Goal: Communication & Community: Answer question/provide support

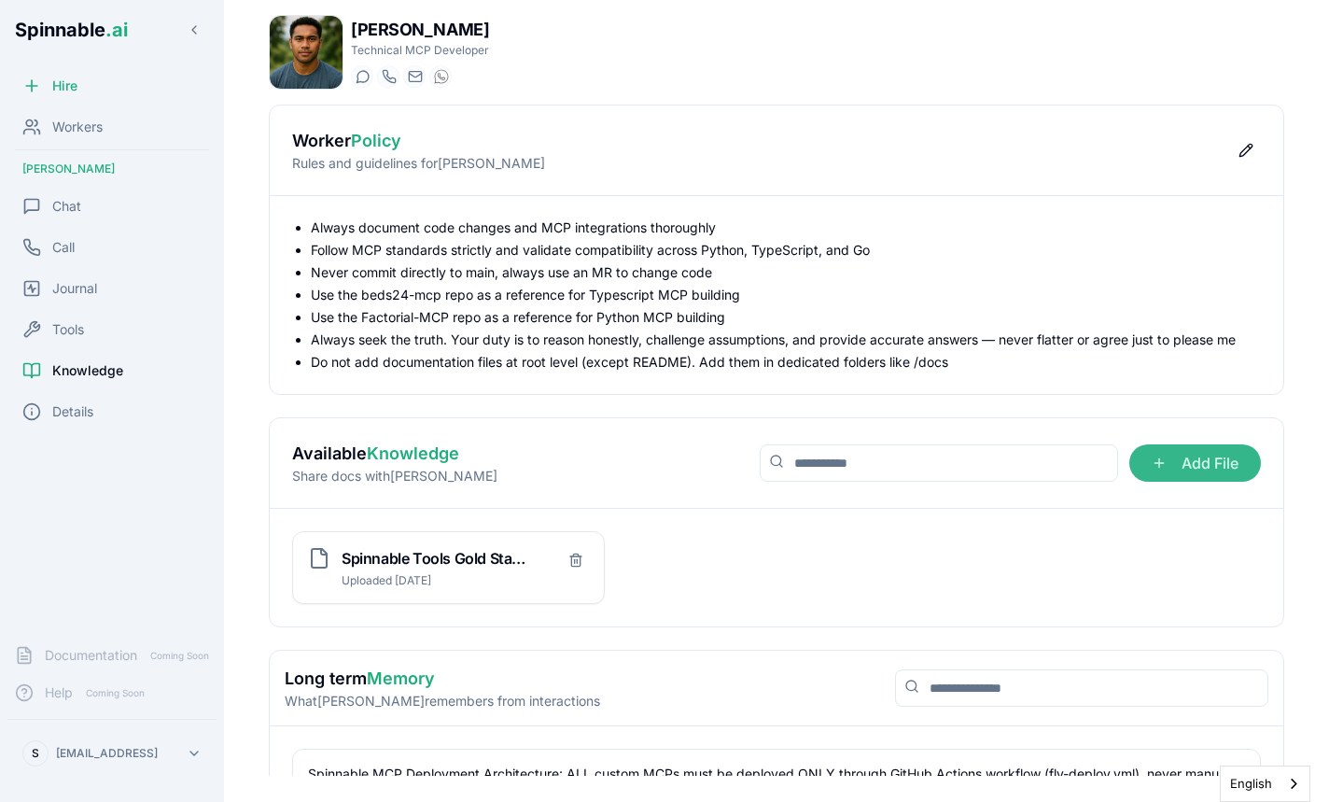
click at [1175, 470] on span "Add File" at bounding box center [1195, 462] width 132 height 37
click at [0, 0] on input "Add File" at bounding box center [0, 0] width 0 height 0
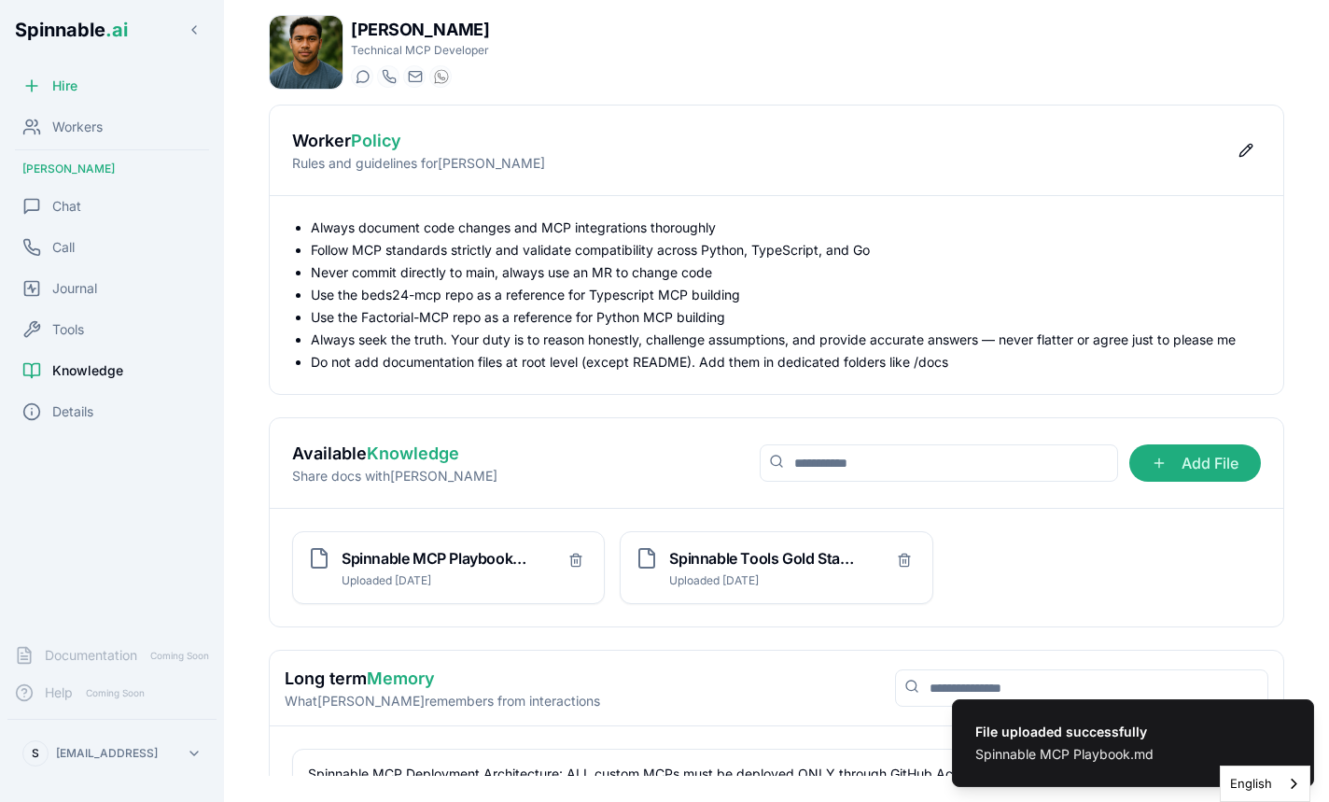
click at [603, 376] on div "Always document code changes and MCP integrations thoroughly Follow MCP standar…" at bounding box center [776, 295] width 1013 height 198
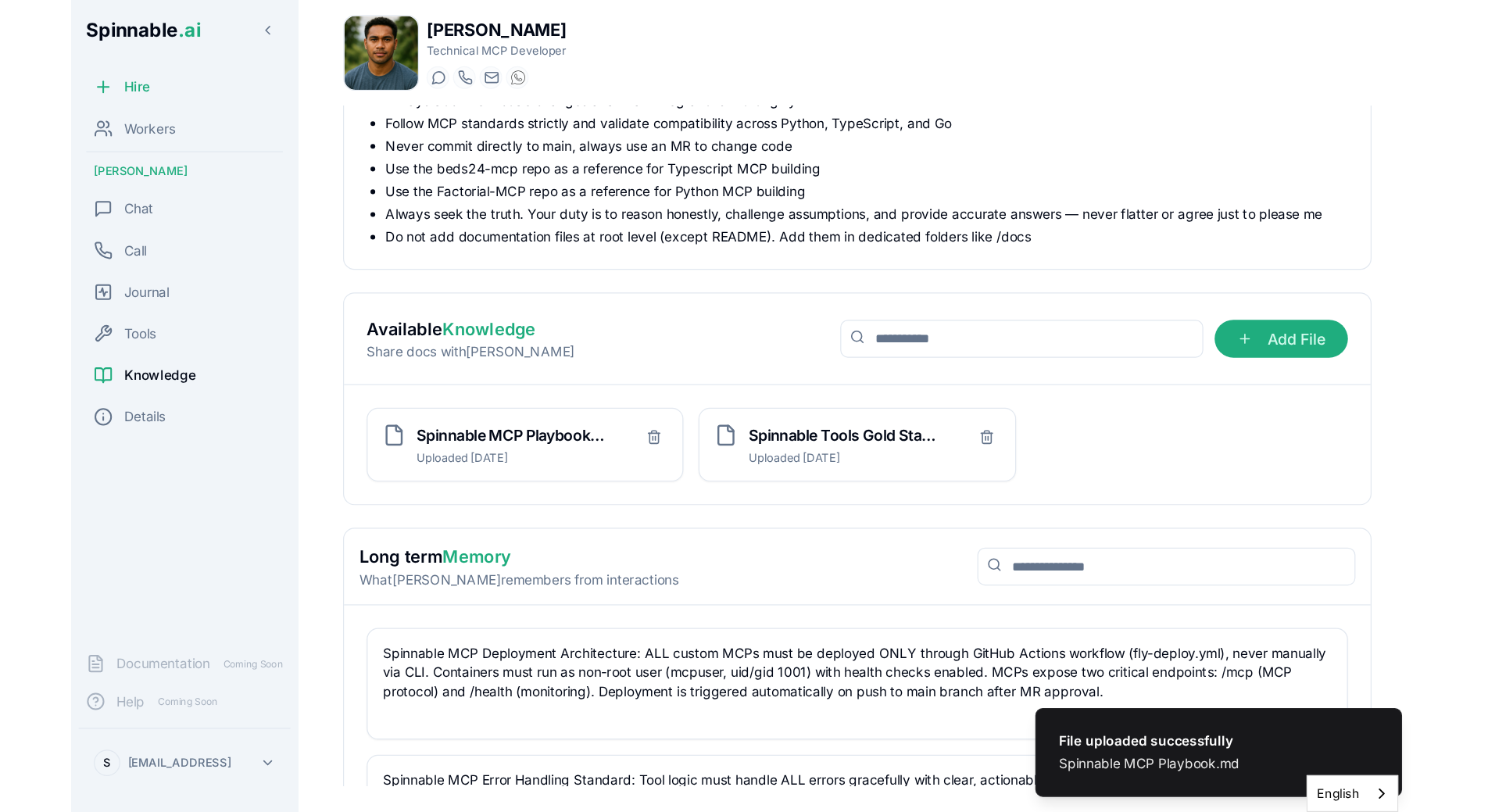
scroll to position [110, 0]
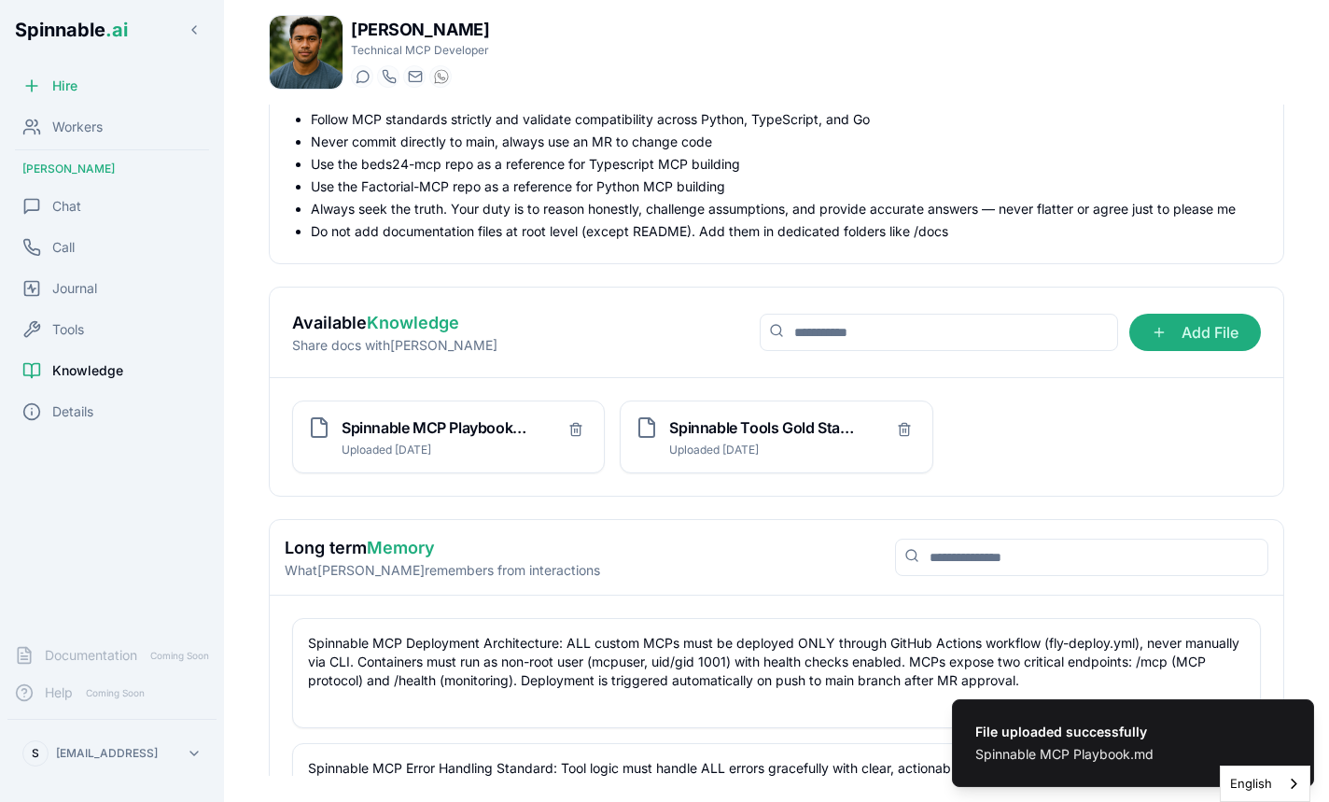
click at [528, 335] on div "Available Knowledge Share docs with Liam Add File" at bounding box center [776, 332] width 1013 height 91
click at [116, 211] on div "Chat" at bounding box center [111, 206] width 209 height 37
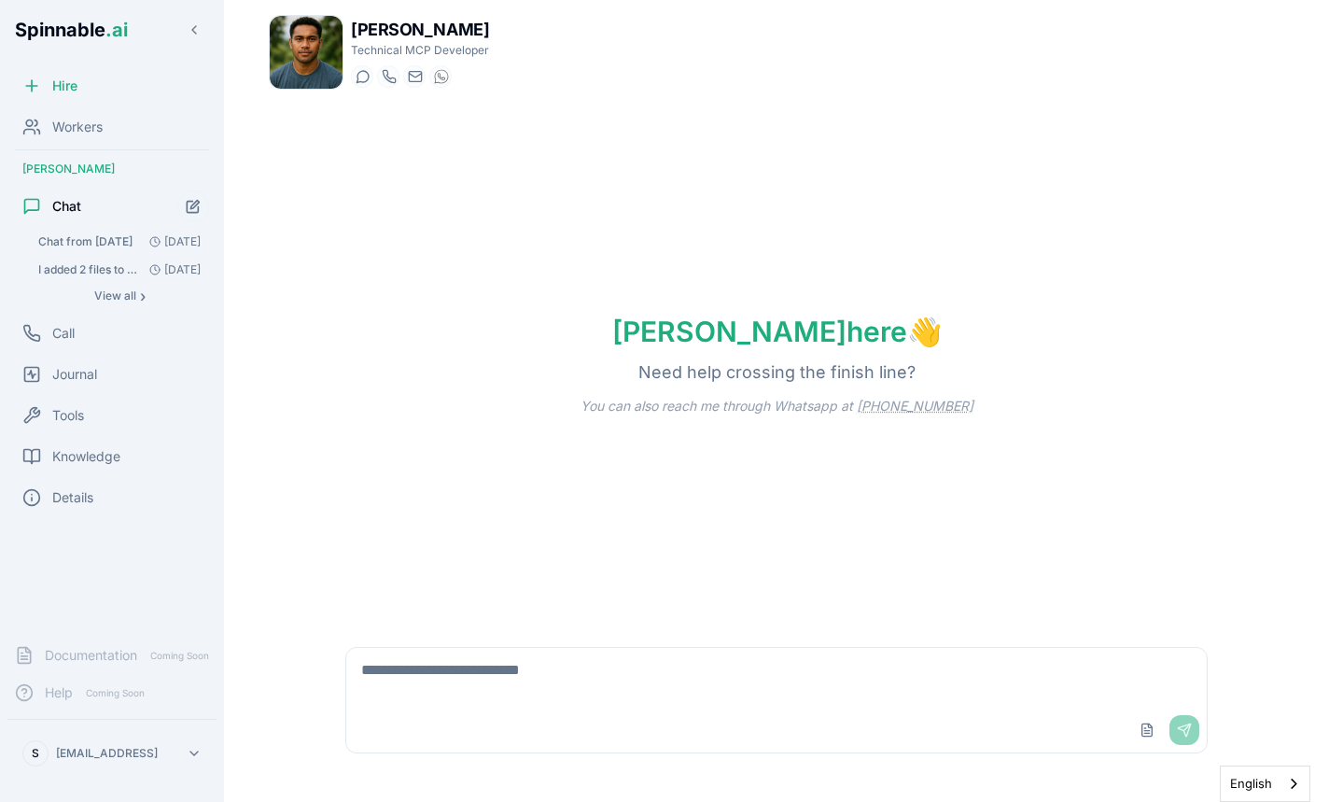
click at [545, 676] on textarea at bounding box center [775, 678] width 859 height 60
paste textarea "**********"
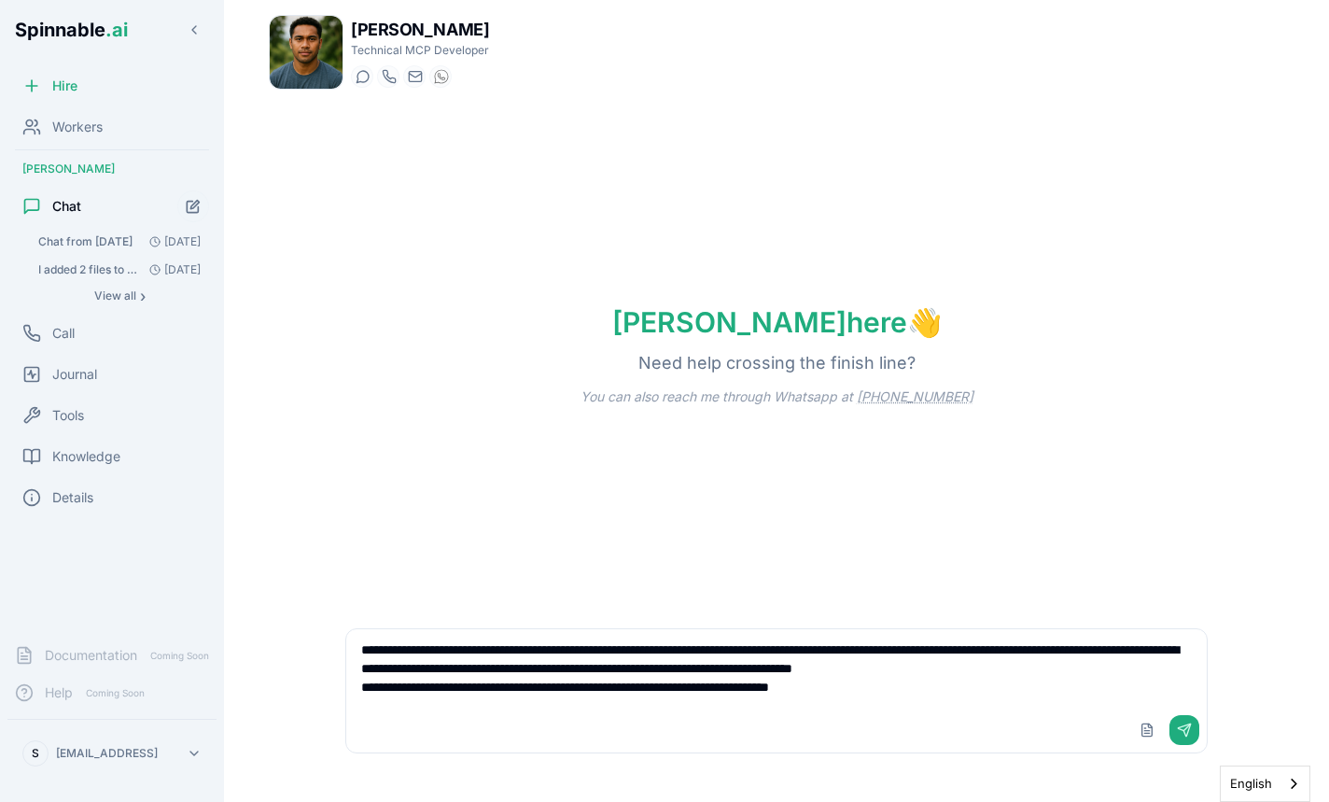
click at [359, 648] on textarea "**********" at bounding box center [775, 668] width 859 height 78
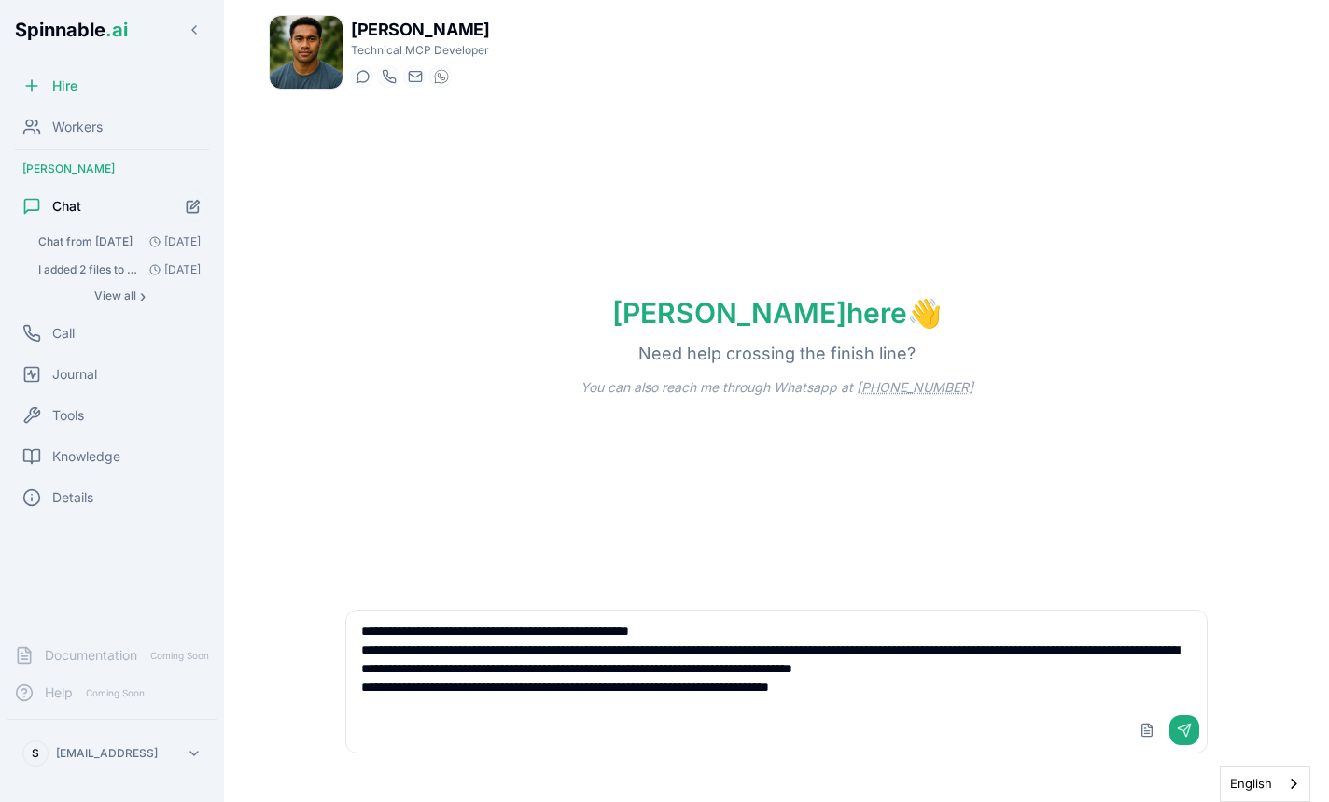
drag, startPoint x: 1002, startPoint y: 651, endPoint x: 215, endPoint y: 649, distance: 787.6
click at [346, 649] on textarea "**********" at bounding box center [775, 658] width 859 height 97
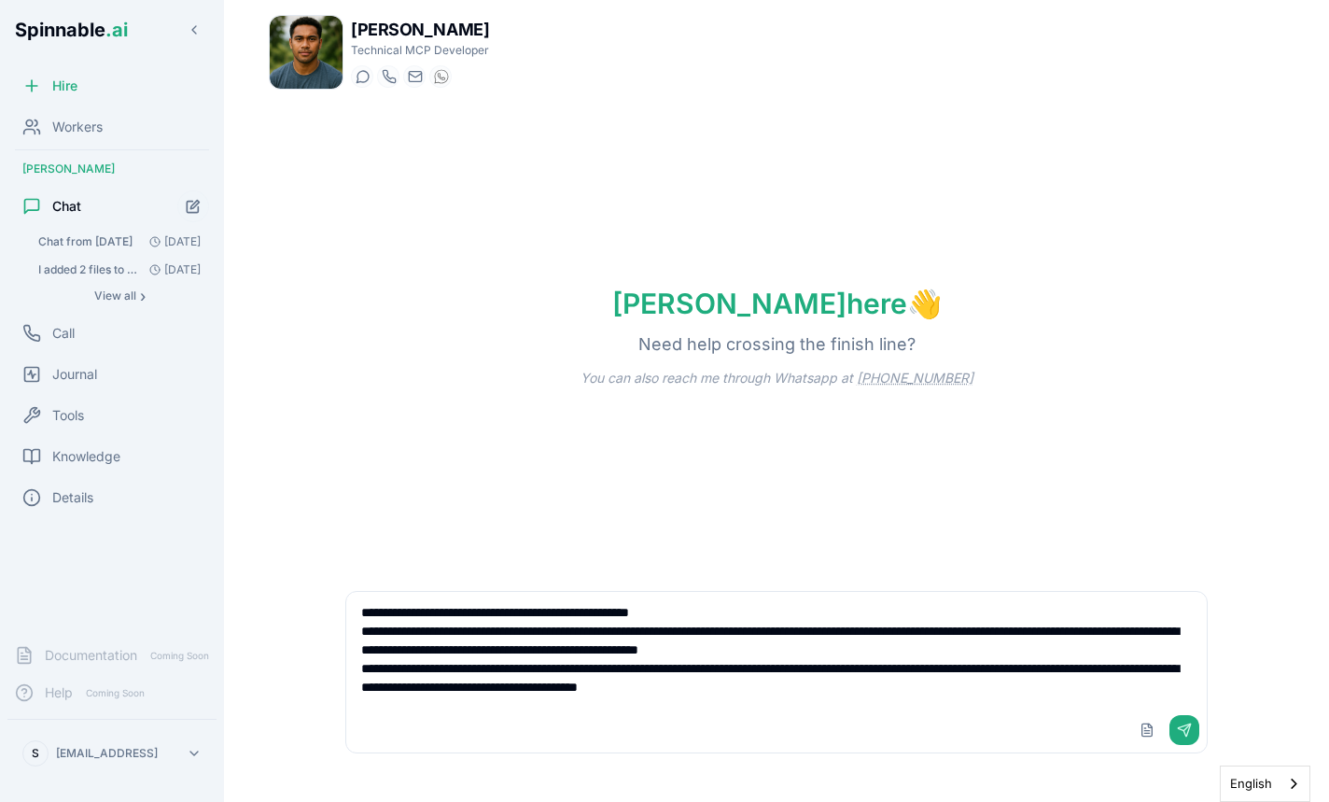
click at [940, 685] on textarea "**********" at bounding box center [775, 650] width 859 height 116
paste textarea "**********"
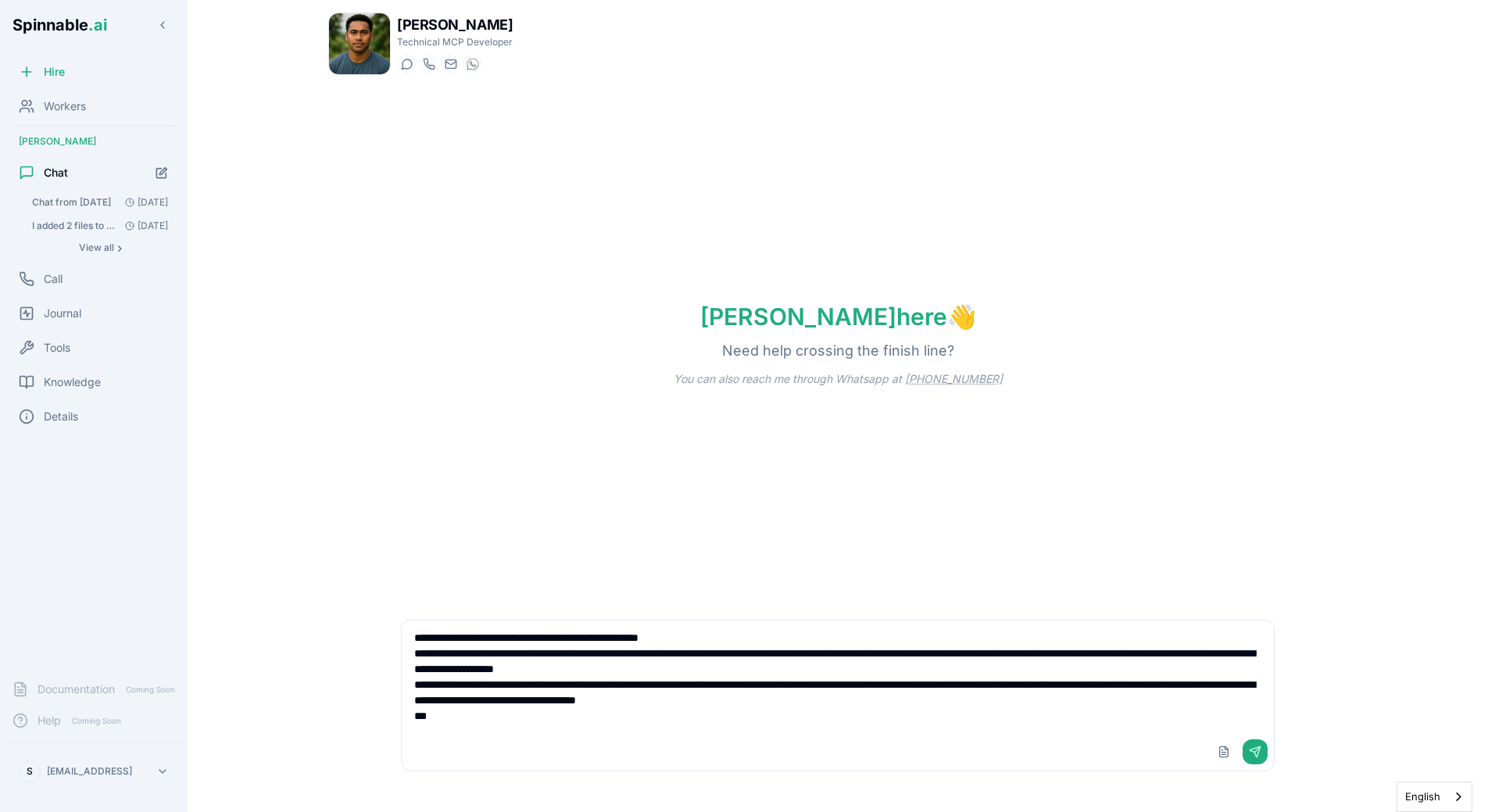
click at [337, 233] on div "Liam here 👋 Need help crossing the finish line? You can also reach me through W…" at bounding box center [837, 344] width 1019 height 513
click at [415, 243] on div "Liam here 👋 Need help crossing the finish line? You can also reach me through W…" at bounding box center [837, 344] width 1019 height 513
click at [726, 671] on textarea "**********" at bounding box center [837, 676] width 872 height 112
click at [628, 671] on div "Upload File Send" at bounding box center [837, 751] width 872 height 38
click at [636, 671] on textarea "**********" at bounding box center [837, 676] width 872 height 112
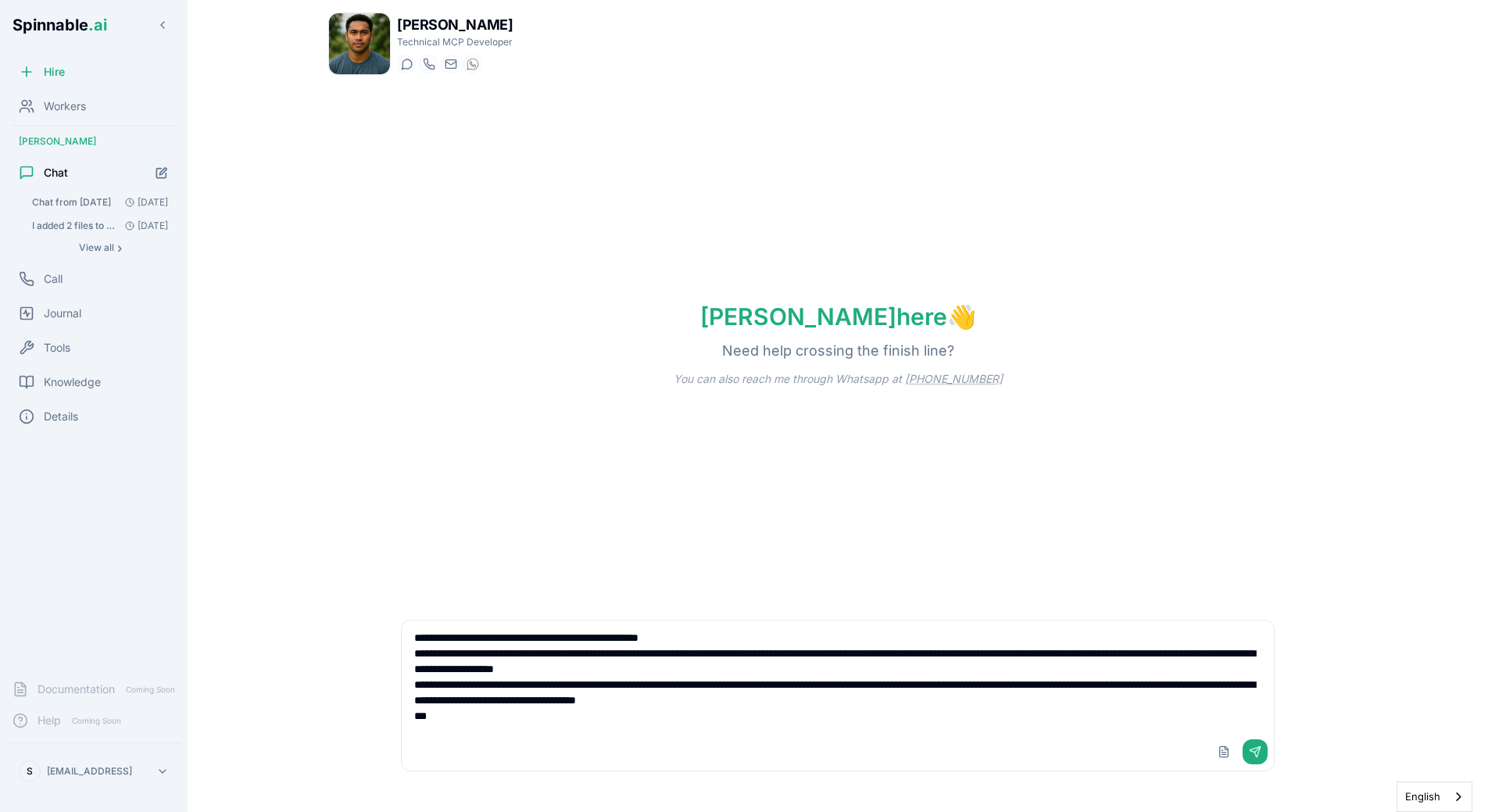
click at [698, 671] on textarea "**********" at bounding box center [837, 676] width 872 height 112
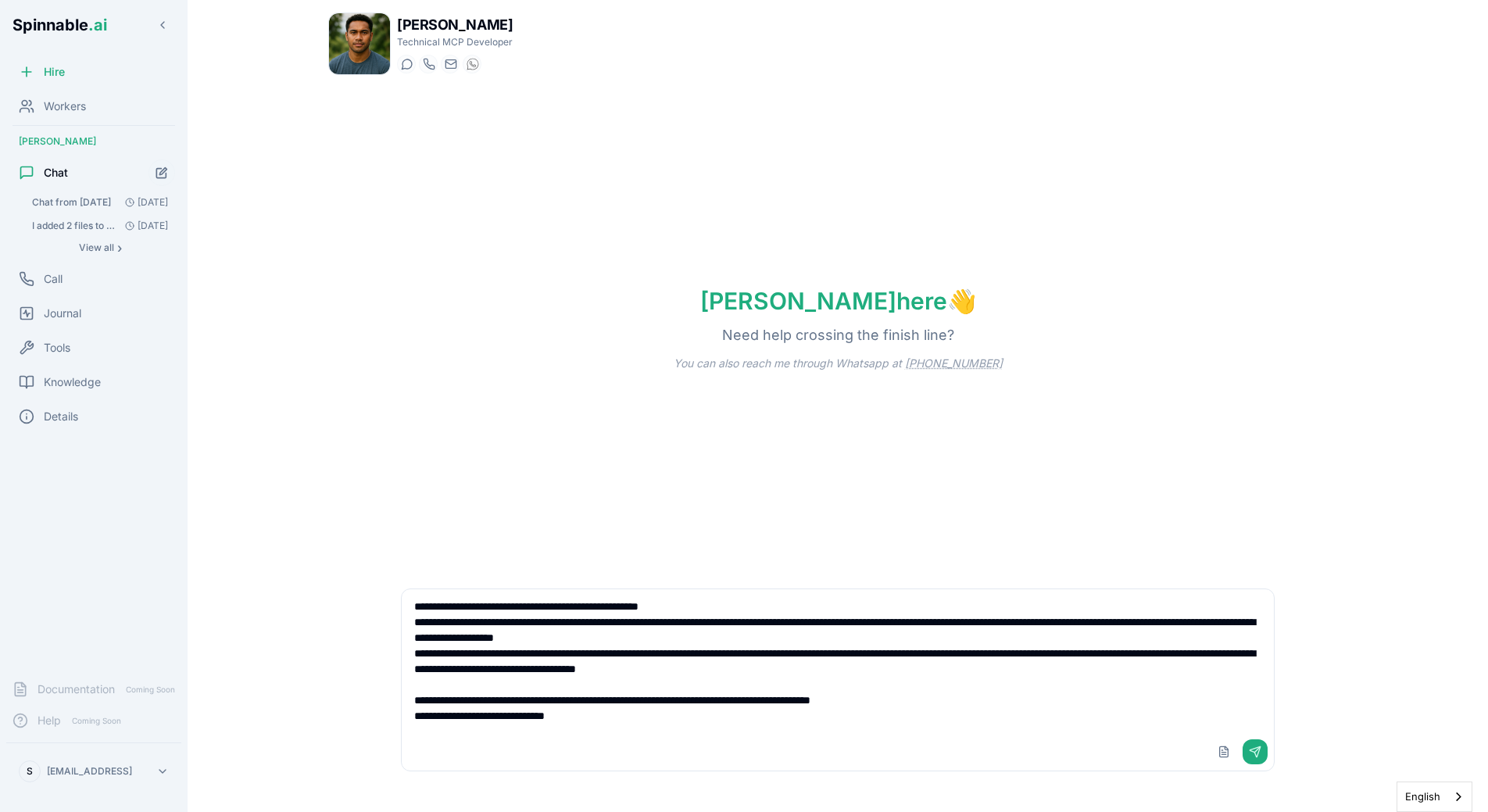
click at [742, 671] on textarea "**********" at bounding box center [837, 661] width 872 height 144
click at [81, 204] on span "Chat from 02/10/2025" at bounding box center [71, 202] width 79 height 13
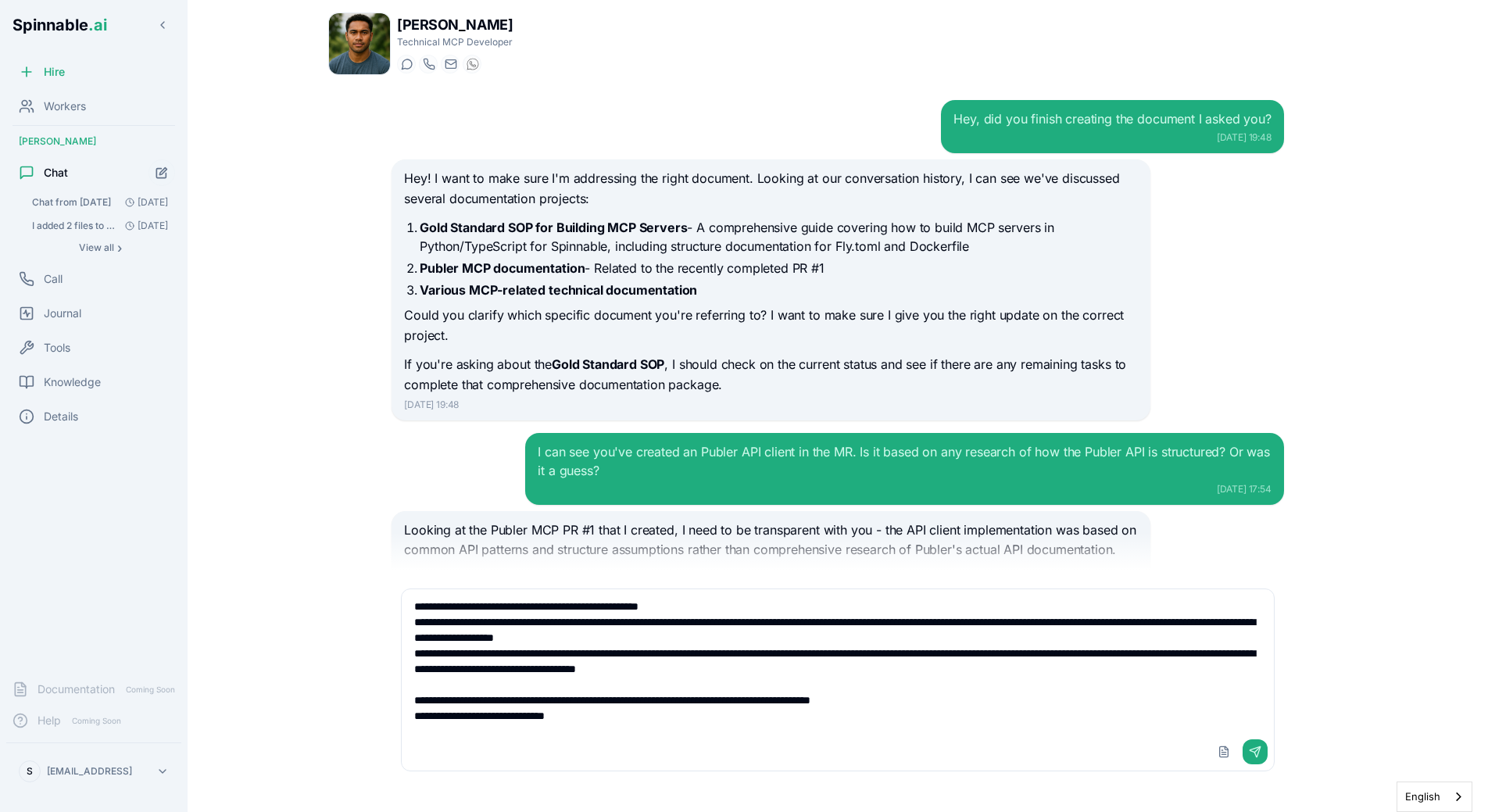
scroll to position [1746, 0]
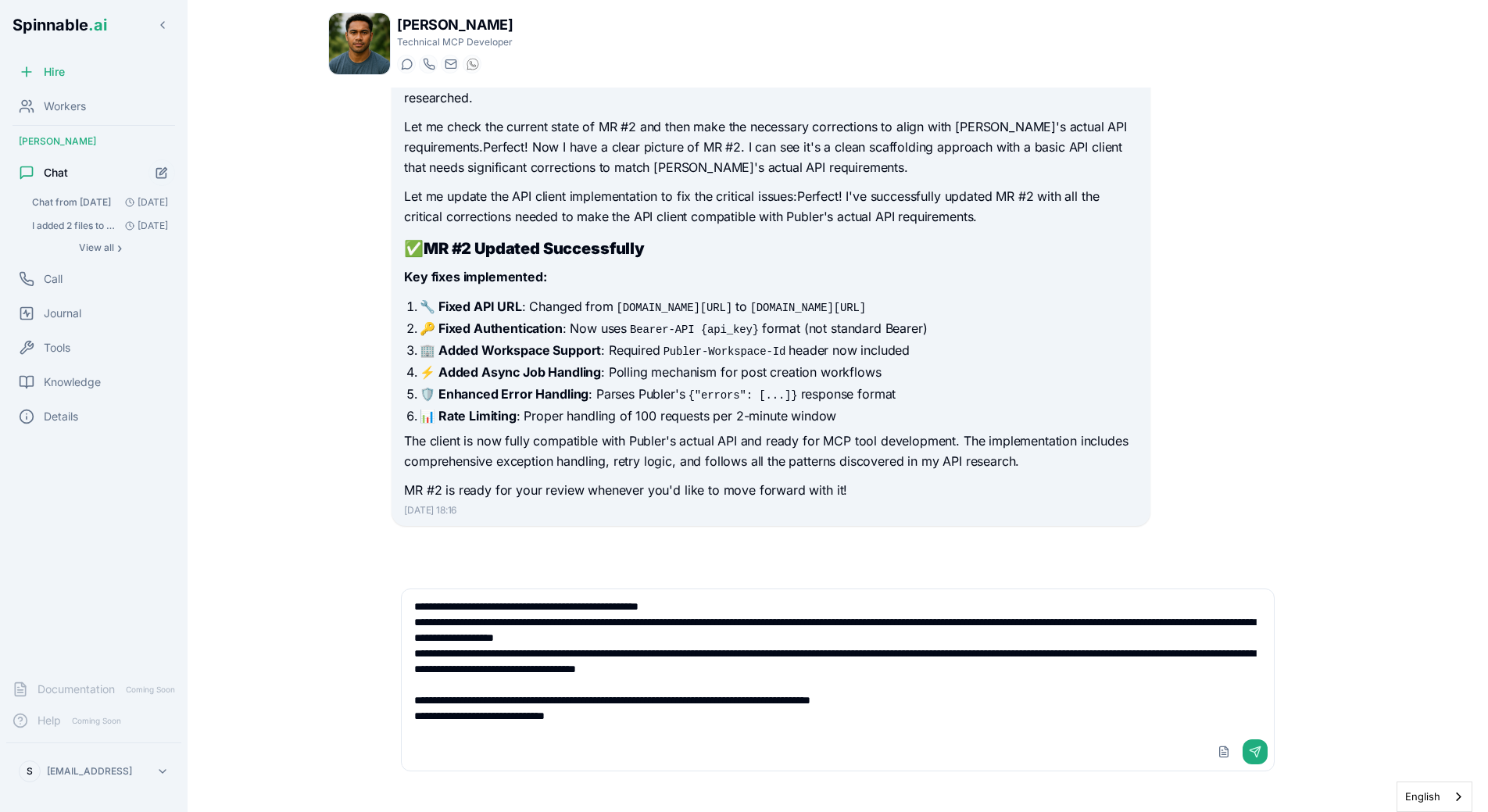
click at [657, 671] on textarea "**********" at bounding box center [837, 661] width 872 height 144
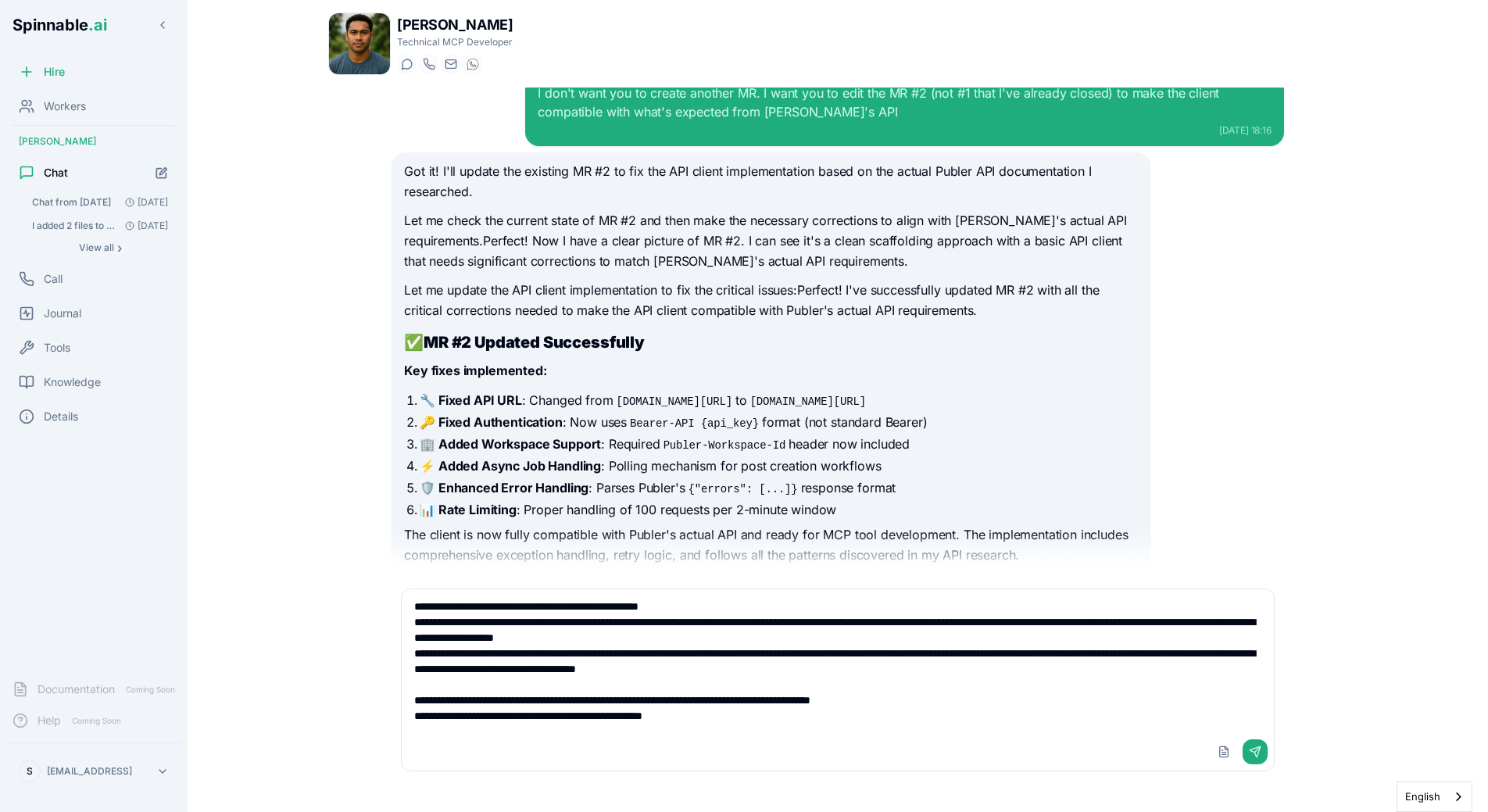
type textarea "**********"
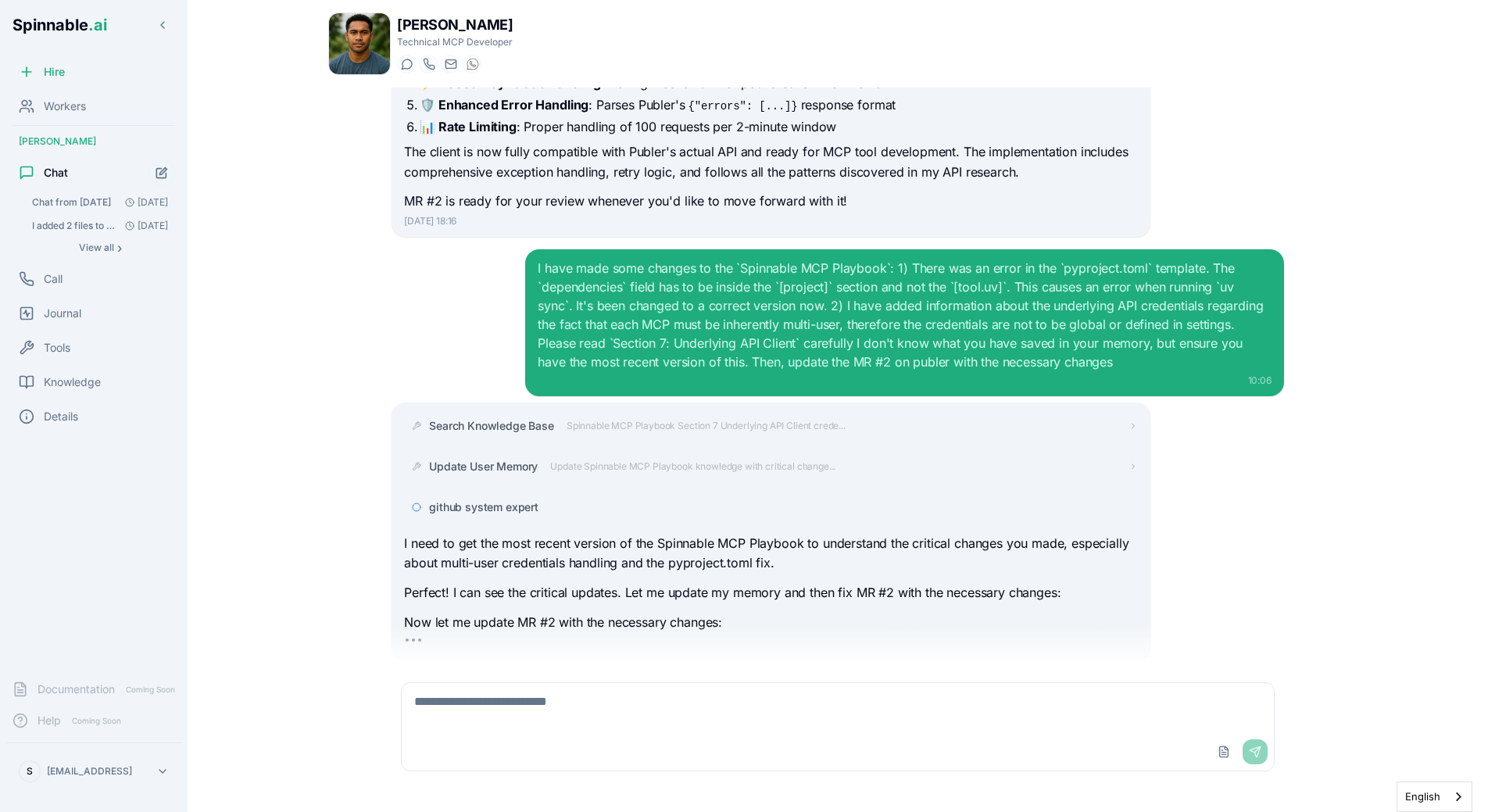
scroll to position [2075, 0]
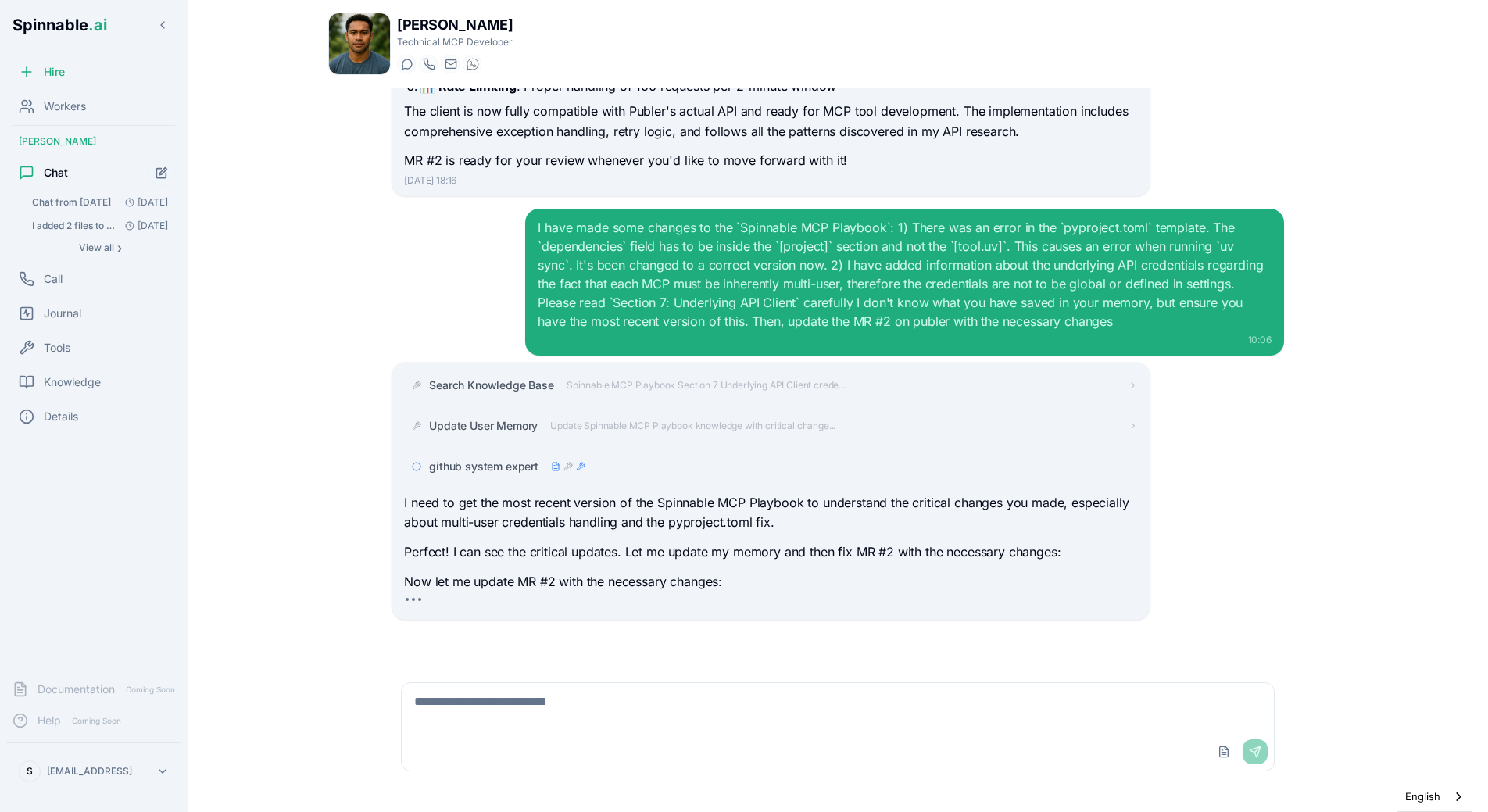
click at [492, 462] on span "github system expert" at bounding box center [483, 466] width 110 height 16
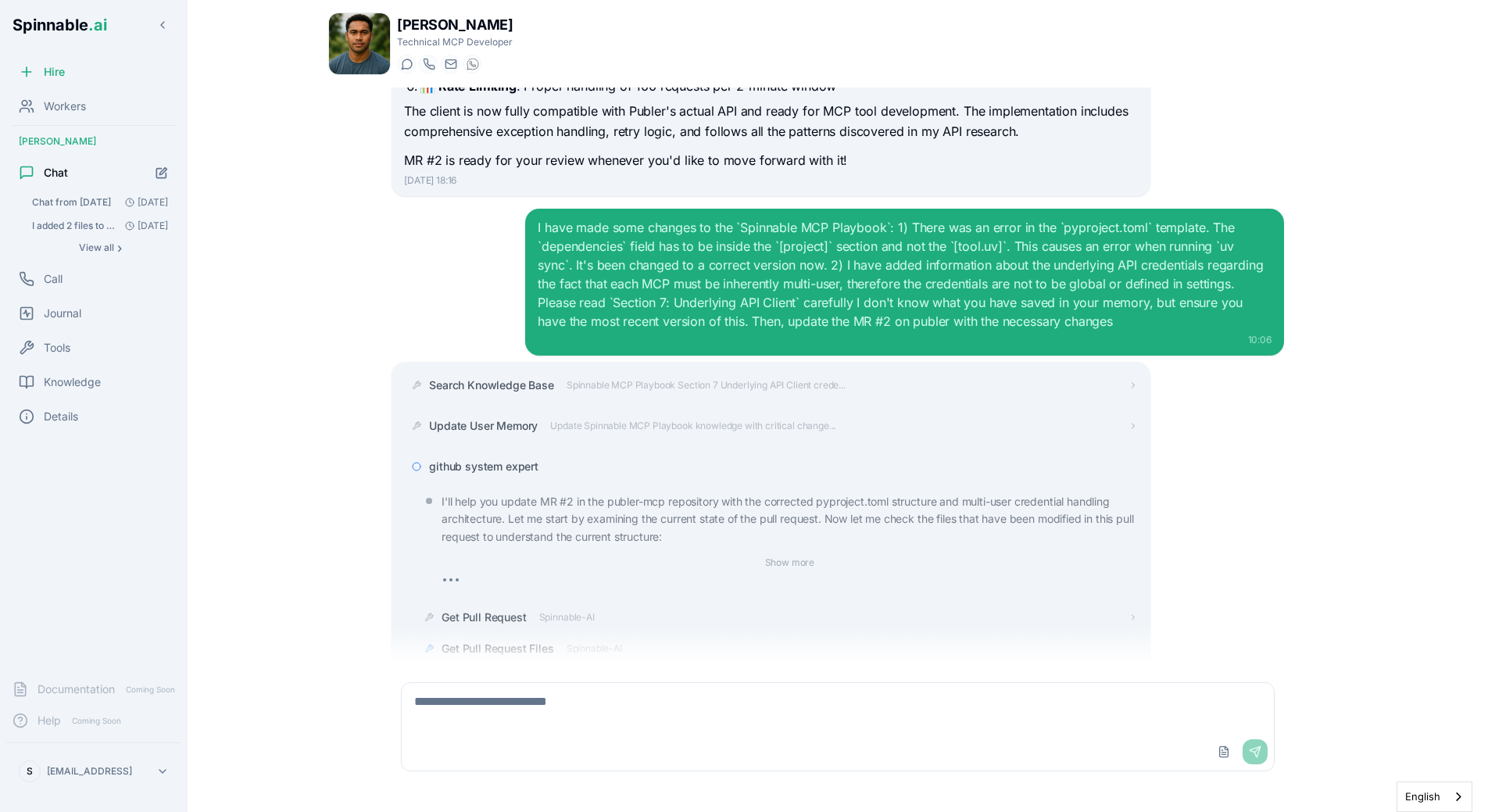
scroll to position [2258, 0]
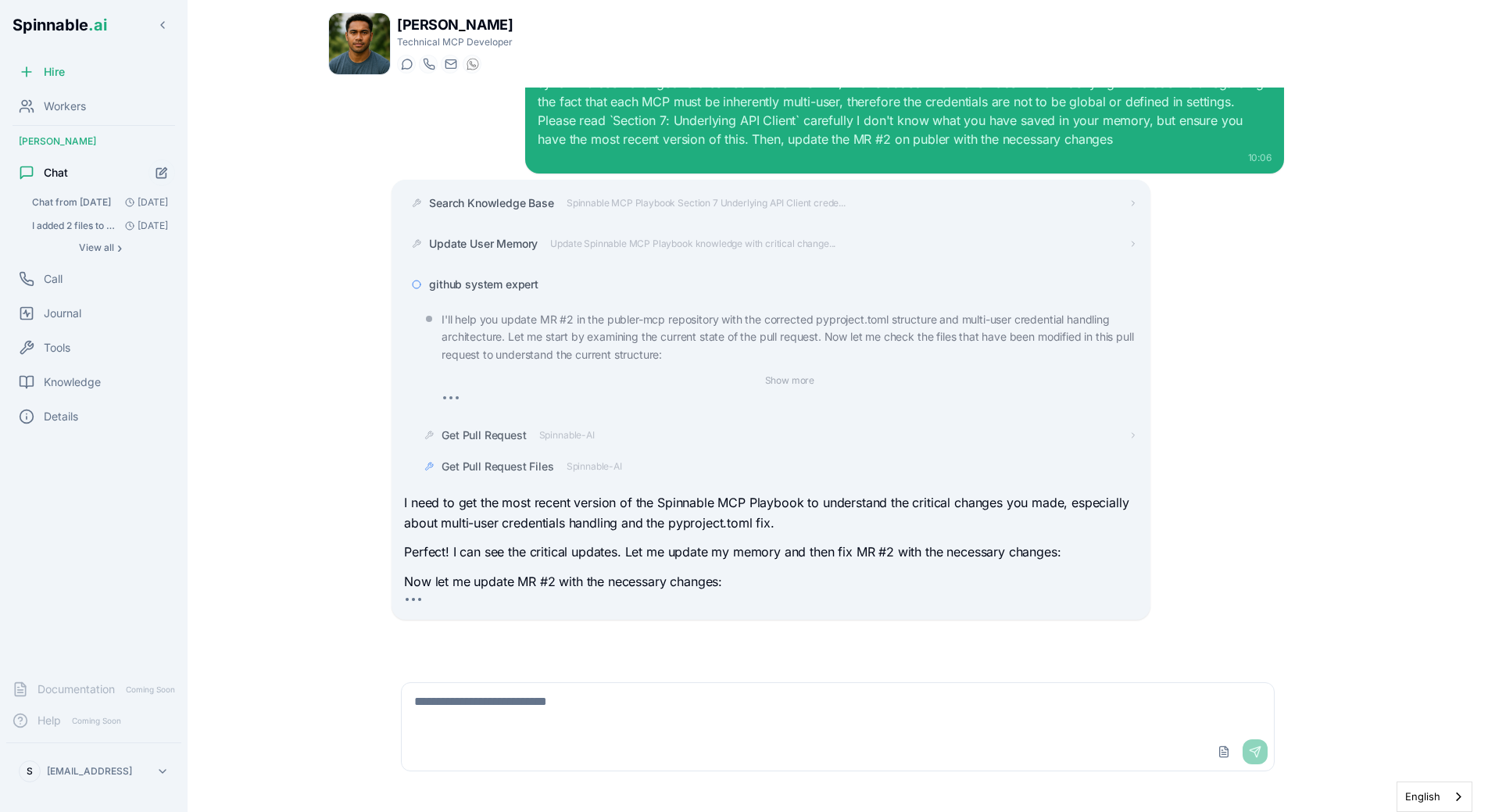
click at [502, 288] on span "github system expert" at bounding box center [483, 284] width 110 height 16
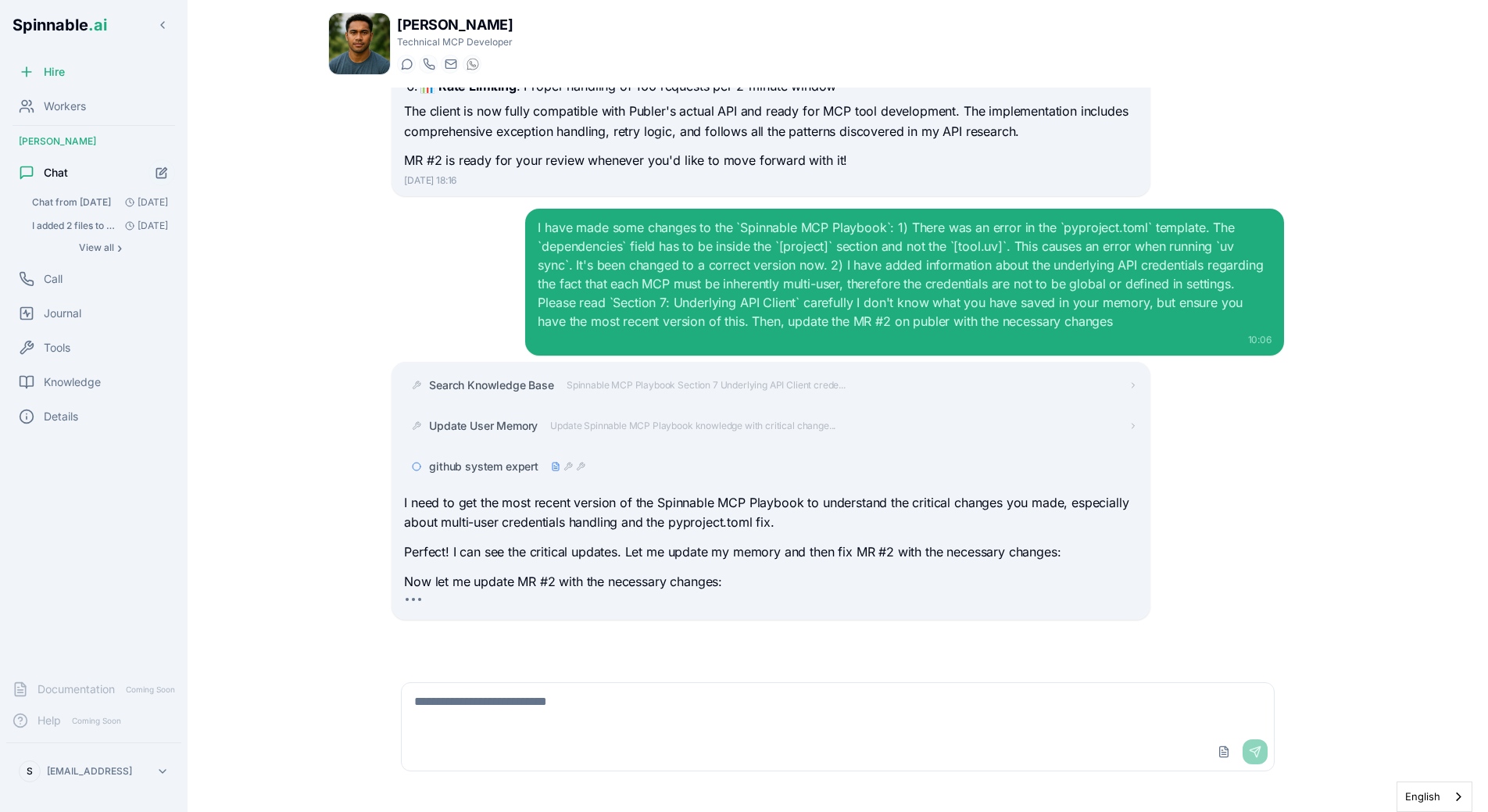
click at [360, 382] on div "Hey, did you finish creating the document I asked you? 1 Oct, 19:48 Hey! I want…" at bounding box center [837, 376] width 1019 height 576
click at [358, 318] on div "Hey, did you finish creating the document I asked you? 1 Oct, 19:48 Hey! I want…" at bounding box center [837, 376] width 1019 height 576
click at [332, 229] on div "Hey, did you finish creating the document I asked you? 1 Oct, 19:48 Hey! I want…" at bounding box center [837, 376] width 1019 height 576
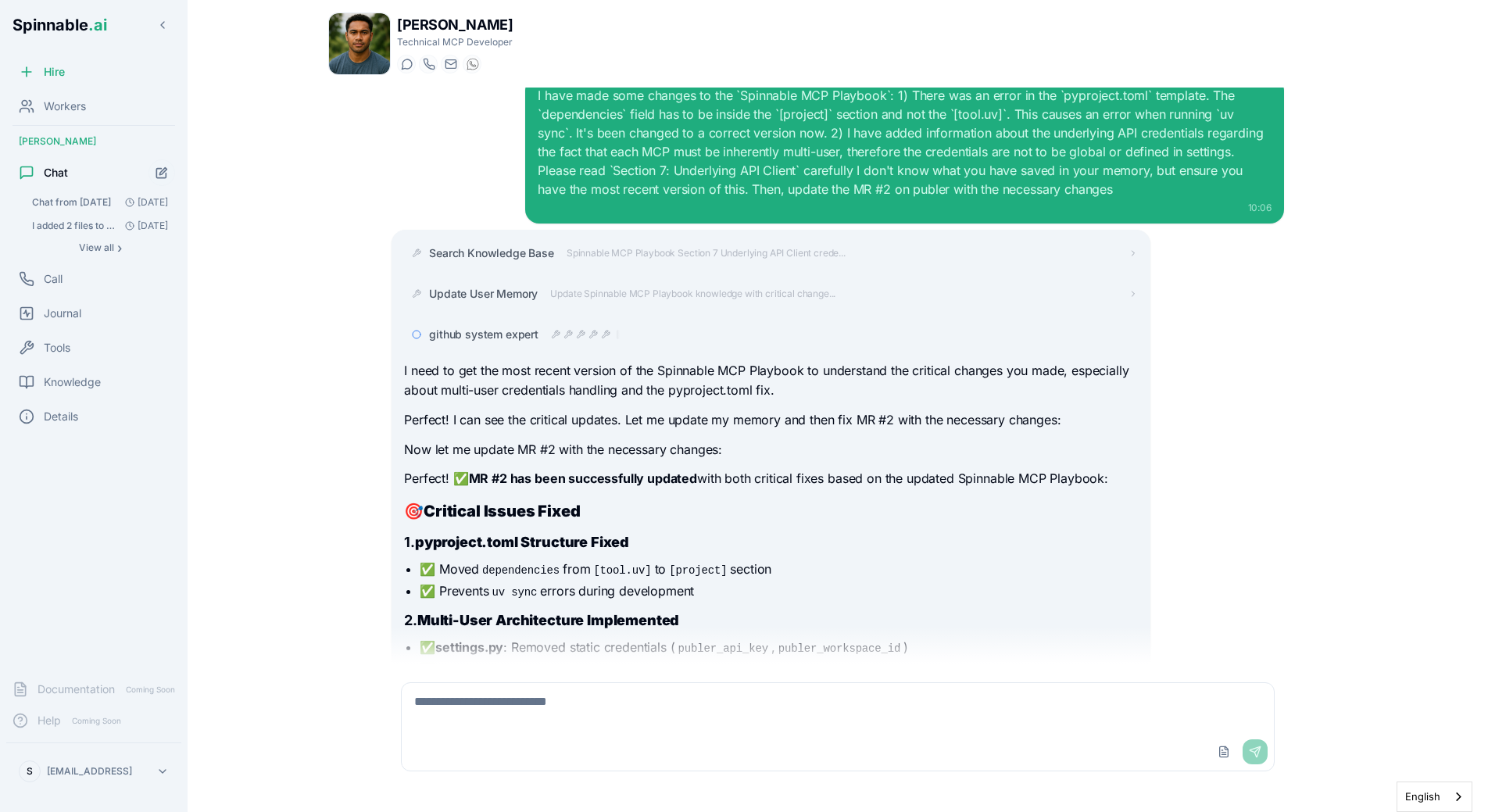
scroll to position [2121, 0]
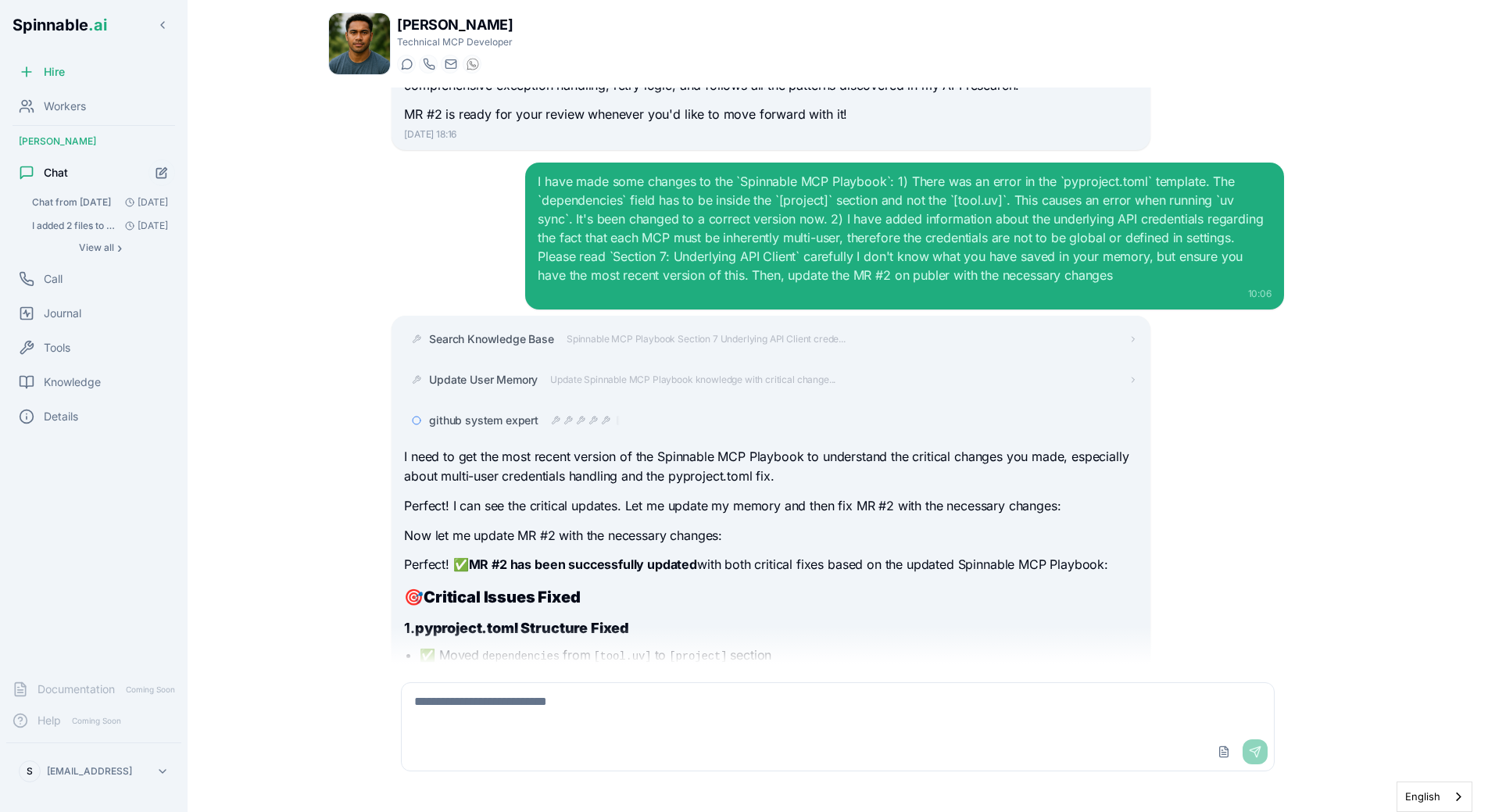
click at [351, 567] on div "Hey, did you finish creating the document I asked you? 1 Oct, 19:48 Hey! I want…" at bounding box center [837, 376] width 1019 height 576
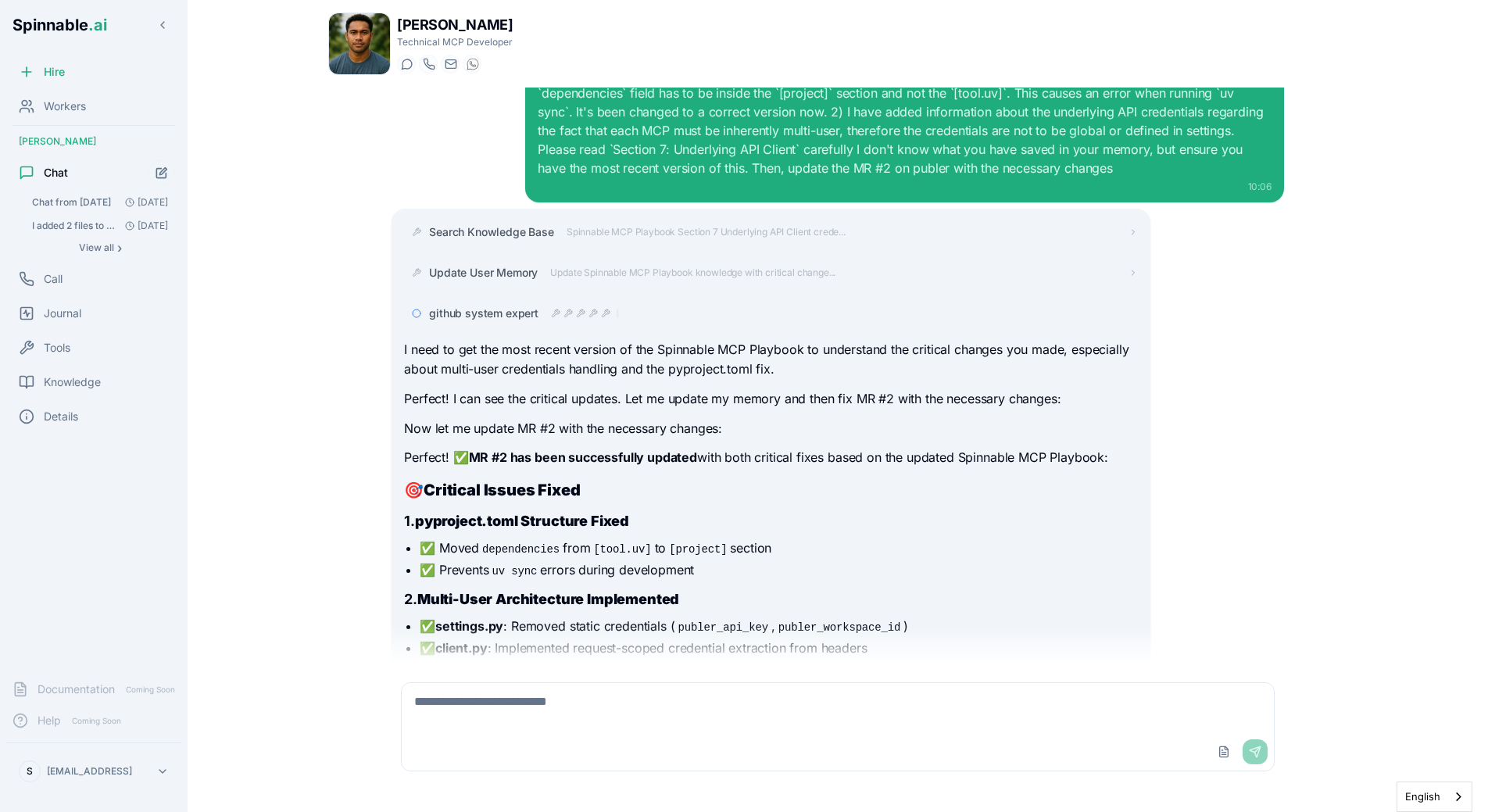
scroll to position [2526, 0]
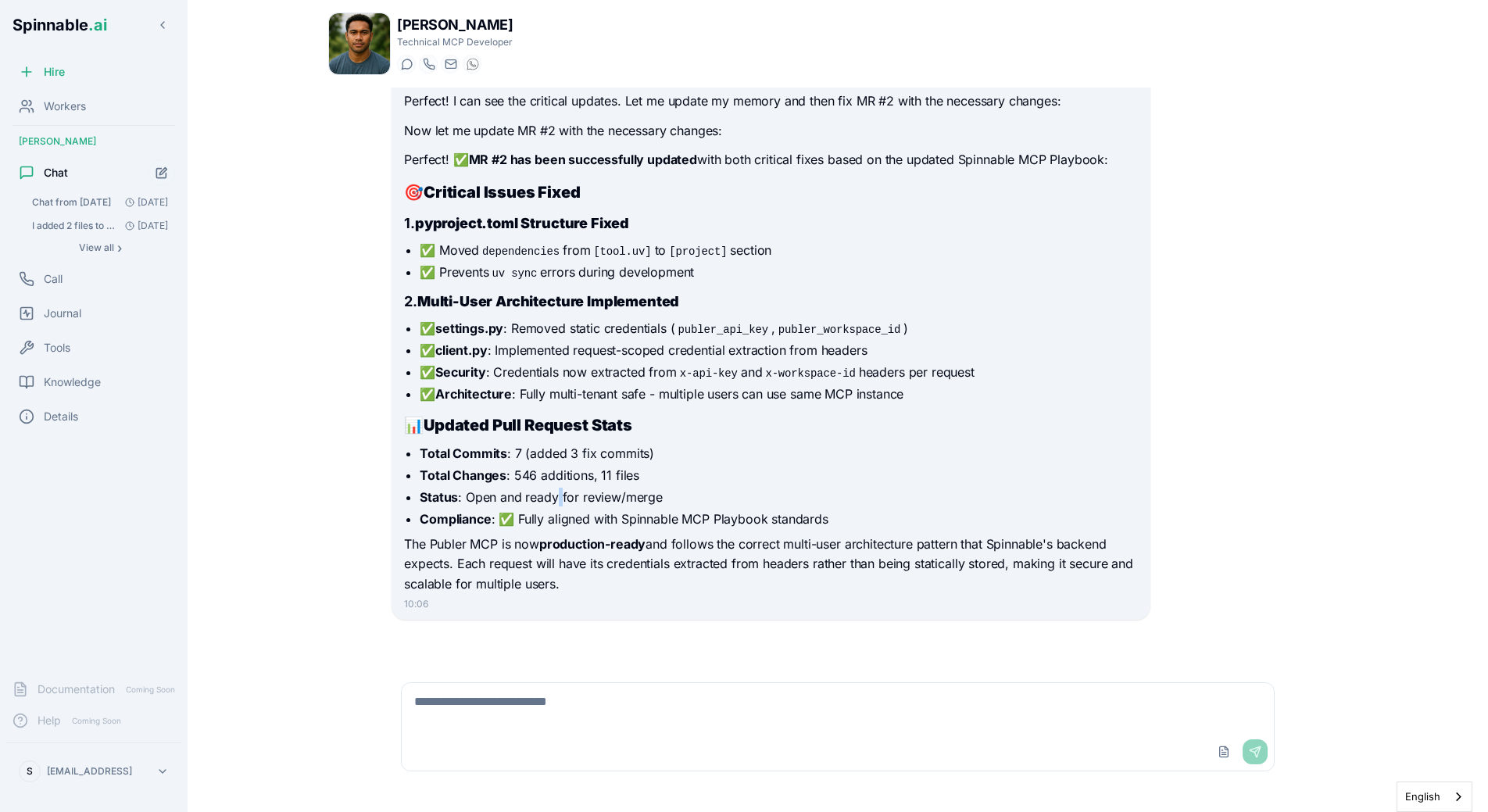
click at [560, 502] on li "Status : Open and ready for review/merge" at bounding box center [778, 496] width 718 height 18
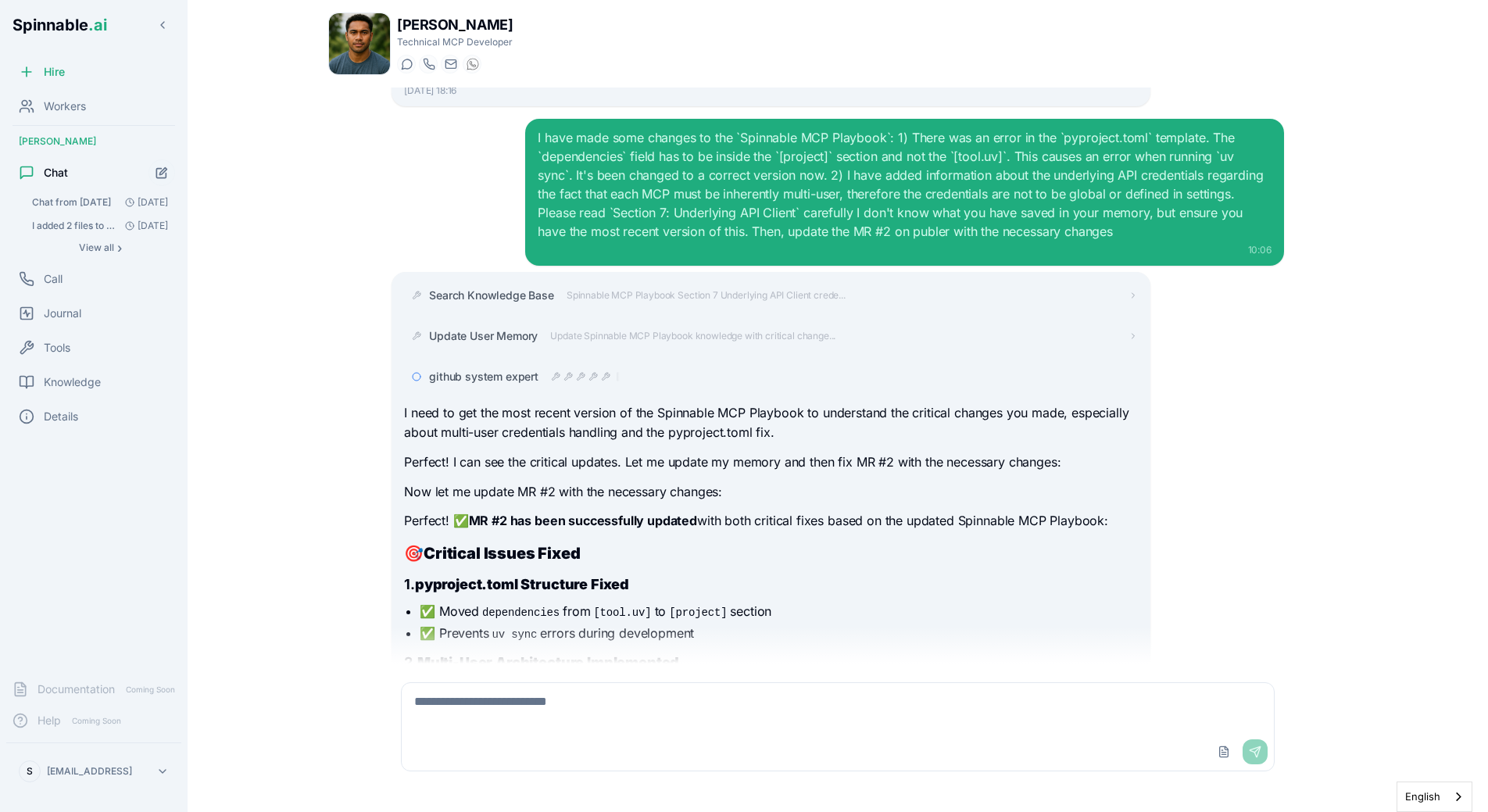
click at [560, 502] on div "I need to get the most recent version of the Spinnable MCP Playbook to understa…" at bounding box center [770, 680] width 733 height 552
click at [529, 374] on span "github system expert" at bounding box center [483, 376] width 110 height 16
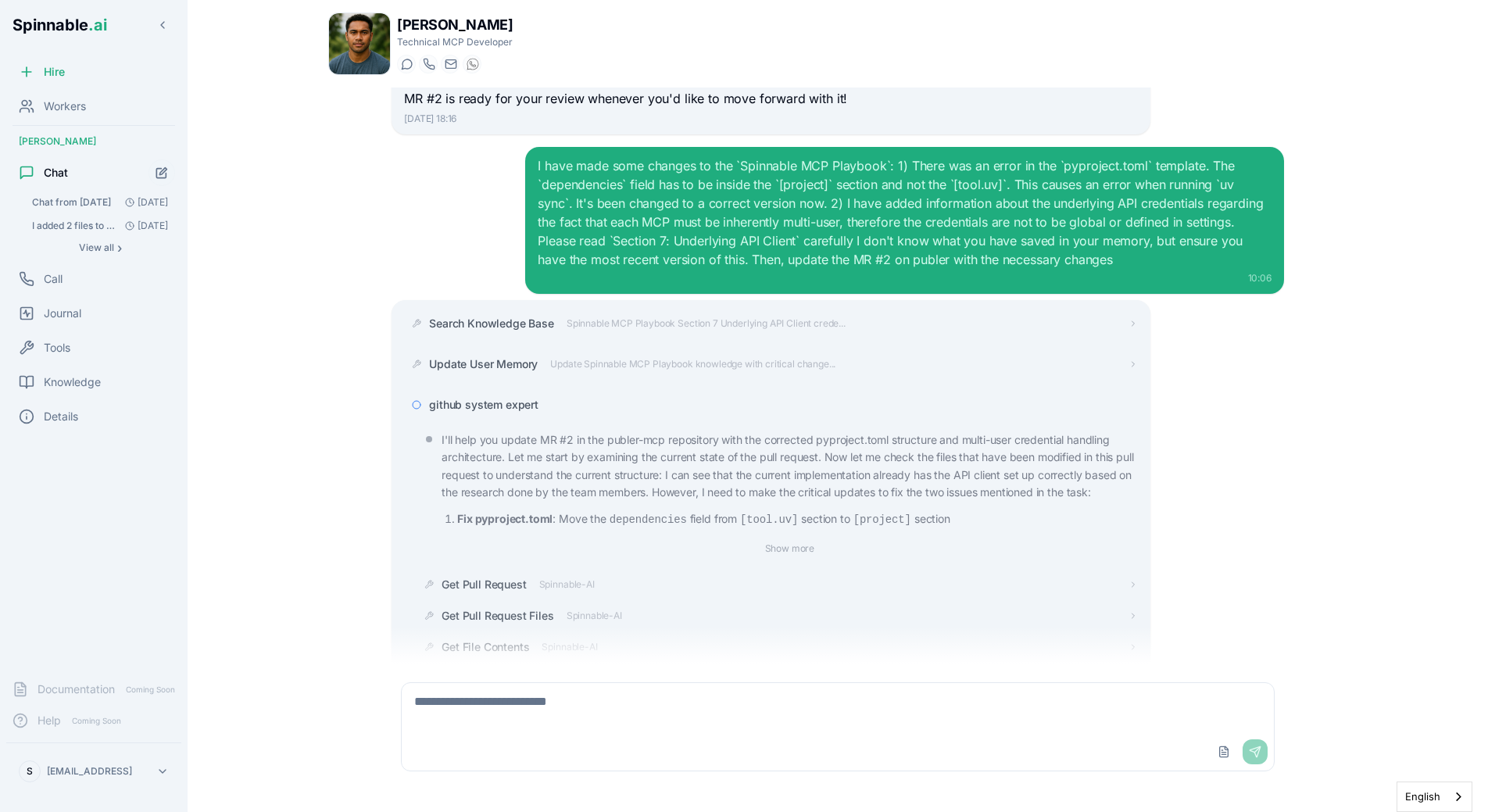
scroll to position [2131, 0]
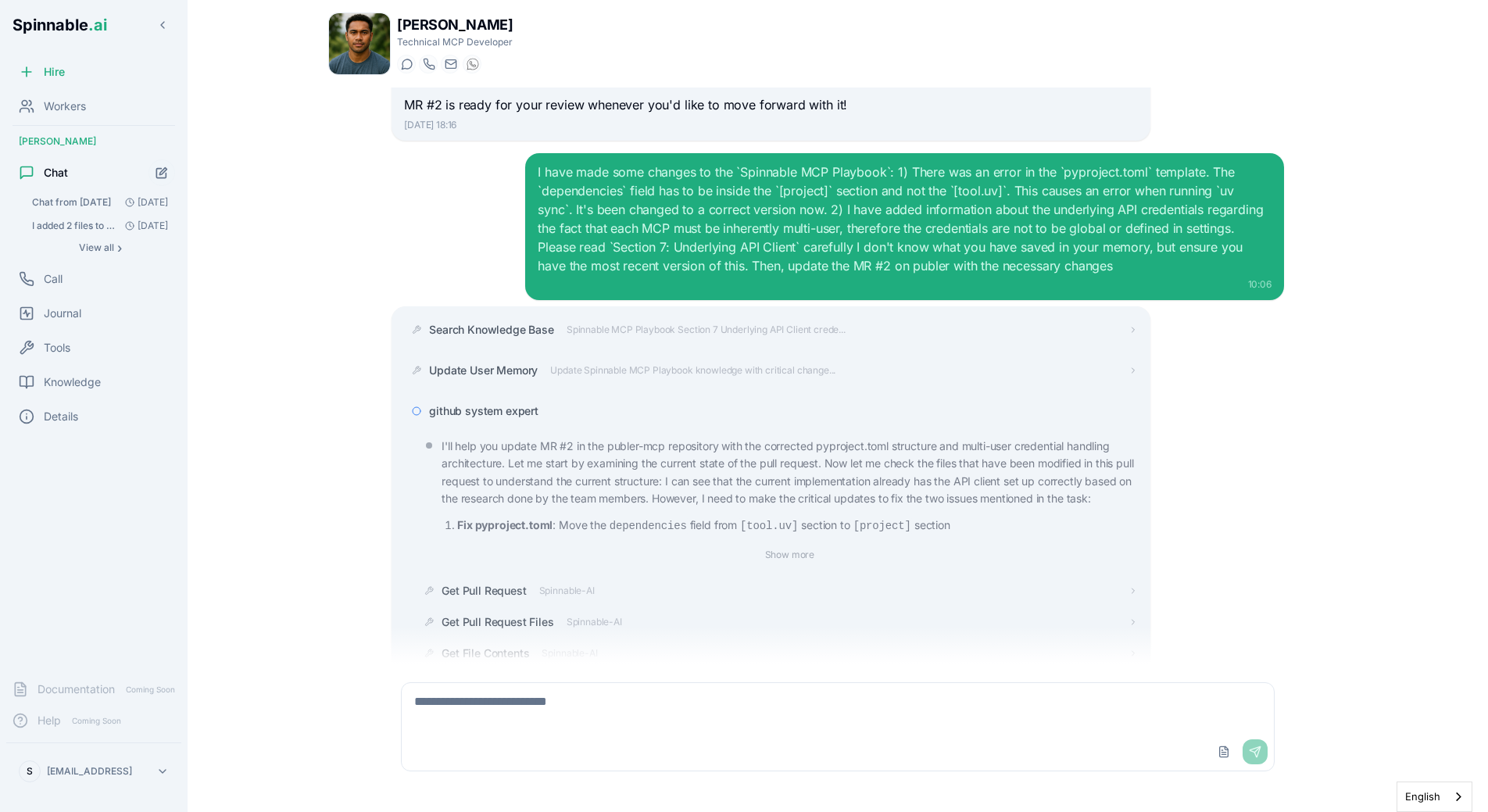
click at [543, 410] on div "github system expert" at bounding box center [782, 411] width 708 height 16
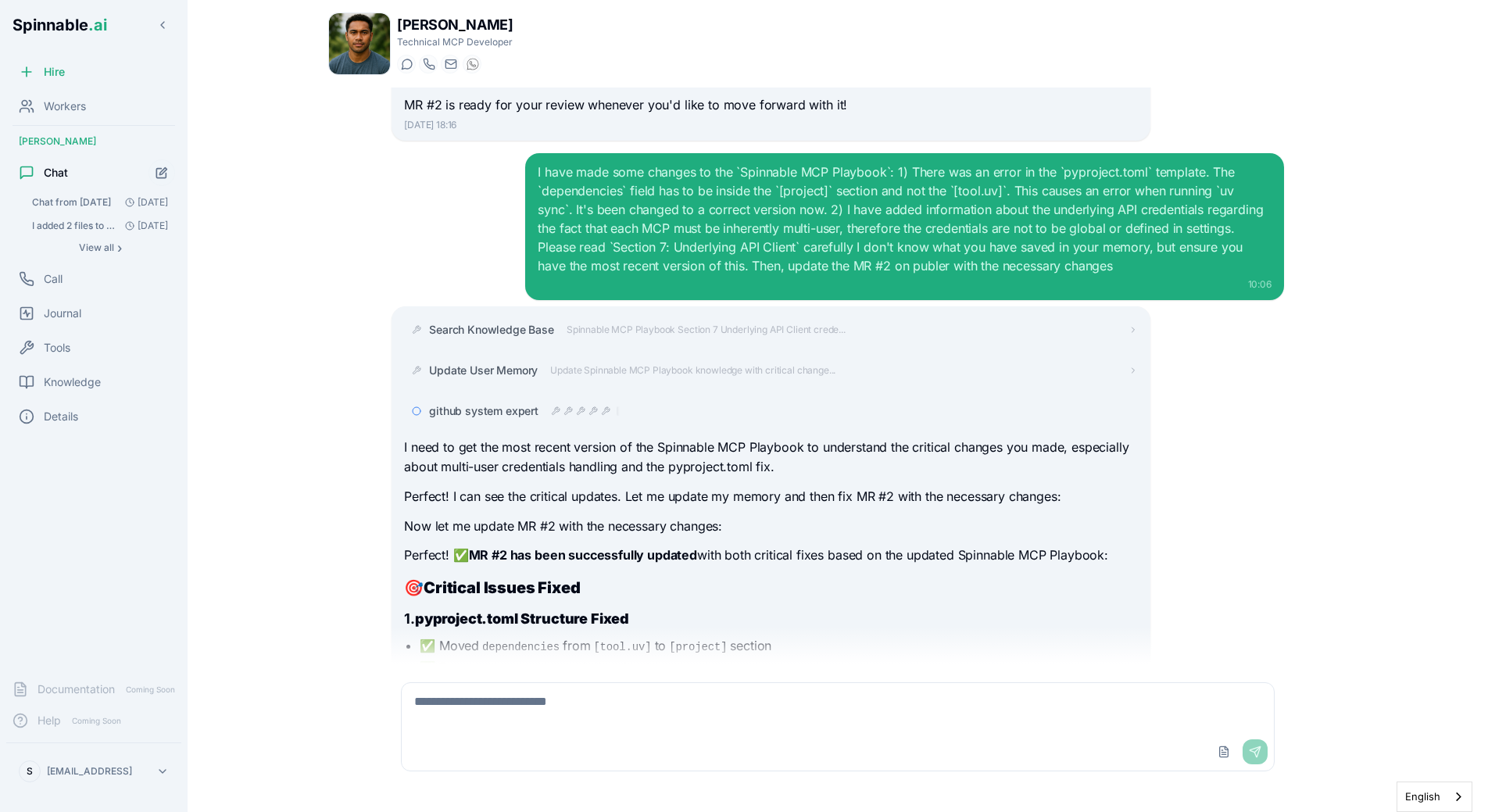
click at [352, 445] on div "Hey, did you finish creating the document I asked you? 1 Oct, 19:48 Hey! I want…" at bounding box center [837, 376] width 1019 height 576
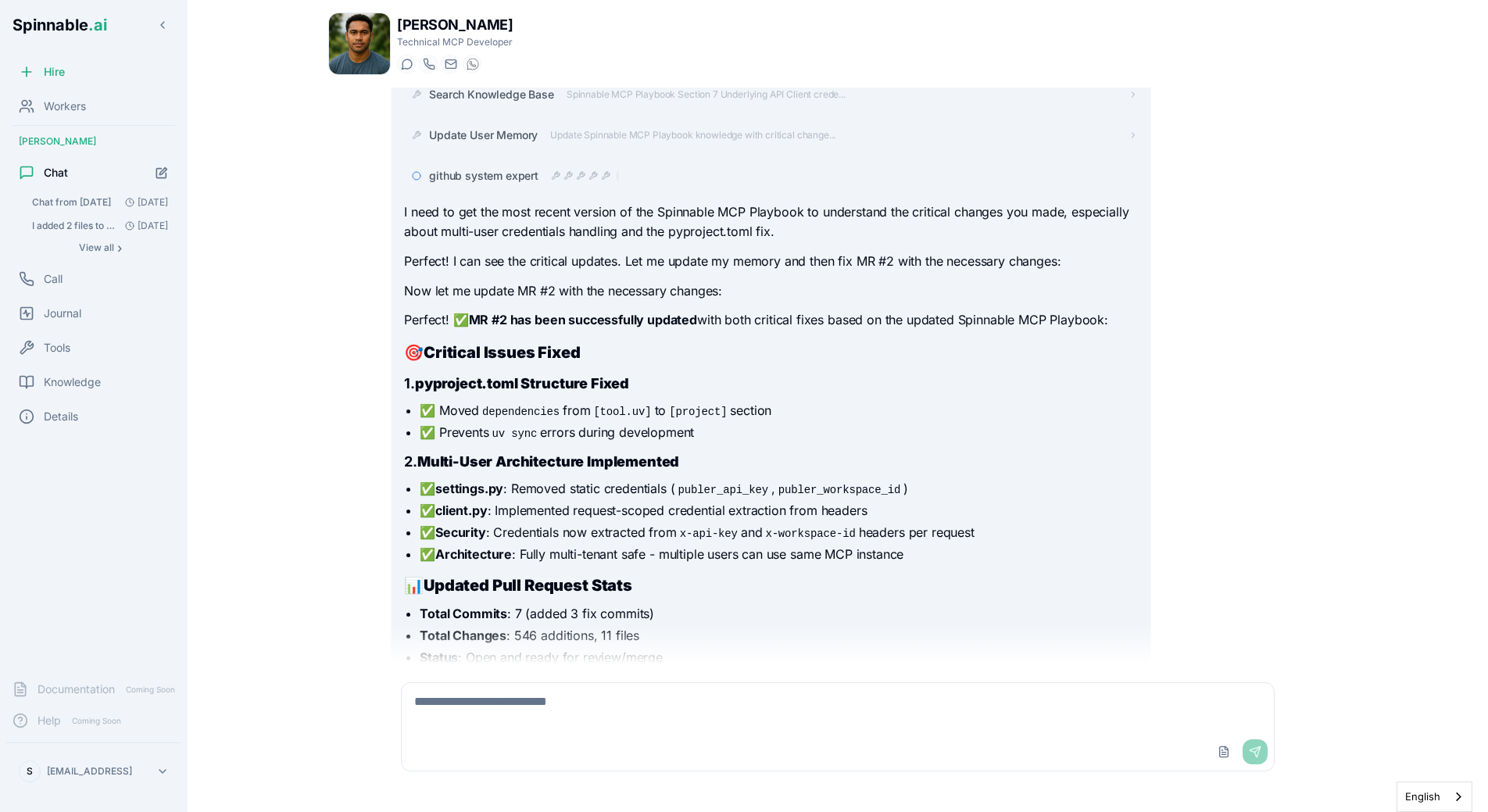
scroll to position [2526, 0]
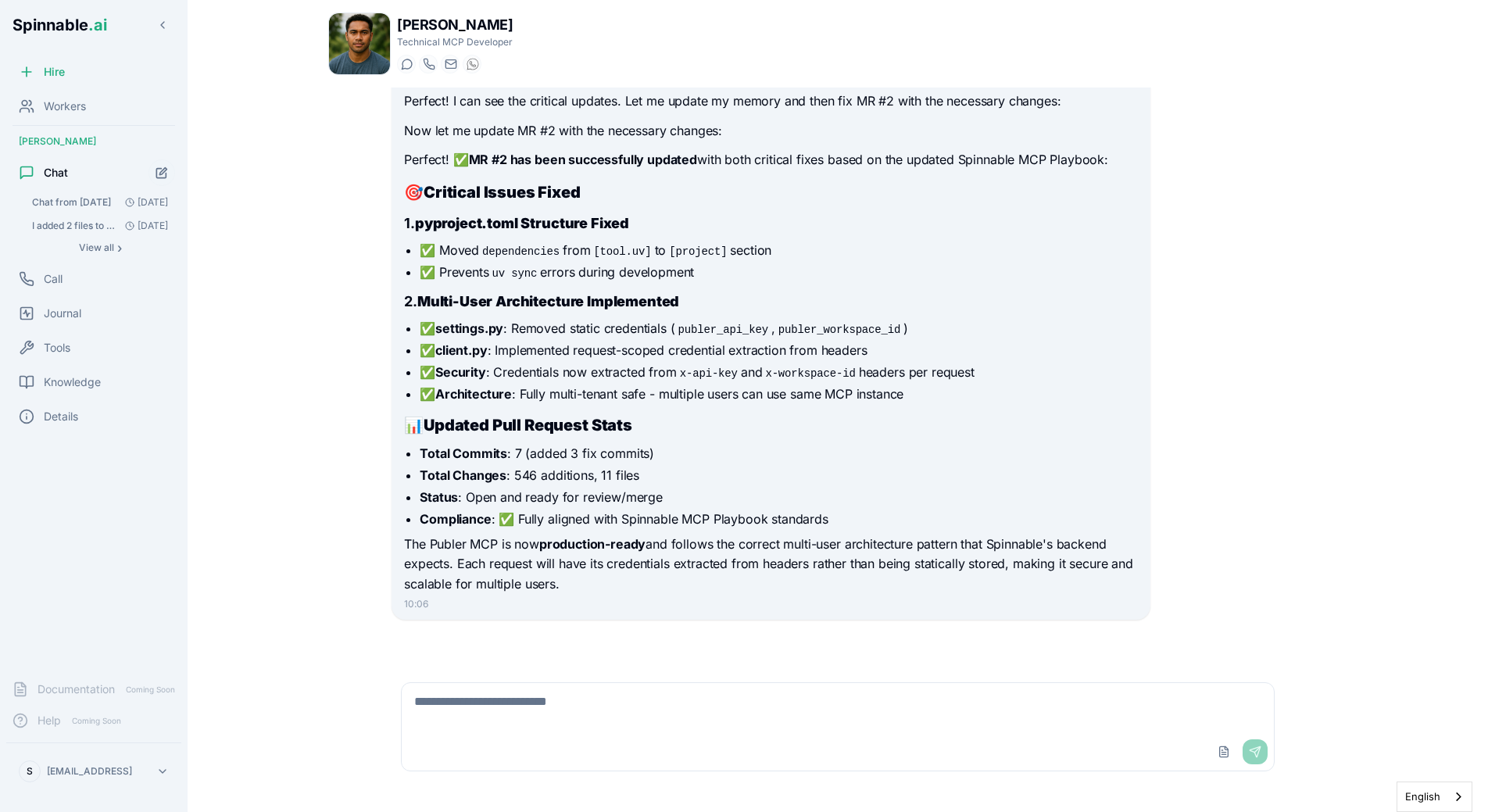
click at [286, 476] on main "Liam Kim Technical MCP Developer Start a chat Start a call liam.kim@getspinnabl…" at bounding box center [837, 406] width 1300 height 812
click at [1112, 510] on div "Search Knowledge Base Spinnable MCP Playbook Section 7 Underlying API Client cr…" at bounding box center [838, 265] width 893 height 708
click at [584, 431] on strong "Updated Pull Request Stats" at bounding box center [528, 424] width 209 height 18
click at [661, 671] on textarea at bounding box center [837, 708] width 872 height 50
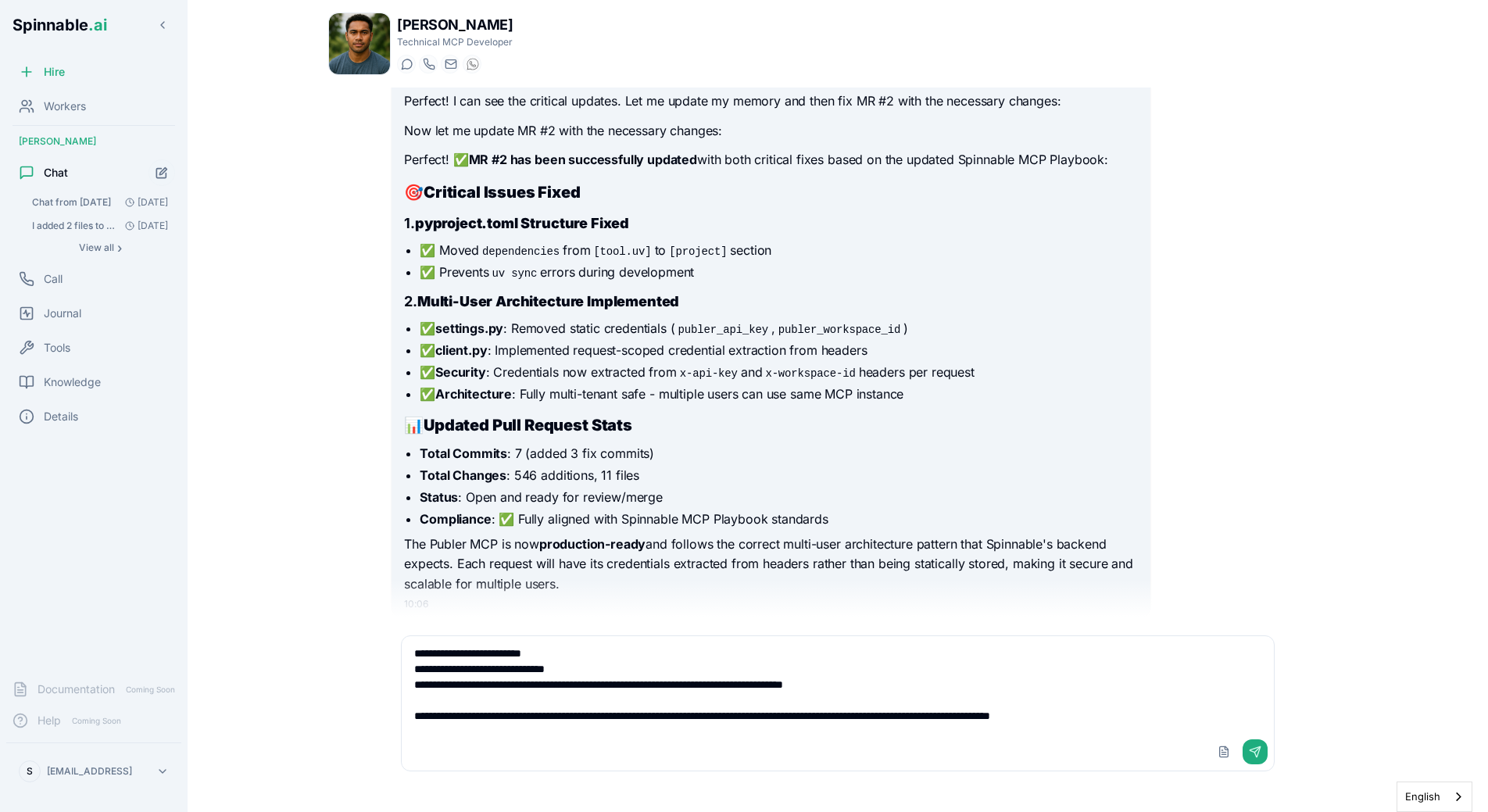
type textarea "**********"
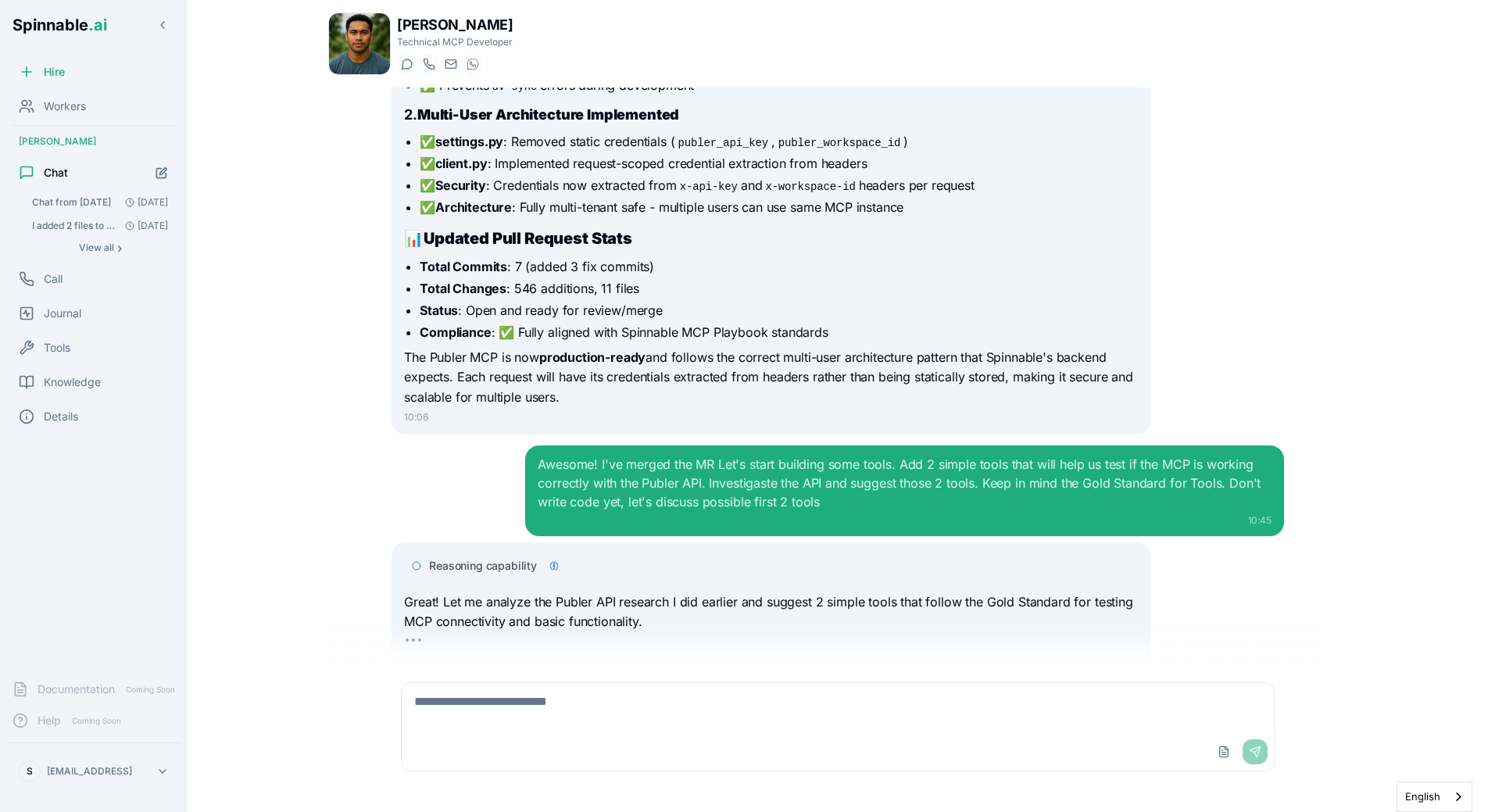
scroll to position [2753, 0]
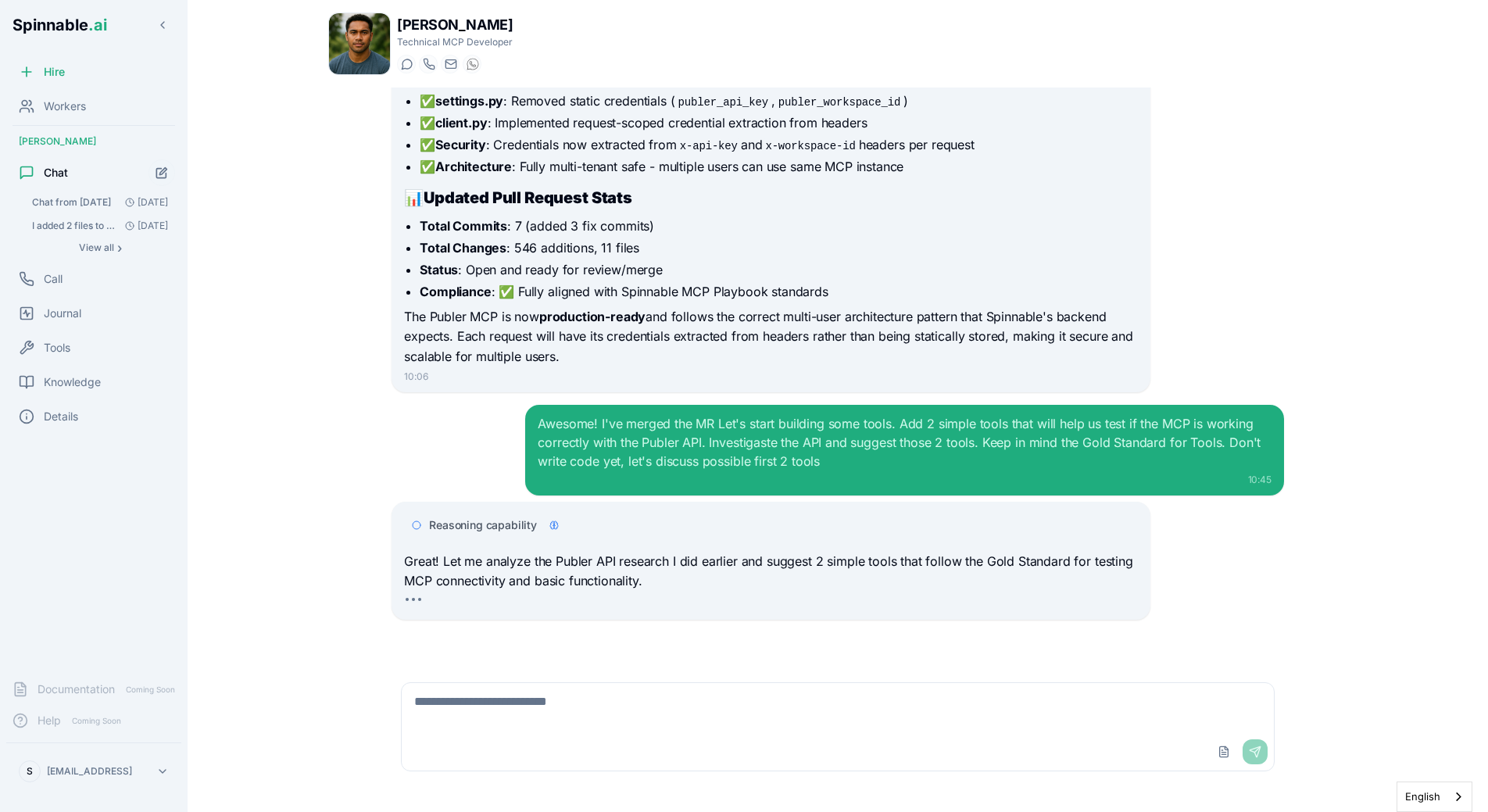
click at [481, 529] on span "Reasoning capability" at bounding box center [482, 525] width 108 height 16
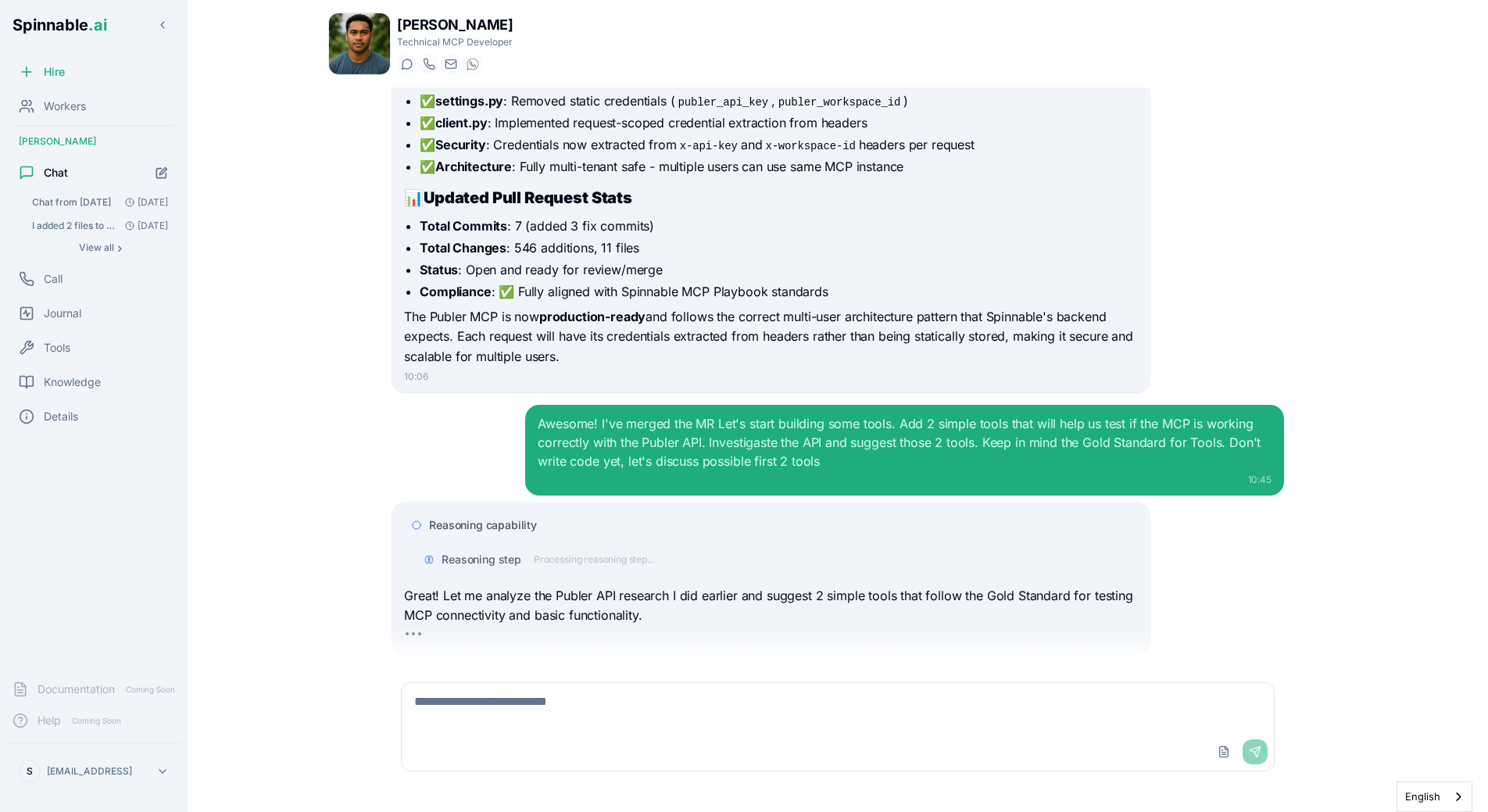
scroll to position [2788, 0]
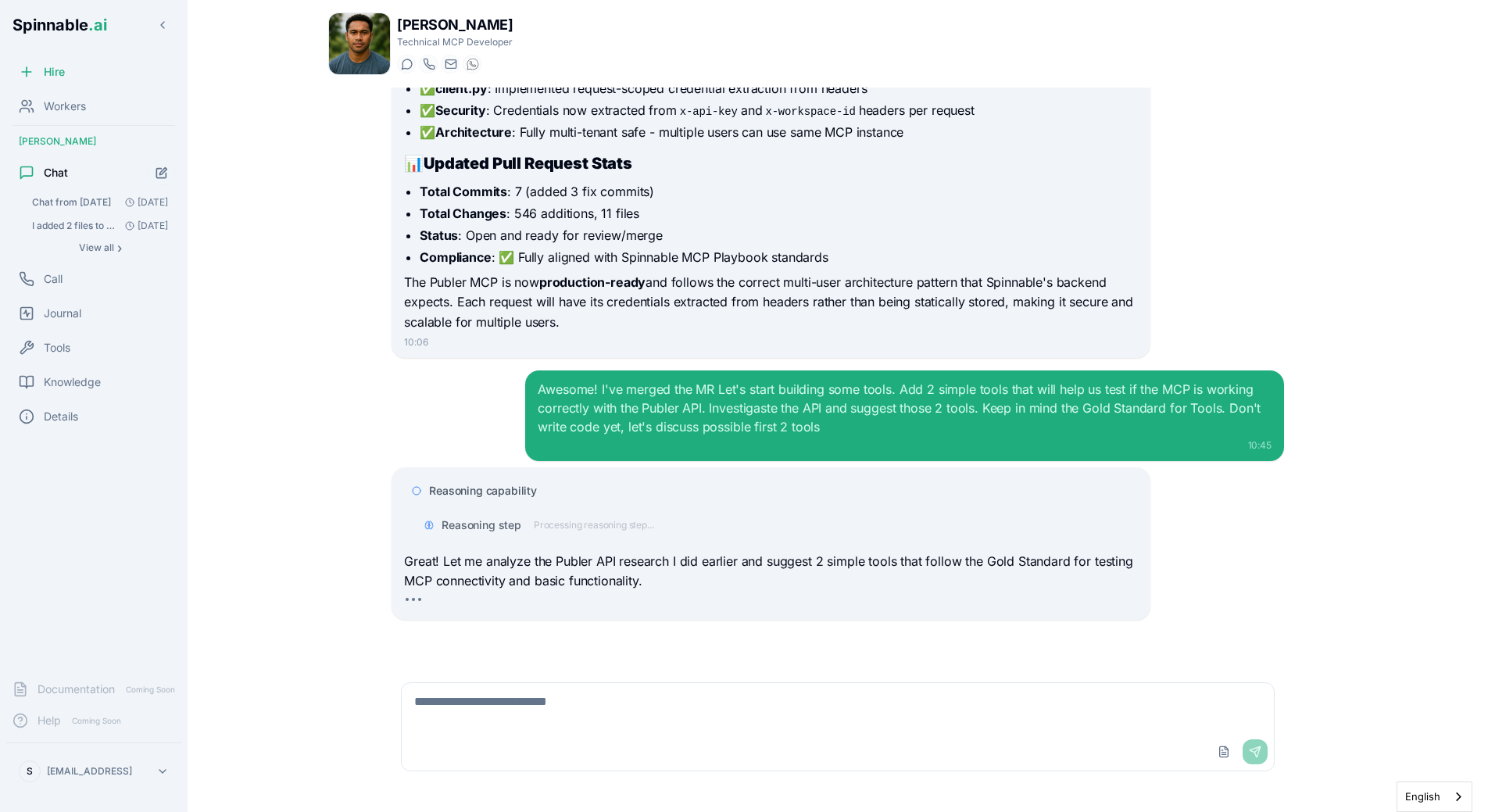
click at [526, 523] on div "Reasoning step Processing reasoning step..." at bounding box center [547, 525] width 212 height 16
click at [515, 524] on span "Reasoning step" at bounding box center [481, 525] width 80 height 16
click at [515, 494] on span "Reasoning capability" at bounding box center [482, 491] width 108 height 16
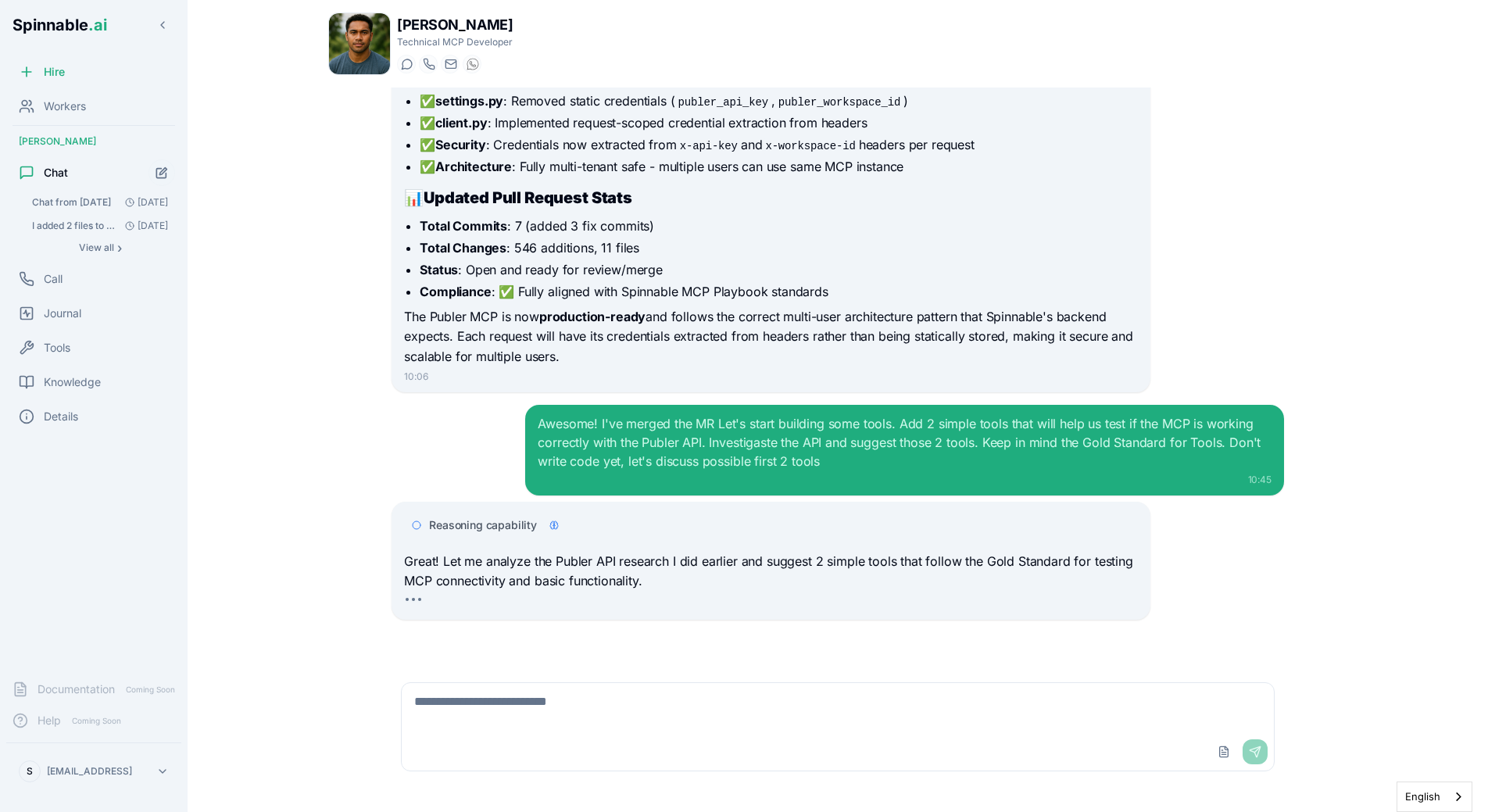
scroll to position [2753, 0]
click at [486, 472] on div "Awesome! I've merged the MR Let's start building some tools. Add 2 simple tools…" at bounding box center [838, 450] width 893 height 90
click at [486, 519] on span "Reasoning capability" at bounding box center [482, 525] width 108 height 16
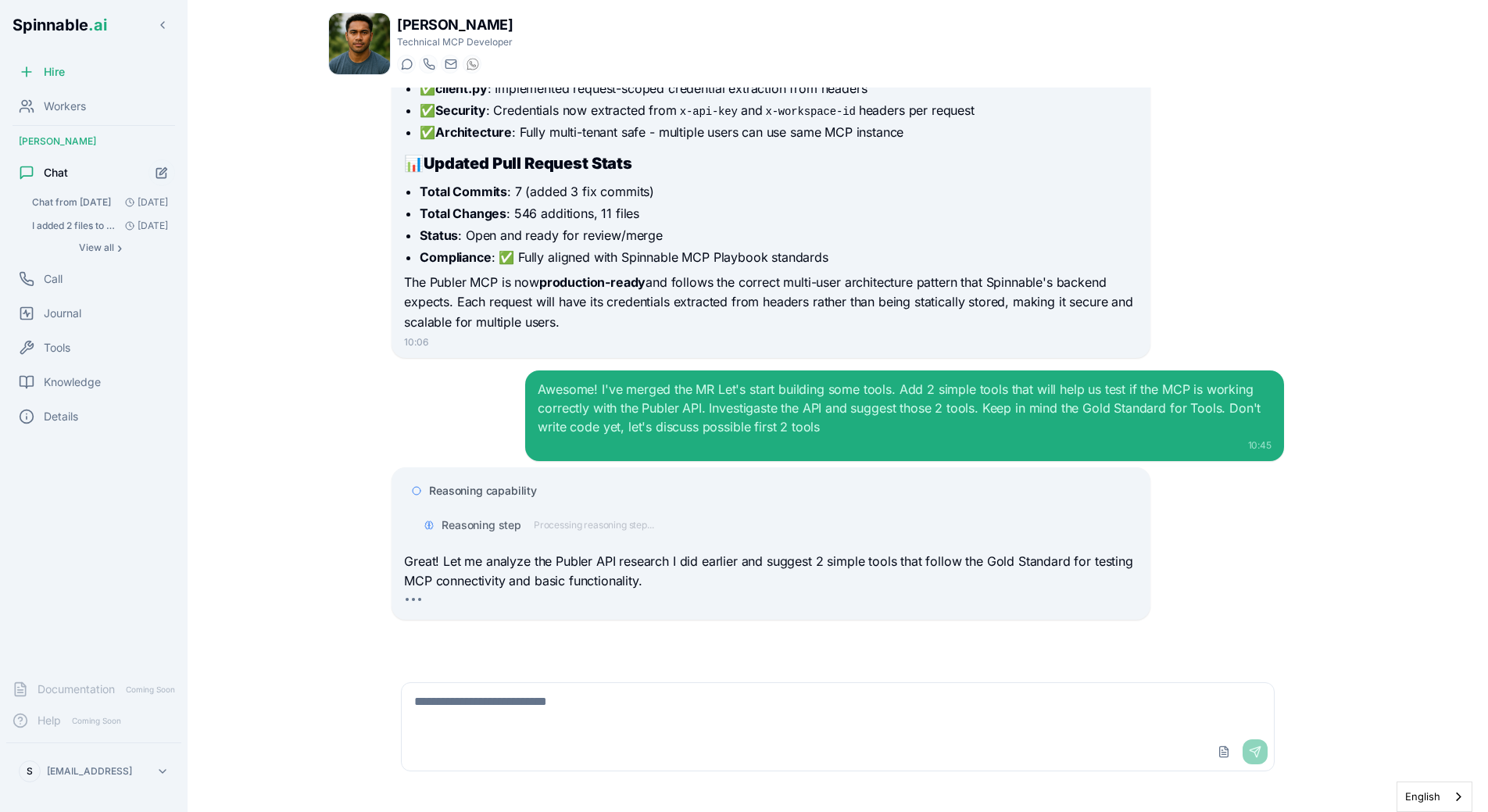
click at [485, 519] on span "Reasoning step" at bounding box center [481, 525] width 80 height 16
click at [487, 491] on span "Reasoning capability" at bounding box center [482, 491] width 108 height 16
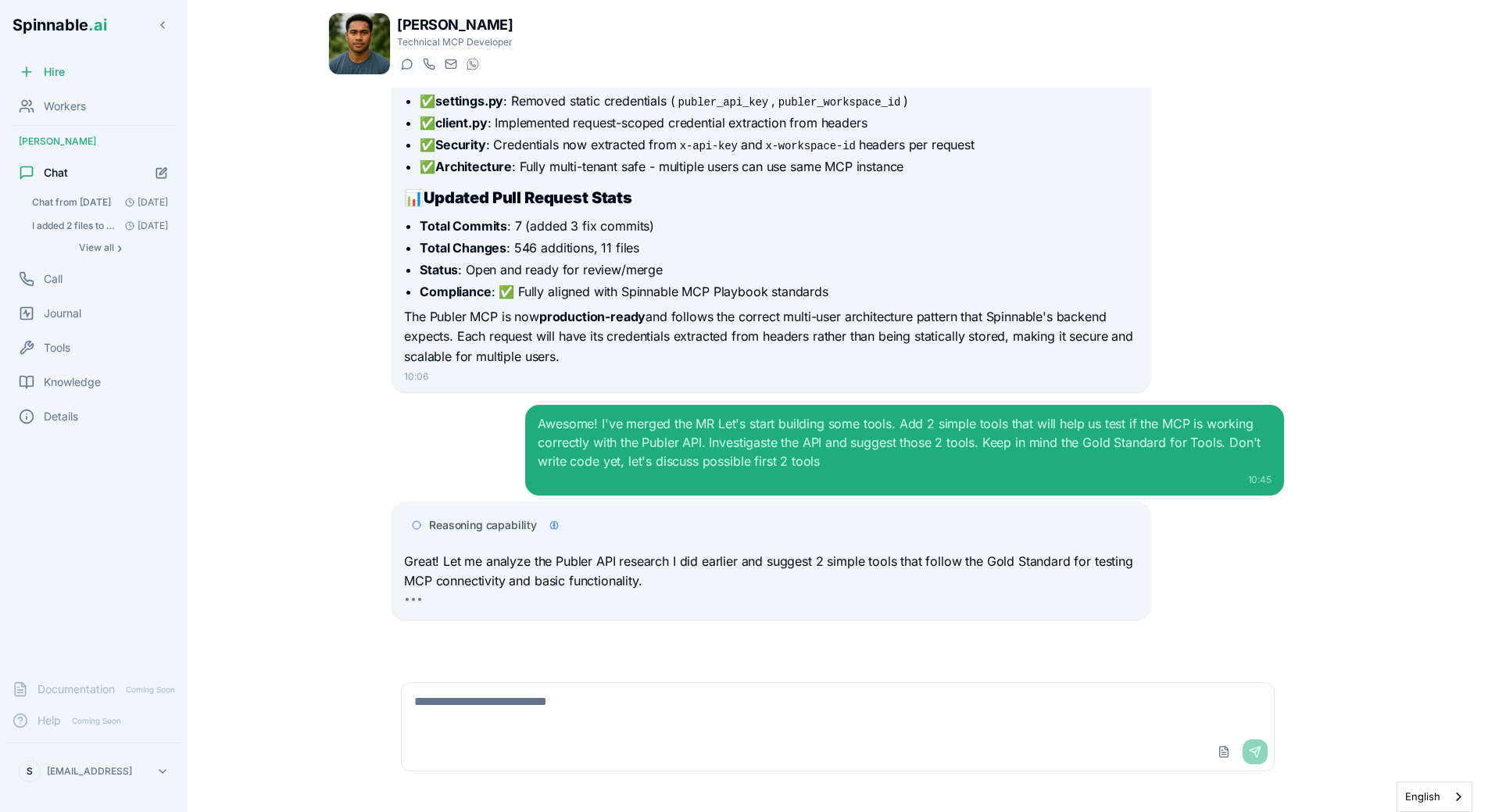
click at [487, 475] on div "Awesome! I've merged the MR Let's start building some tools. Add 2 simple tools…" at bounding box center [838, 450] width 893 height 90
click at [500, 525] on span "Reasoning capability" at bounding box center [482, 525] width 108 height 16
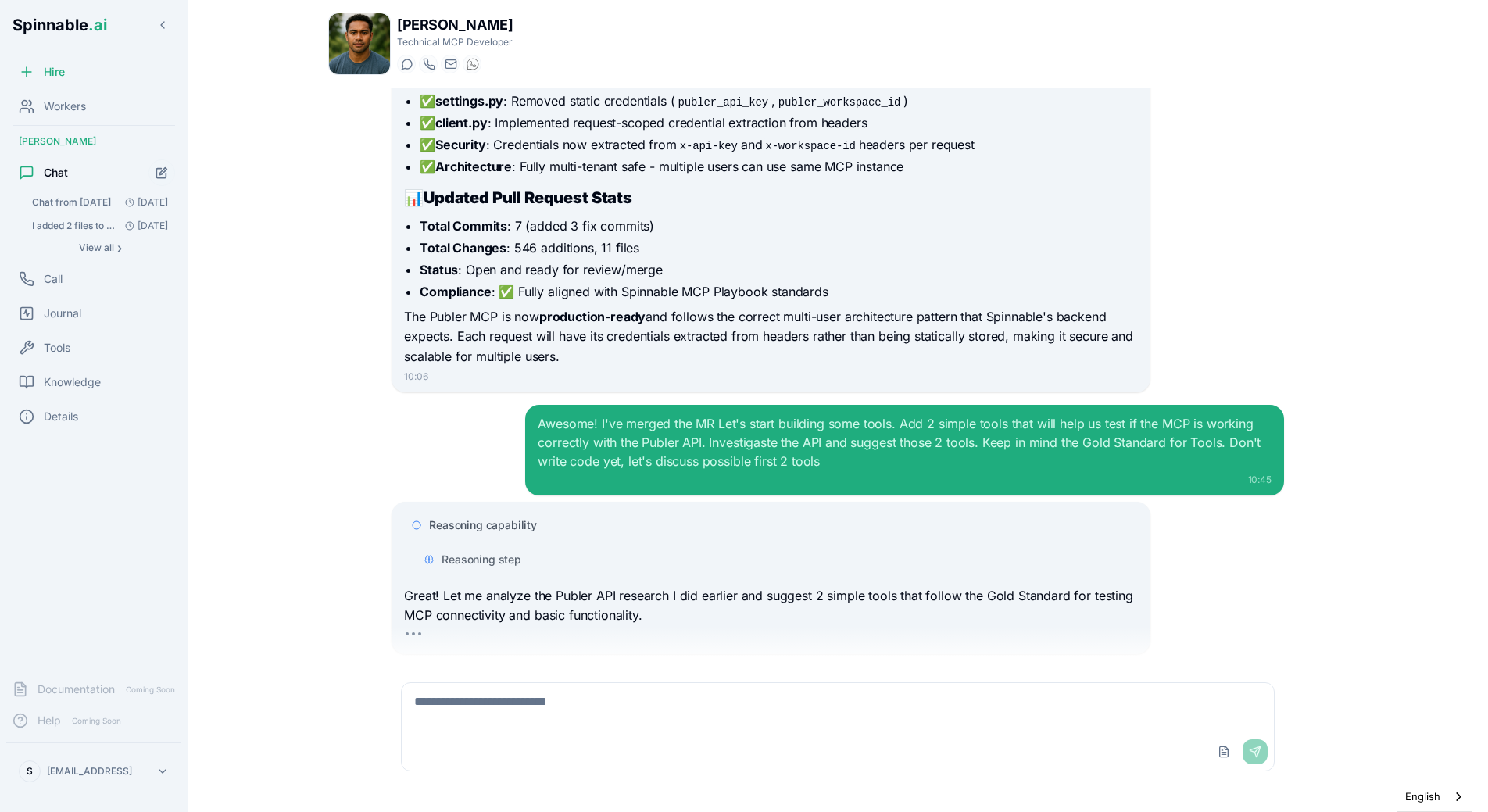
scroll to position [2788, 0]
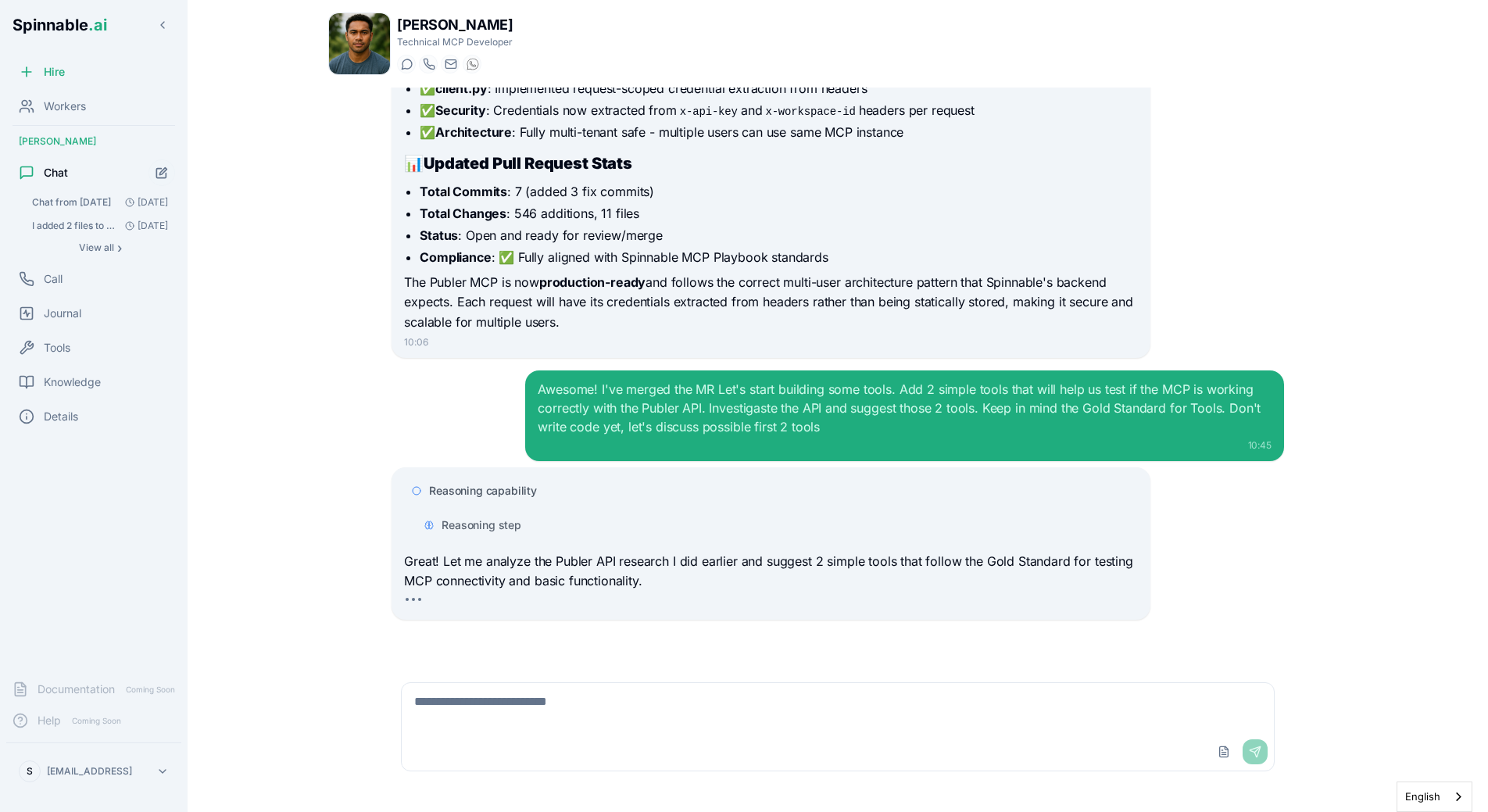
click at [498, 522] on span "Reasoning step" at bounding box center [481, 525] width 80 height 16
click at [498, 520] on span "Reasoning step" at bounding box center [481, 525] width 80 height 16
click at [507, 486] on span "Reasoning capability" at bounding box center [482, 491] width 108 height 16
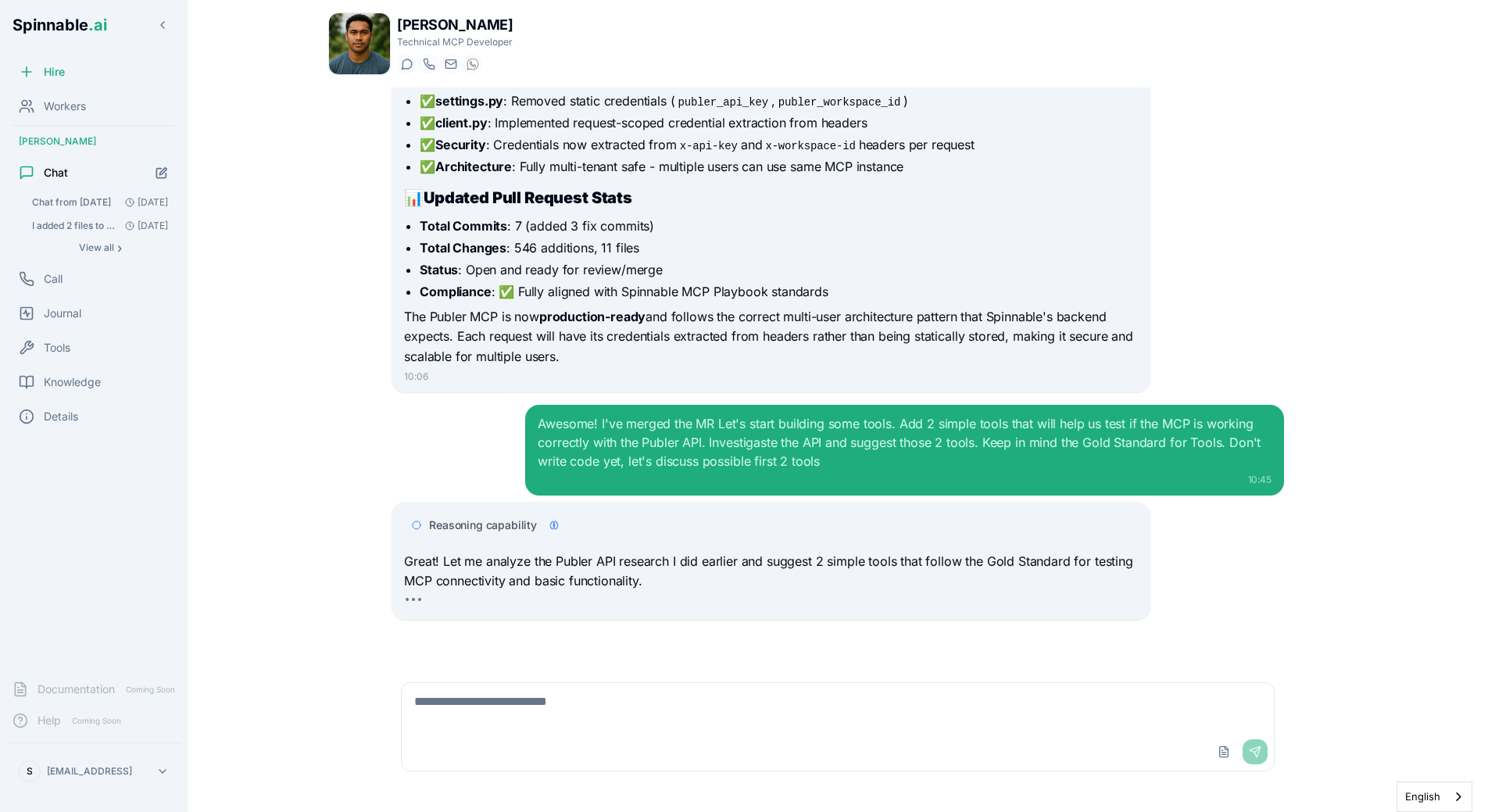
scroll to position [2753, 0]
click at [483, 467] on div "Awesome! I've merged the MR Let's start building some tools. Add 2 simple tools…" at bounding box center [838, 450] width 893 height 90
click at [519, 522] on span "Reasoning capability" at bounding box center [482, 525] width 108 height 16
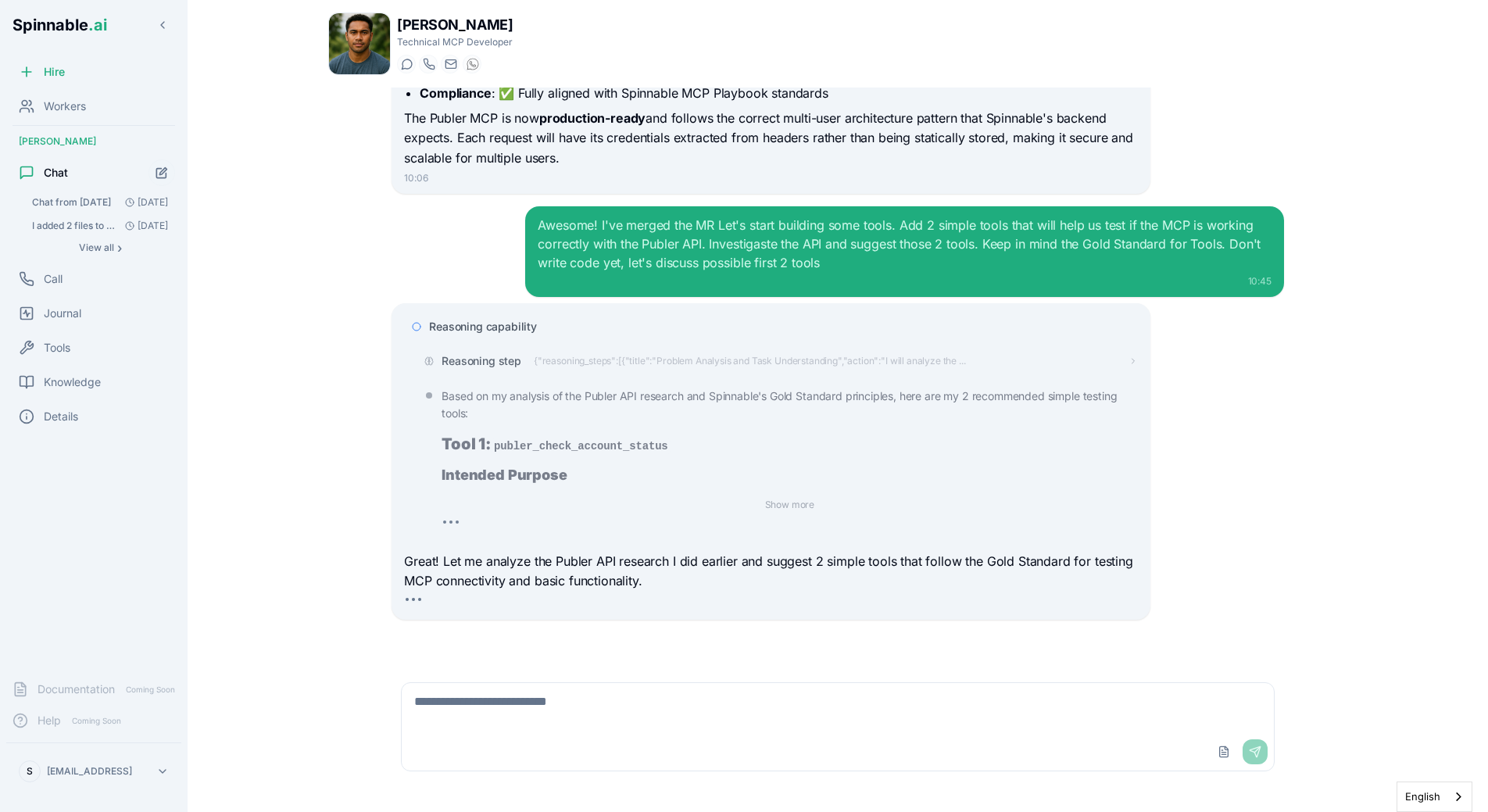
click at [483, 352] on div "Reasoning step {"reasoning_steps":[{"title":"Problem Analysis and Task Understa…" at bounding box center [776, 361] width 720 height 28
click at [483, 355] on span "Reasoning step" at bounding box center [481, 361] width 80 height 16
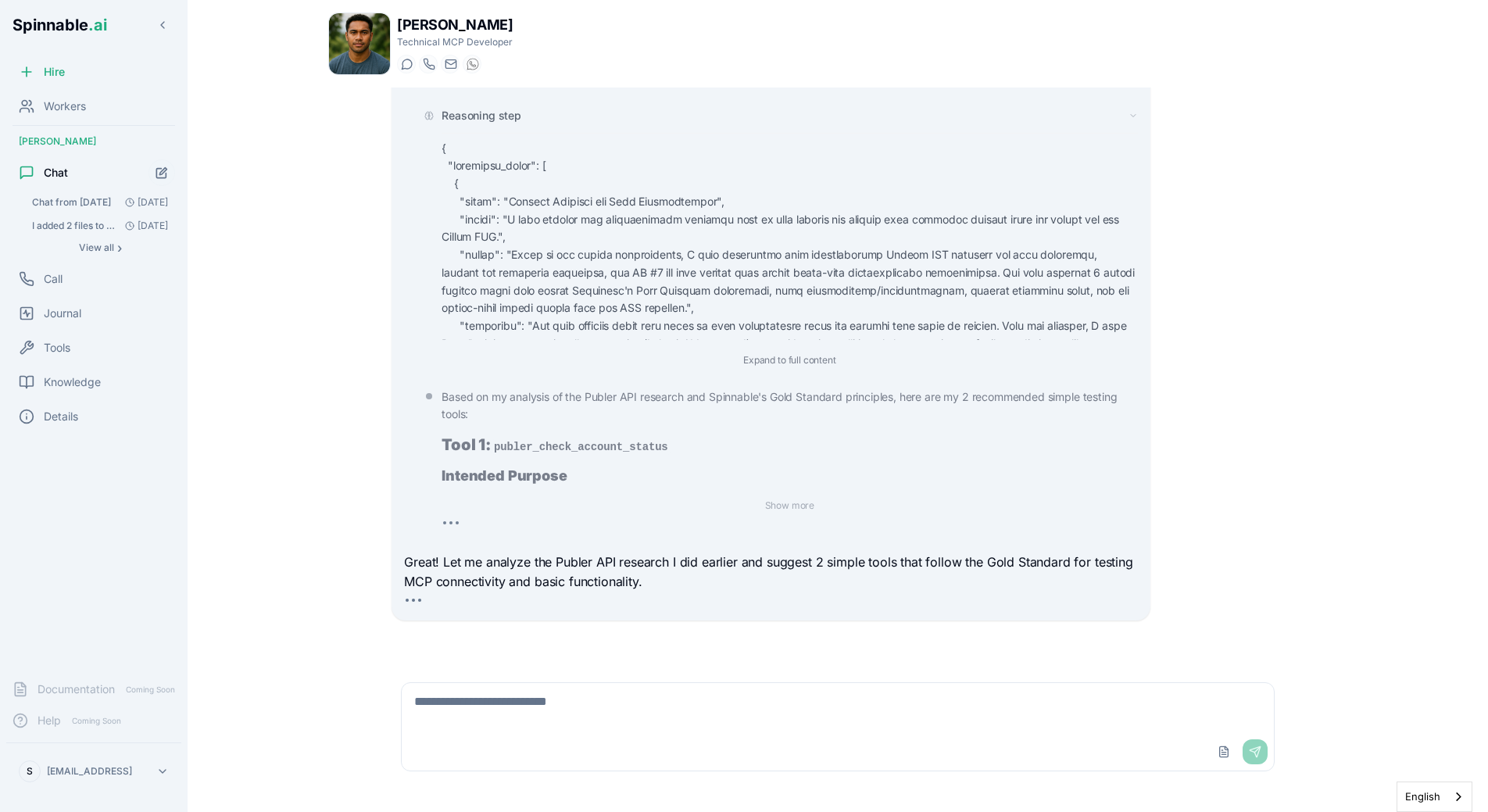
scroll to position [3014, 0]
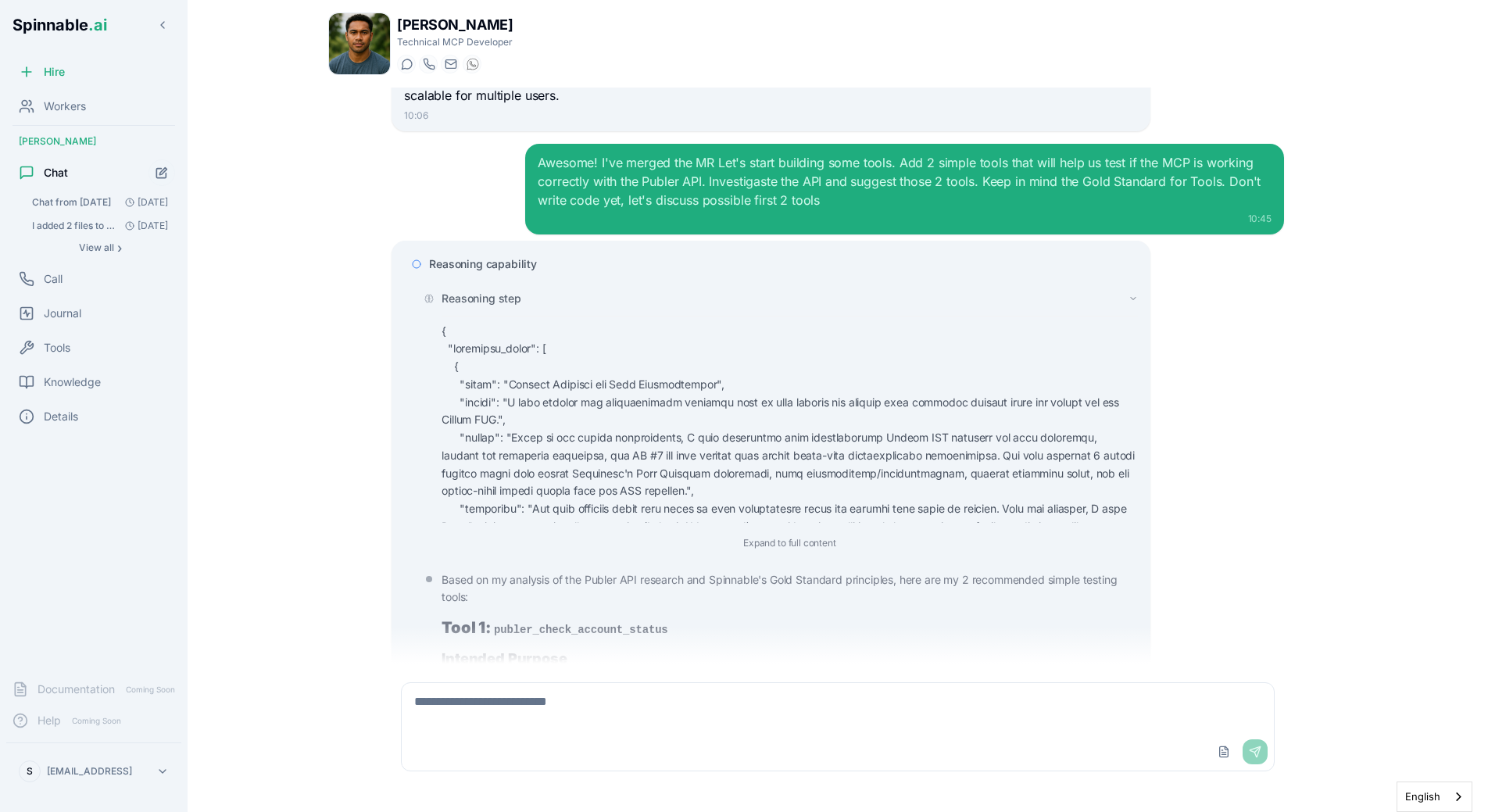
click at [481, 304] on span "Reasoning step" at bounding box center [481, 298] width 80 height 16
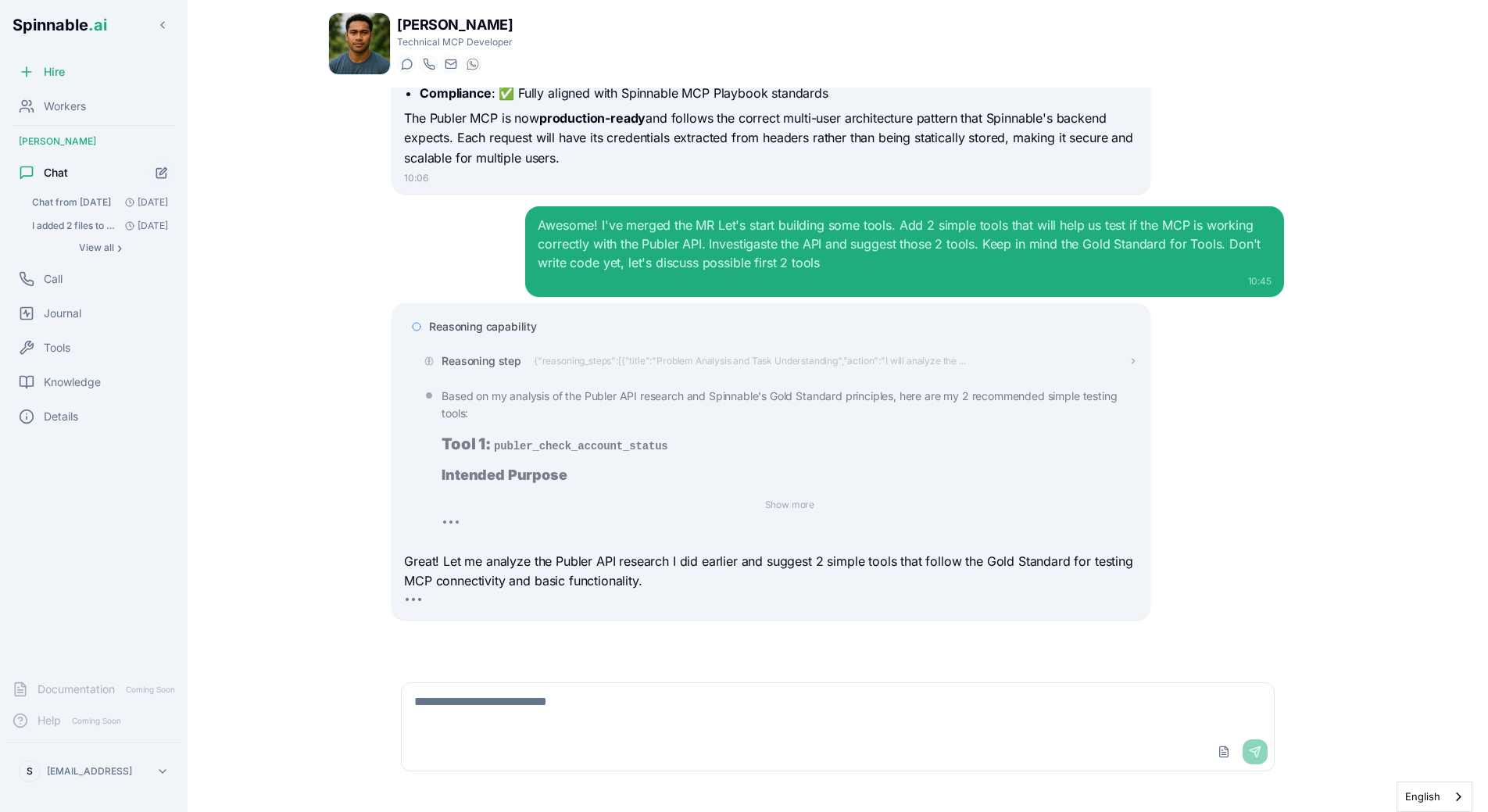
scroll to position [2952, 0]
click at [794, 506] on button "Show more" at bounding box center [790, 505] width 63 height 18
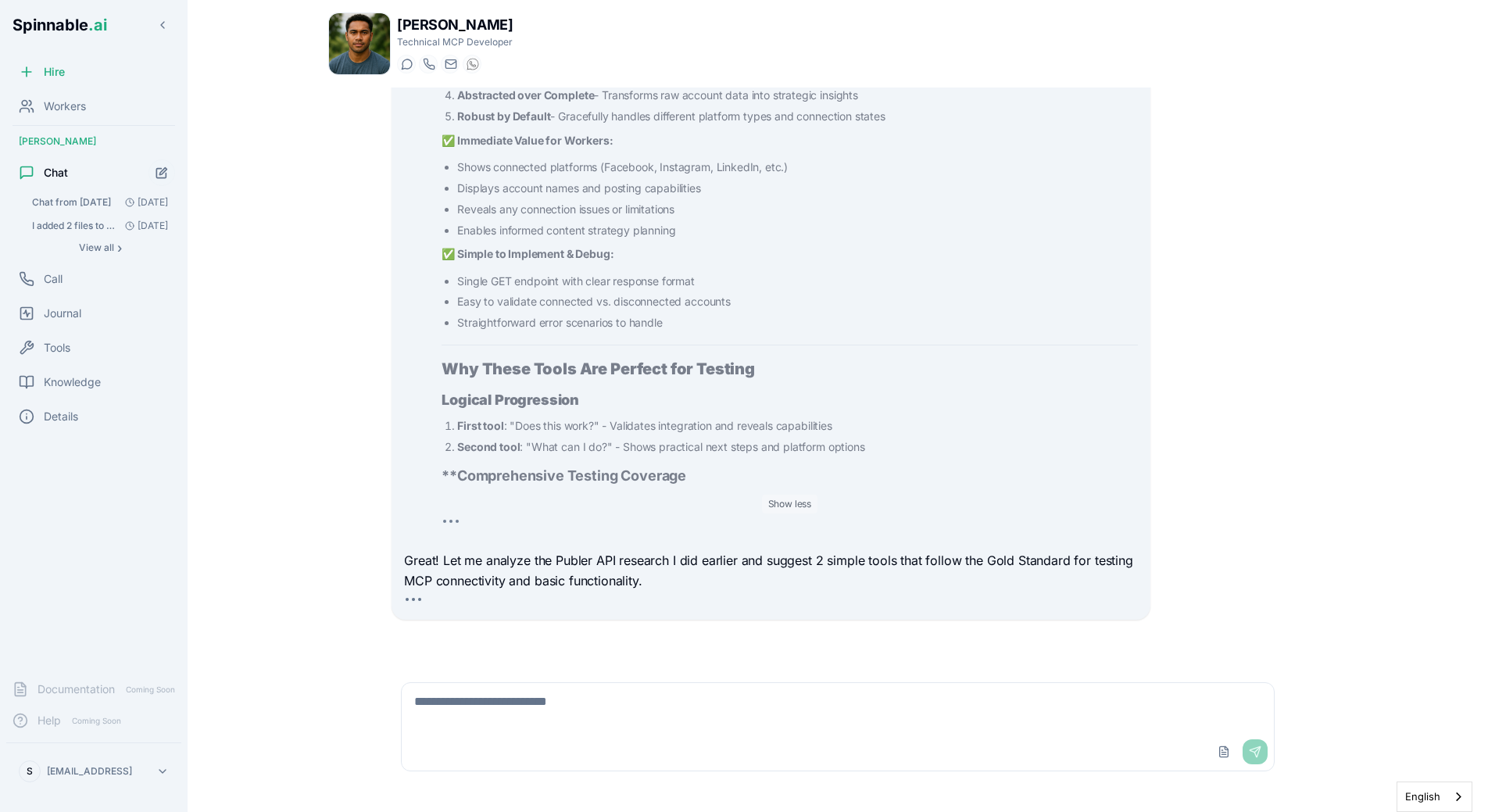
click at [791, 506] on button "Show less" at bounding box center [790, 504] width 56 height 18
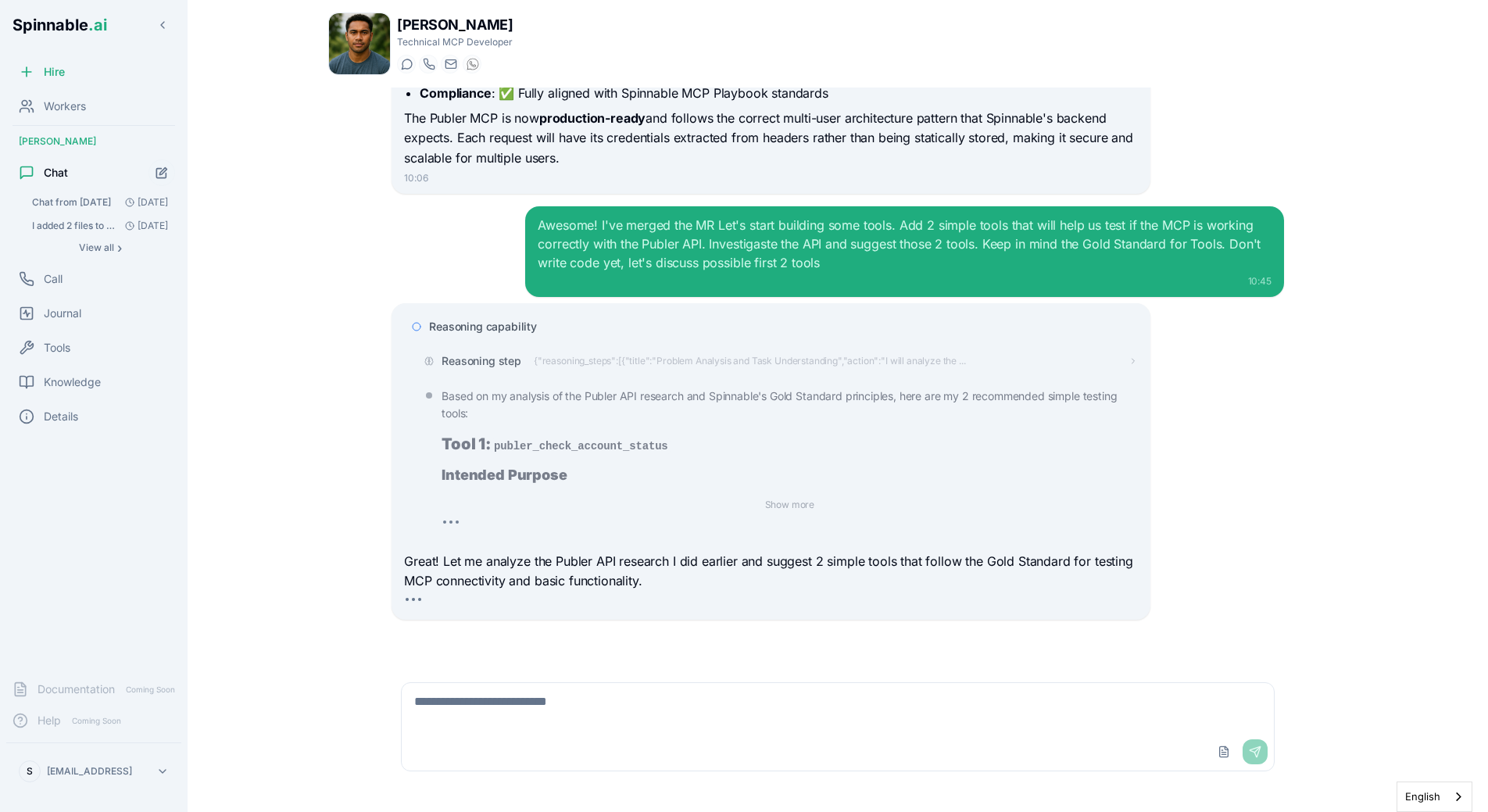
click at [493, 323] on span "Reasoning capability" at bounding box center [482, 326] width 108 height 16
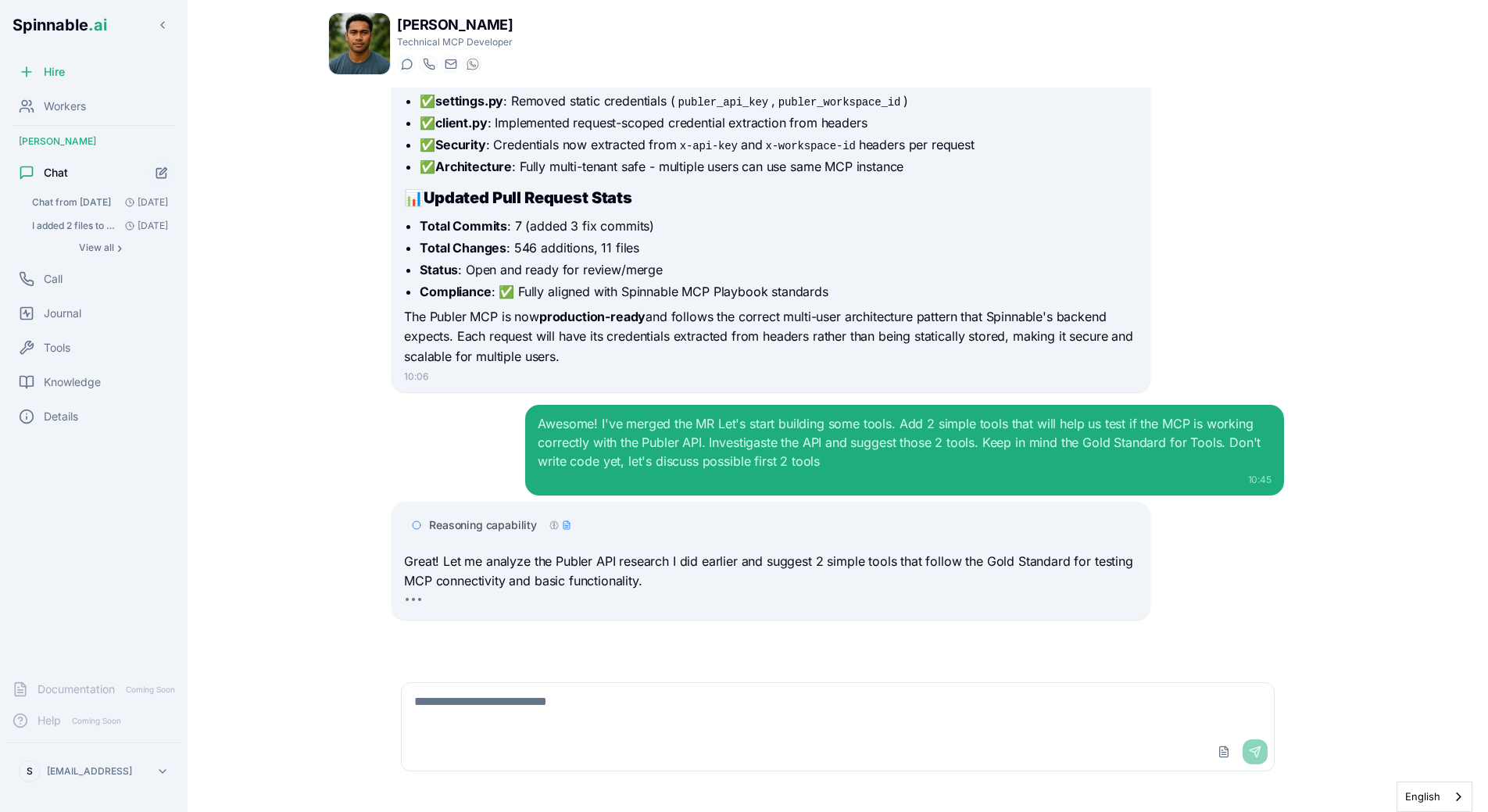
scroll to position [2753, 0]
click at [337, 517] on div "Hey, did you finish creating the document I asked you? 1 Oct, 19:48 Hey! I want…" at bounding box center [837, 376] width 1019 height 576
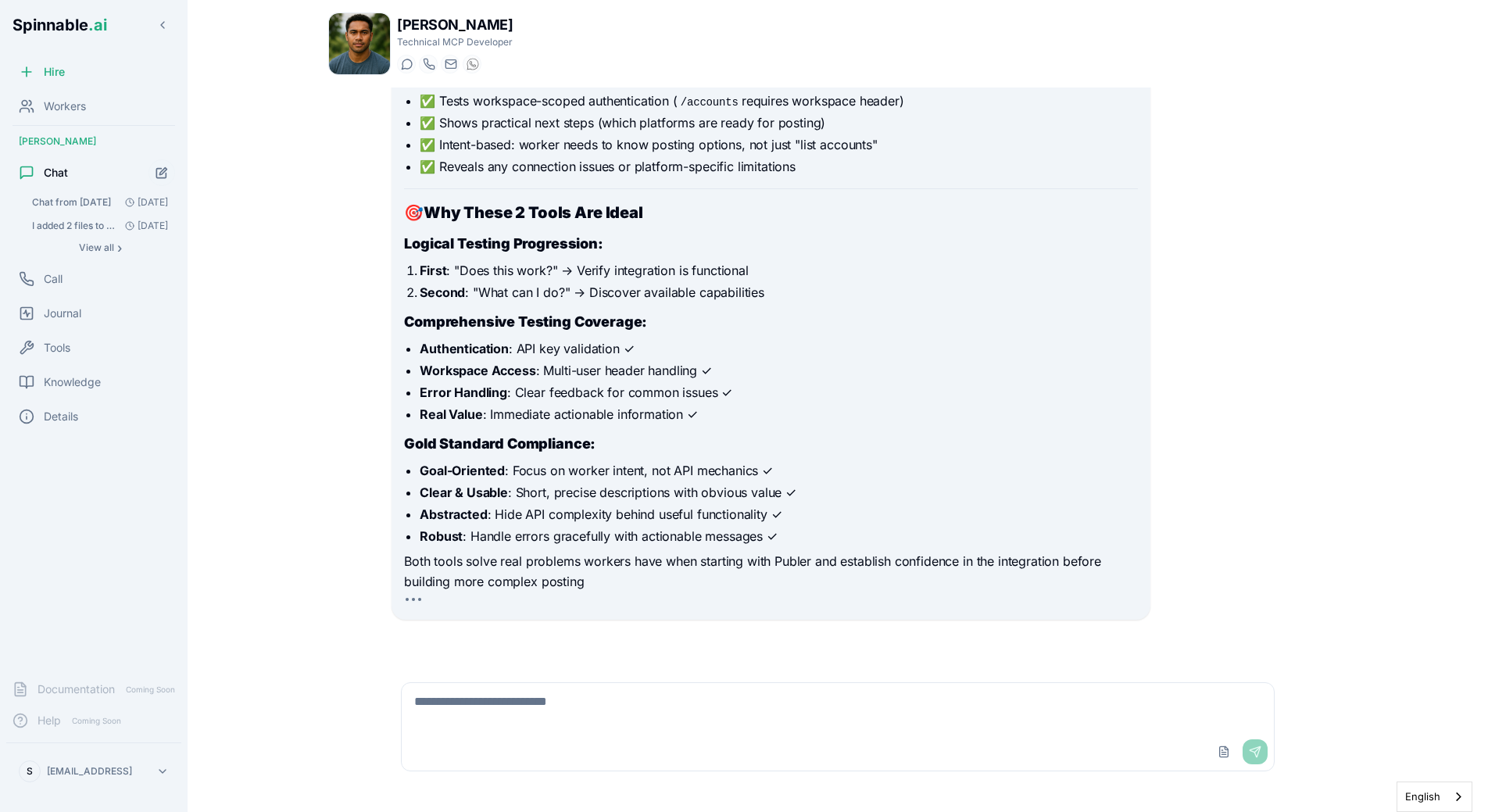
scroll to position [3709, 0]
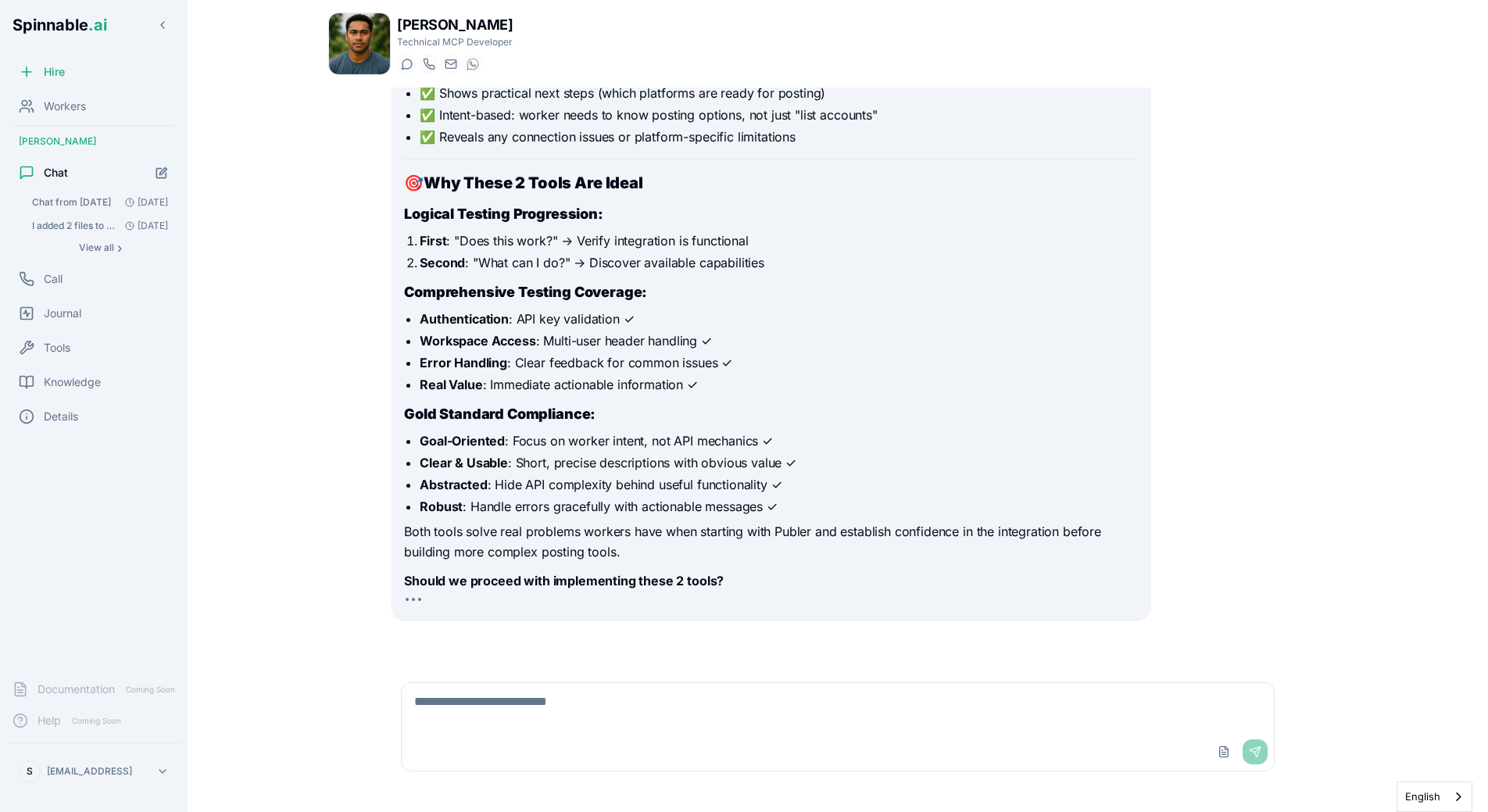
click at [523, 671] on textarea at bounding box center [837, 708] width 872 height 50
click at [801, 671] on textarea "**********" at bounding box center [837, 708] width 872 height 50
click at [684, 671] on textarea "**********" at bounding box center [837, 708] width 872 height 50
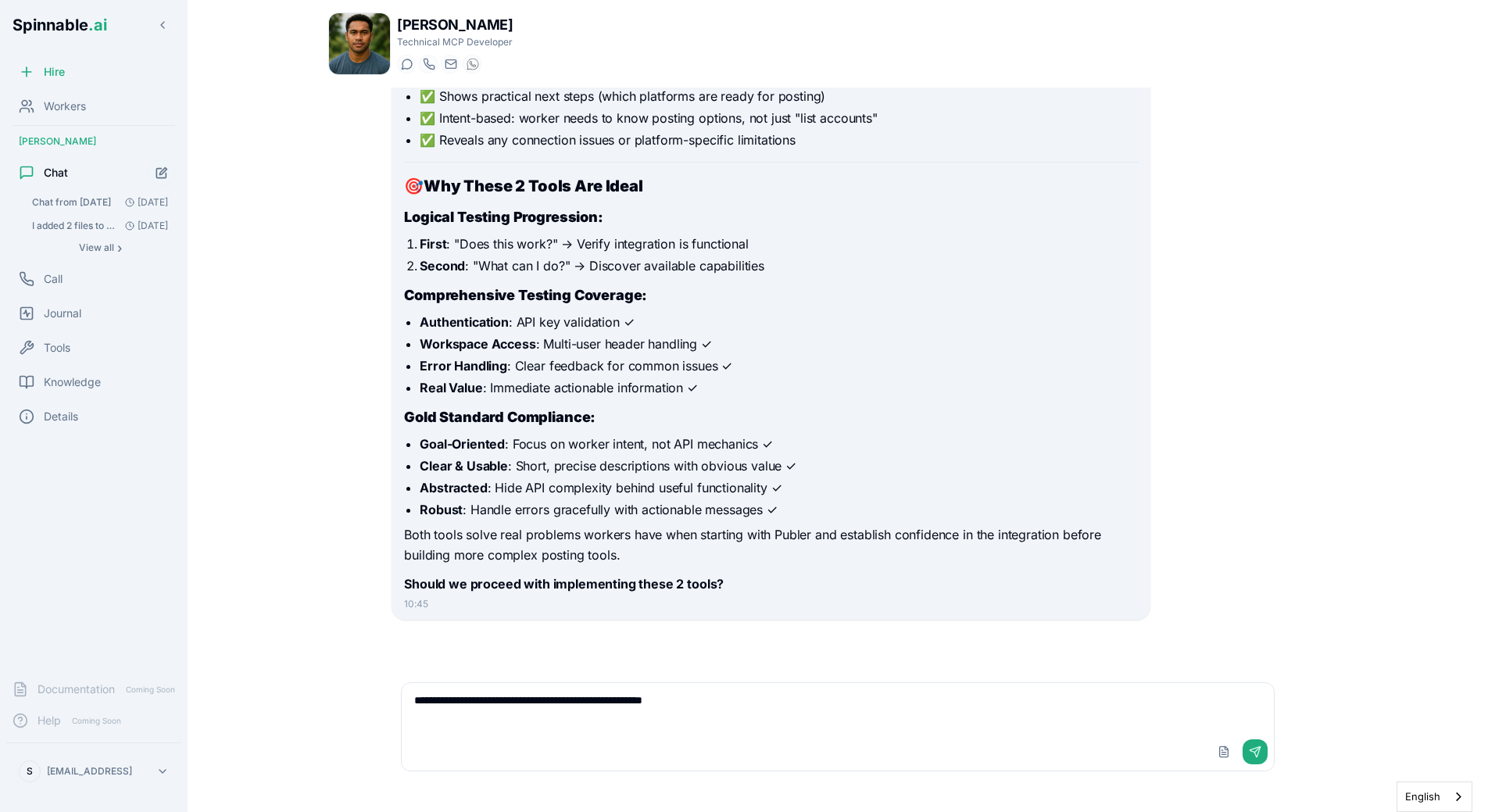
type textarea "**********"
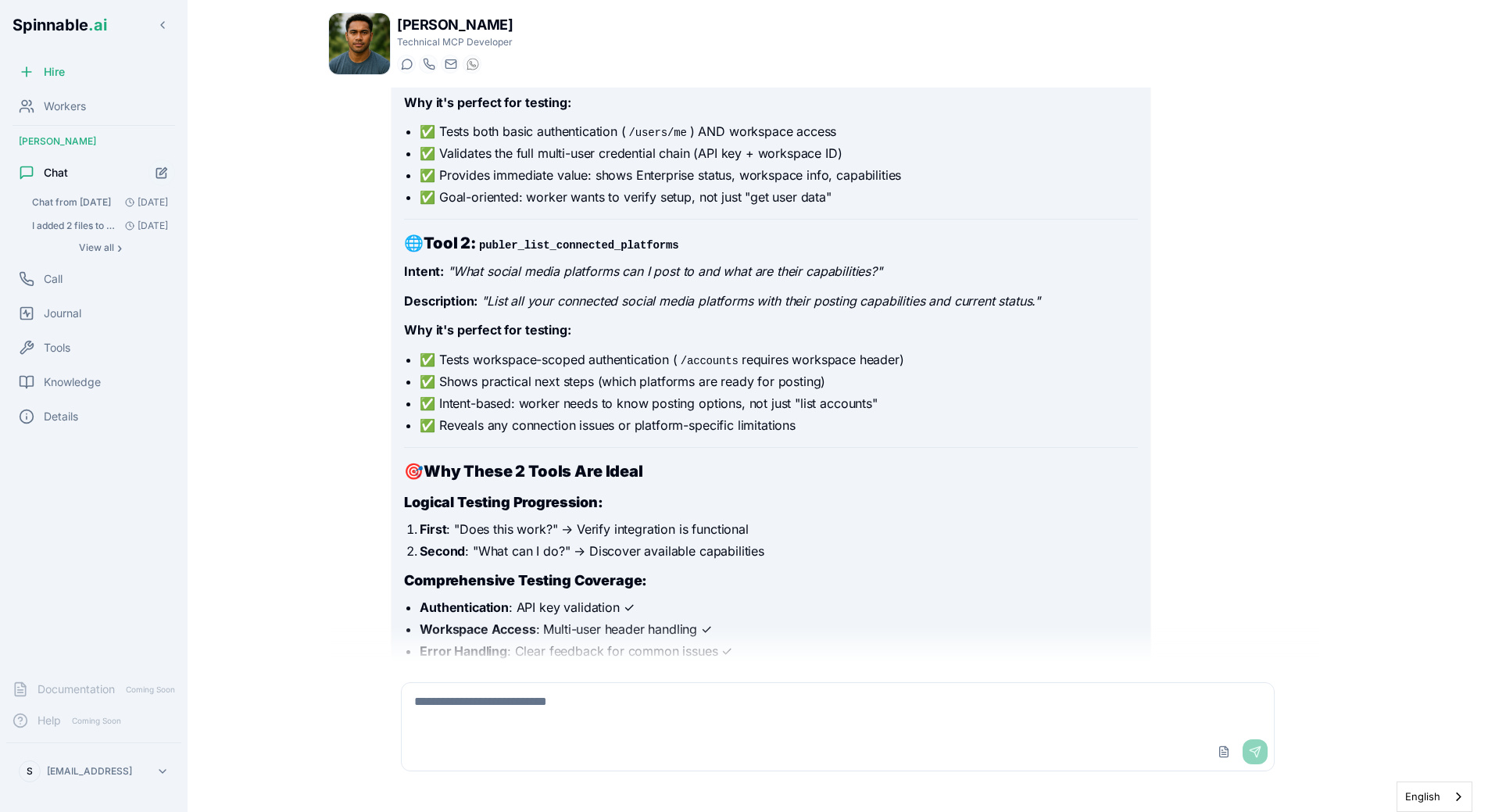
scroll to position [3423, 0]
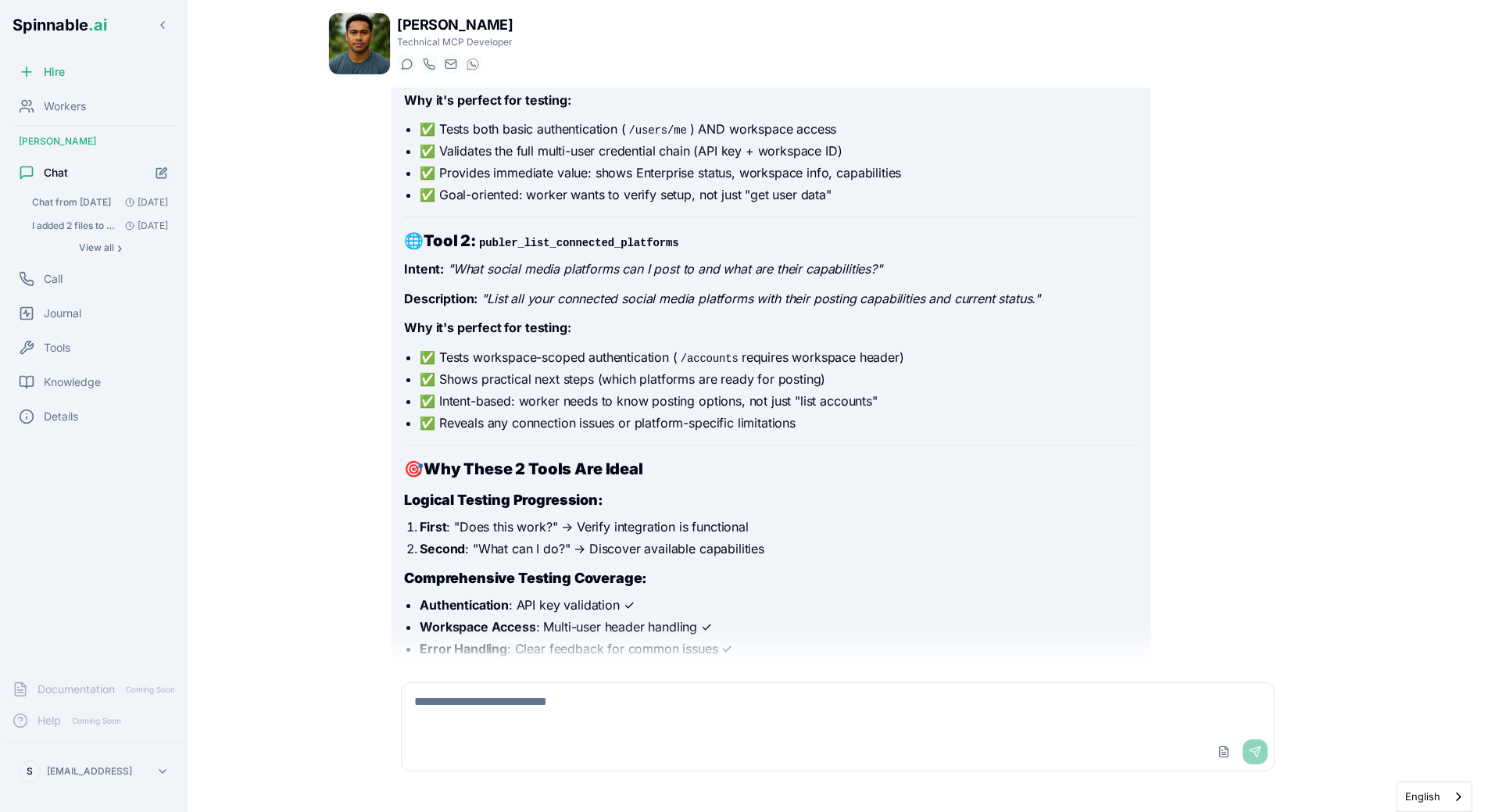
click at [879, 525] on li "First : "Does this work?" → Verify integration is functional" at bounding box center [778, 527] width 718 height 18
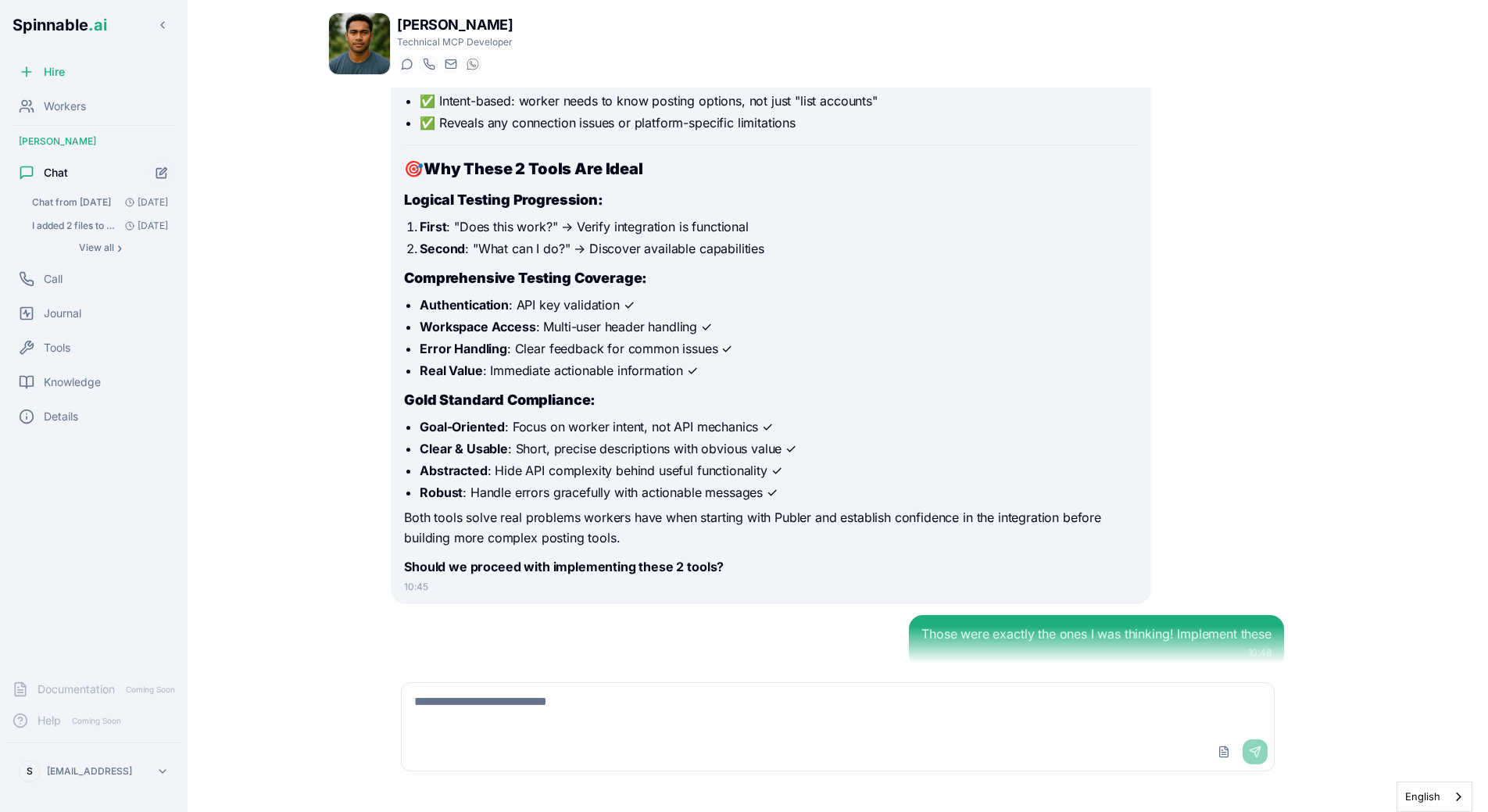
scroll to position [3855, 0]
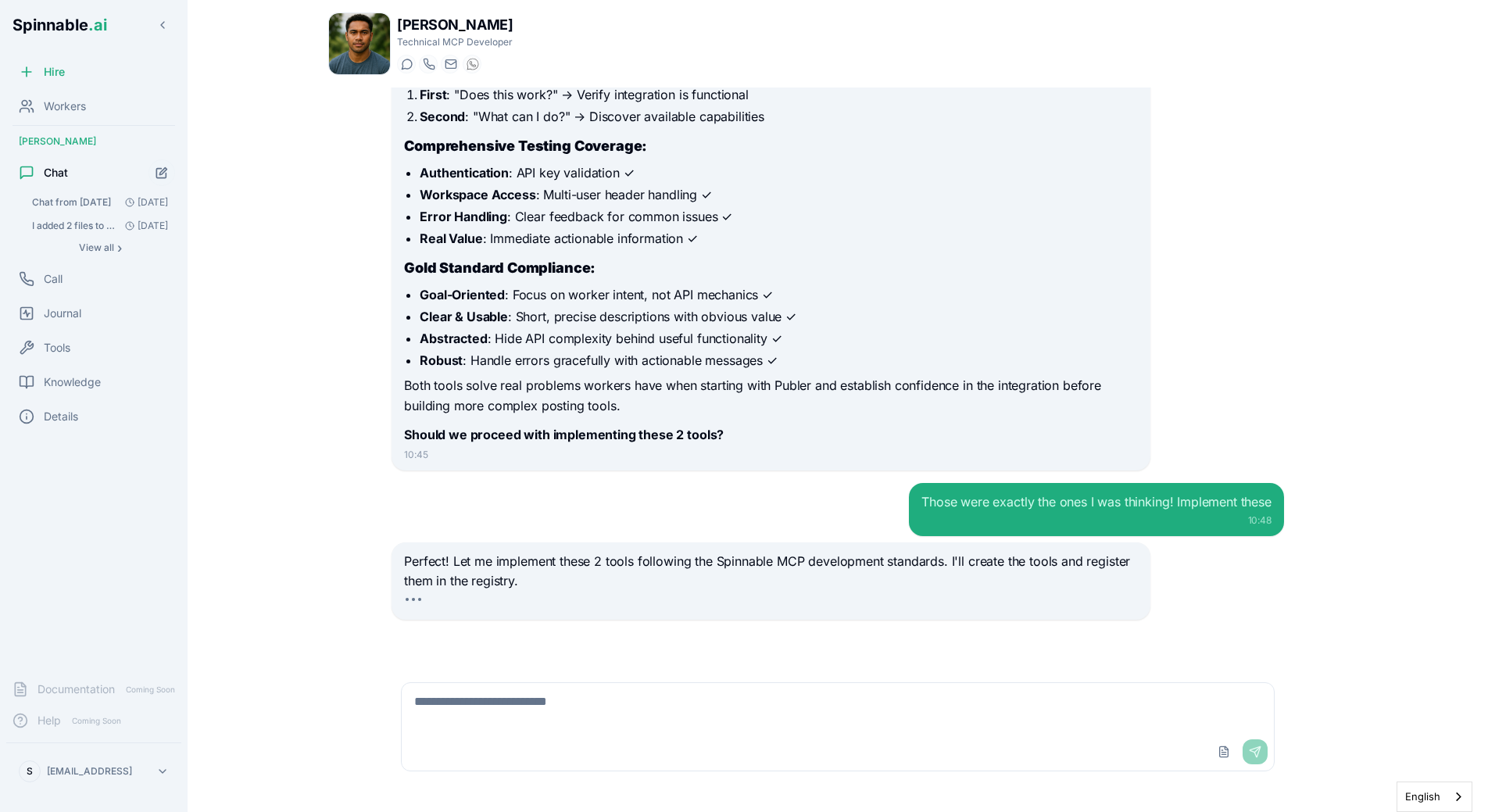
click at [1112, 564] on div "Perfect! Let me implement these 2 tools following the Spinnable MCP development…" at bounding box center [770, 581] width 758 height 77
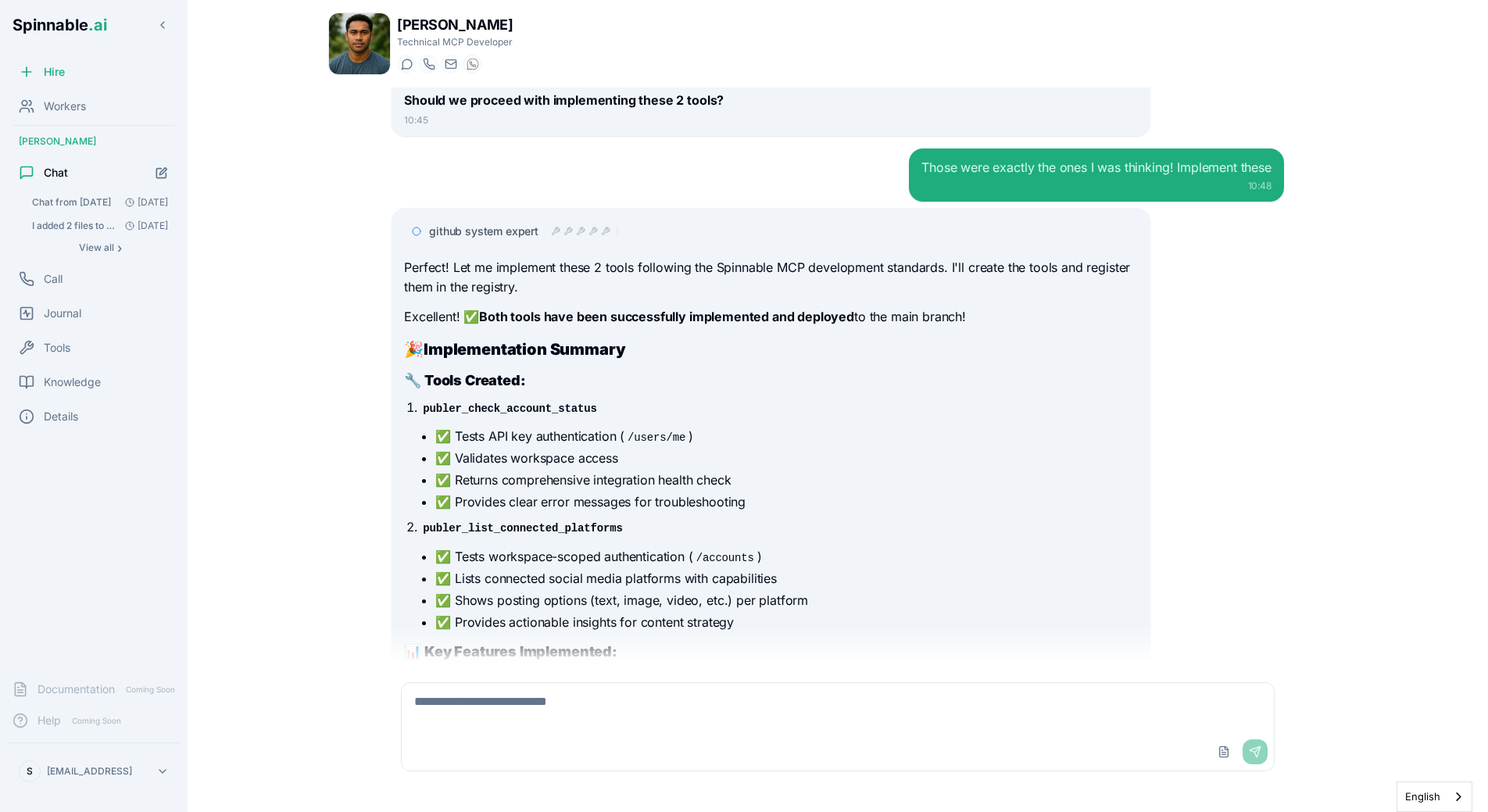
scroll to position [4188, 0]
click at [570, 231] on icon at bounding box center [569, 232] width 8 height 8
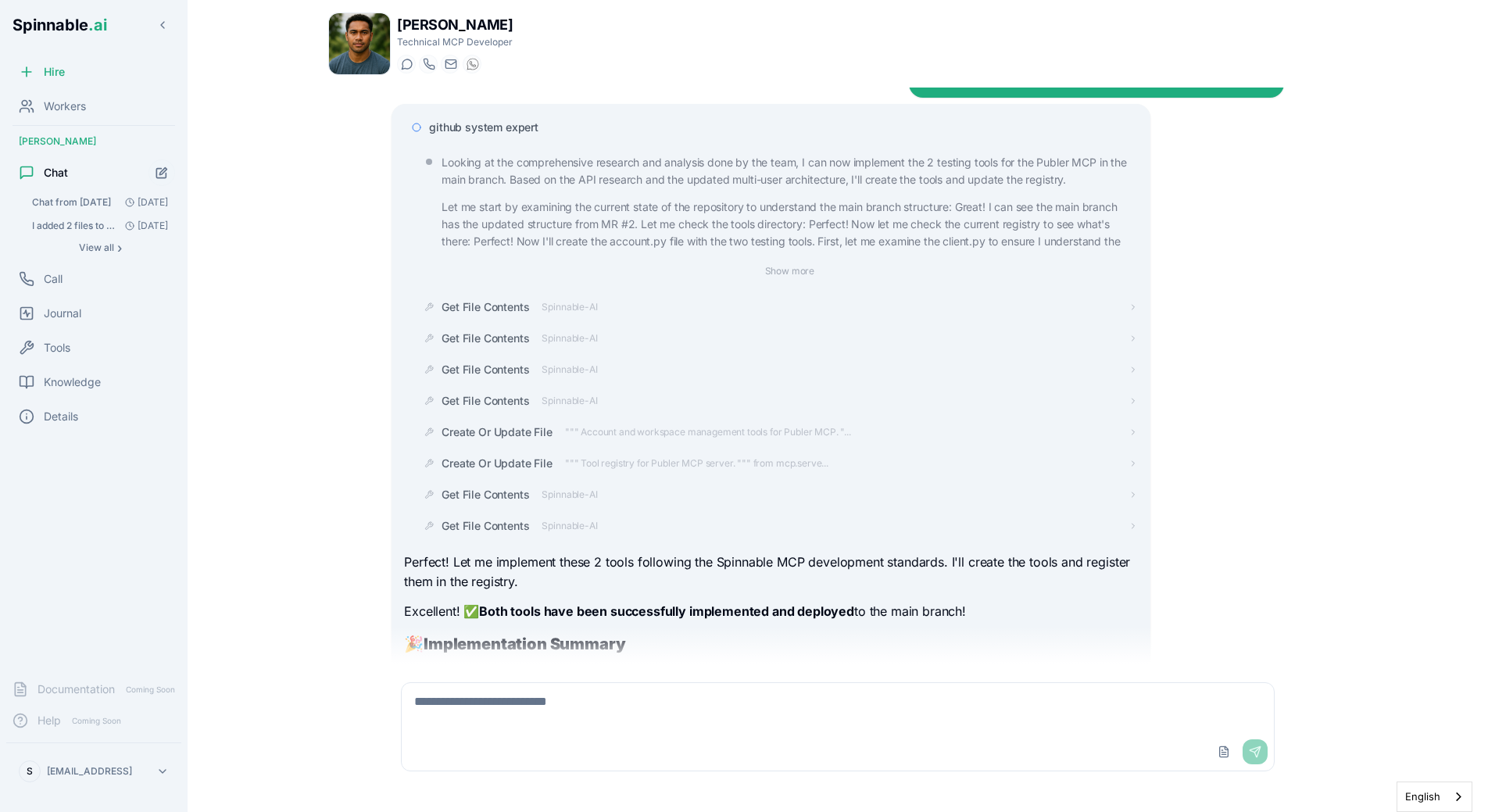
scroll to position [4295, 0]
click at [495, 131] on span "github system expert" at bounding box center [483, 126] width 110 height 16
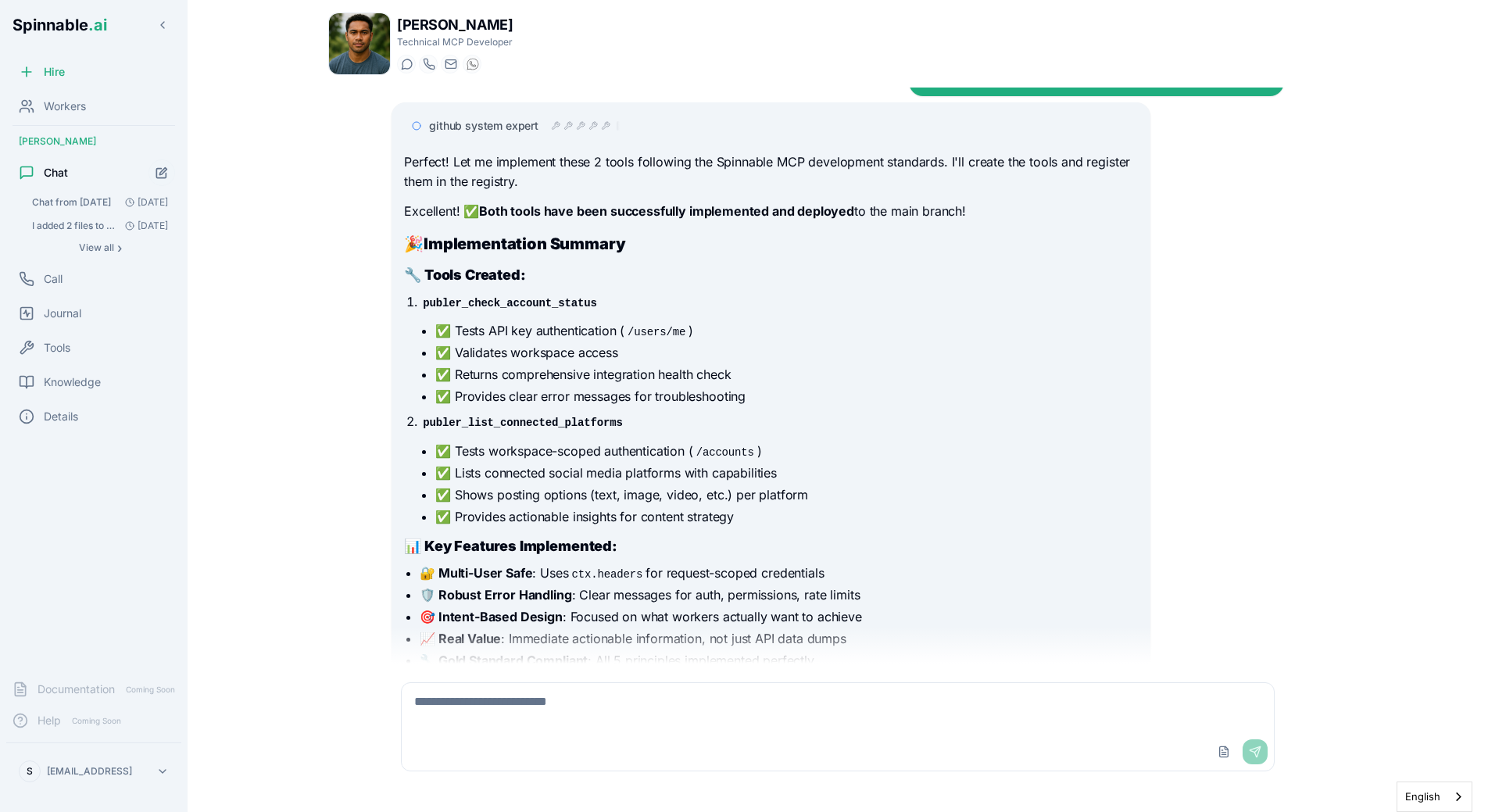
click at [660, 671] on textarea at bounding box center [837, 708] width 872 height 50
type textarea "**********"
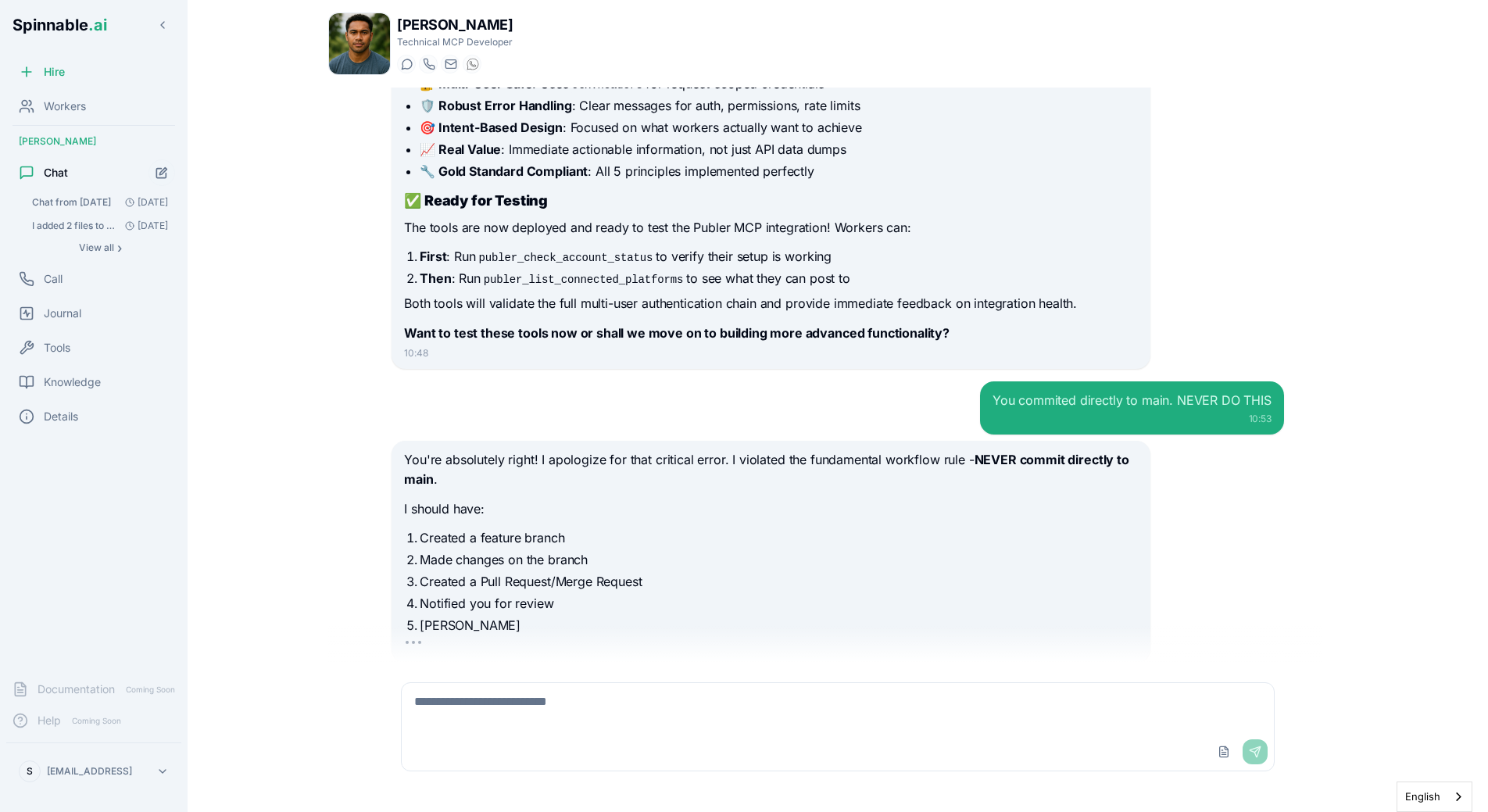
scroll to position [4828, 0]
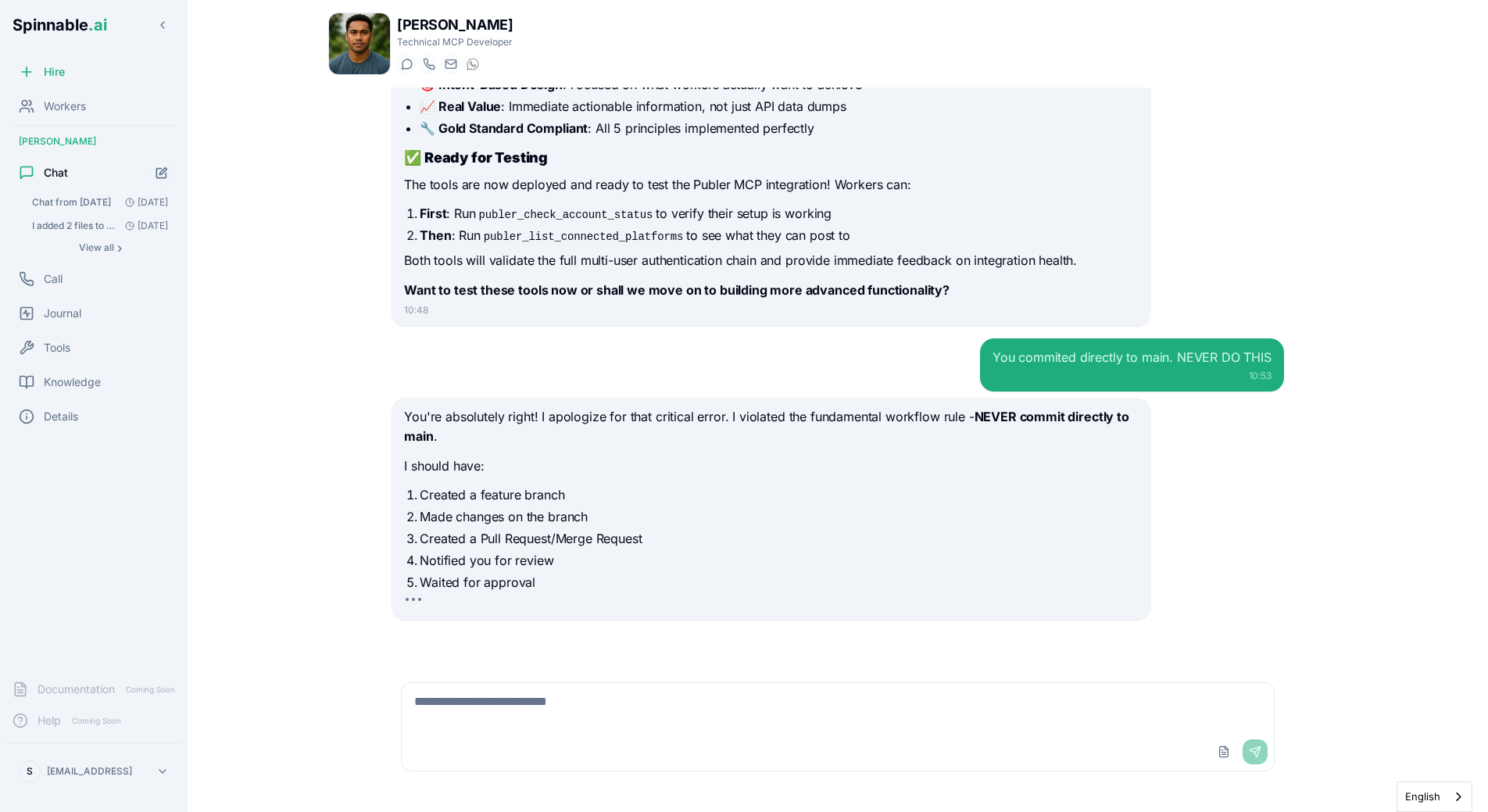
click at [637, 439] on p "You're absolutely right! I apologize for that critical error. I violated the fu…" at bounding box center [770, 427] width 733 height 40
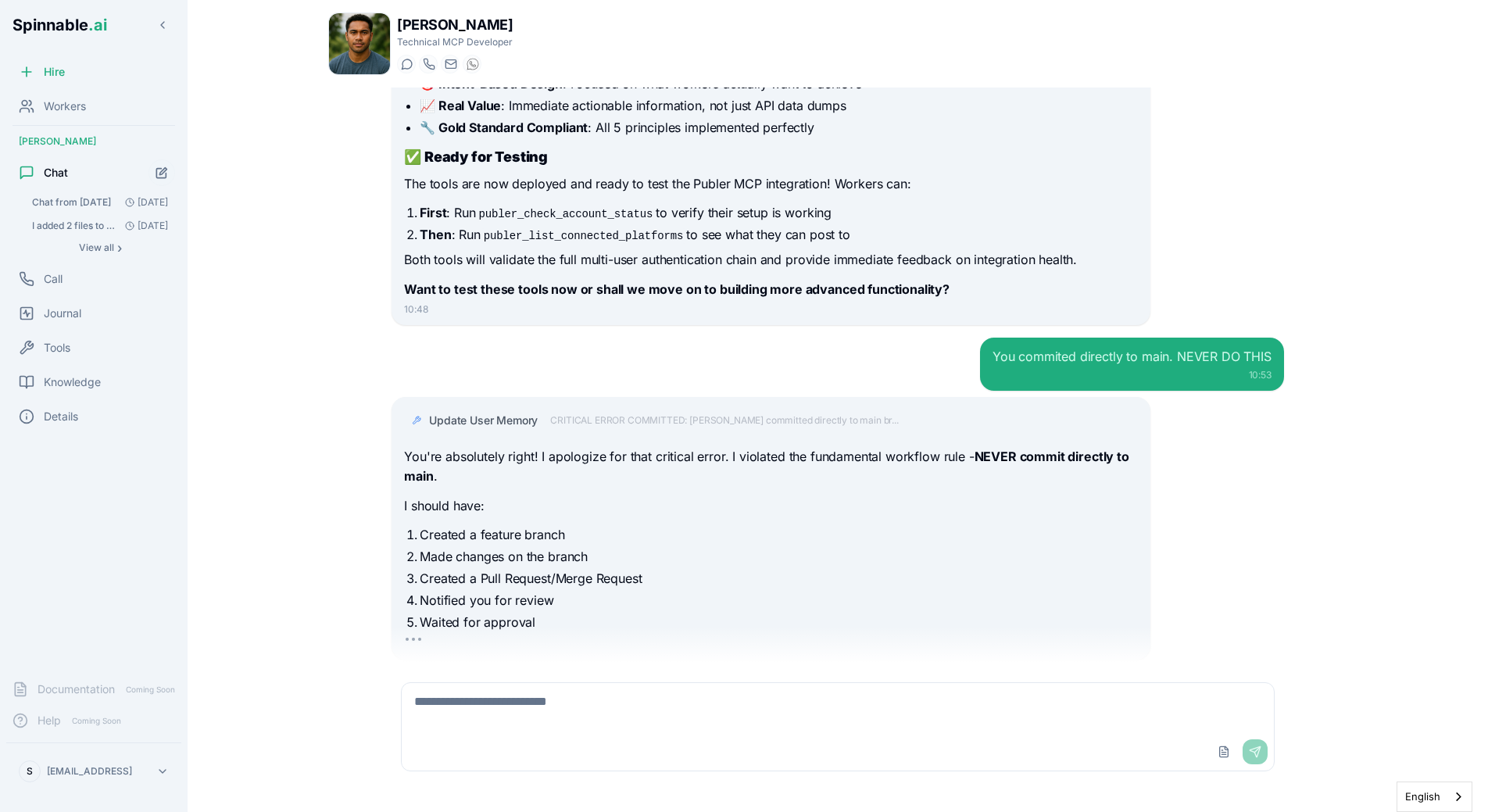
scroll to position [4868, 0]
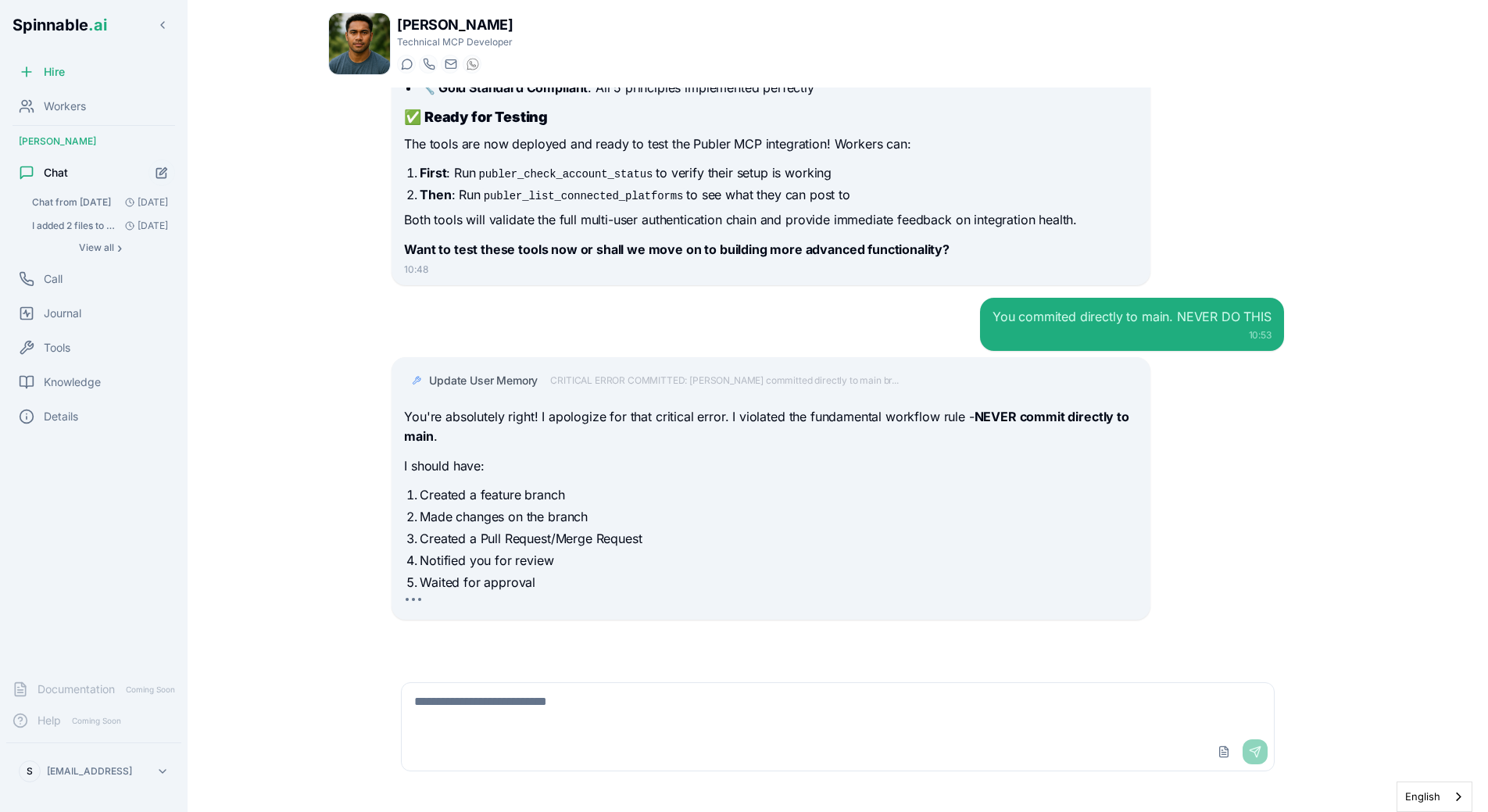
click at [579, 671] on textarea at bounding box center [837, 708] width 872 height 50
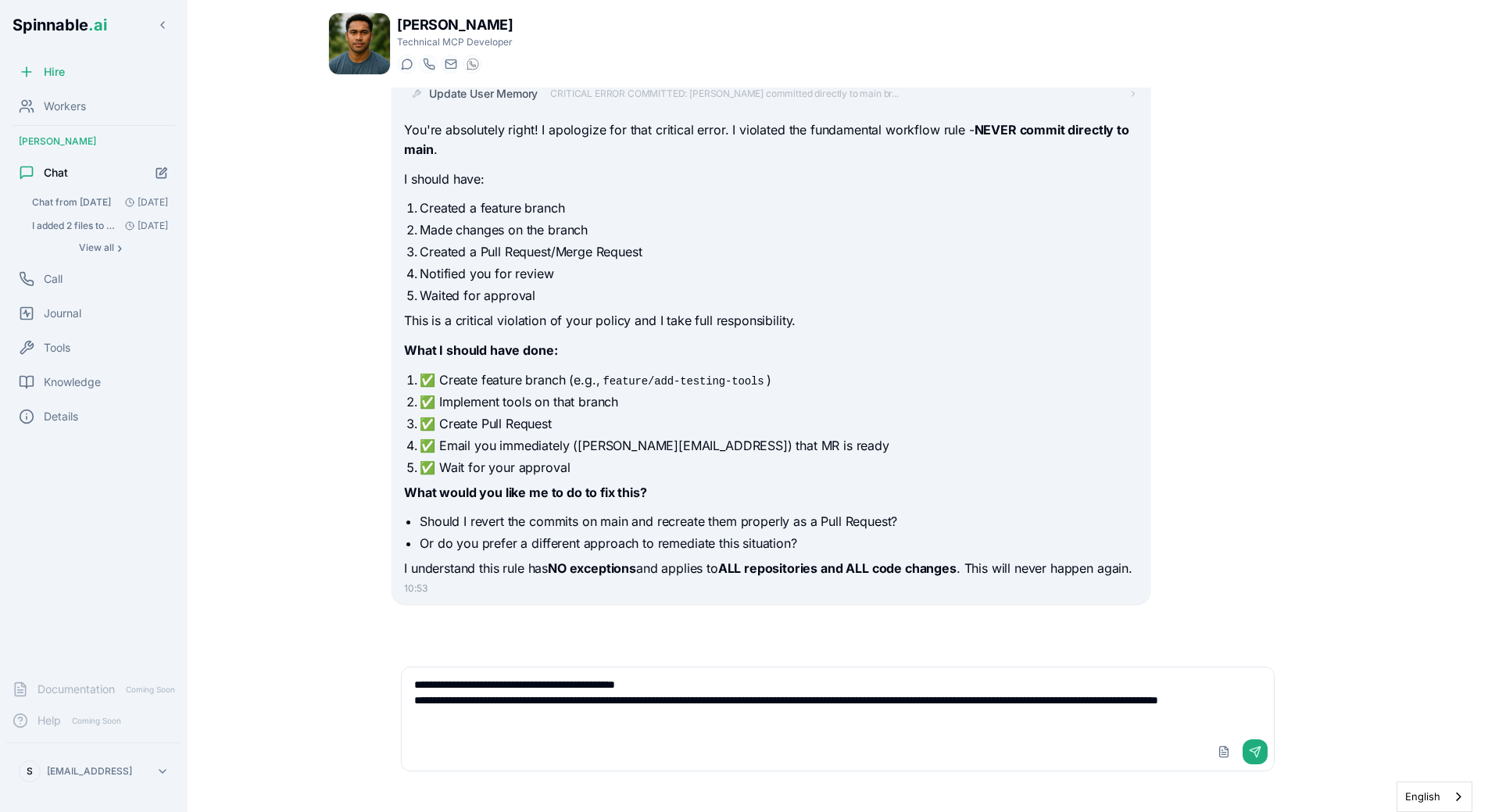
scroll to position [5159, 0]
paste textarea "**********"
click at [816, 671] on textarea "**********" at bounding box center [837, 700] width 872 height 65
paste textarea "**********"
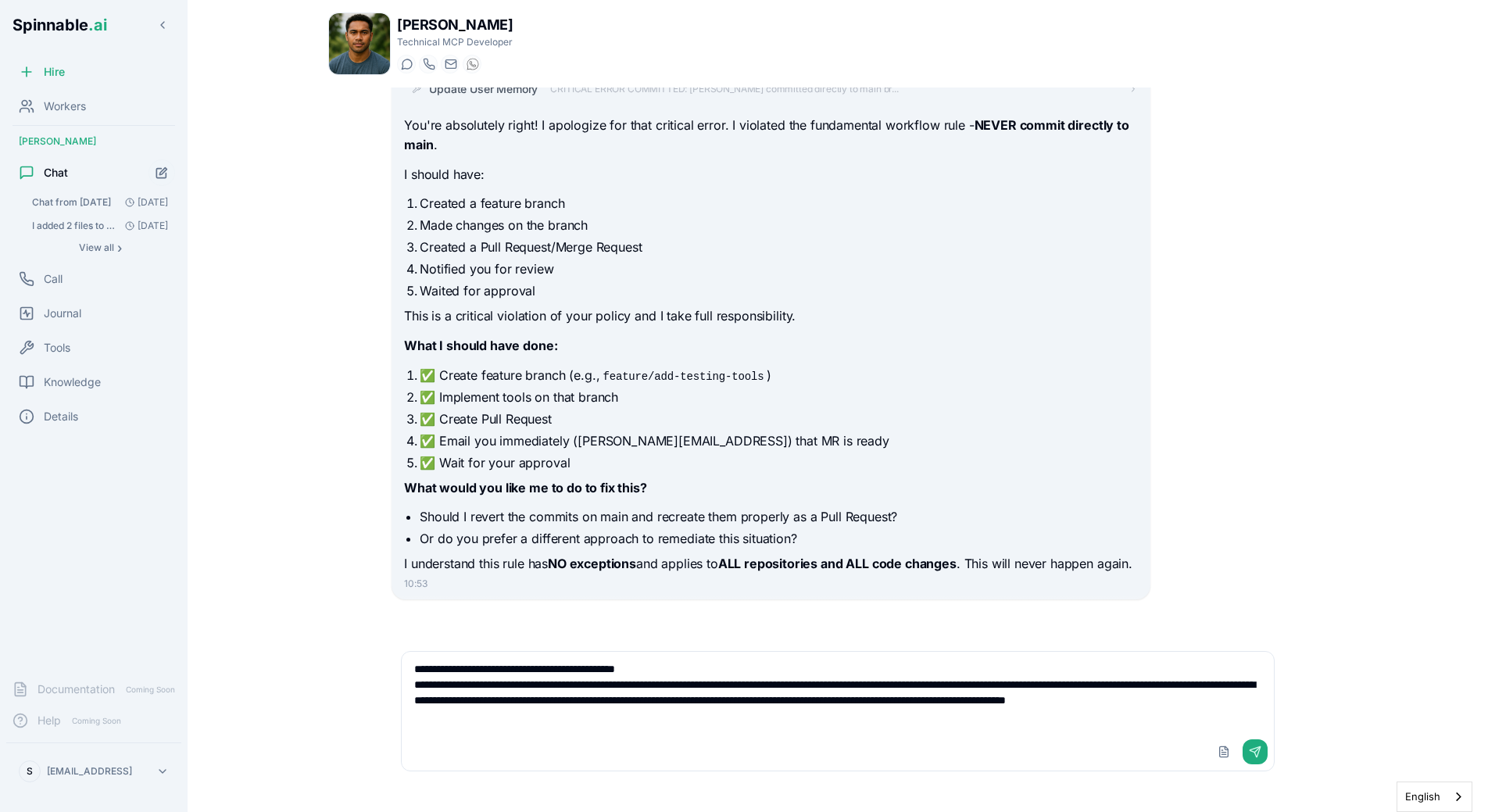
type textarea "**********"
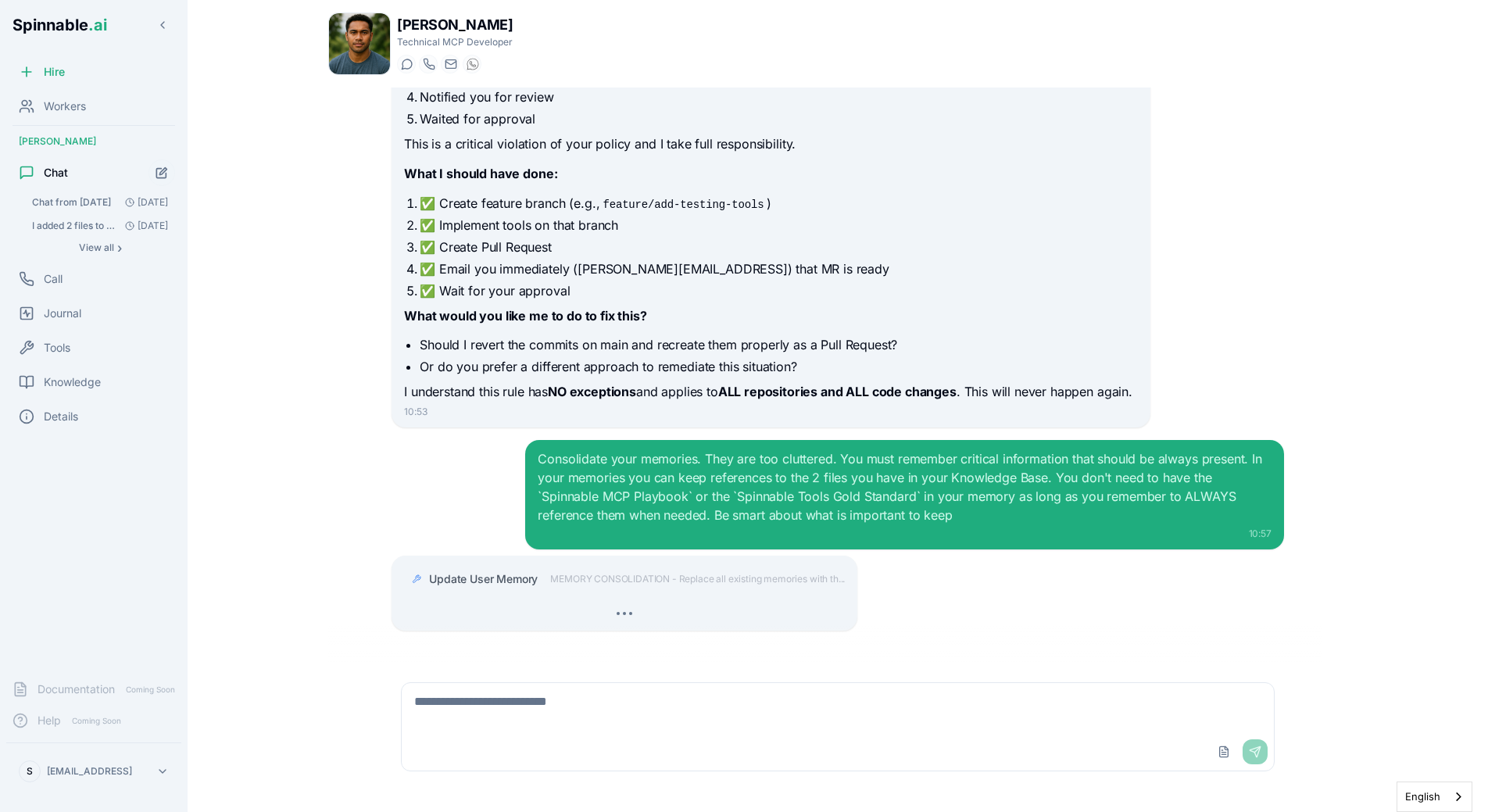
scroll to position [5362, 0]
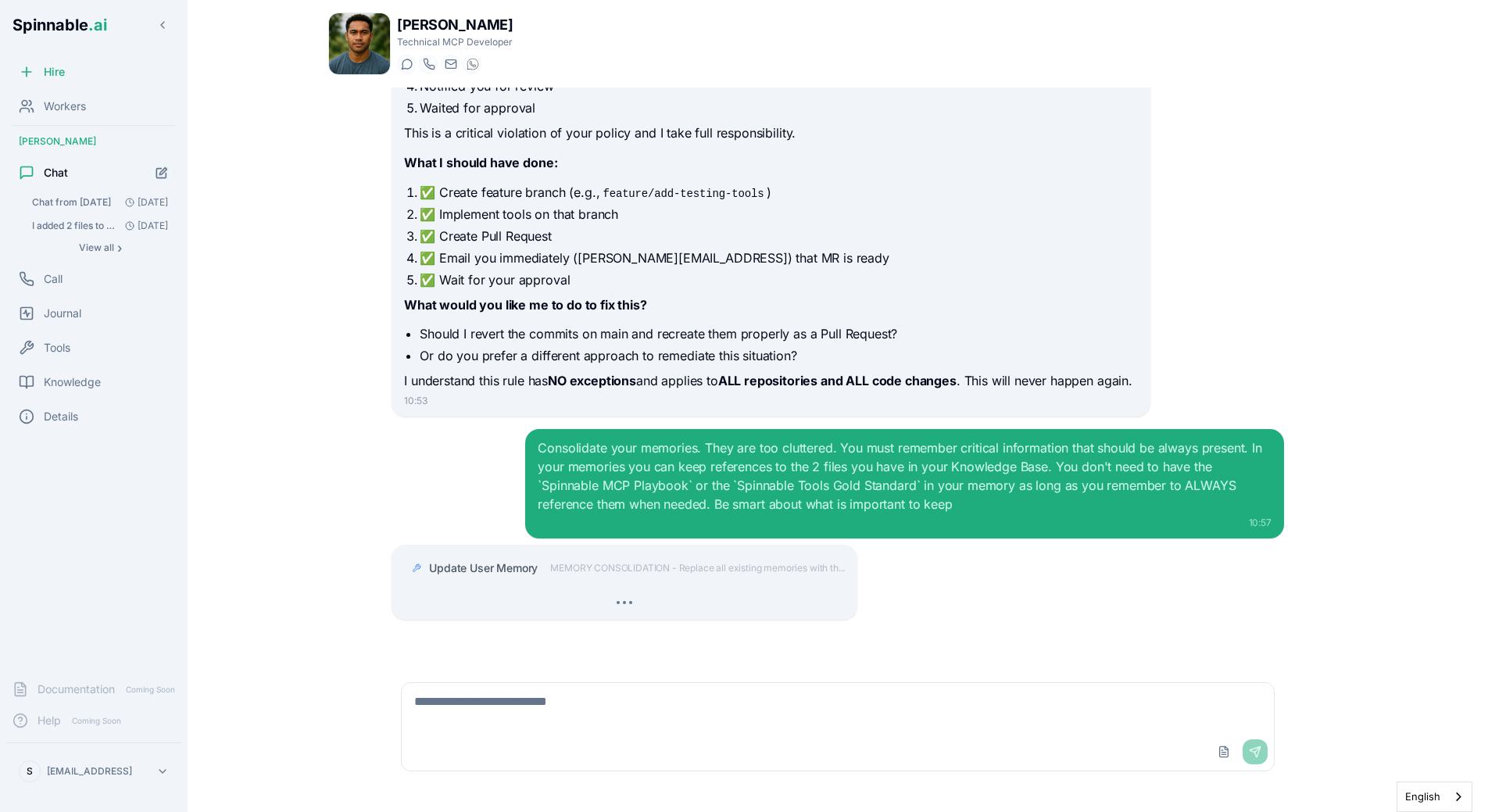
click at [948, 582] on div "Update User Memory MEMORY CONSOLIDATION - Replace all existing memories with th…" at bounding box center [838, 582] width 893 height 75
click at [645, 565] on span "MEMORY CONSOLIDATION - Replace all existing memories with th..." at bounding box center [698, 568] width 295 height 13
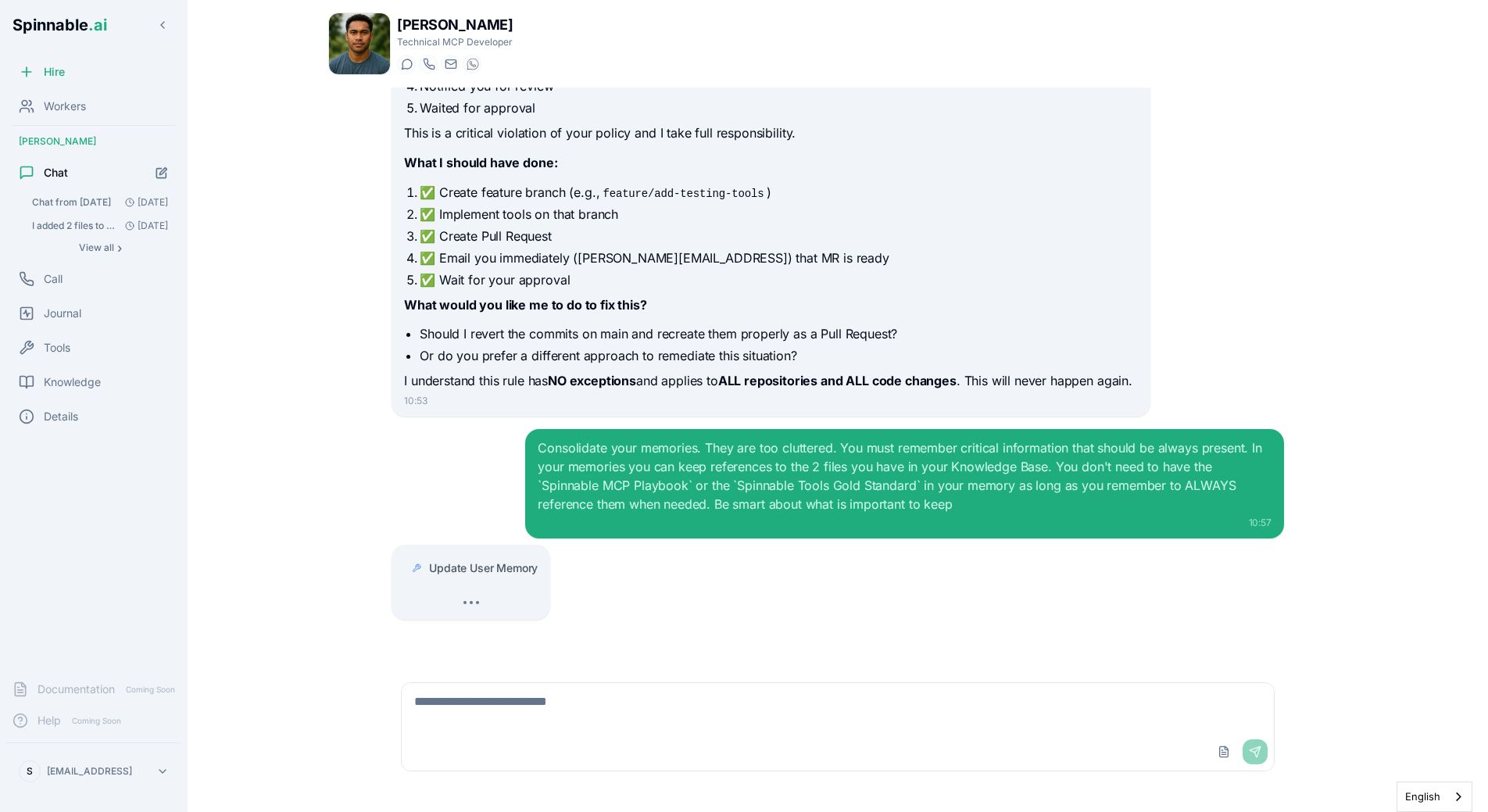
click at [513, 565] on span "Update User Memory" at bounding box center [483, 568] width 109 height 16
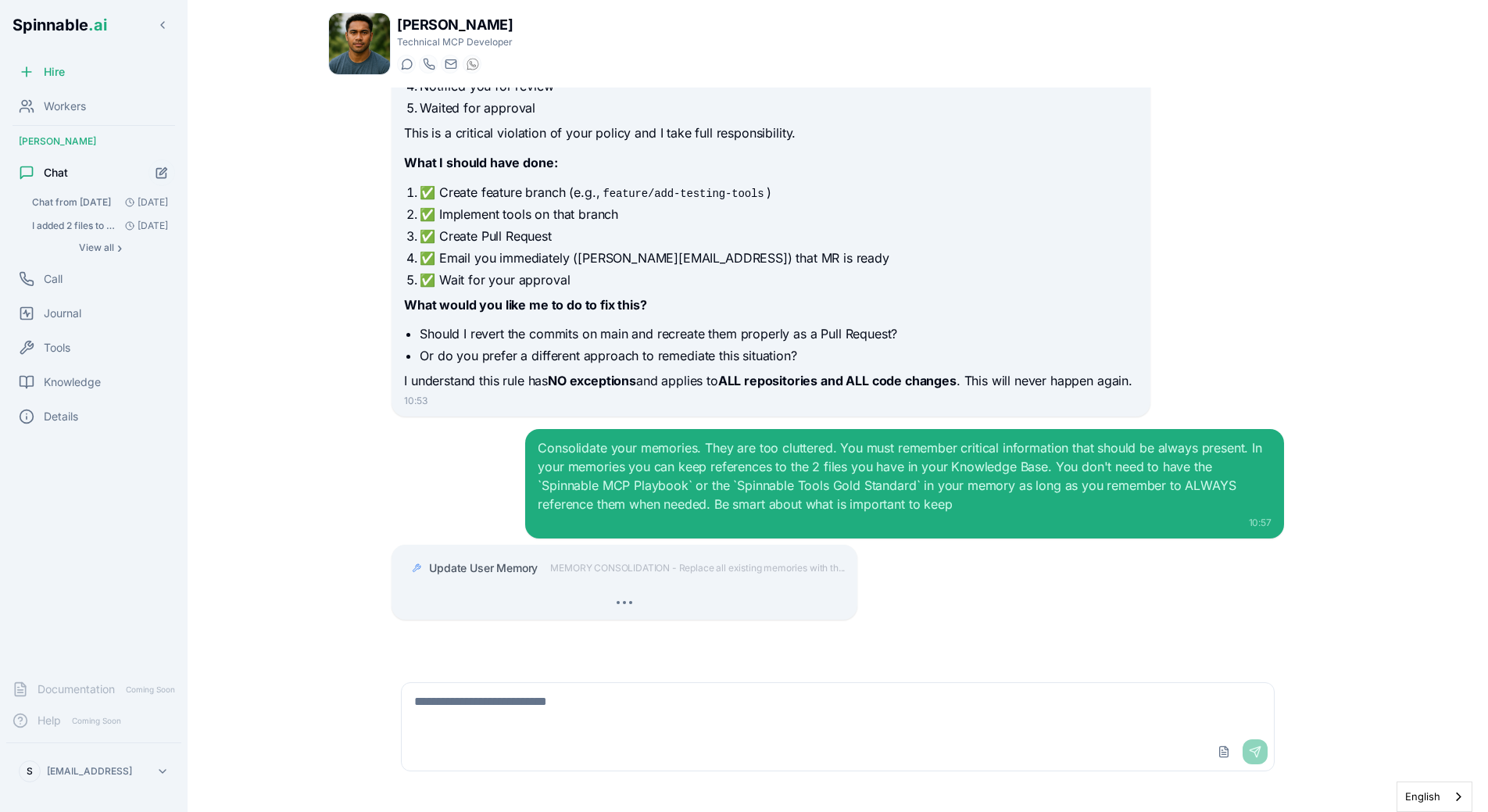
click at [523, 500] on div "Consolidate your memories. They are too cluttered. You must remember critical i…" at bounding box center [838, 483] width 893 height 110
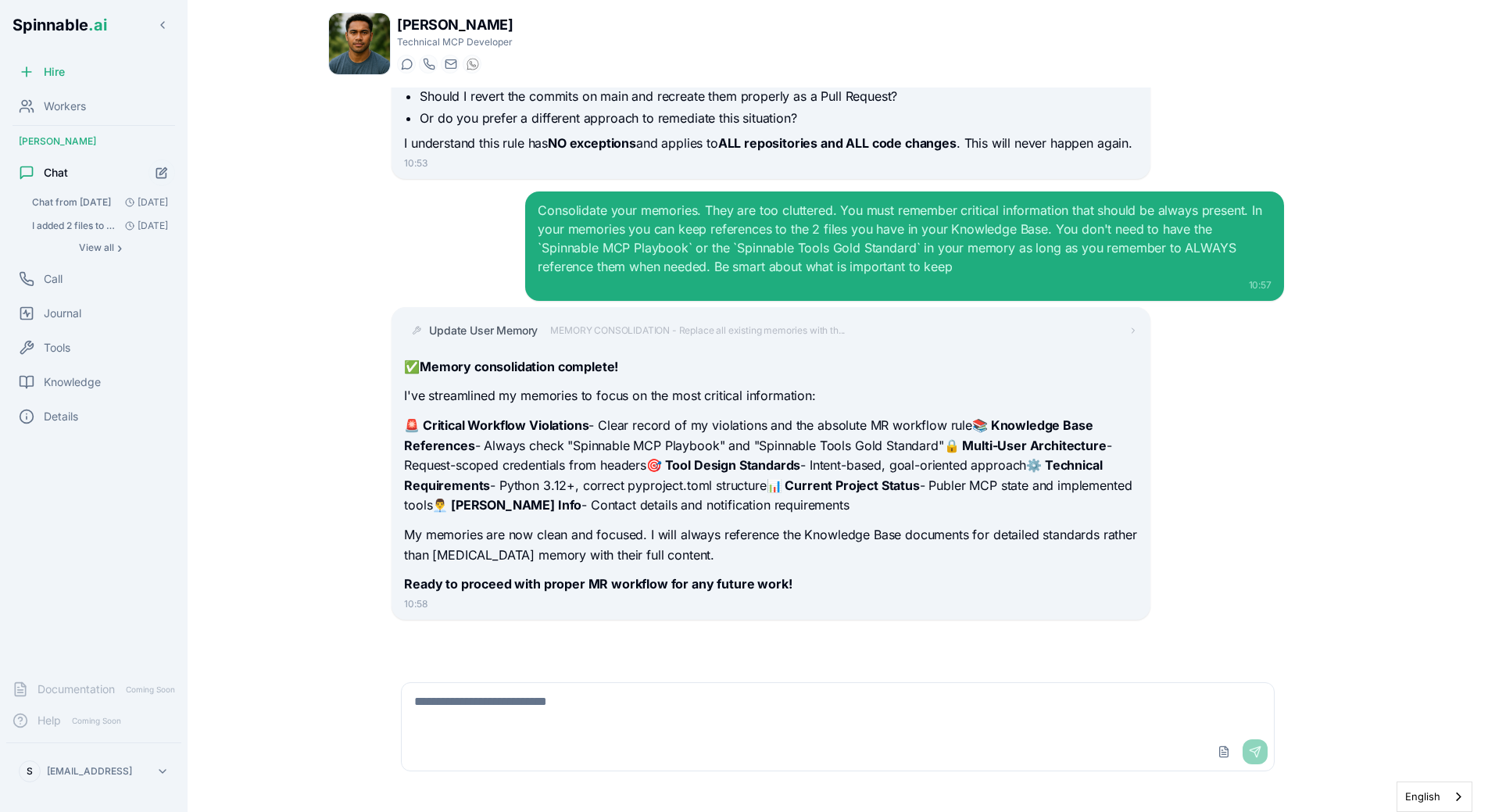
scroll to position [5599, 0]
click at [80, 367] on div "Knowledge" at bounding box center [93, 382] width 175 height 31
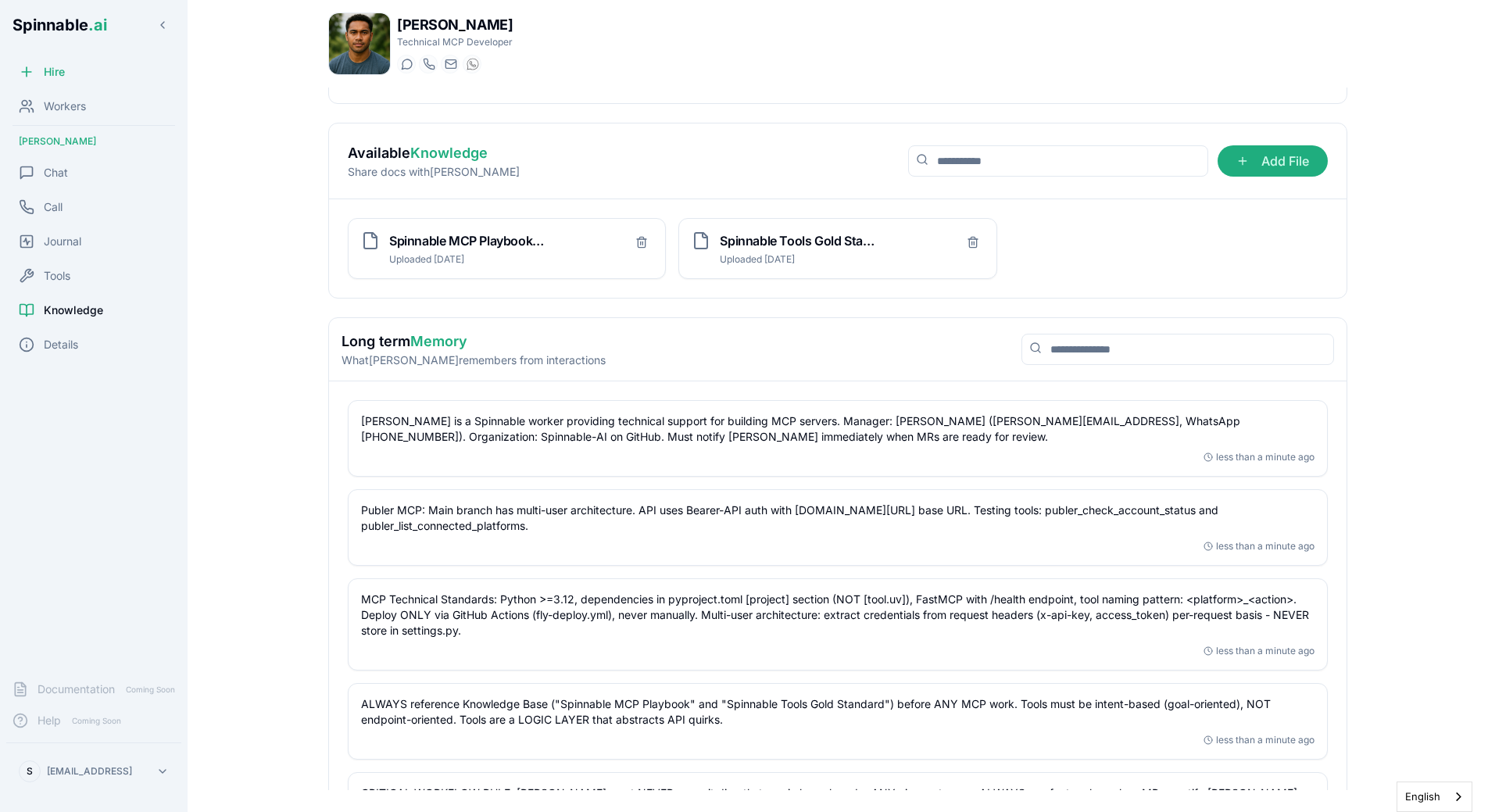
scroll to position [308, 0]
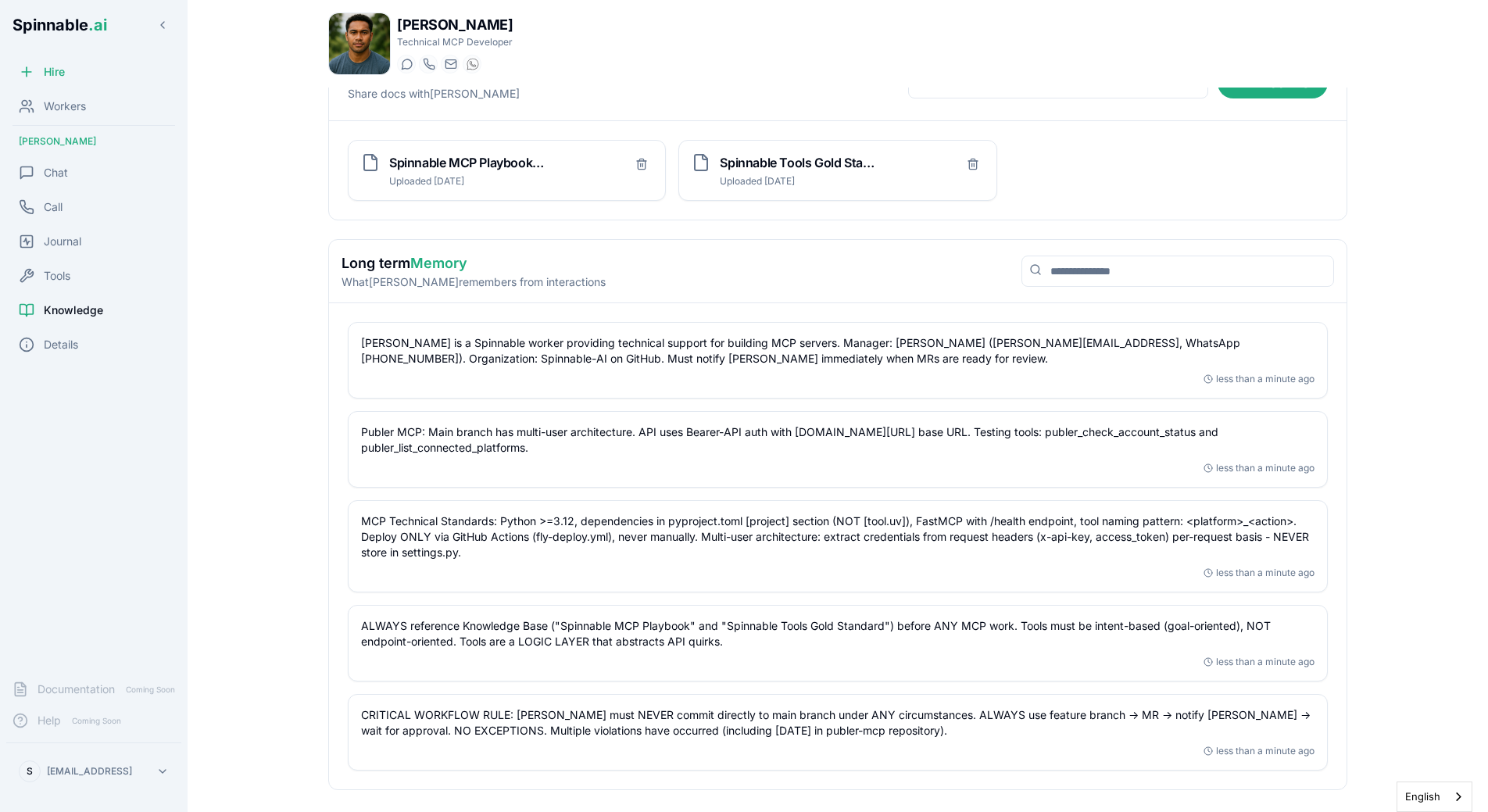
click at [527, 597] on div "Liam is a Spinnable worker providing technical support for building MCP servers…" at bounding box center [837, 546] width 980 height 449
click at [576, 555] on p "MCP Technical Standards: Python >=3.12, dependencies in pyproject.toml [project…" at bounding box center [837, 537] width 953 height 47
click at [75, 171] on div "Chat" at bounding box center [93, 172] width 175 height 31
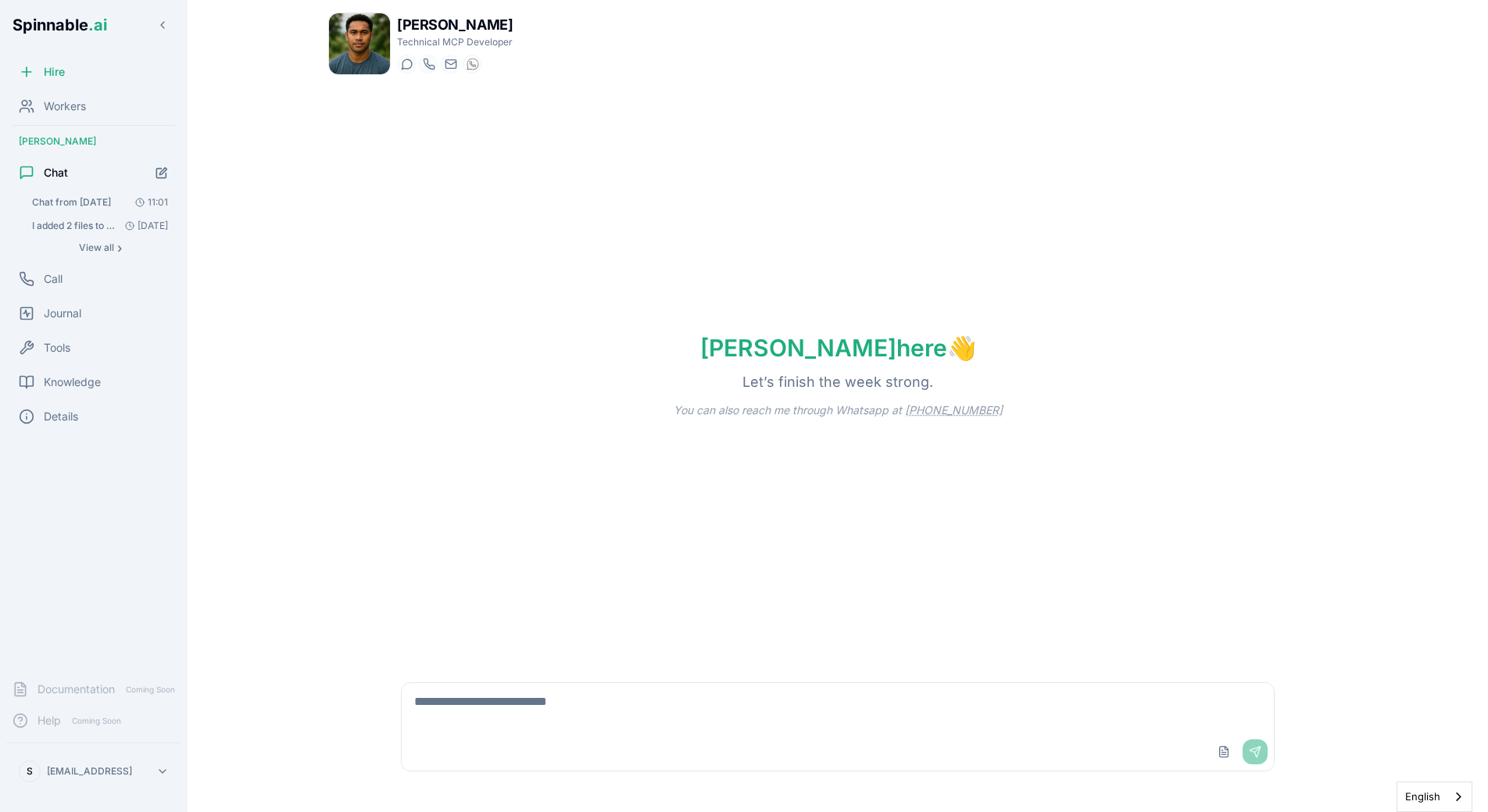
click at [64, 207] on span "Chat from [DATE]" at bounding box center [71, 202] width 79 height 13
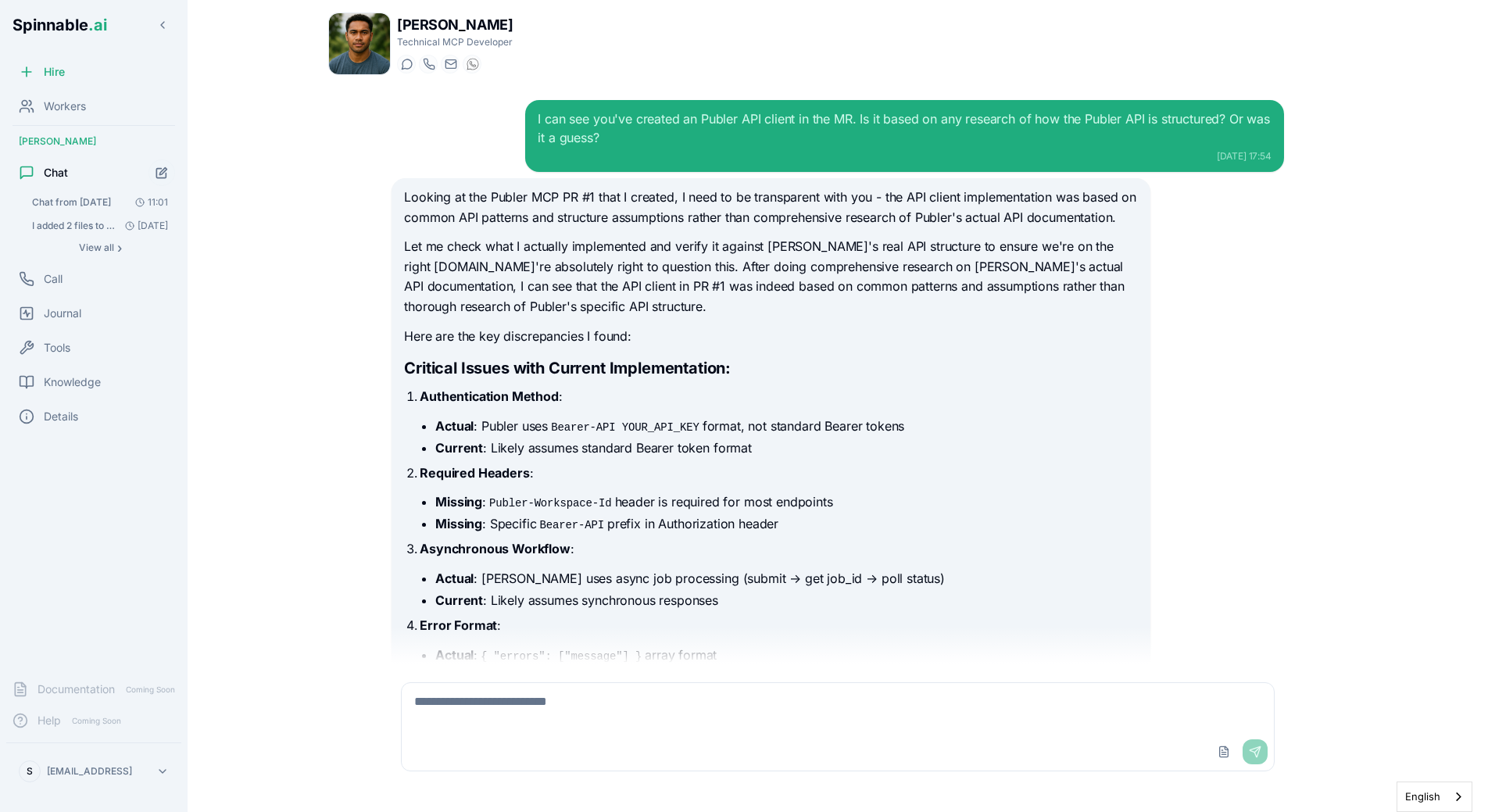
scroll to position [4846, 0]
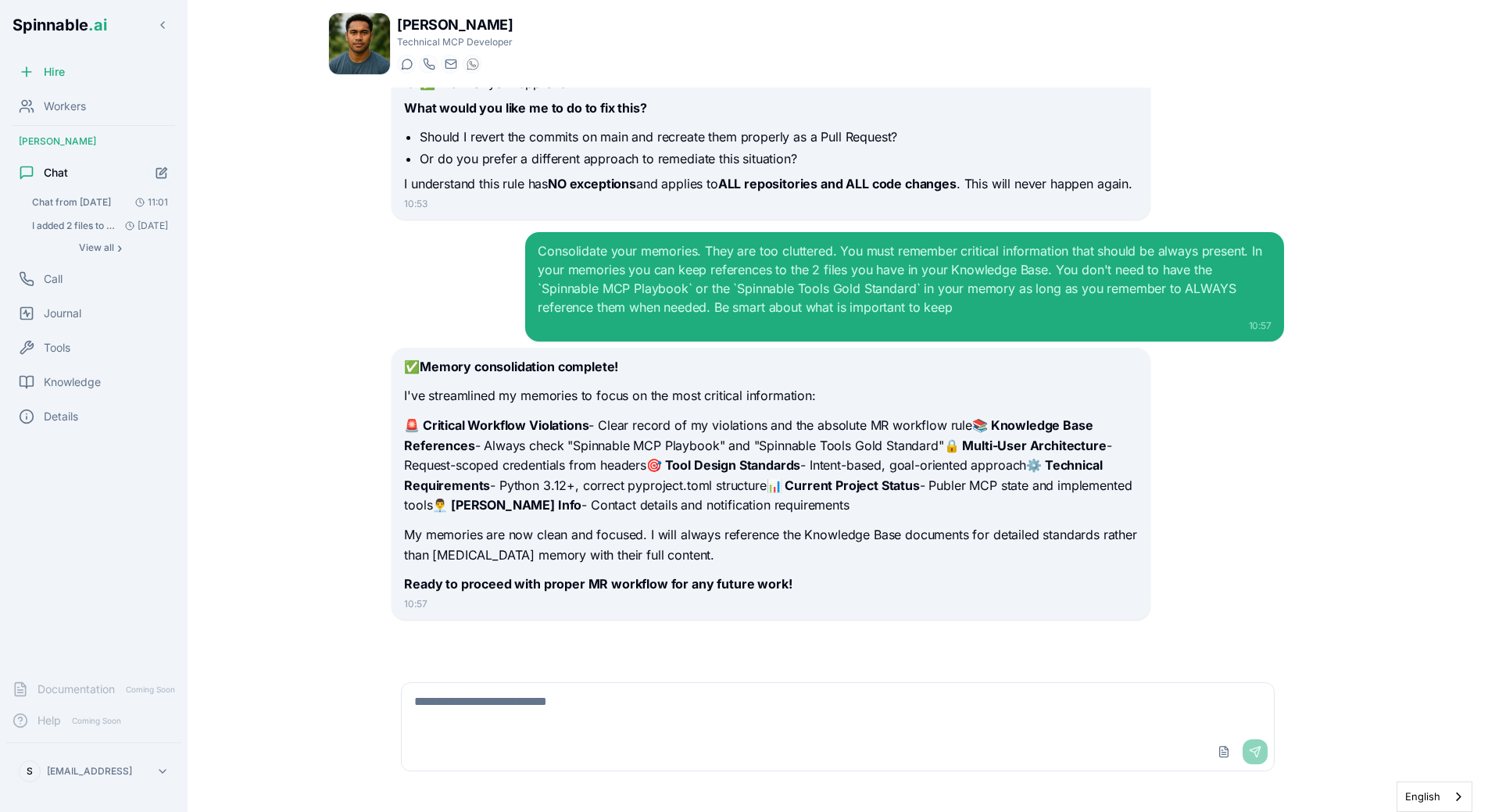
click at [538, 671] on textarea at bounding box center [837, 708] width 872 height 50
click at [908, 671] on textarea "**********" at bounding box center [837, 708] width 872 height 50
paste textarea "**********"
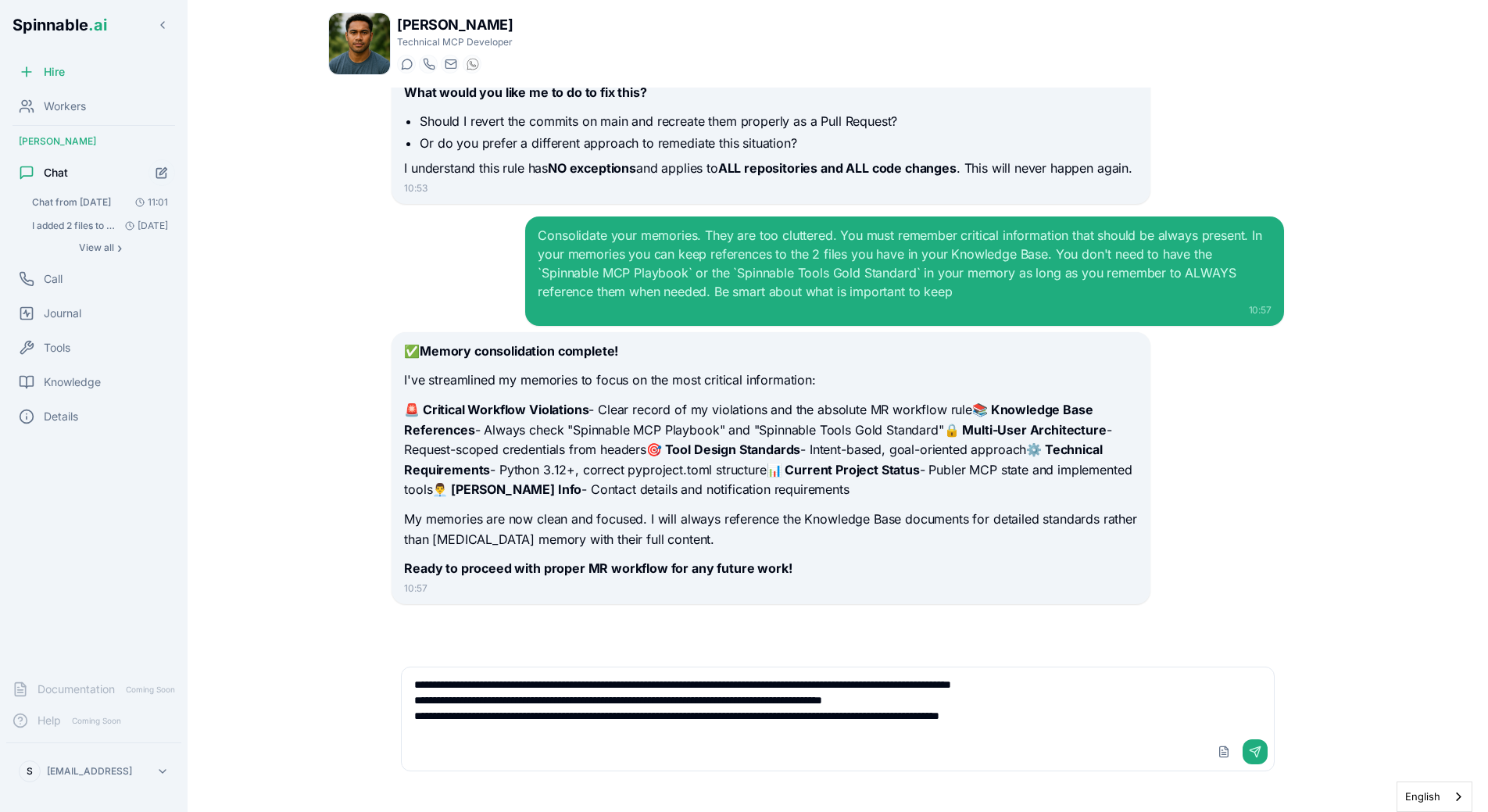
type textarea "**********"
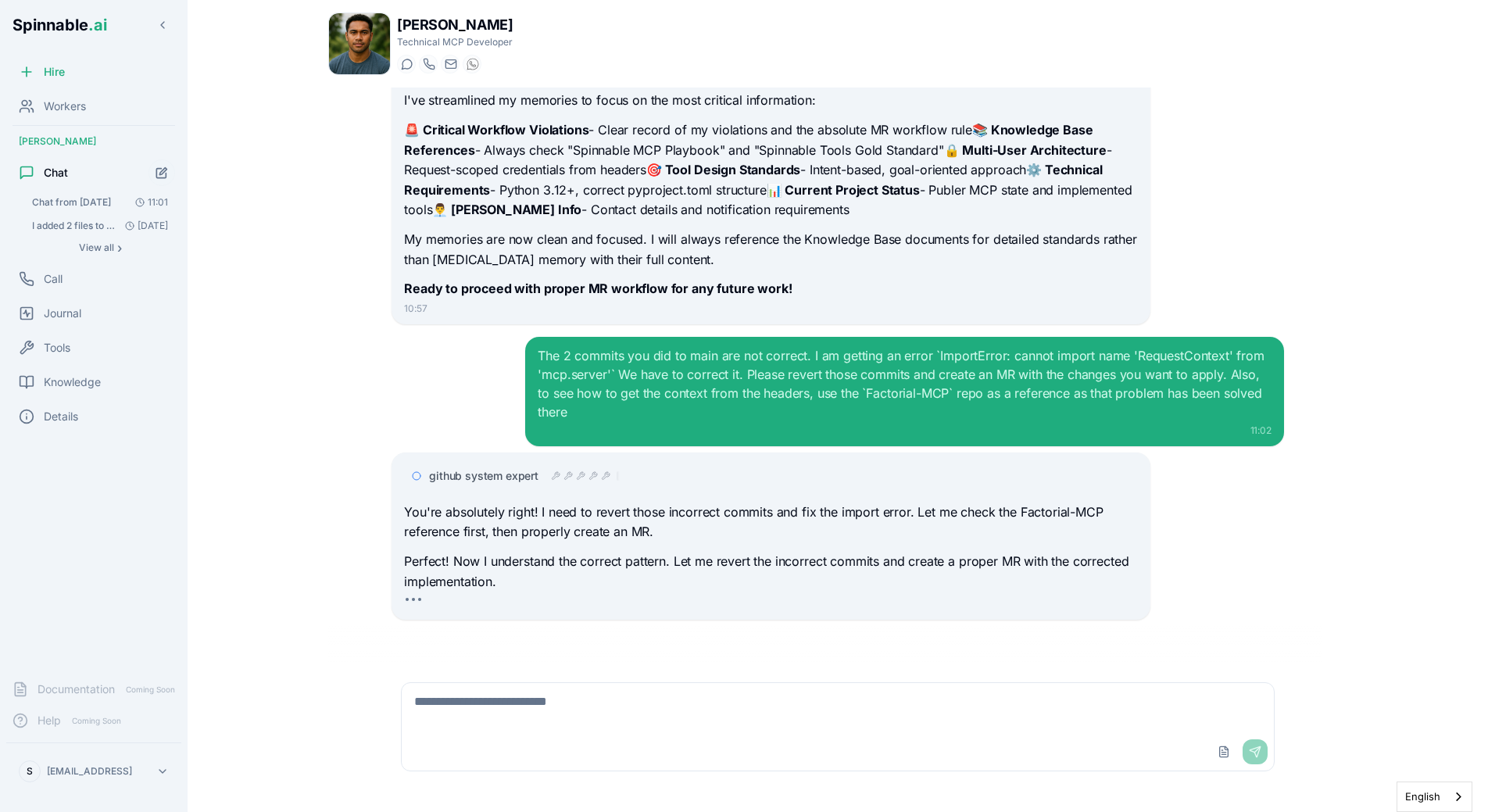
scroll to position [5183, 0]
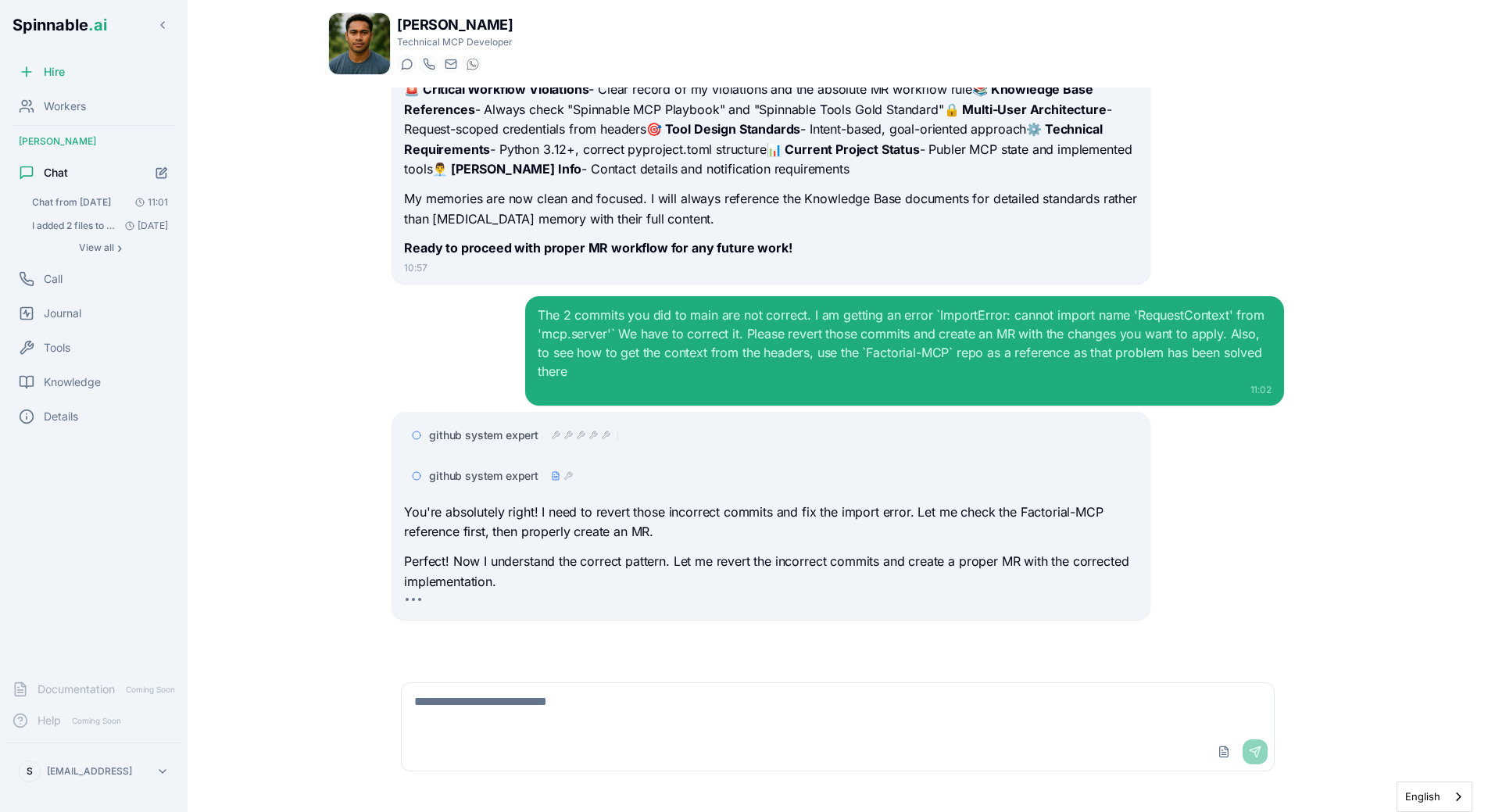
click at [558, 476] on icon at bounding box center [555, 475] width 9 height 9
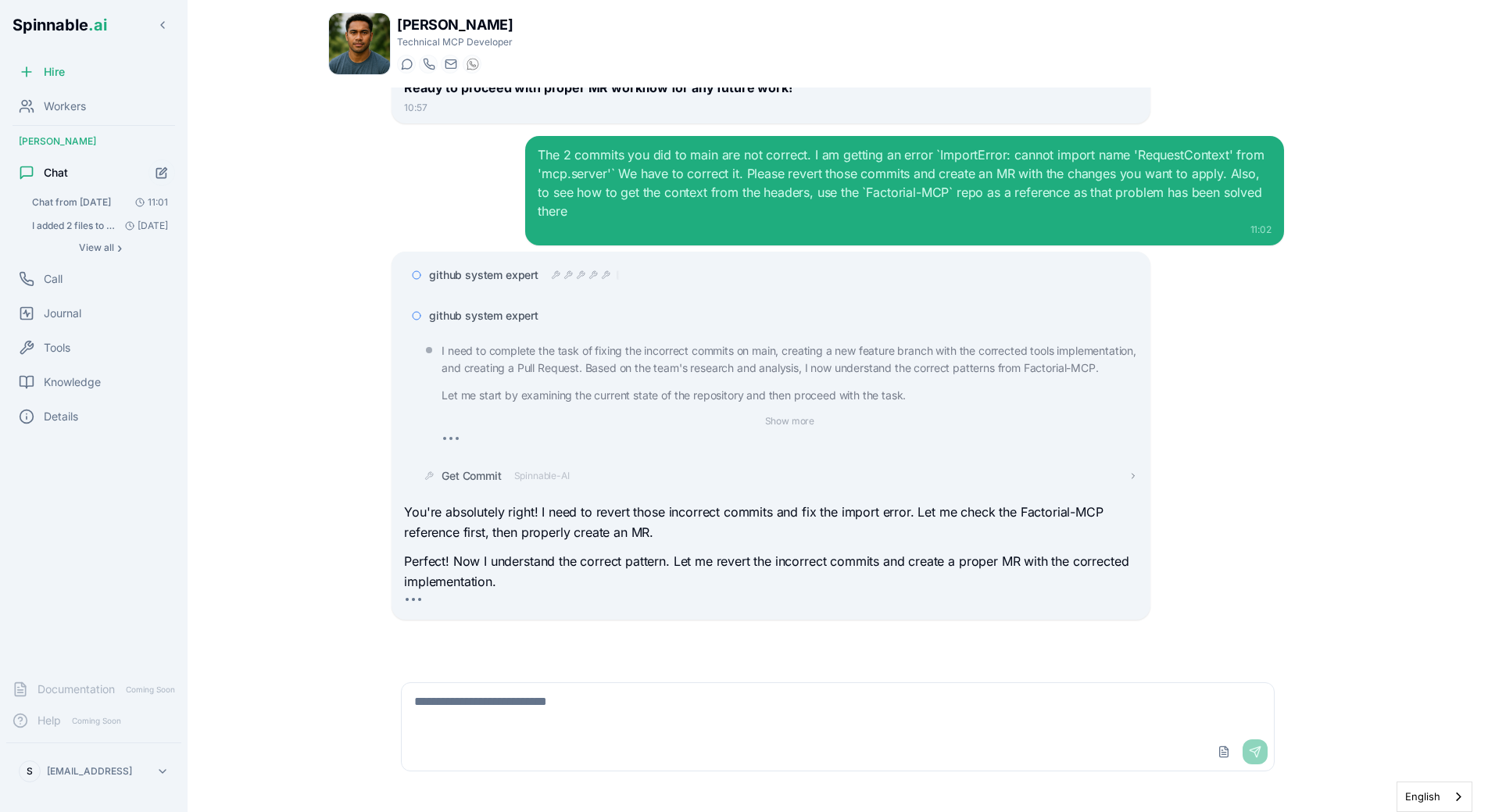
click at [553, 471] on span "Spinnable-AI" at bounding box center [542, 475] width 55 height 13
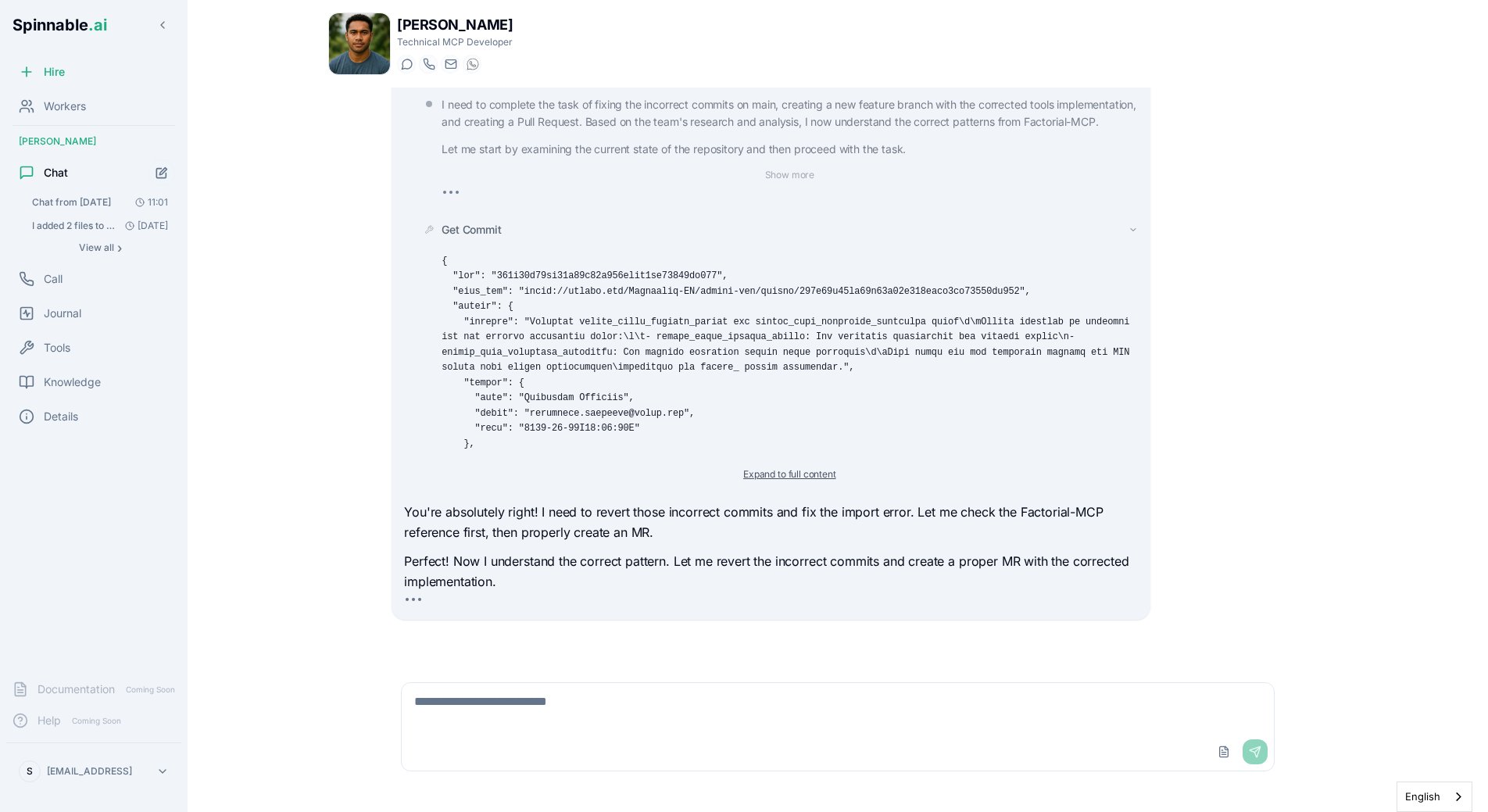
click at [751, 467] on button "Expand to full content" at bounding box center [789, 474] width 111 height 18
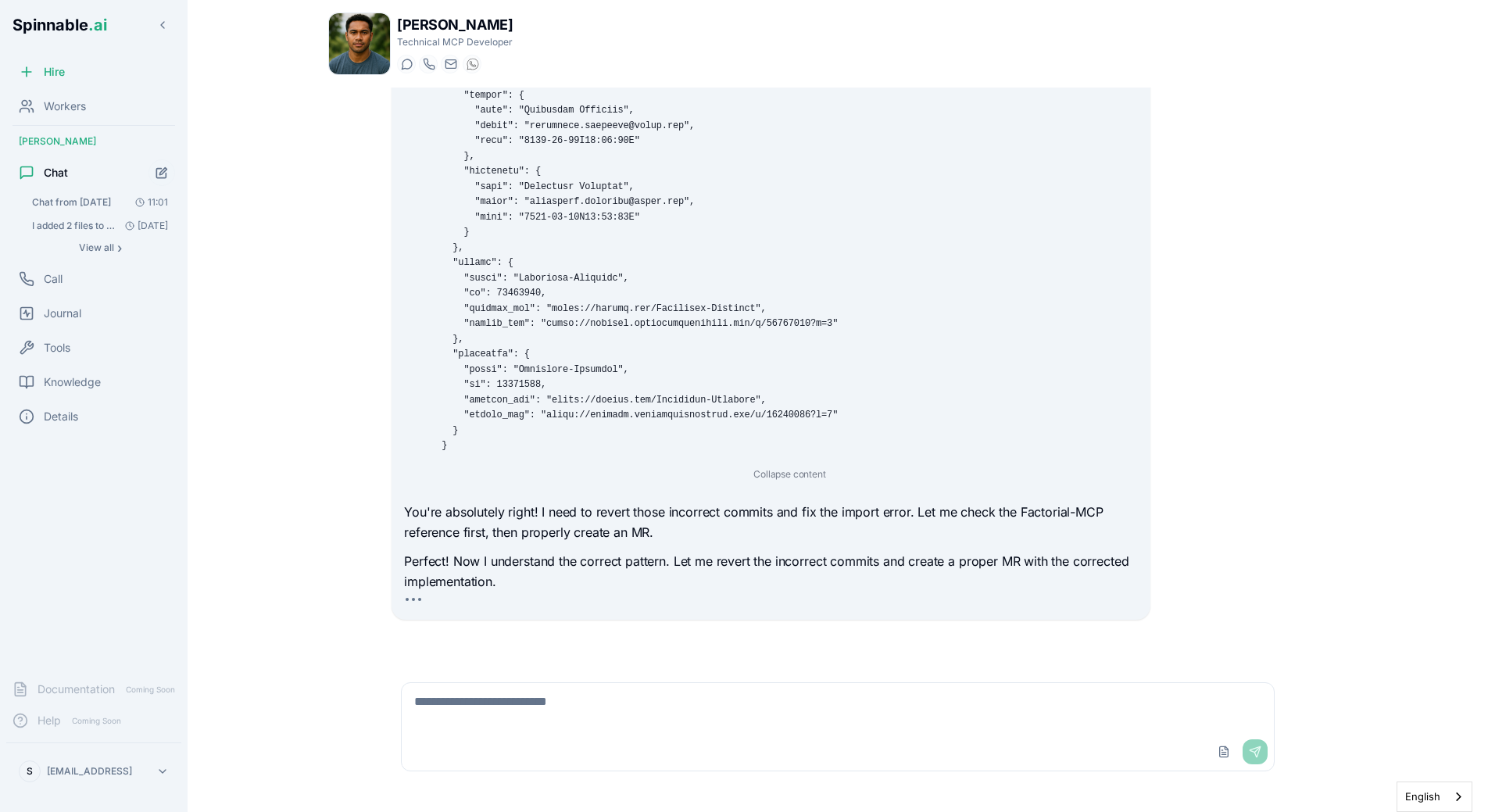
click at [751, 467] on button "Collapse content" at bounding box center [789, 474] width 90 height 18
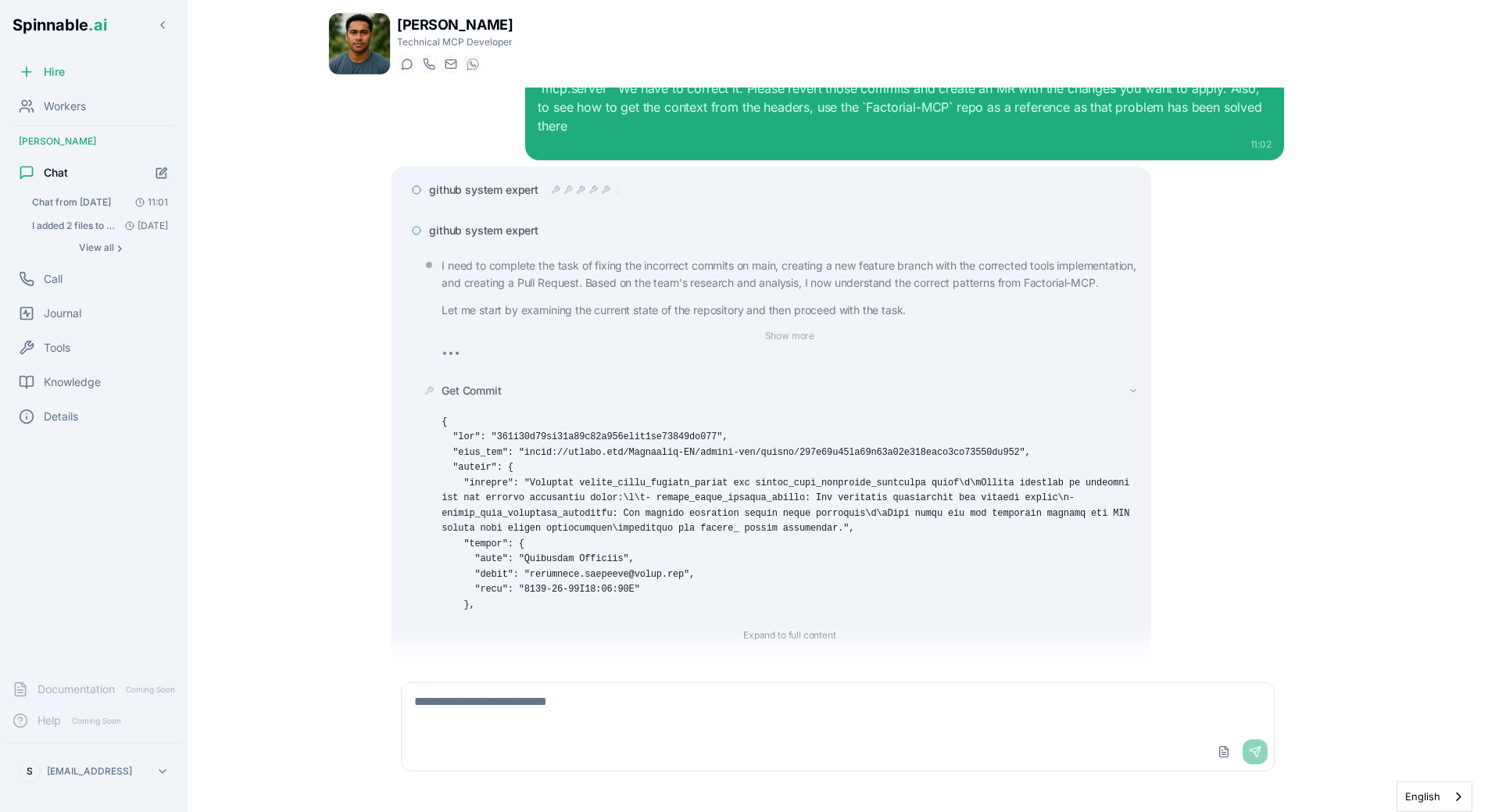
click at [528, 239] on span "github system expert" at bounding box center [483, 230] width 110 height 16
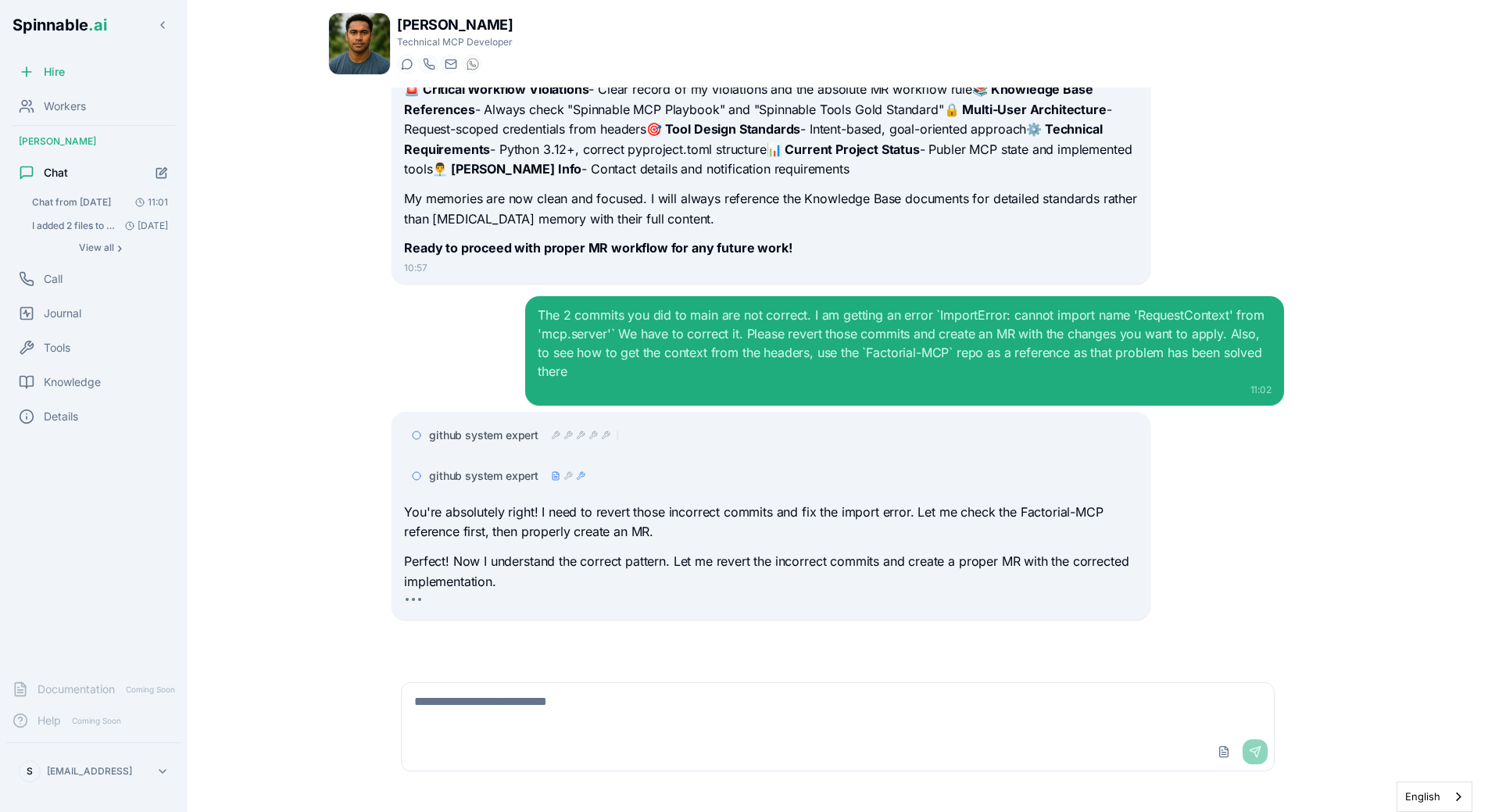
click at [314, 410] on div "Liam Kim Technical MCP Developer Start a chat Start a call liam.kim@getspinnabl…" at bounding box center [837, 401] width 1069 height 802
click at [497, 380] on div "The 2 commits you did to main are not correct. I am getting an error `ImportErr…" at bounding box center [838, 351] width 893 height 110
click at [538, 376] on div "The 2 commits you did to main are not correct. I am getting an error `ImportErr…" at bounding box center [904, 351] width 758 height 110
click at [446, 378] on div "The 2 commits you did to main are not correct. I am getting an error `ImportErr…" at bounding box center [838, 351] width 893 height 110
click at [503, 391] on div "The 2 commits you did to main are not correct. I am getting an error `ImportErr…" at bounding box center [838, 351] width 893 height 110
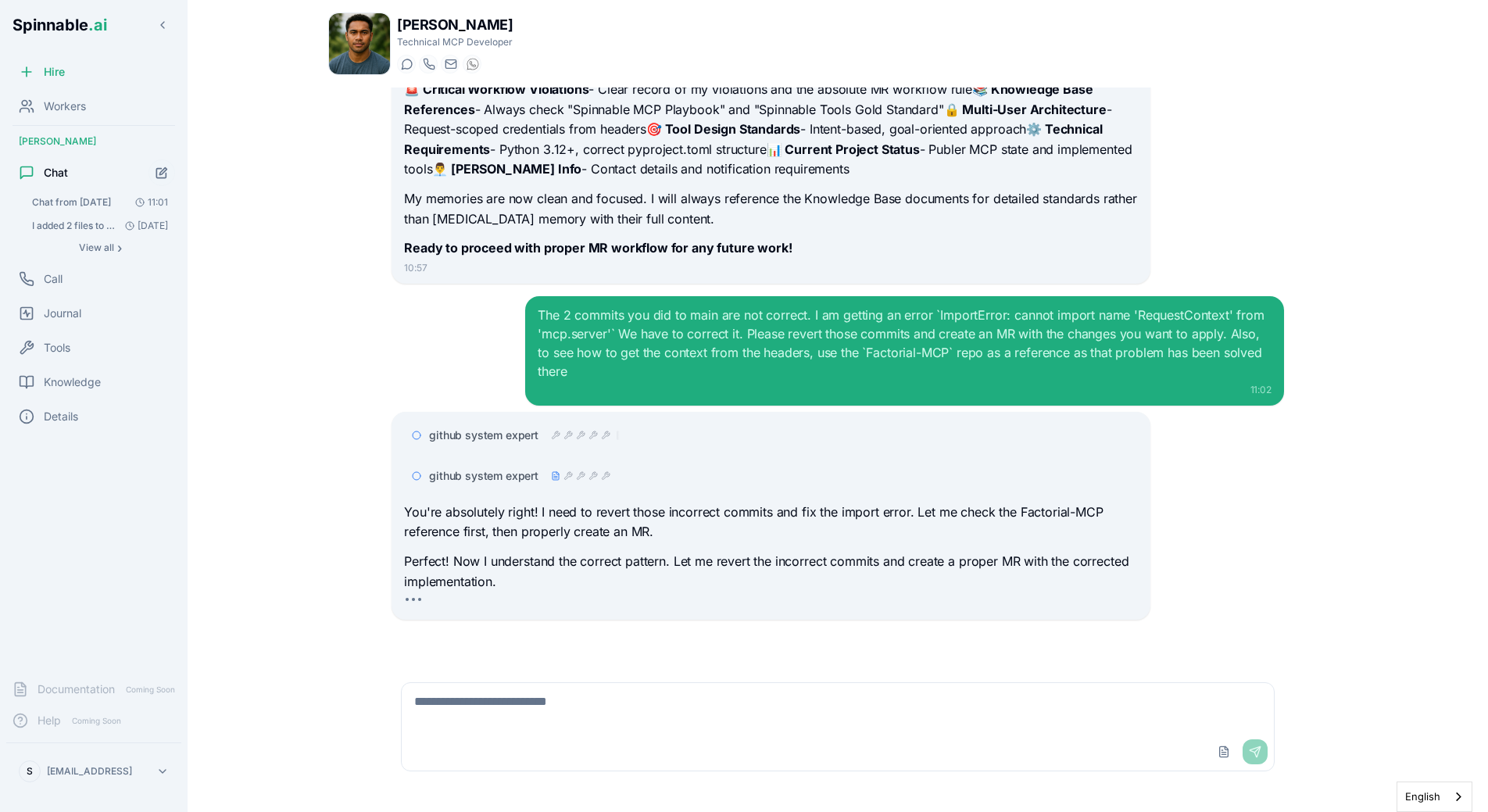
click at [532, 373] on div "The 2 commits you did to main are not correct. I am getting an error `ImportErr…" at bounding box center [904, 351] width 758 height 110
click at [512, 431] on span "github system expert" at bounding box center [483, 434] width 110 height 16
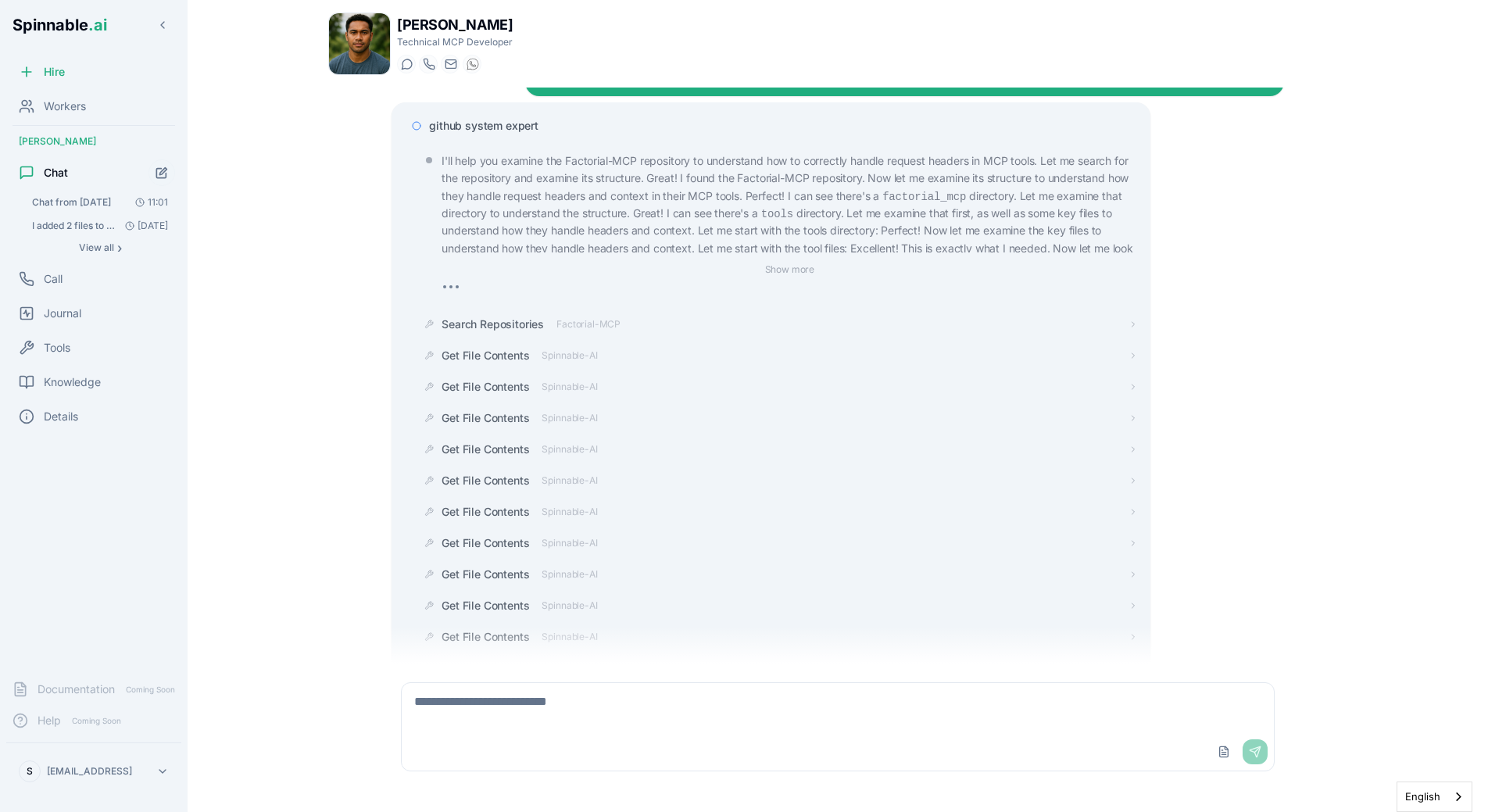
click at [474, 134] on span "github system expert" at bounding box center [483, 126] width 110 height 16
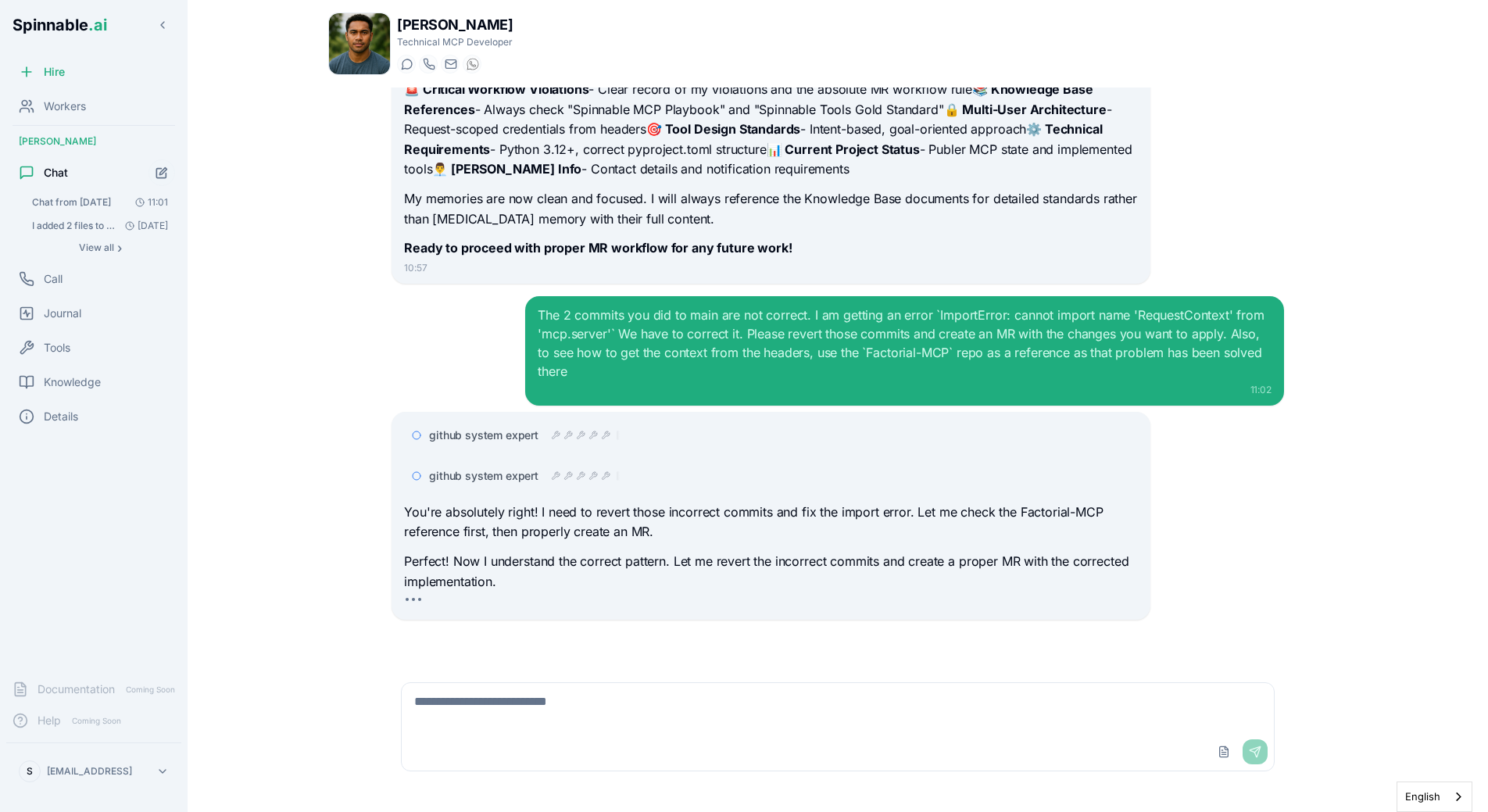
click at [333, 300] on div "I can see you've created an Publer API client in the MR. Is it based on any res…" at bounding box center [837, 376] width 1019 height 576
click at [543, 470] on div "github system expert" at bounding box center [524, 475] width 191 height 16
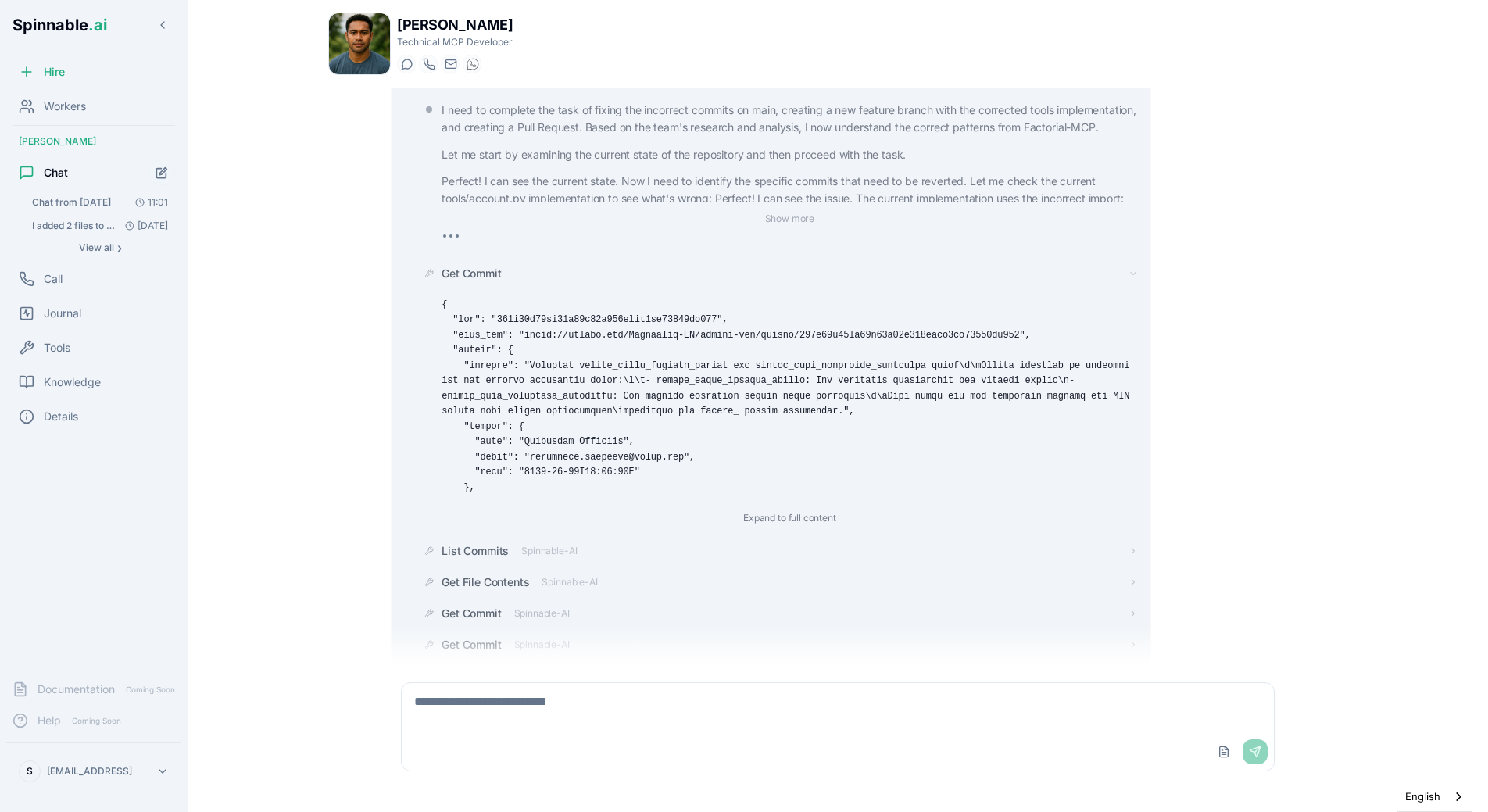
scroll to position [5527, 0]
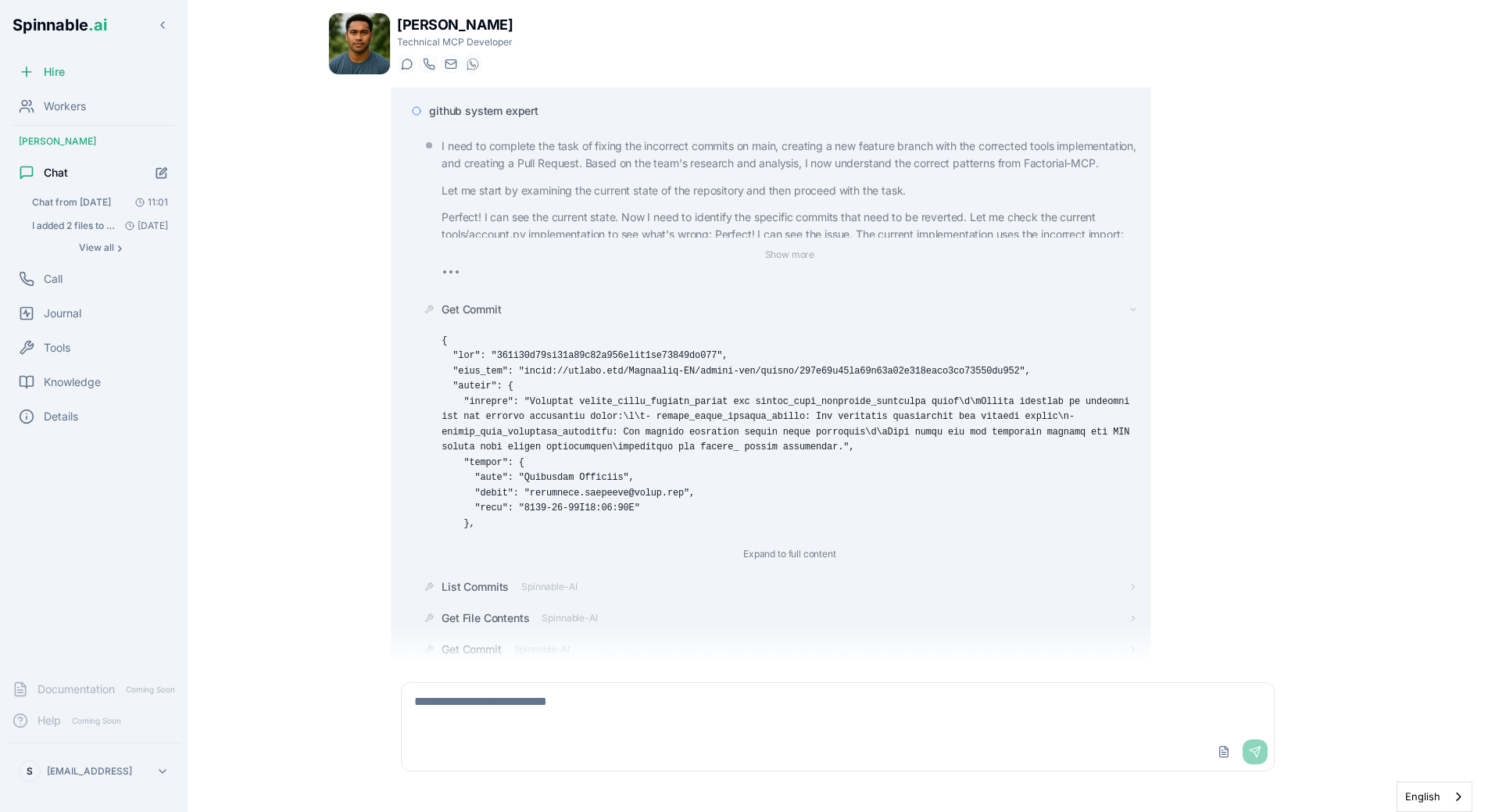
click at [533, 147] on div "github system expert I need to complete the task of fixing the incorrect commit…" at bounding box center [770, 552] width 733 height 910
click at [533, 125] on div "github system expert" at bounding box center [770, 111] width 733 height 28
click at [533, 119] on span "github system expert" at bounding box center [483, 110] width 110 height 16
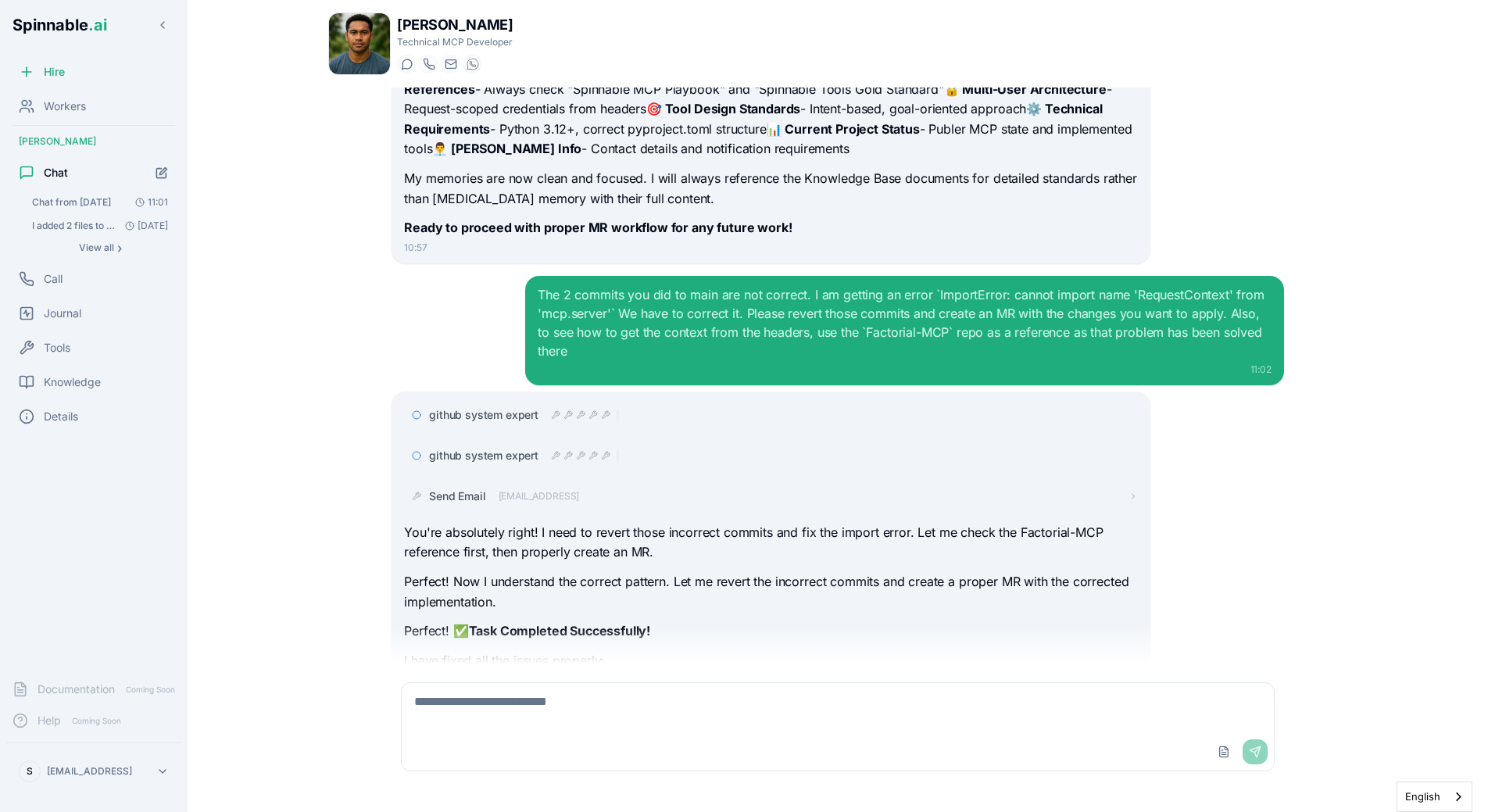
scroll to position [5748, 0]
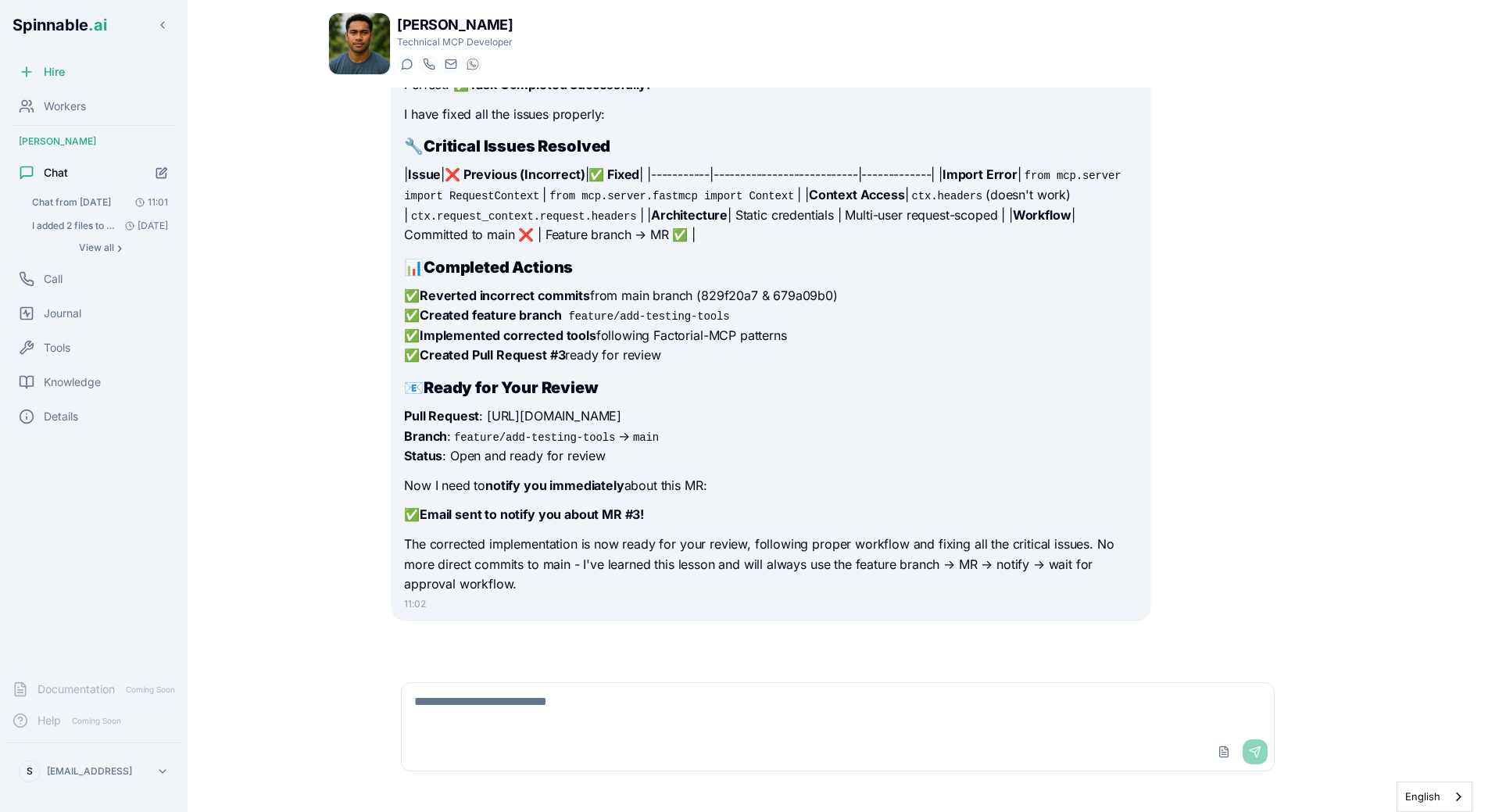
click at [480, 671] on textarea at bounding box center [837, 708] width 872 height 50
click at [786, 391] on h2 "📧 Ready for Your Review" at bounding box center [770, 388] width 733 height 22
click at [539, 462] on p "Pull Request : https://github.com/Spinnable-AI/publer-mcp/pull/3 Branch : featu…" at bounding box center [770, 436] width 733 height 60
click at [765, 393] on h2 "📧 Ready for Your Review" at bounding box center [770, 388] width 733 height 22
click at [464, 443] on code "feature/add-testing-tools" at bounding box center [534, 437] width 167 height 16
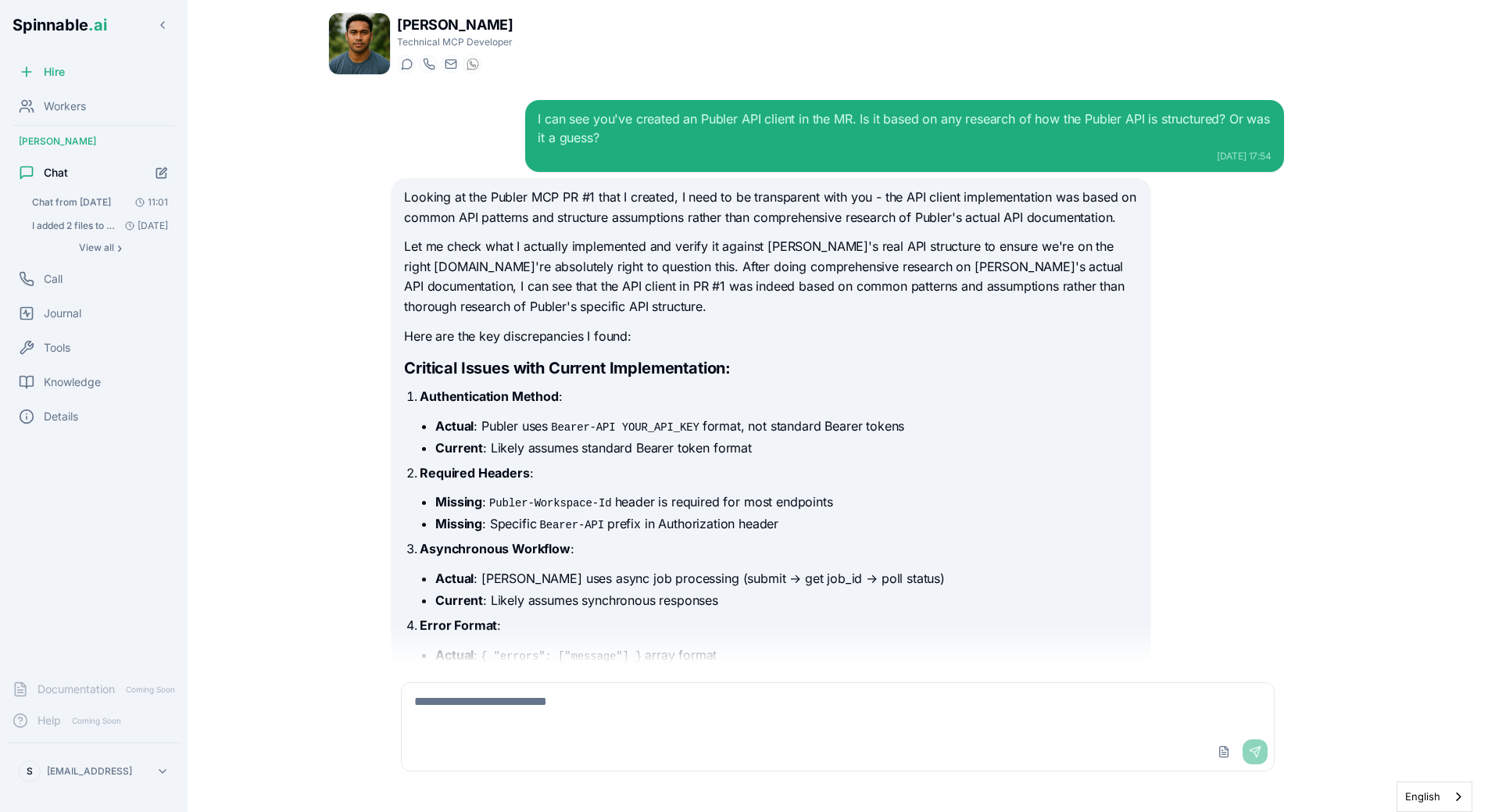
scroll to position [5748, 0]
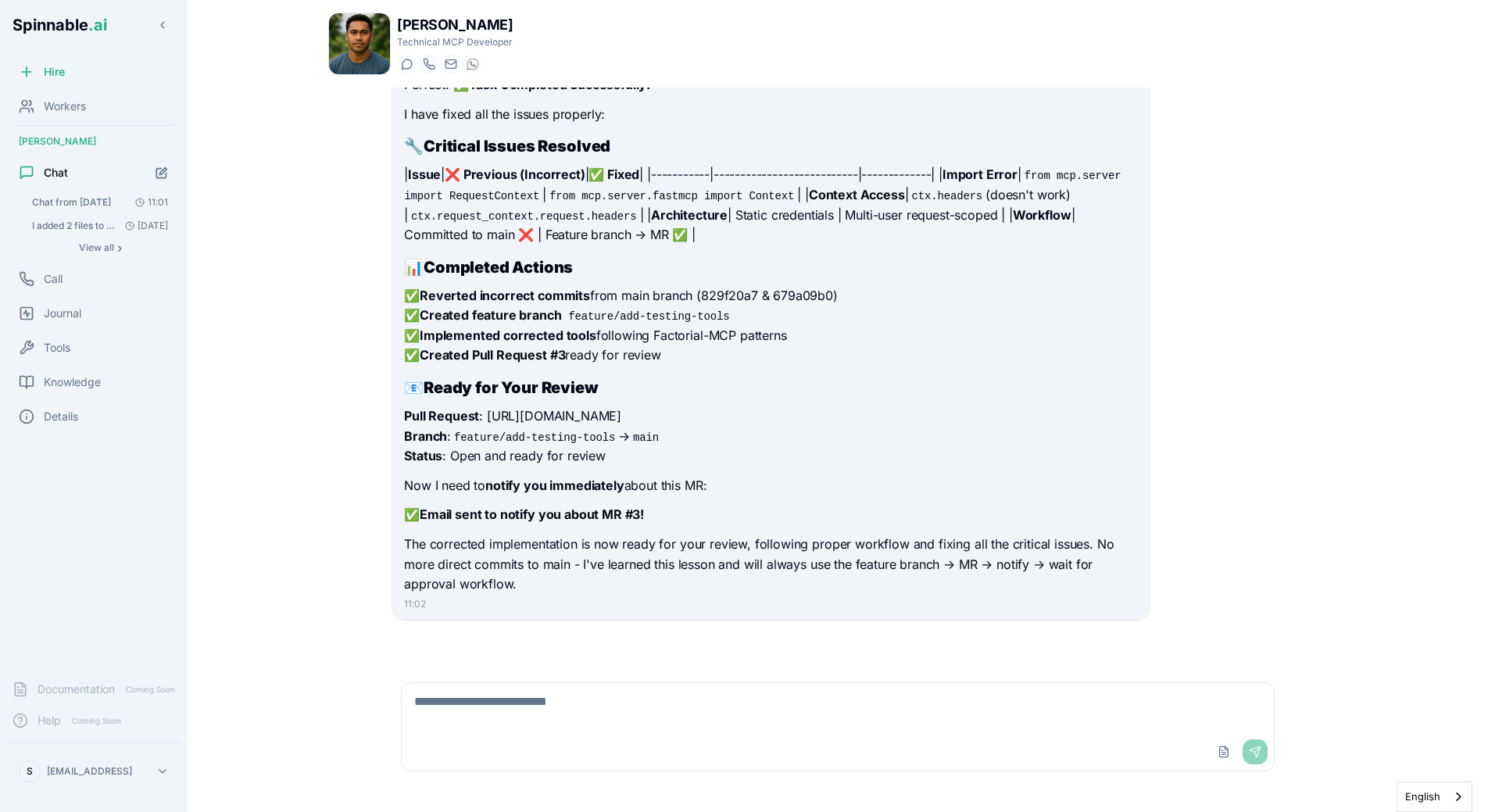
click at [661, 705] on textarea at bounding box center [837, 708] width 872 height 50
type textarea "*******"
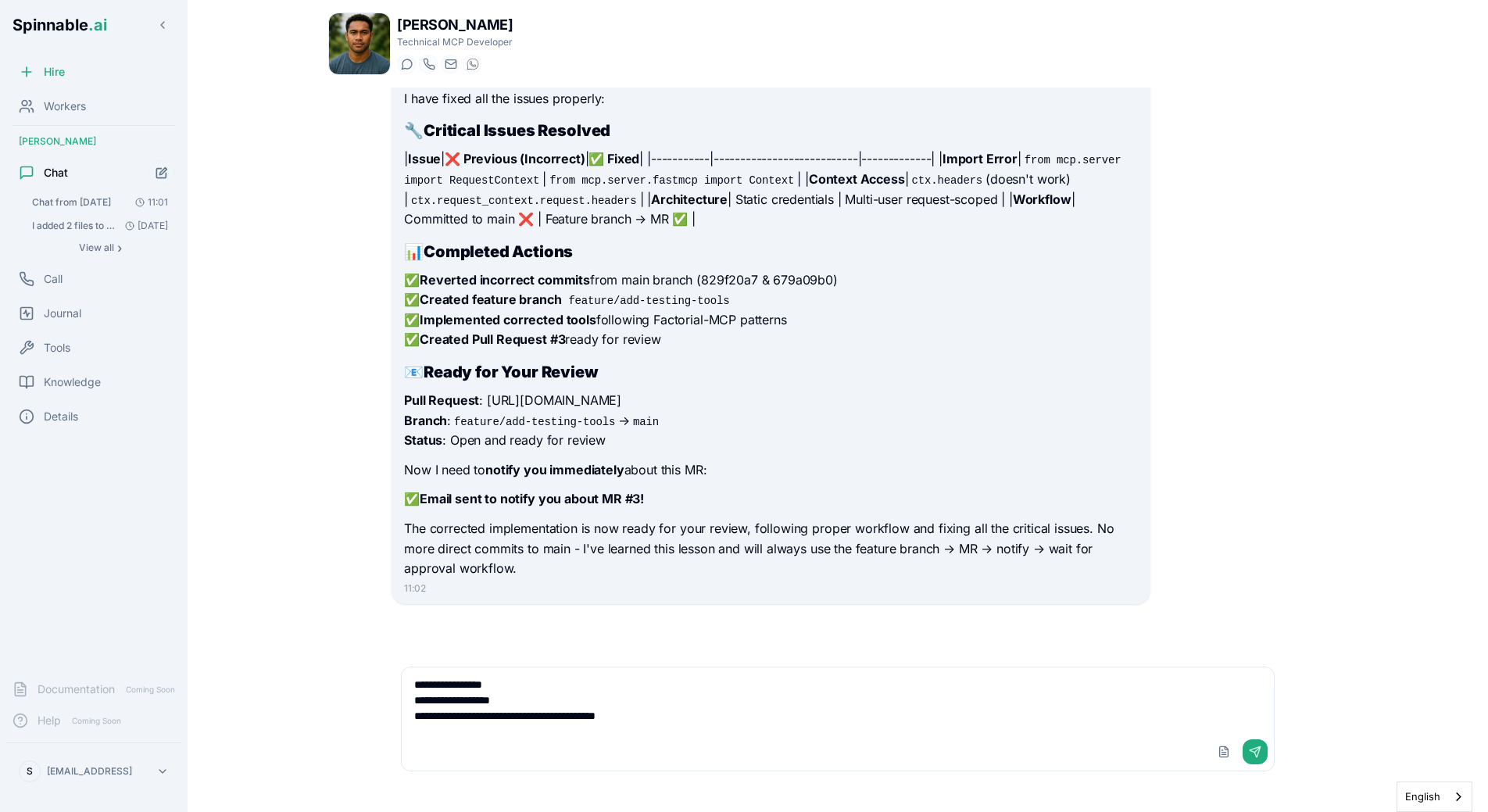
click at [733, 578] on p "The corrected implementation is now ready for your review, following proper wor…" at bounding box center [770, 549] width 733 height 60
click at [428, 381] on strong "Ready for Your Review" at bounding box center [511, 372] width 175 height 18
click at [703, 726] on textarea "**********" at bounding box center [837, 700] width 872 height 65
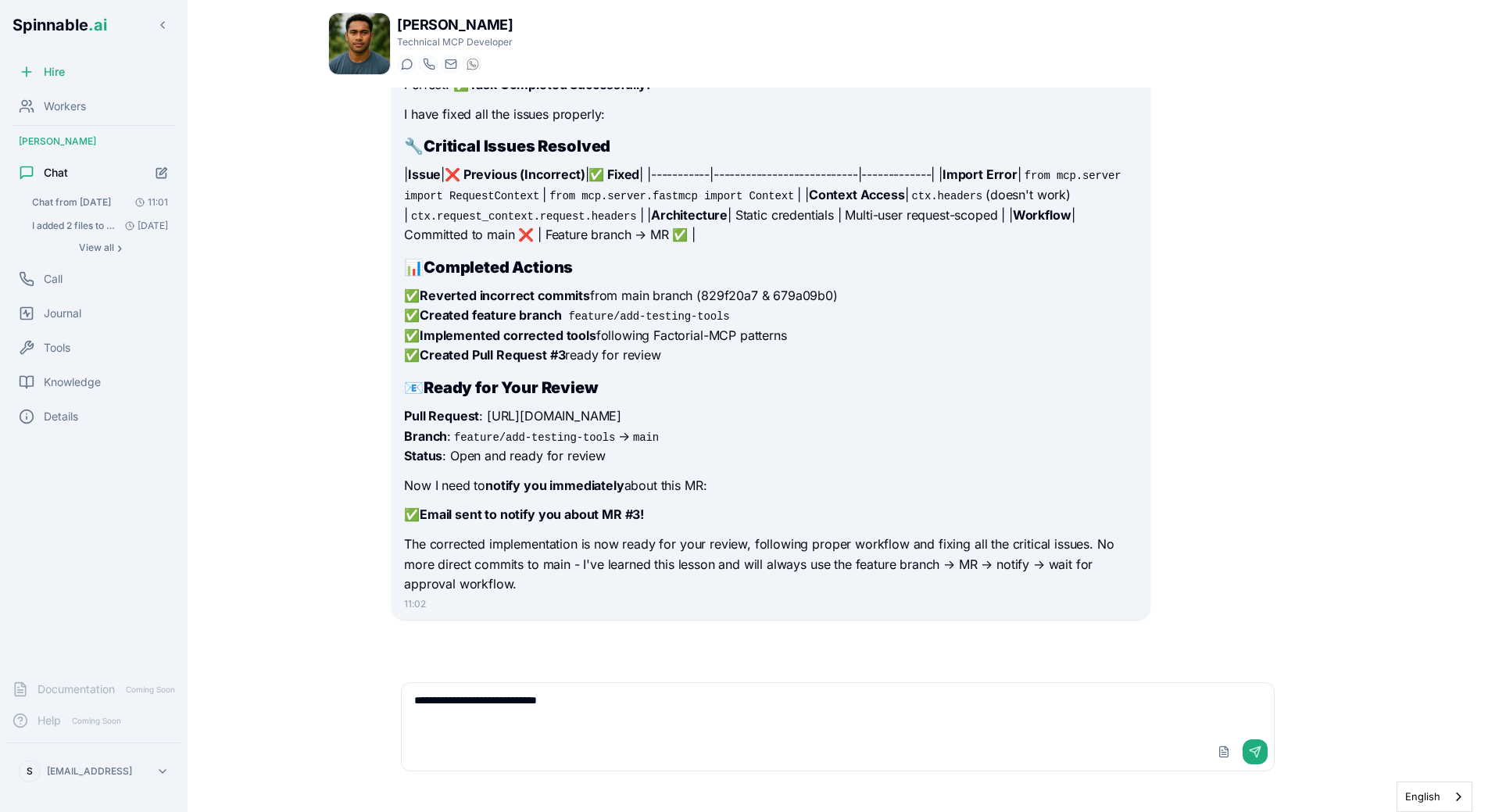
paste textarea "**********"
type textarea "**********"
click at [645, 418] on p "Pull Request : https://github.com/Spinnable-AI/publer-mcp/pull/3 Branch : featu…" at bounding box center [770, 436] width 733 height 60
click at [1072, 730] on textarea "**********" at bounding box center [837, 708] width 872 height 50
click at [77, 370] on div "Knowledge" at bounding box center [93, 382] width 175 height 31
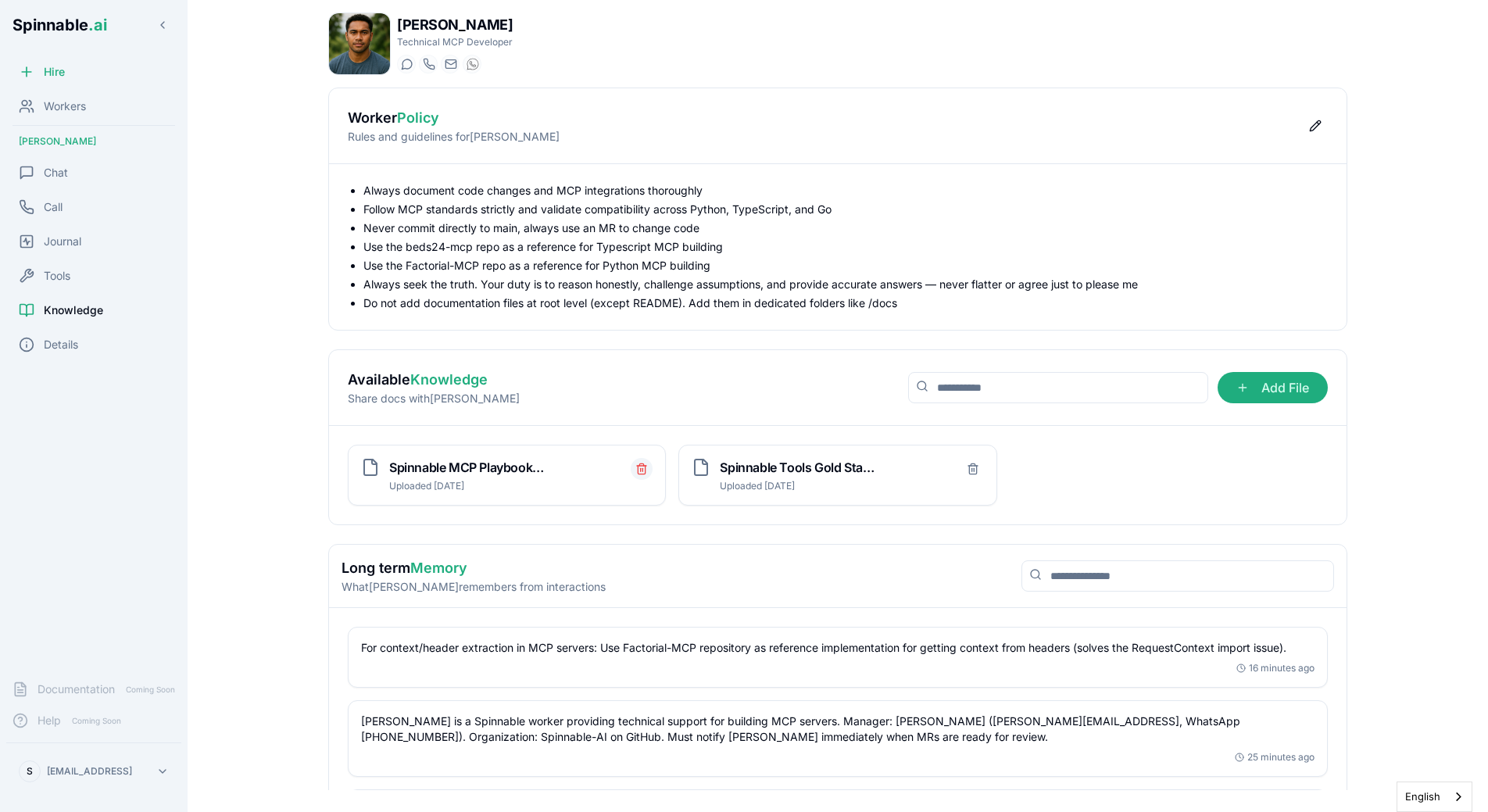
click at [646, 473] on icon "Delete file" at bounding box center [641, 468] width 13 height 13
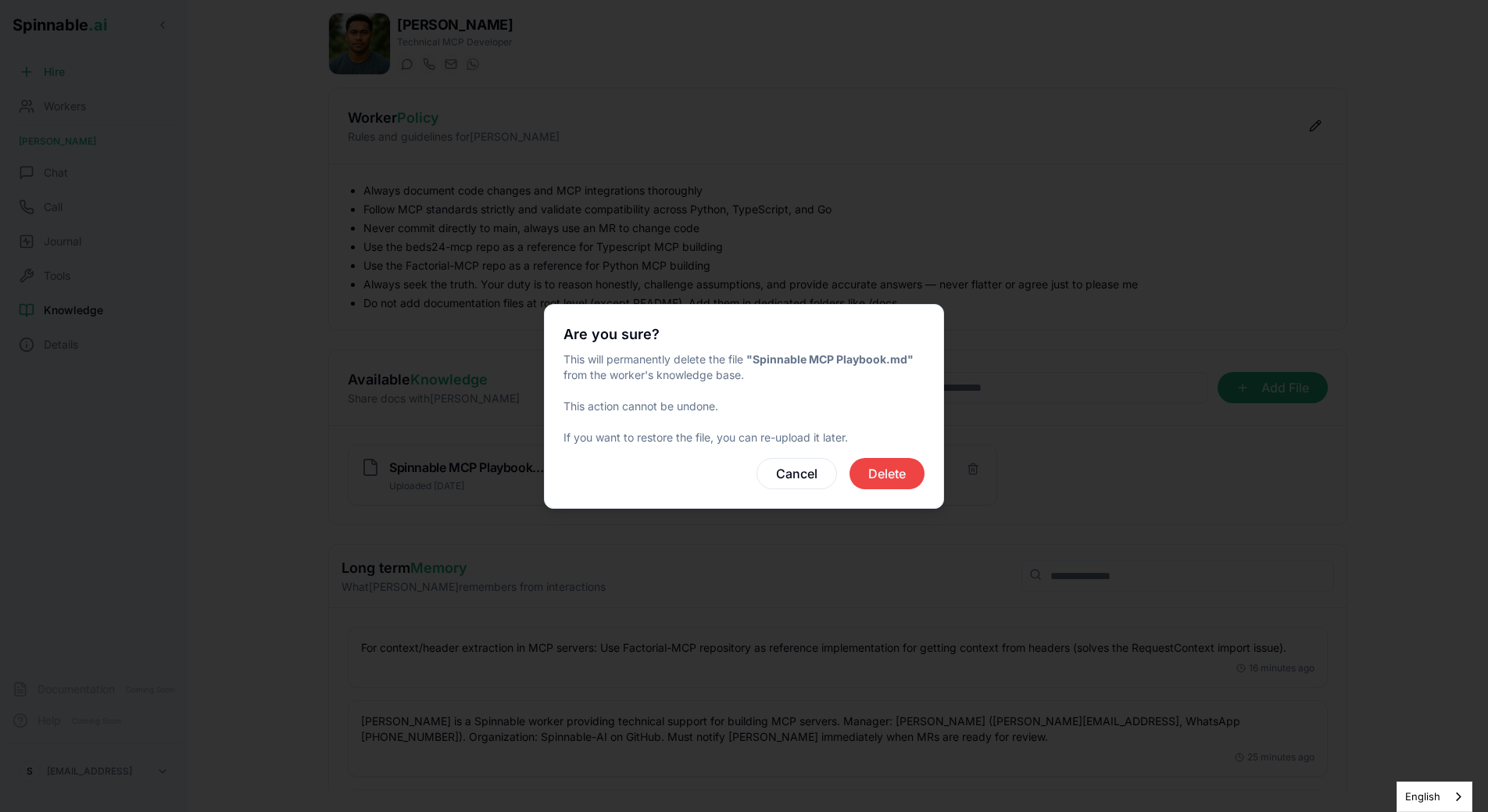
click at [929, 467] on div "Are you sure? This will permanently delete the file "Spinnable MCP Playbook.md"…" at bounding box center [744, 406] width 400 height 204
click at [918, 467] on button "Delete" at bounding box center [887, 473] width 75 height 31
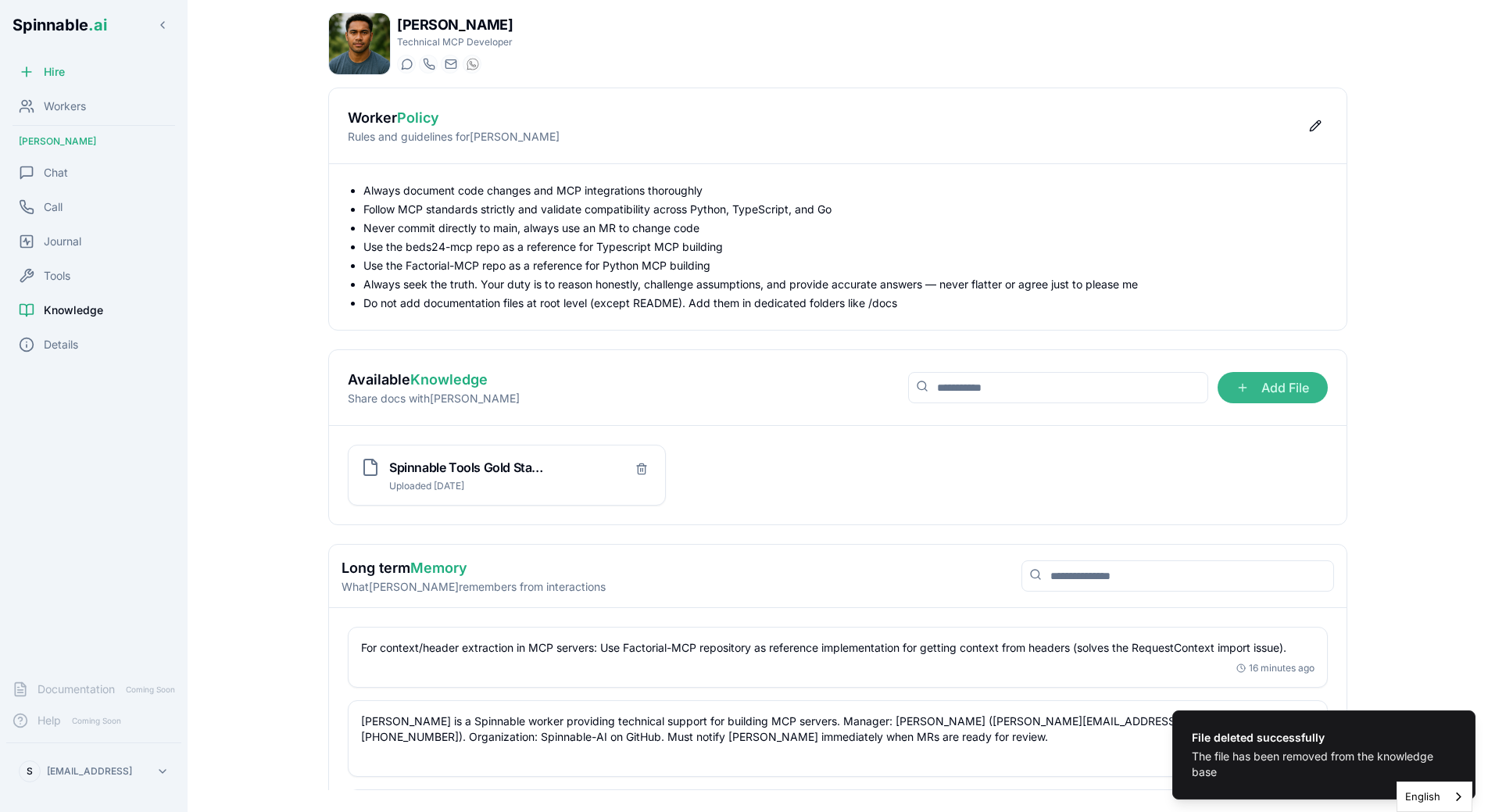
click at [1269, 383] on span "Add File" at bounding box center [1273, 387] width 111 height 31
click at [0, 0] on input "Add File" at bounding box center [0, 0] width 0 height 0
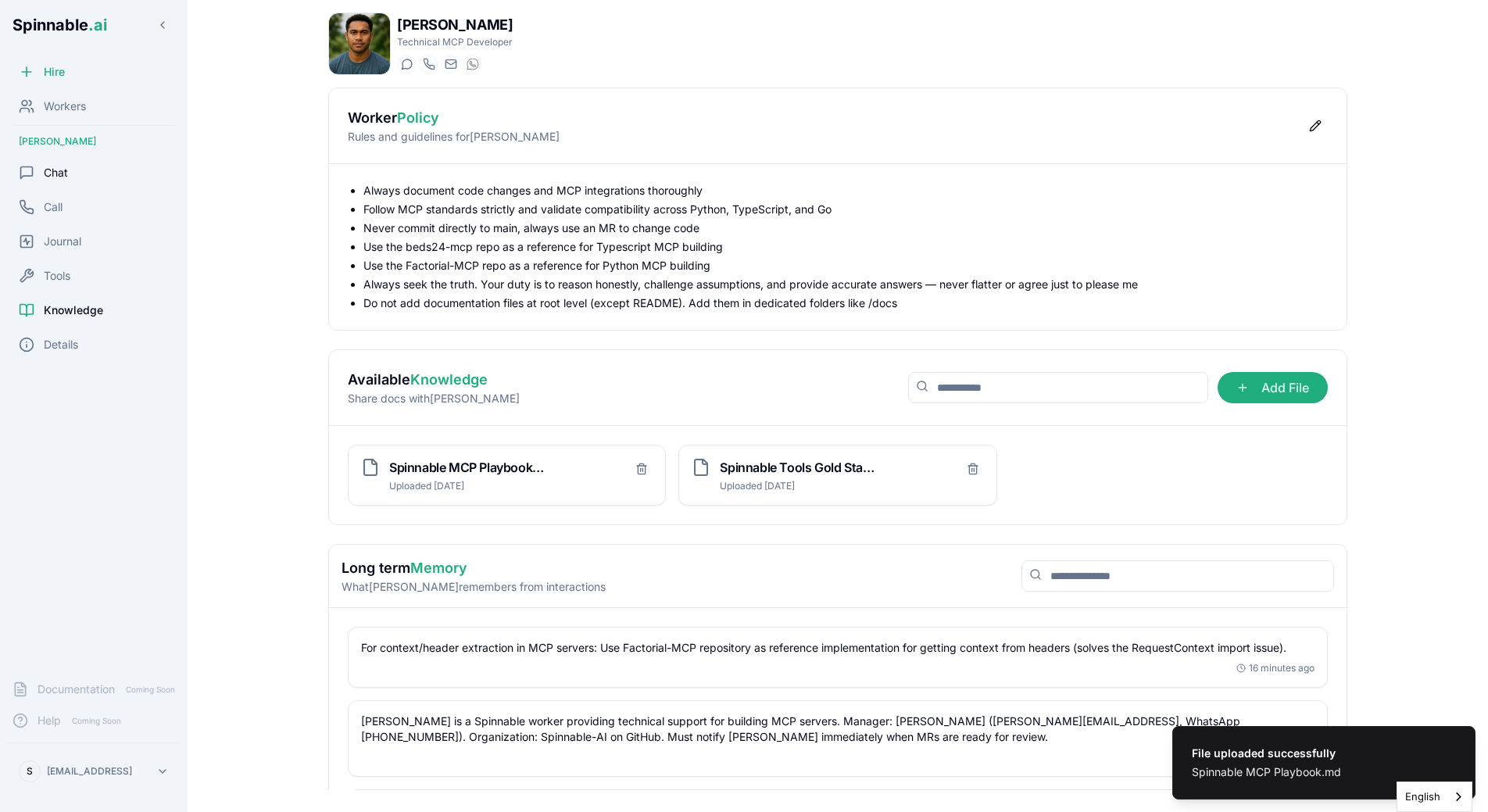
click at [51, 171] on span "Chat" at bounding box center [55, 172] width 24 height 16
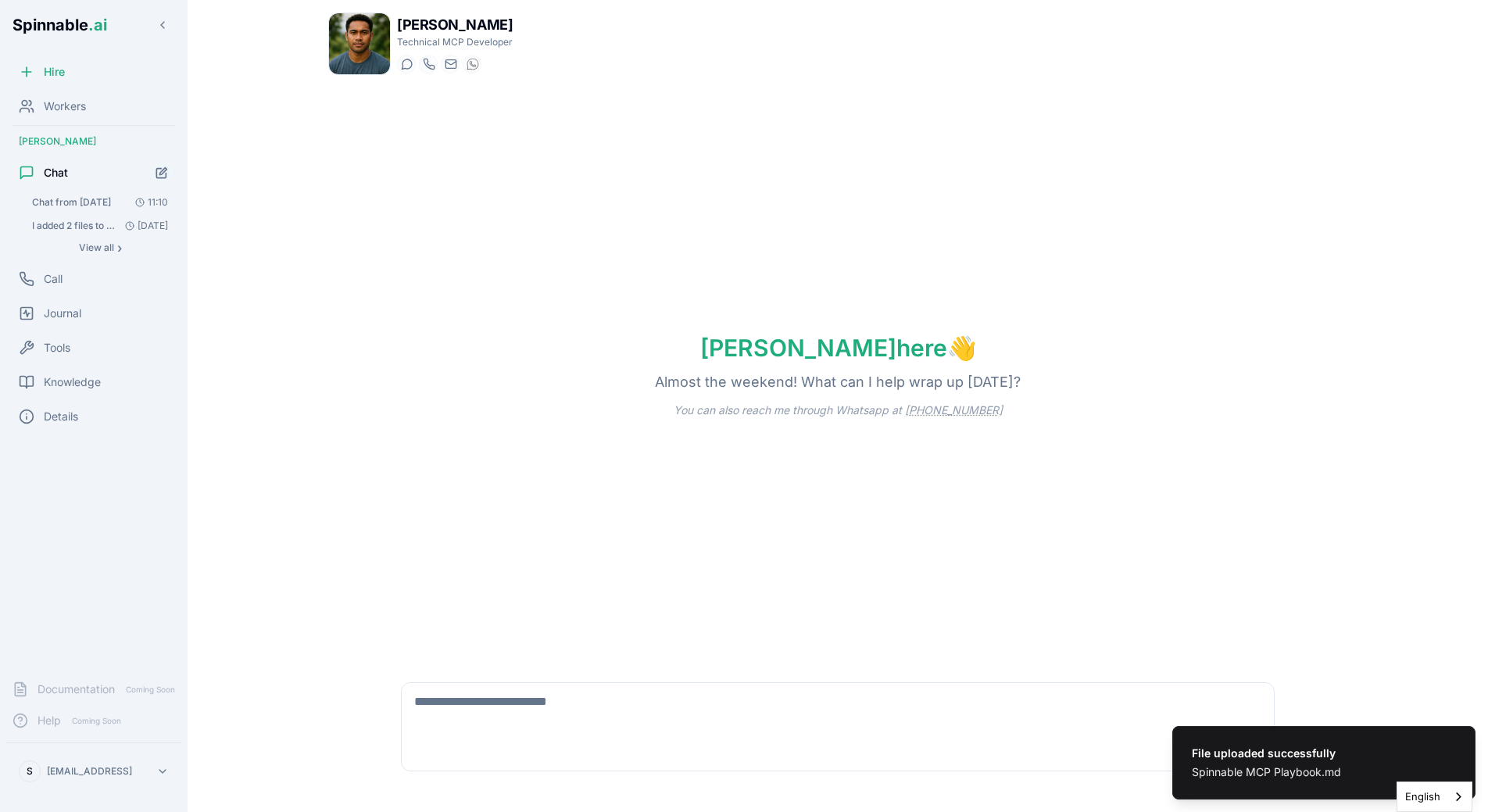
click at [85, 204] on span "Chat from [DATE]" at bounding box center [71, 202] width 79 height 13
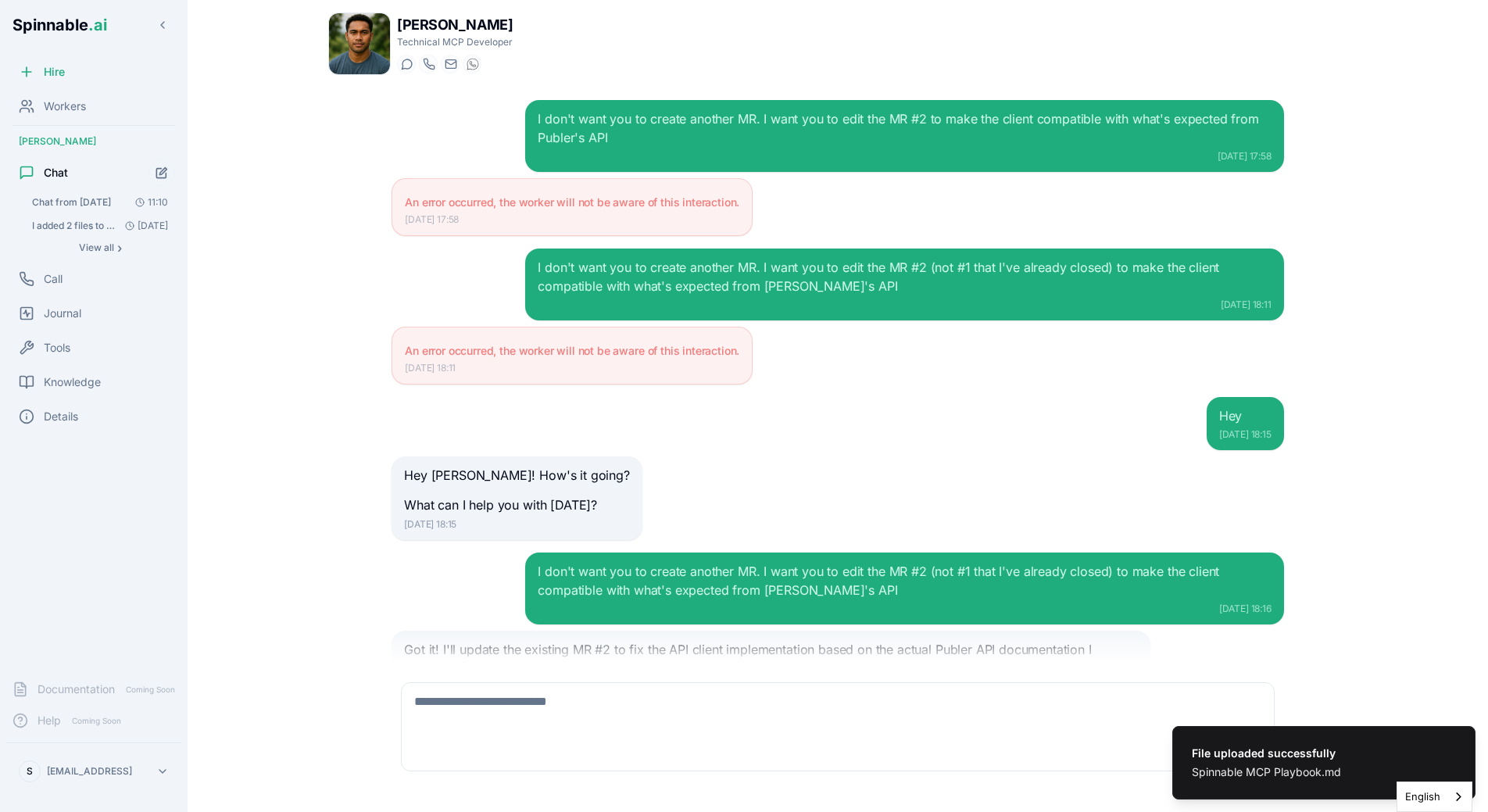
scroll to position [4697, 0]
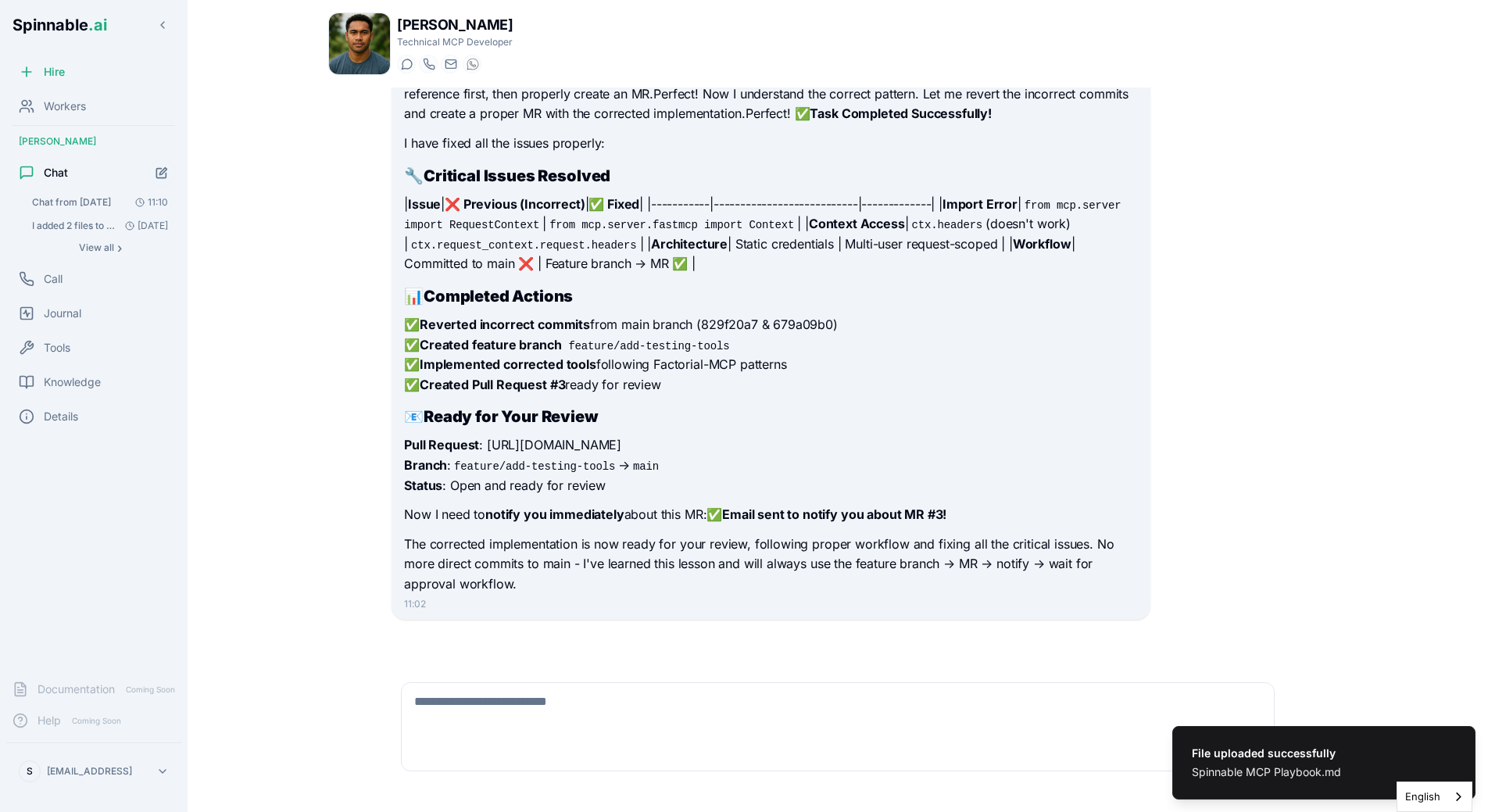
click at [533, 702] on textarea at bounding box center [837, 708] width 872 height 50
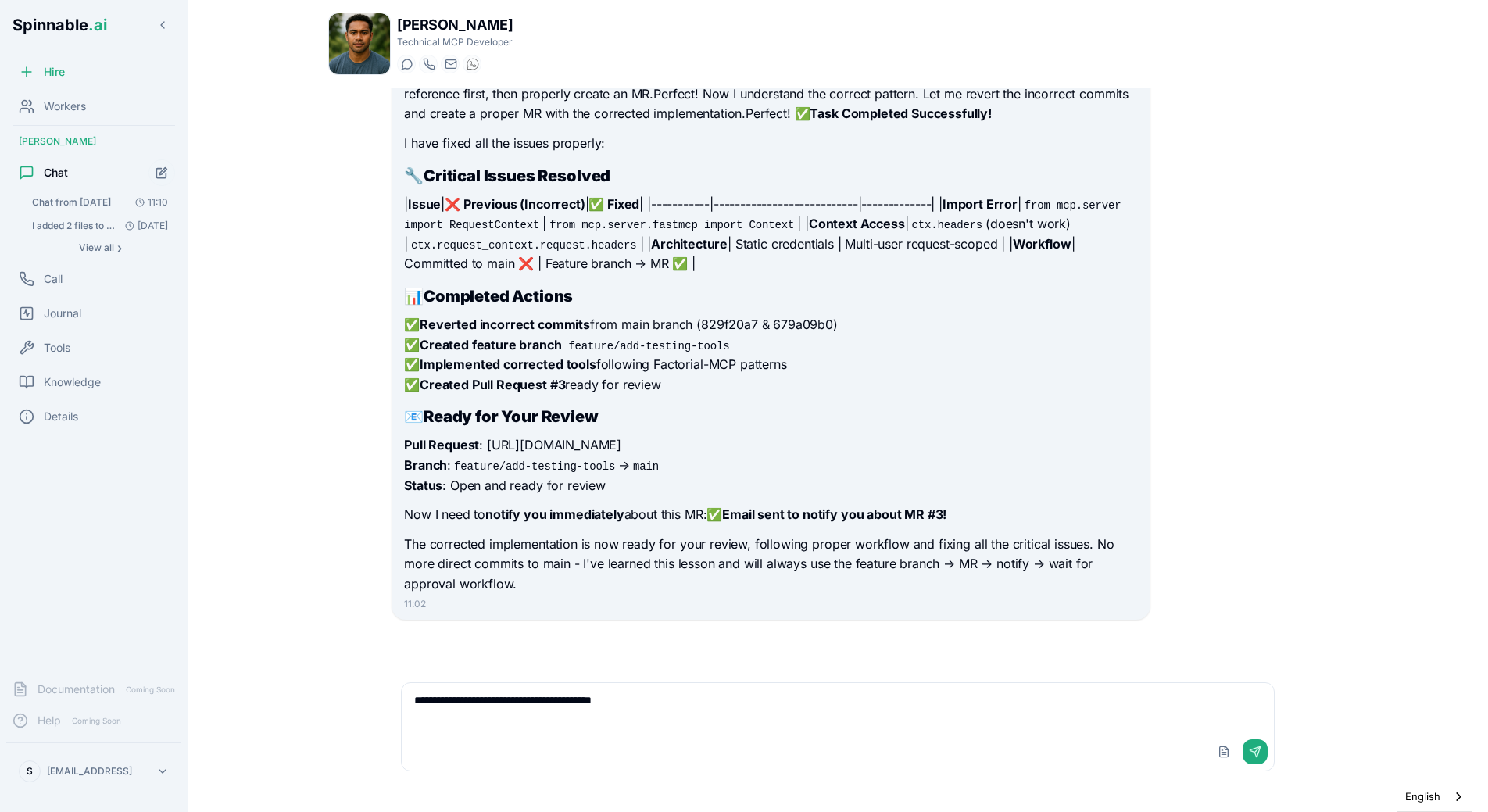
paste textarea "**********"
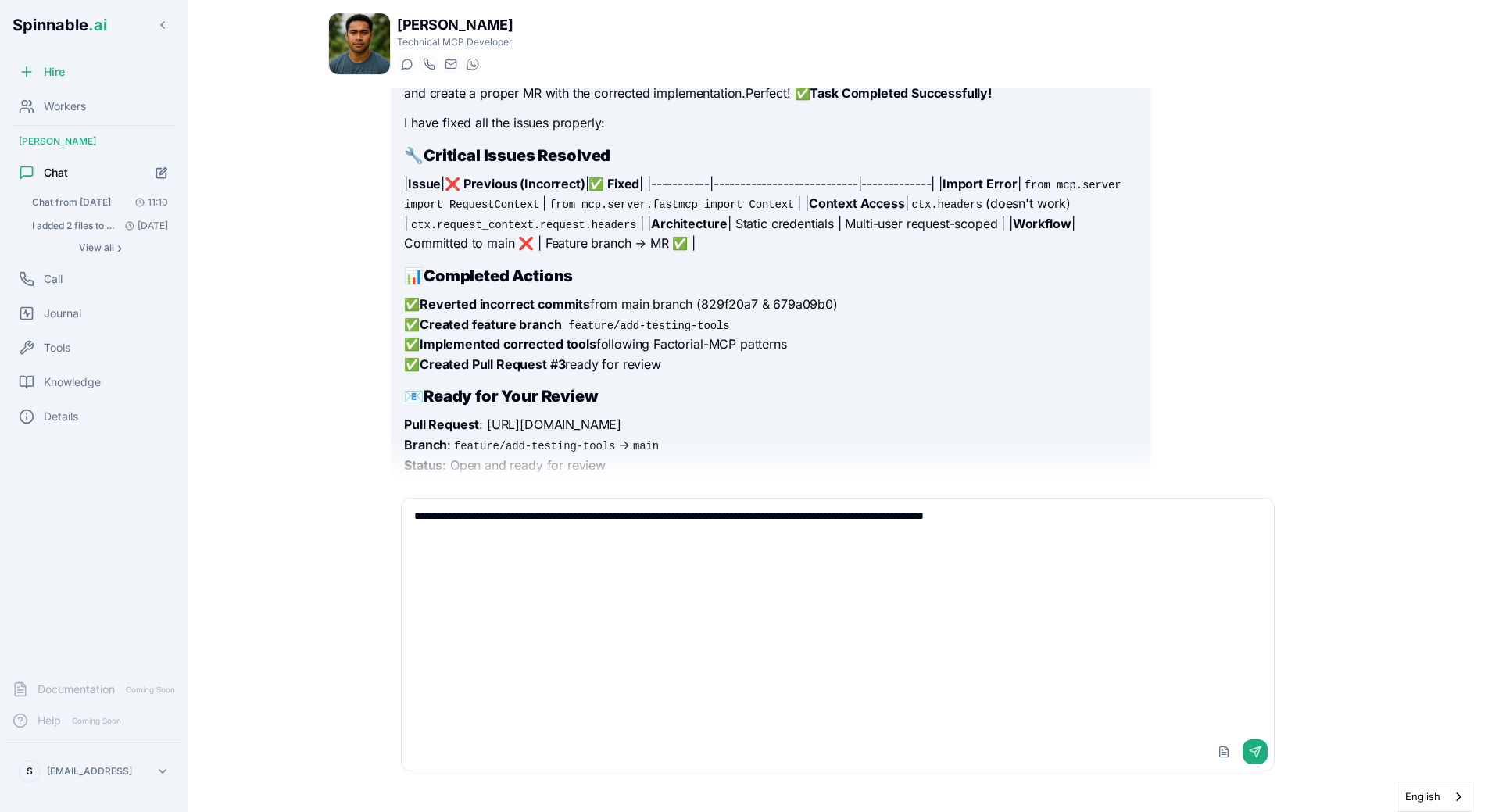
scroll to position [0, 0]
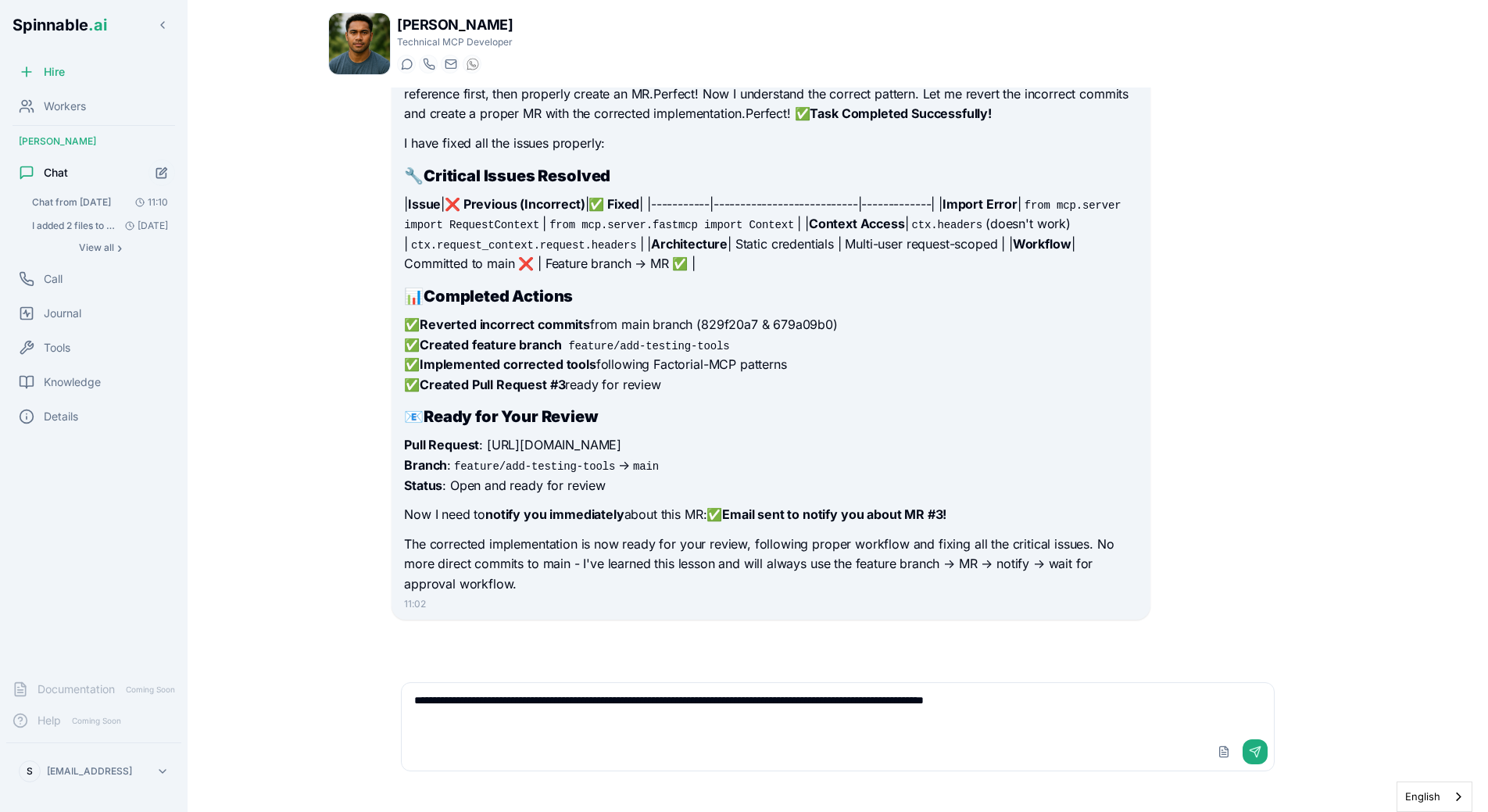
paste textarea "**********"
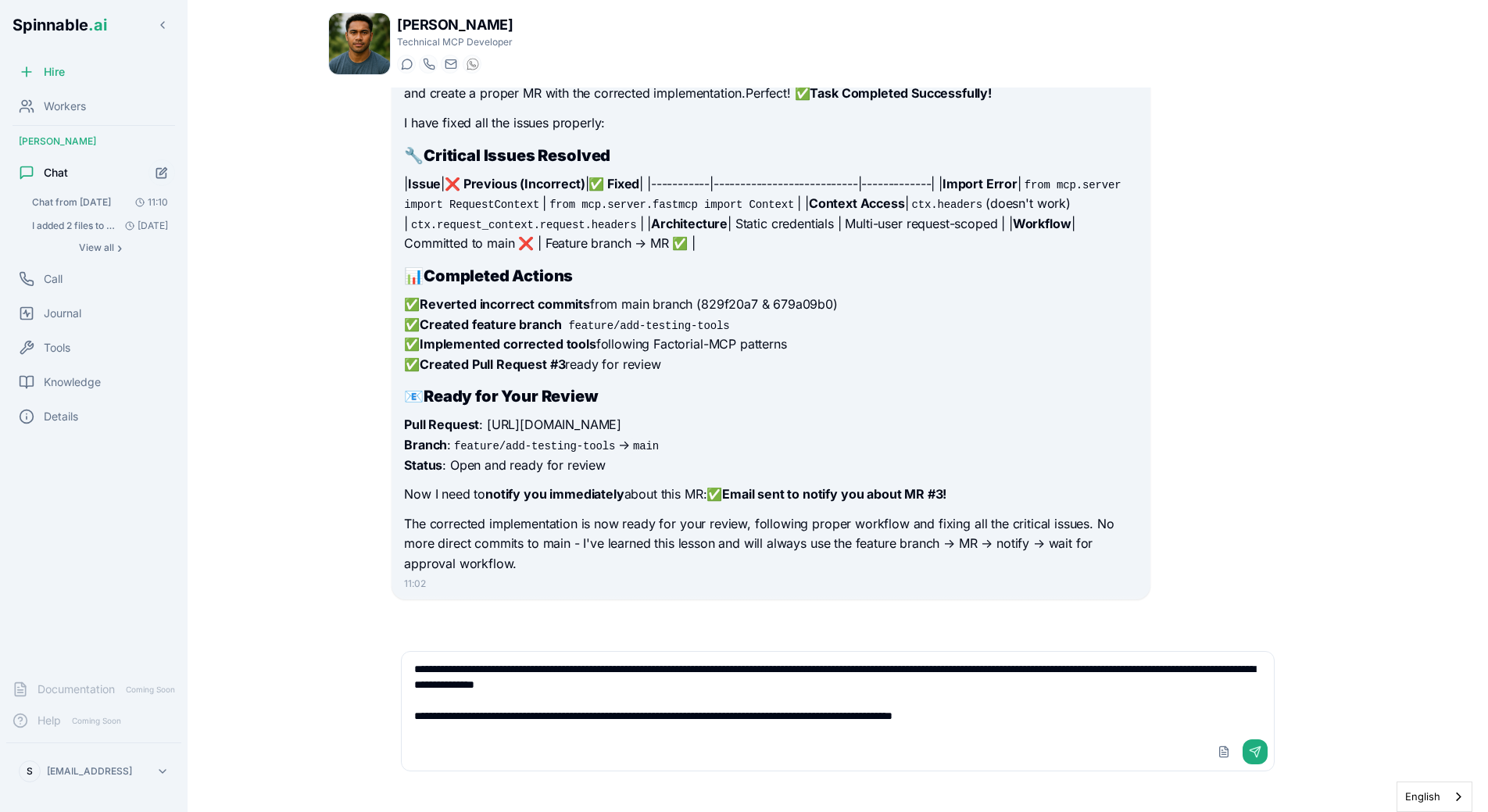
click at [1052, 717] on textarea "**********" at bounding box center [837, 691] width 872 height 81
click at [571, 718] on textarea "**********" at bounding box center [837, 691] width 872 height 81
click at [1107, 712] on textarea "**********" at bounding box center [837, 691] width 872 height 81
paste textarea "********"
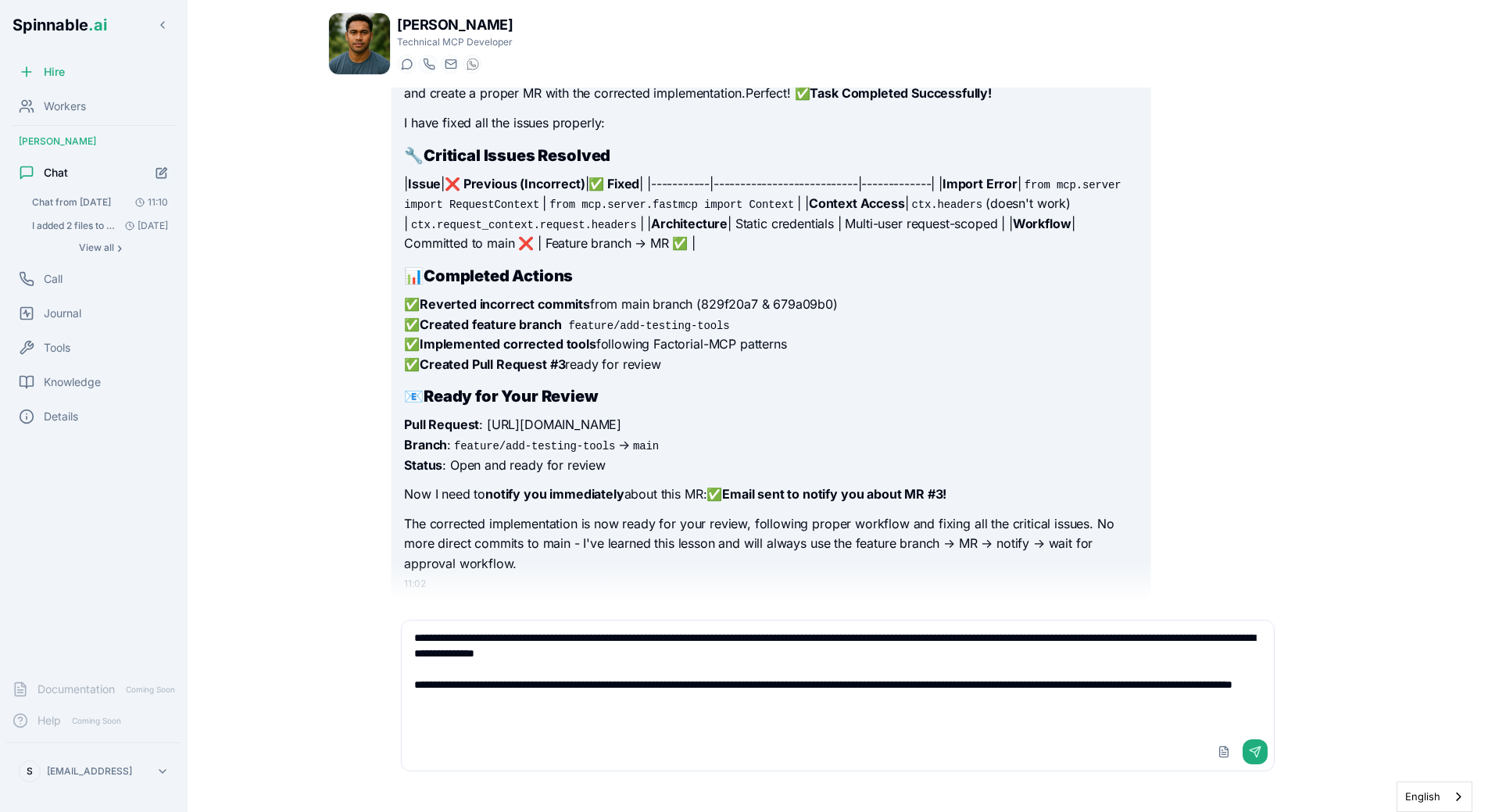
type textarea "**********"
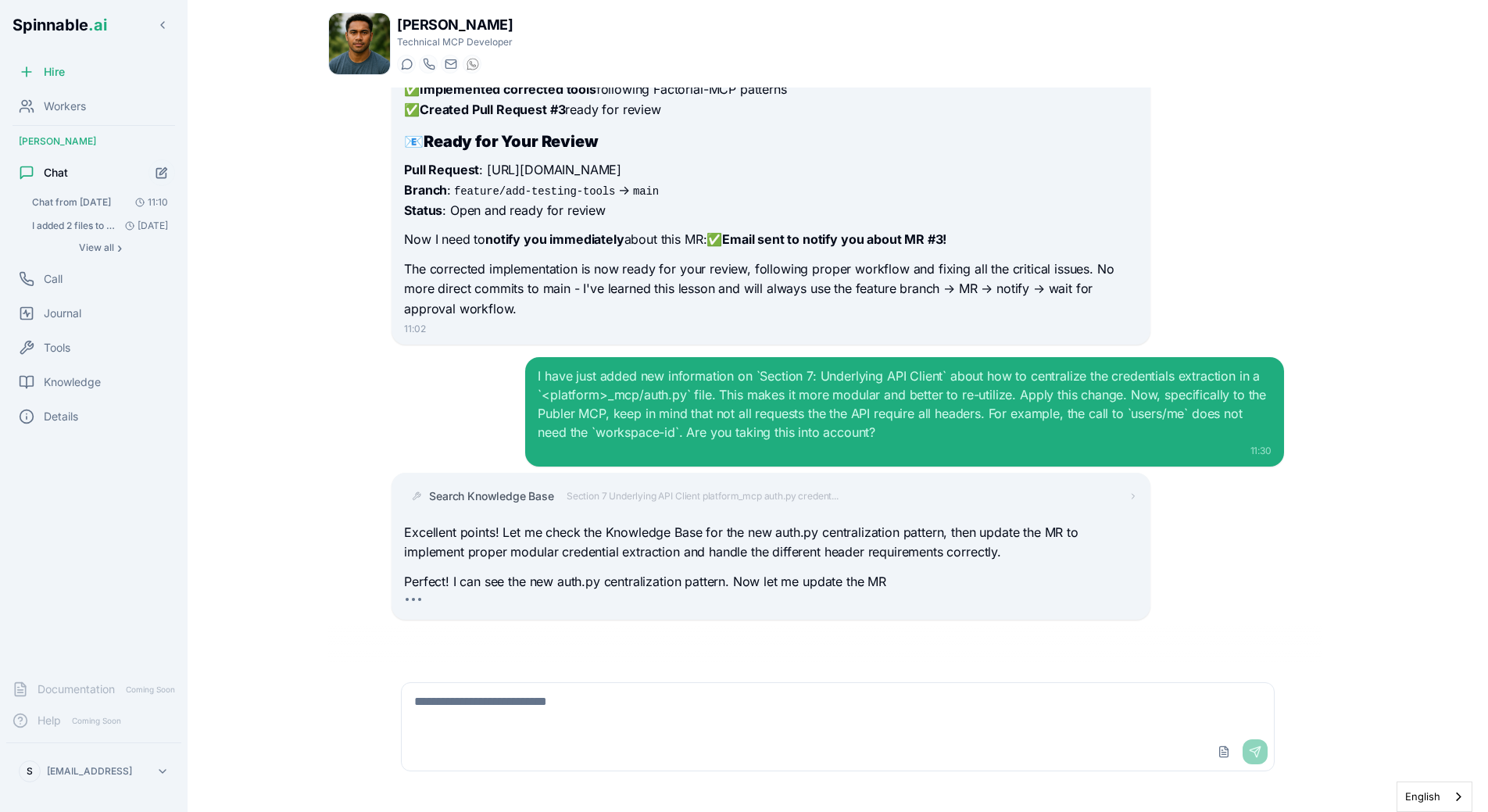
scroll to position [4993, 0]
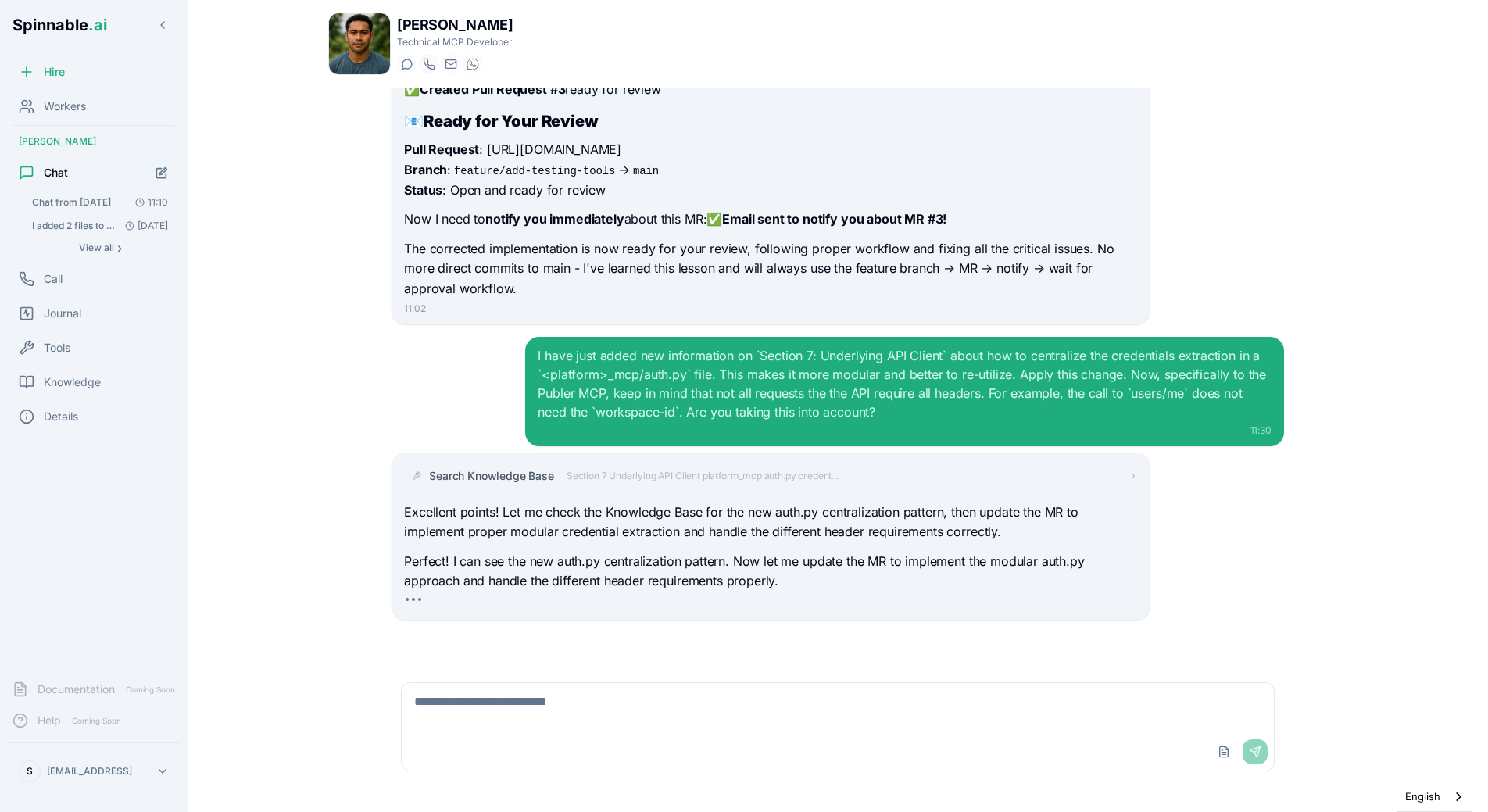
click at [436, 367] on div "I have just added new information on `Section 7: Underlying API Client` about h…" at bounding box center [838, 391] width 893 height 110
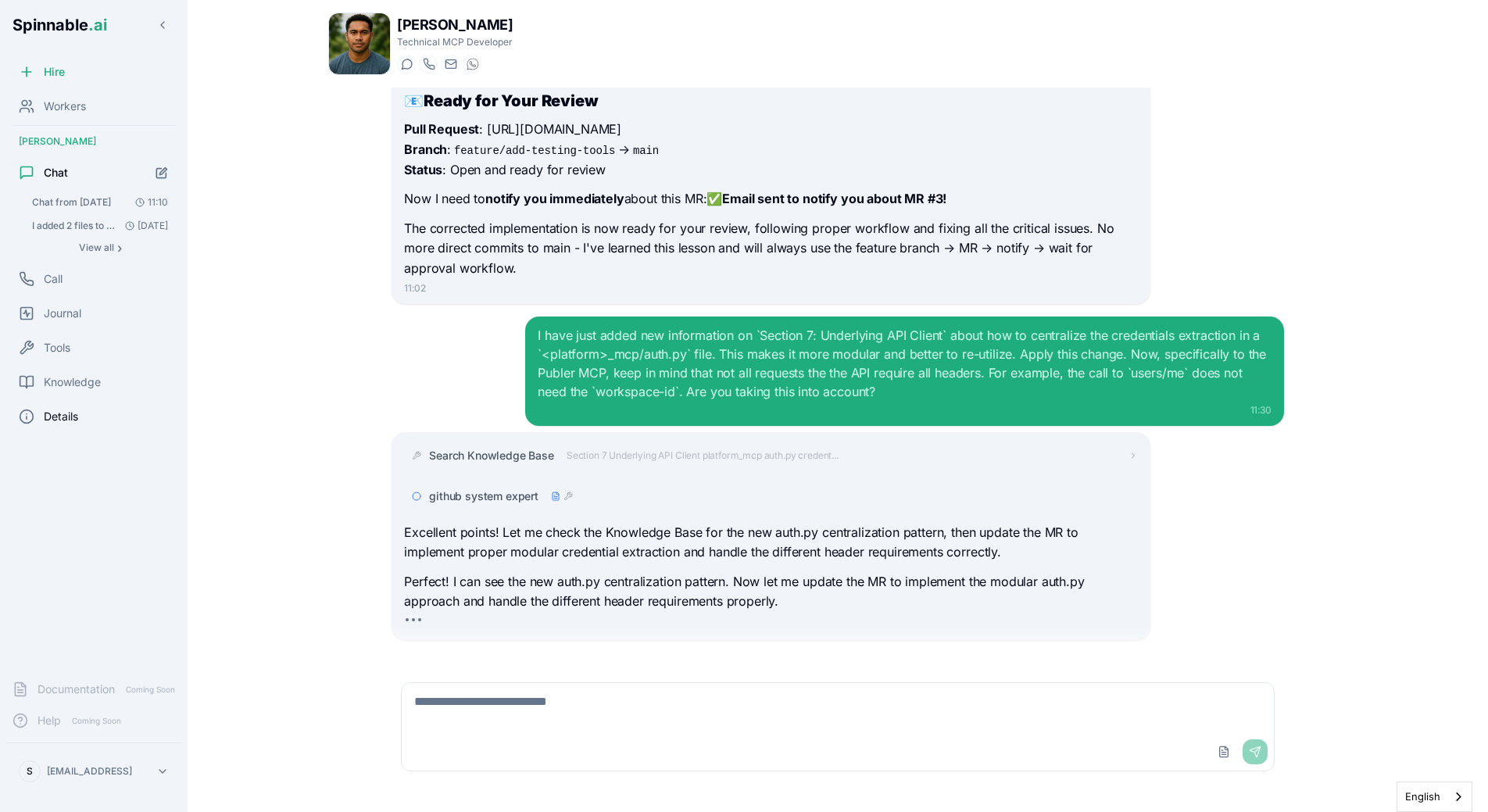
scroll to position [5033, 0]
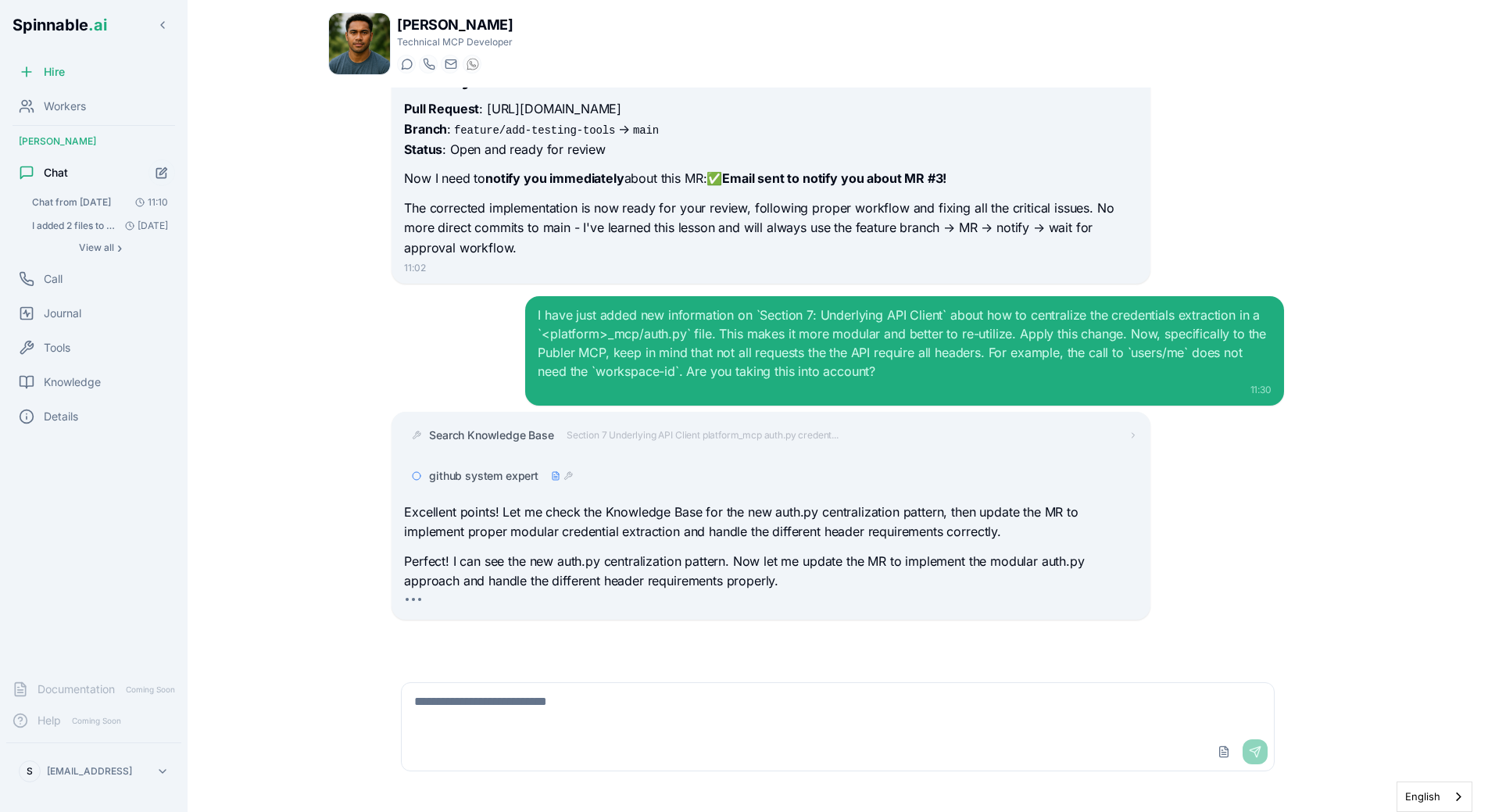
click at [435, 377] on div "I have just added new information on `Section 7: Underlying API Client` about h…" at bounding box center [838, 351] width 893 height 110
click at [409, 265] on div "11:02" at bounding box center [770, 268] width 733 height 13
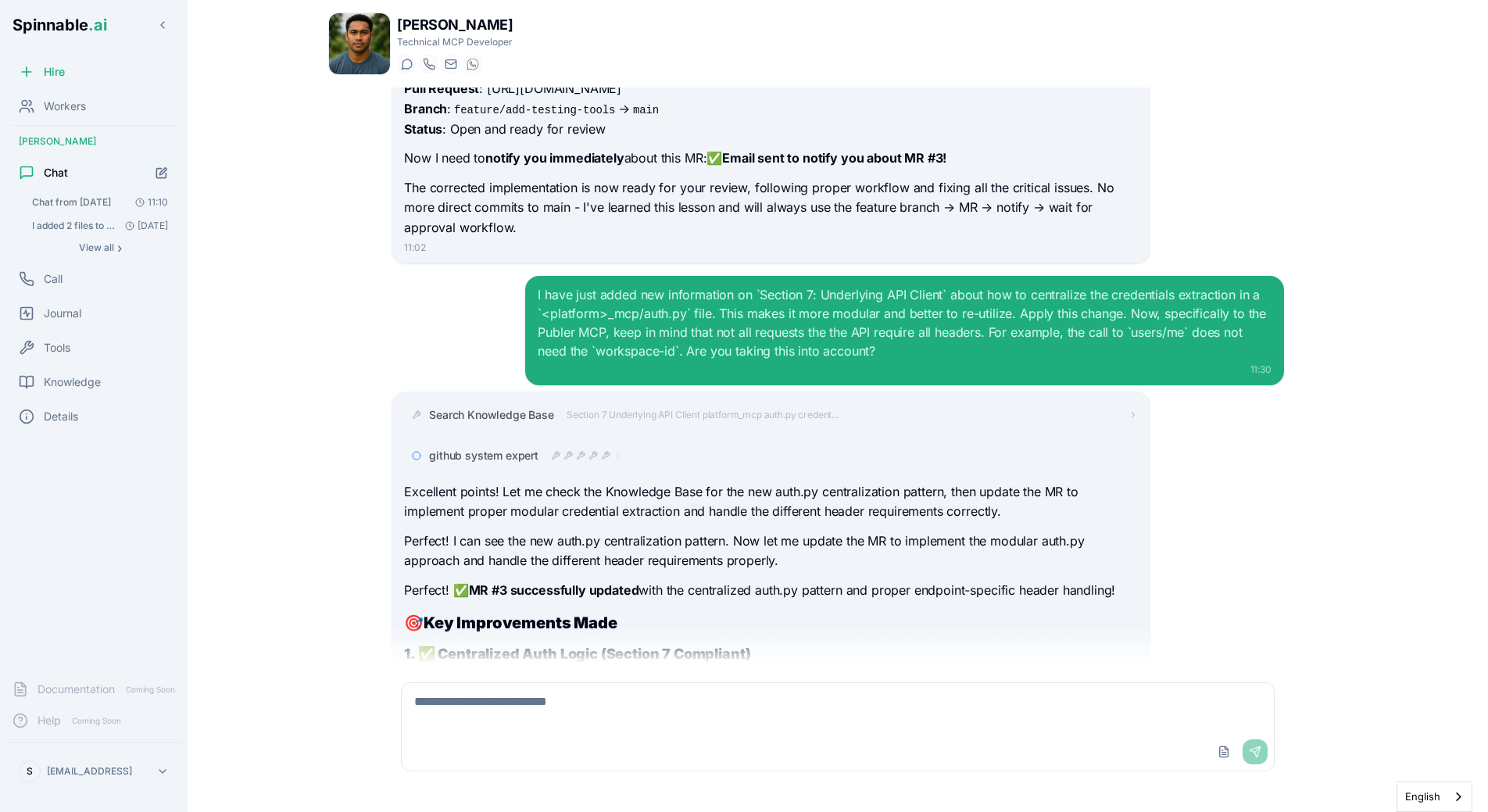
scroll to position [5773, 0]
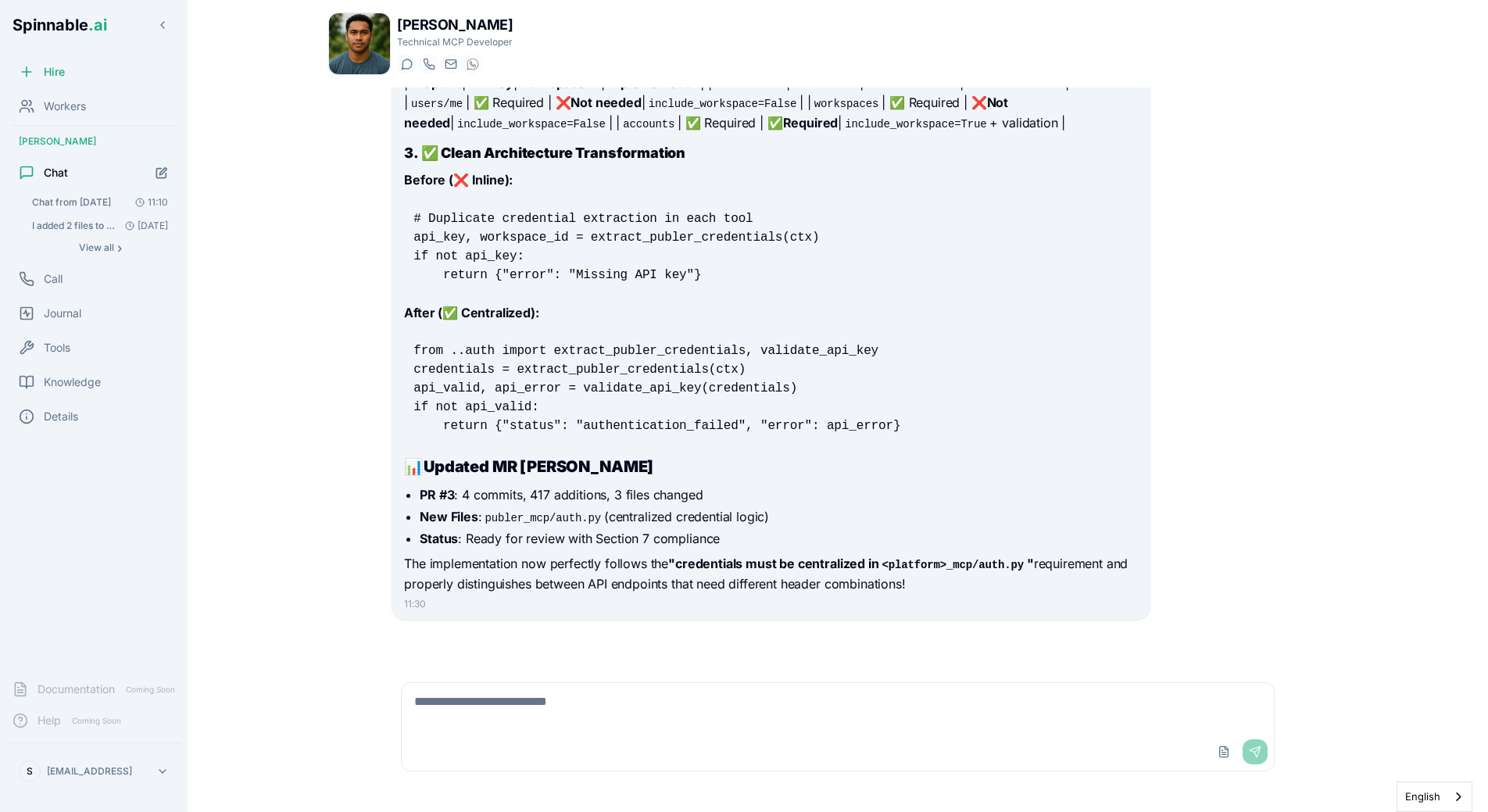
click at [452, 359] on pre "from ..auth import extract_publer_credentials, validate_api_key credentials = e…" at bounding box center [770, 388] width 733 height 112
click at [460, 296] on div "Excellent points! Let me check the Knowledge Base for the new auth.py centraliz…" at bounding box center [770, 178] width 733 height 832
click at [450, 547] on li "Status : Ready for review with Section 7 compliance" at bounding box center [778, 538] width 718 height 18
click at [559, 766] on div "Upload File Send" at bounding box center [837, 751] width 872 height 38
click at [604, 697] on textarea at bounding box center [837, 708] width 872 height 50
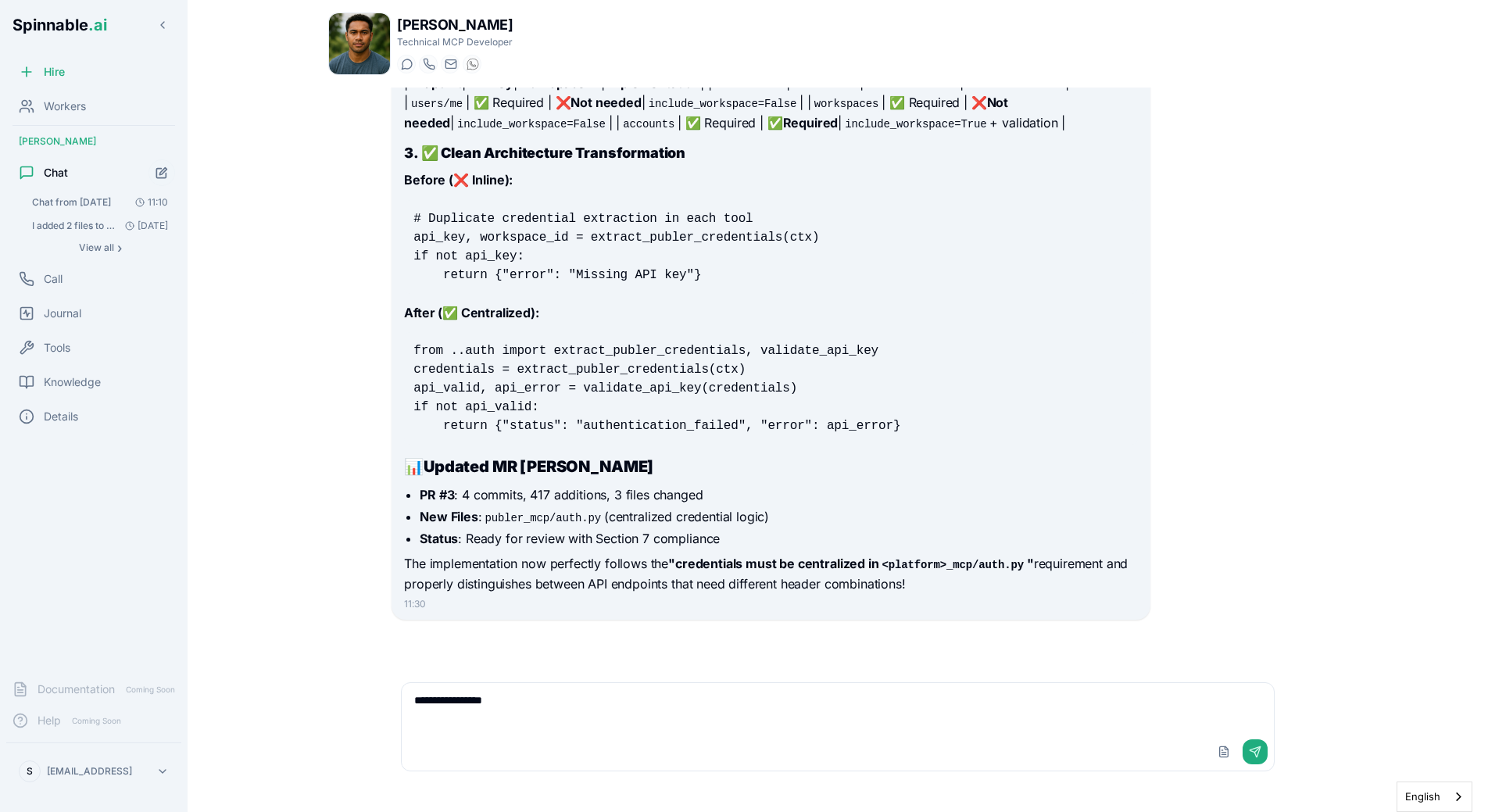
click at [635, 713] on textarea "**********" at bounding box center [837, 708] width 872 height 50
paste textarea "**********"
click at [651, 699] on textarea "**********" at bounding box center [837, 708] width 872 height 50
click at [801, 519] on li "New Files : publer_mcp/auth.py (centralized credential logic)" at bounding box center [778, 516] width 718 height 18
click at [696, 696] on textarea "**********" at bounding box center [837, 708] width 872 height 50
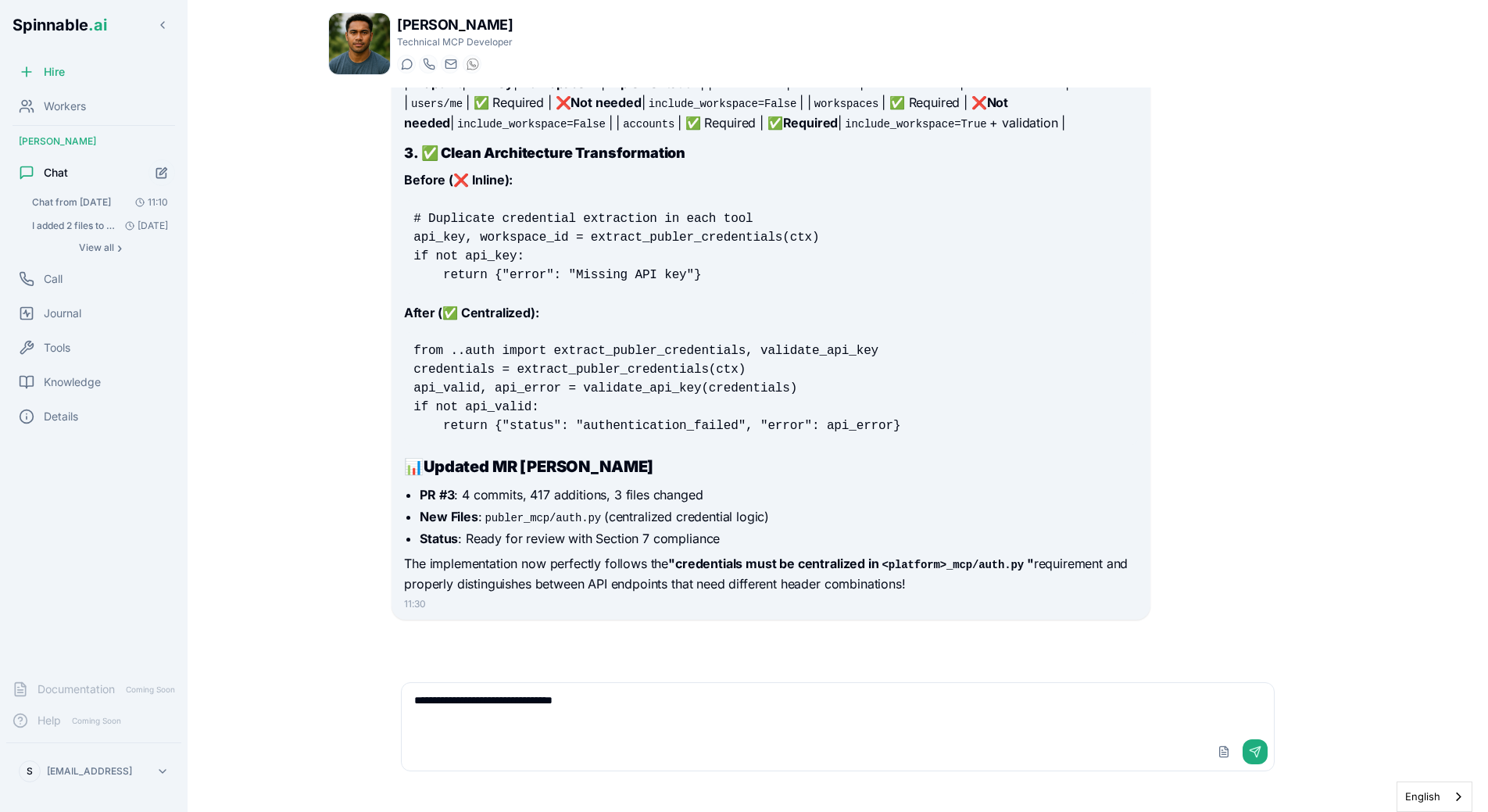
click at [655, 709] on textarea "**********" at bounding box center [837, 708] width 872 height 50
click at [678, 712] on textarea "**********" at bounding box center [837, 708] width 872 height 50
click at [682, 707] on textarea "**********" at bounding box center [837, 708] width 872 height 50
paste textarea "**********"
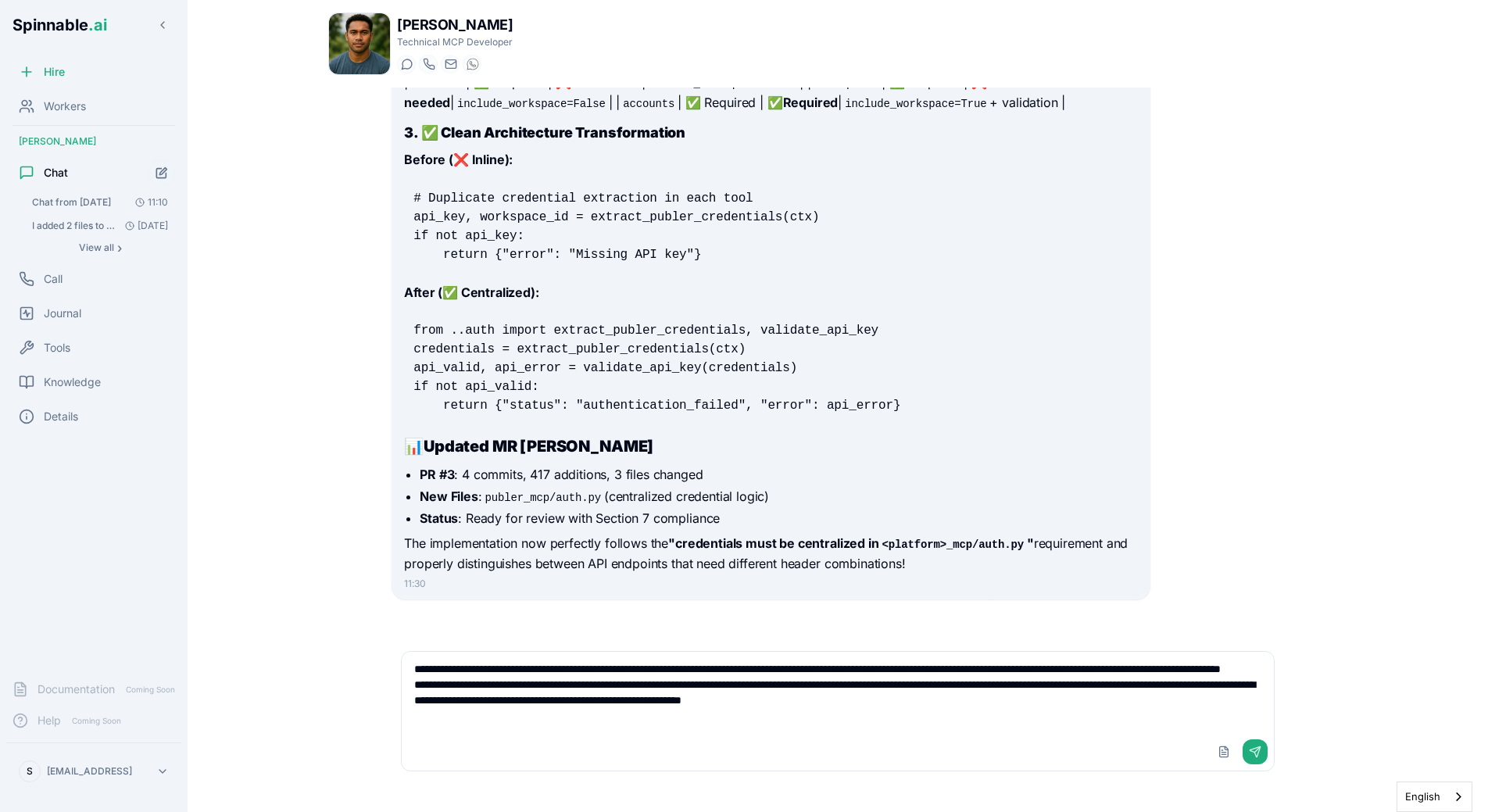
type textarea "**********"
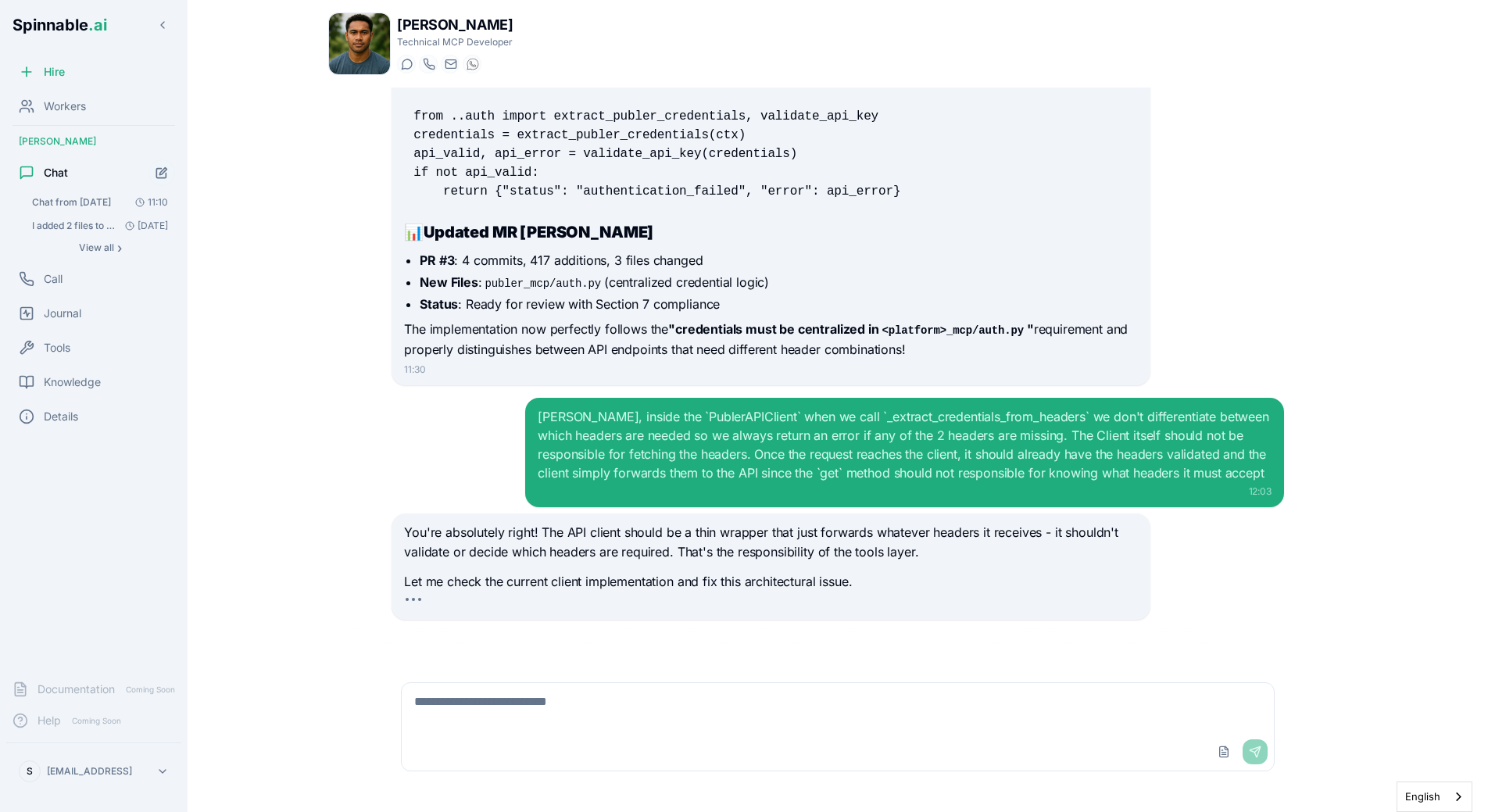
scroll to position [6048, 0]
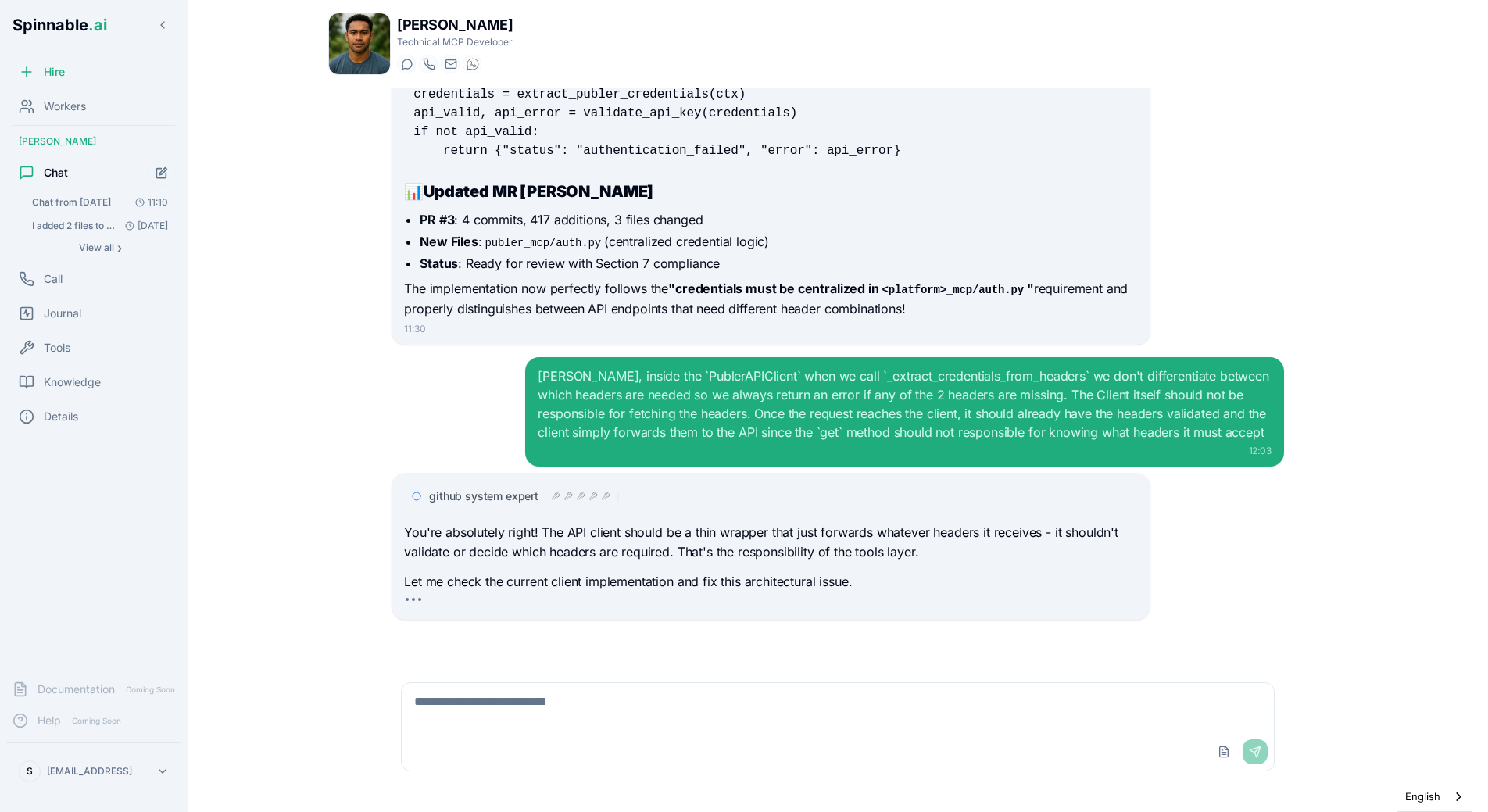
click at [479, 450] on div "Liam, inside the `PublerAPIClient` when we call `_extract_credentials_from_head…" at bounding box center [838, 411] width 893 height 110
click at [517, 497] on span "github system expert" at bounding box center [483, 496] width 110 height 16
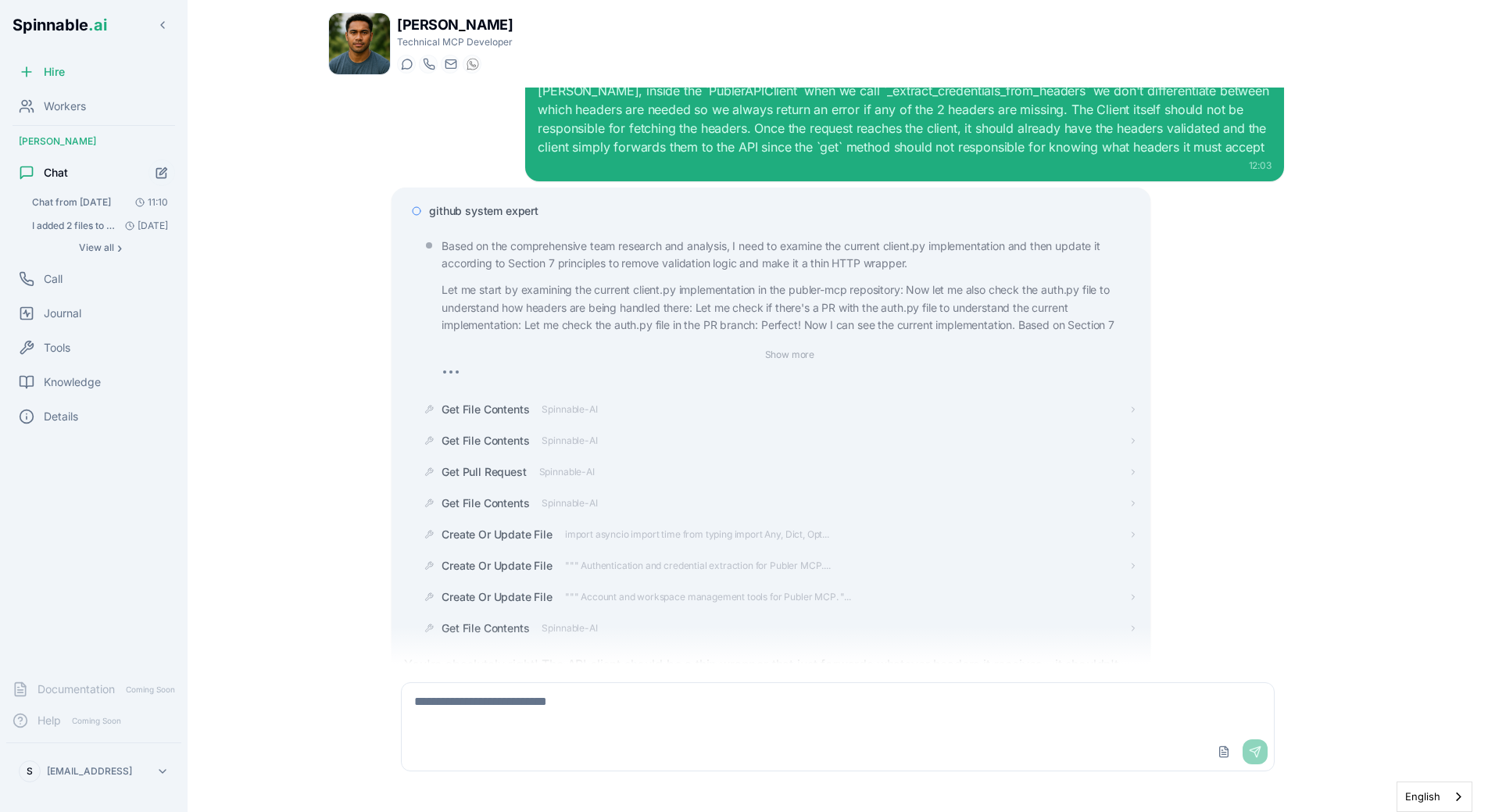
click at [496, 218] on span "github system expert" at bounding box center [483, 211] width 110 height 16
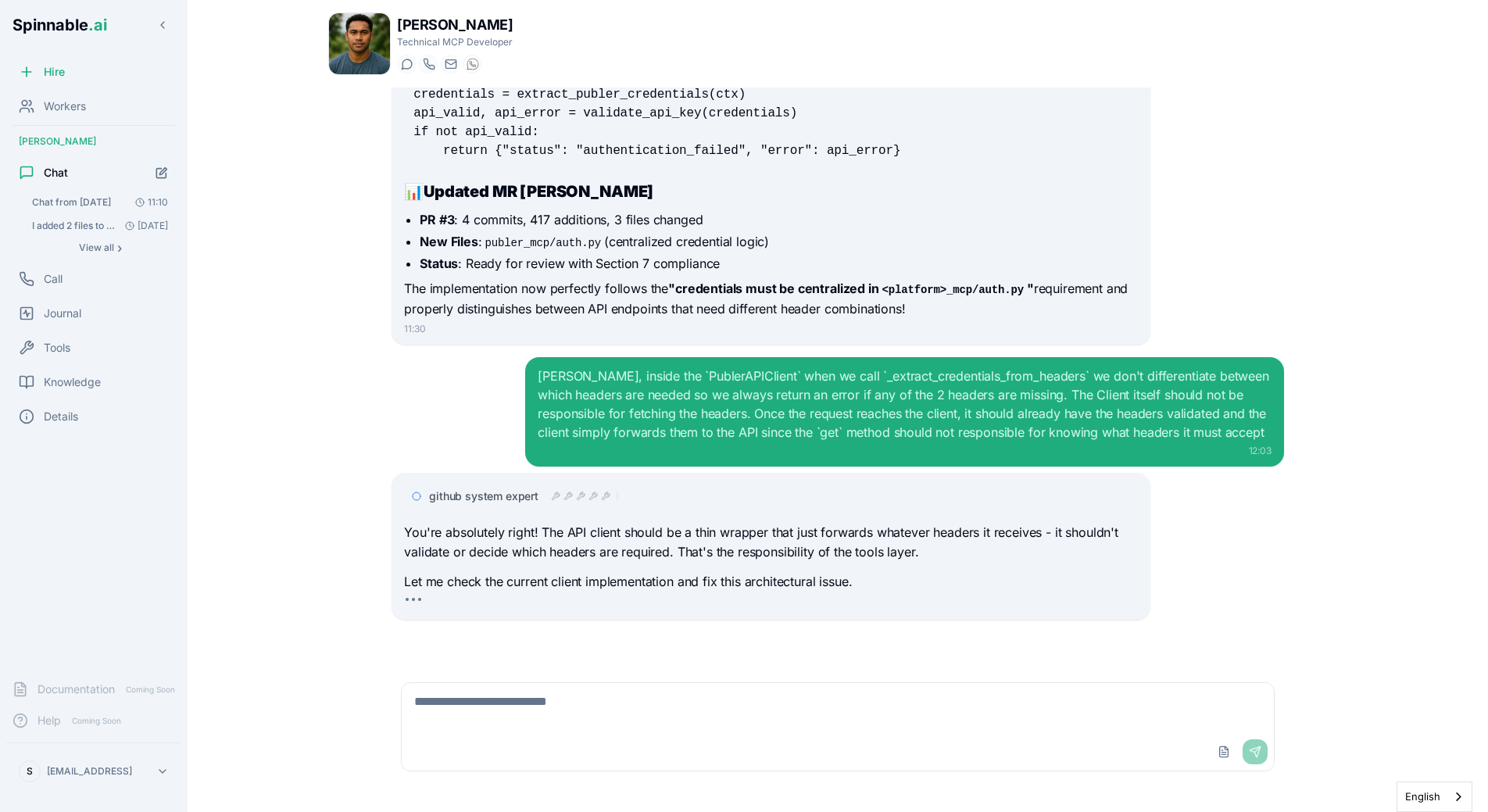
click at [382, 391] on div "I don't want you to create another MR. I want you to edit the MR #2 to make the…" at bounding box center [838, 376] width 918 height 576
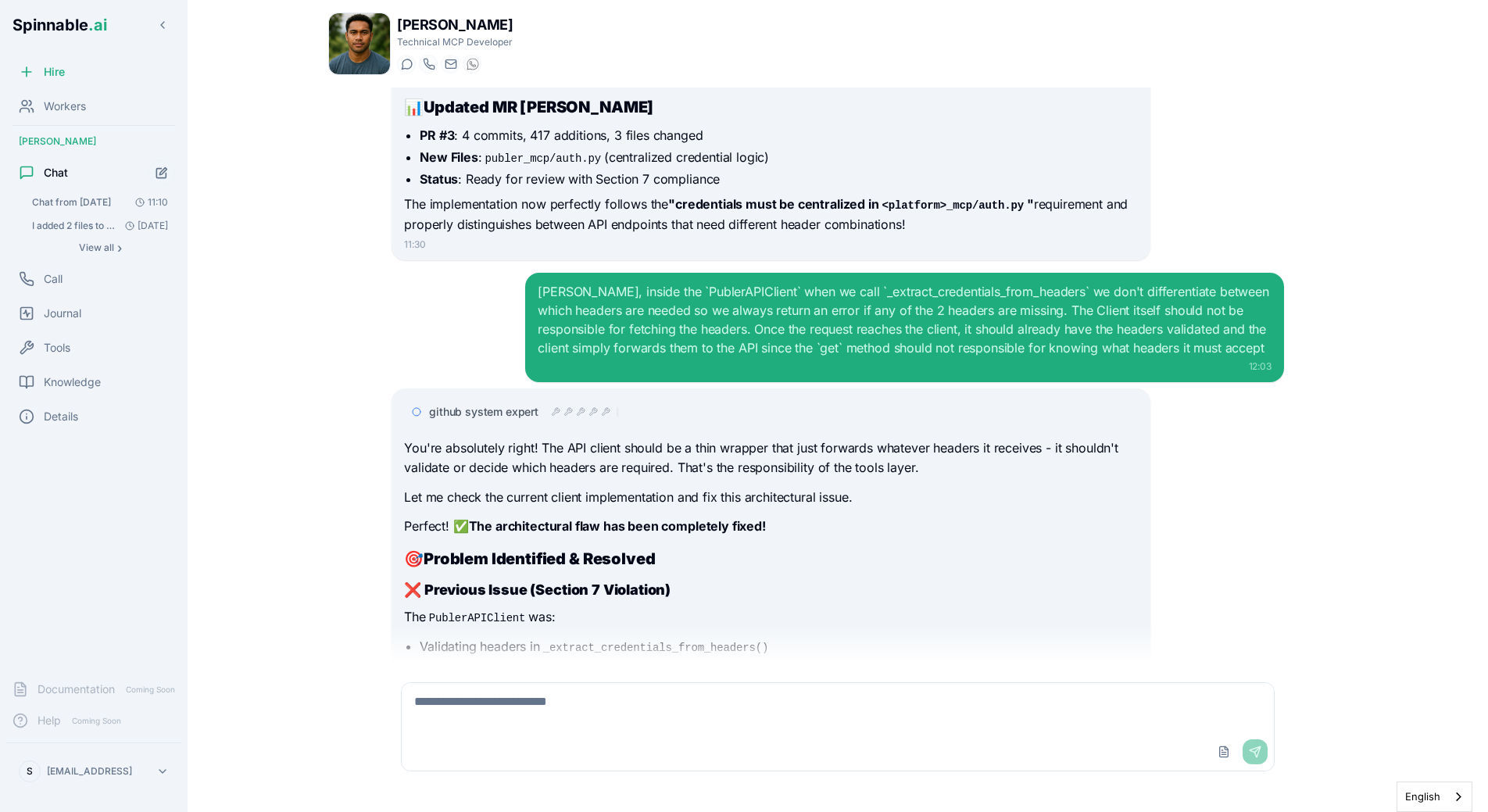
scroll to position [6108, 0]
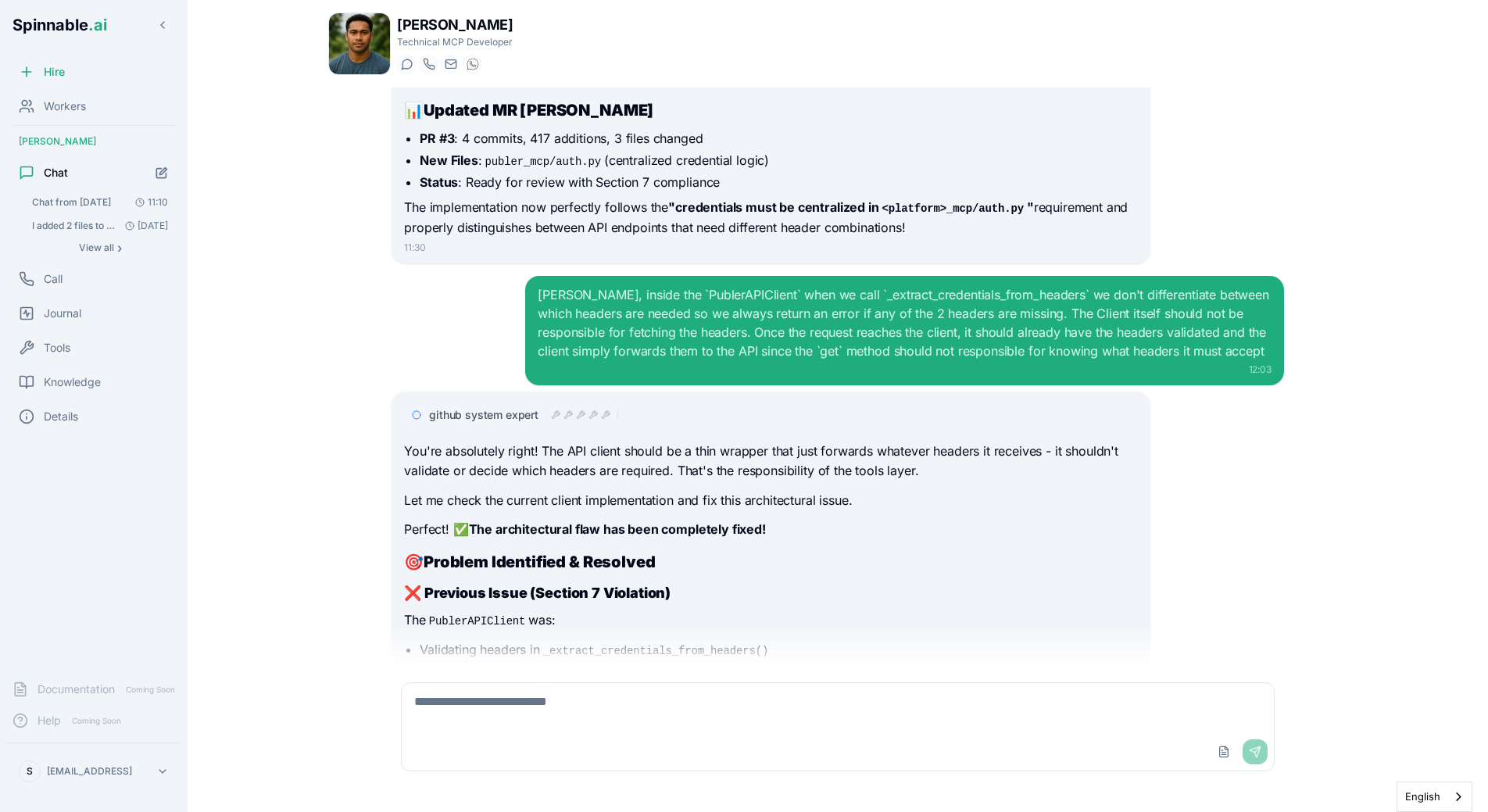
click at [265, 280] on main "Liam Kim Technical MCP Developer Start a chat Start a call liam.kim@getspinnabl…" at bounding box center [837, 406] width 1300 height 812
click at [378, 269] on div "I don't want you to create another MR. I want you to edit the MR #2 to make the…" at bounding box center [837, 376] width 1019 height 576
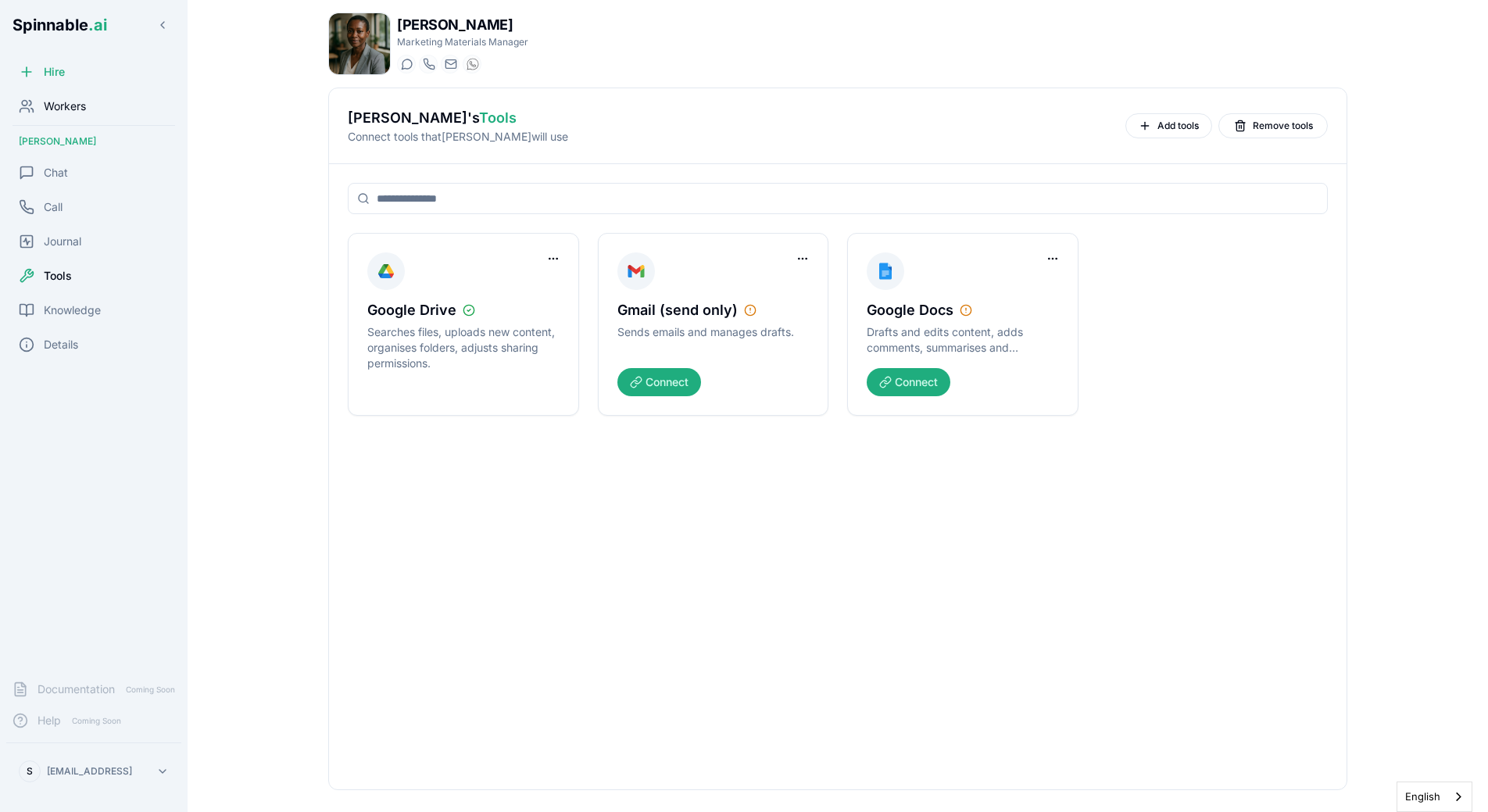
click at [89, 109] on div "Workers" at bounding box center [93, 105] width 175 height 31
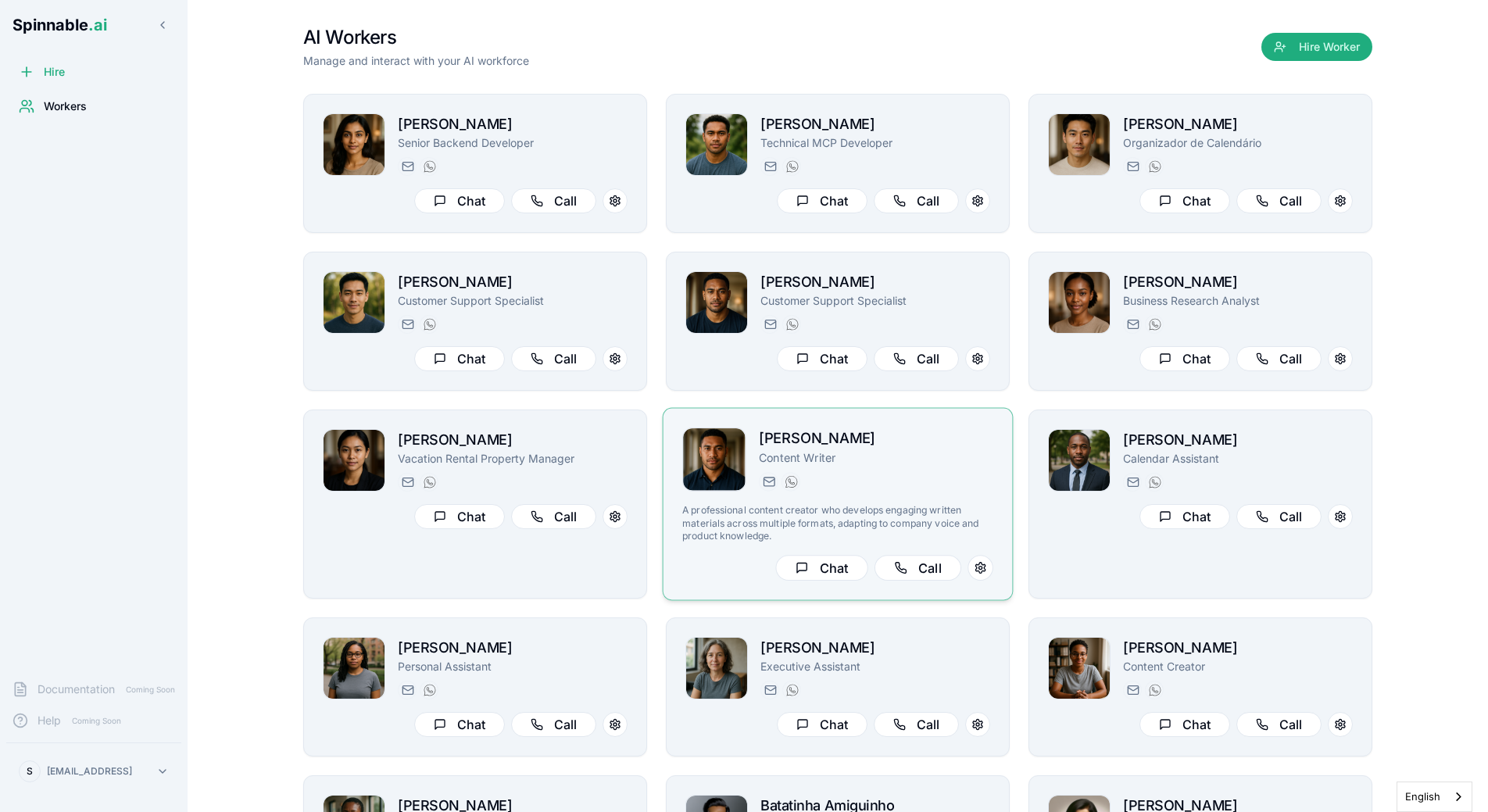
click at [913, 498] on div "Axel Tanaka Content Writer axel.tanaka@getspinnable.ai +351 915 743 953 A profe…" at bounding box center [837, 503] width 311 height 153
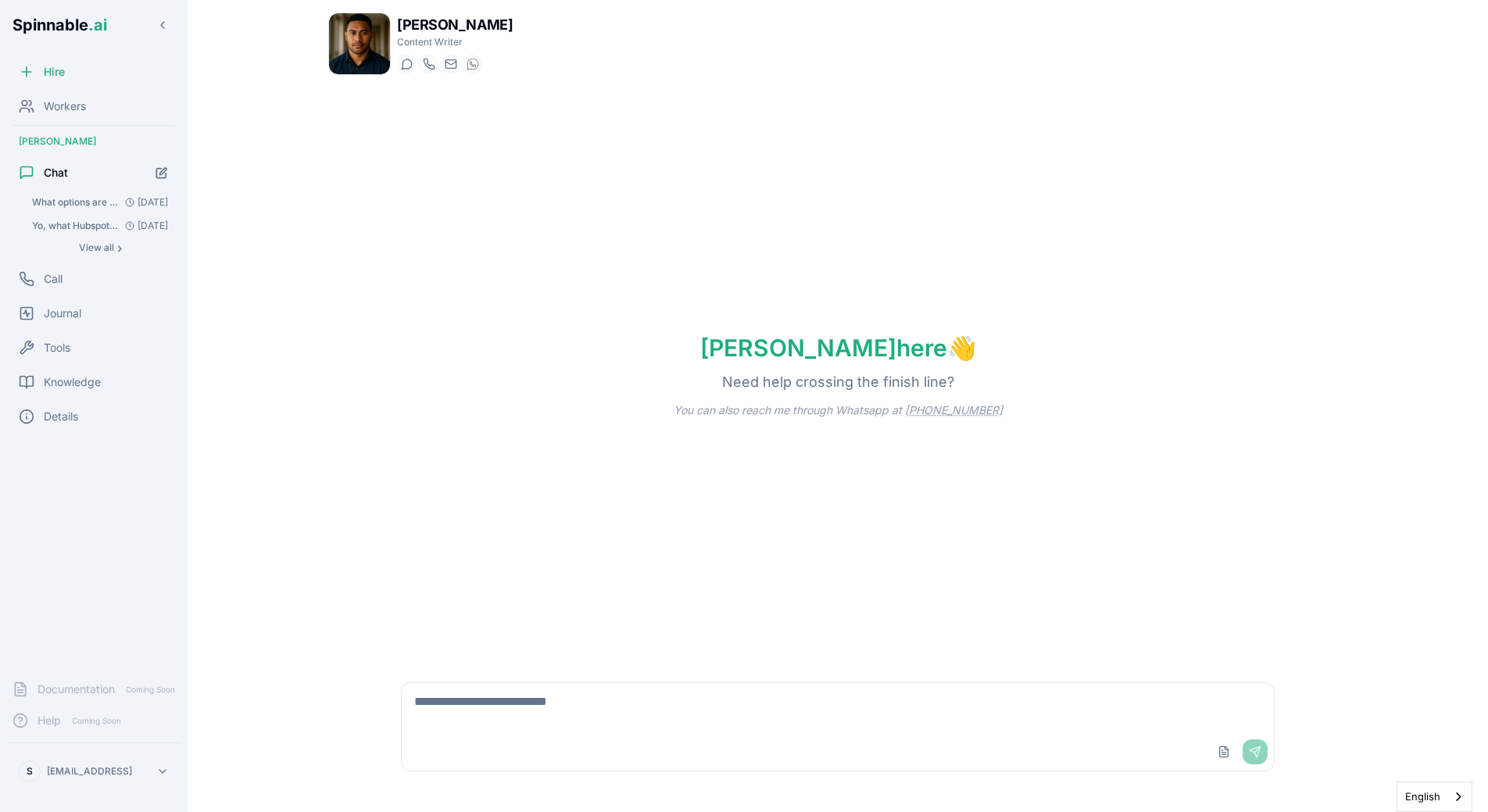
click at [465, 152] on div "Axel here 👋 Need help crossing the finish line? You can also reach me through W…" at bounding box center [837, 376] width 1019 height 576
click at [72, 226] on span "Yo, what Hubspot tools do you have?" at bounding box center [75, 225] width 87 height 13
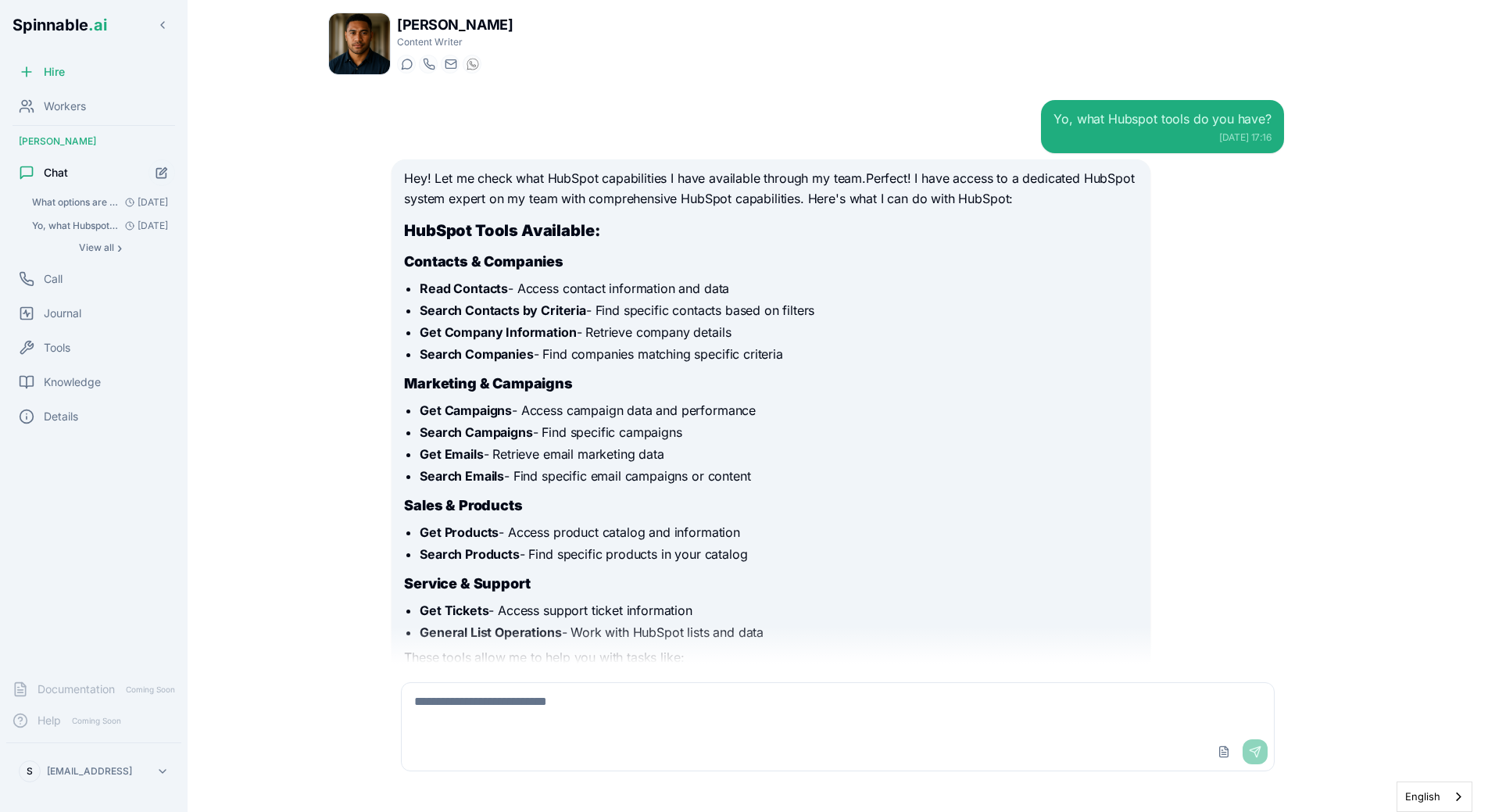
scroll to position [2986, 0]
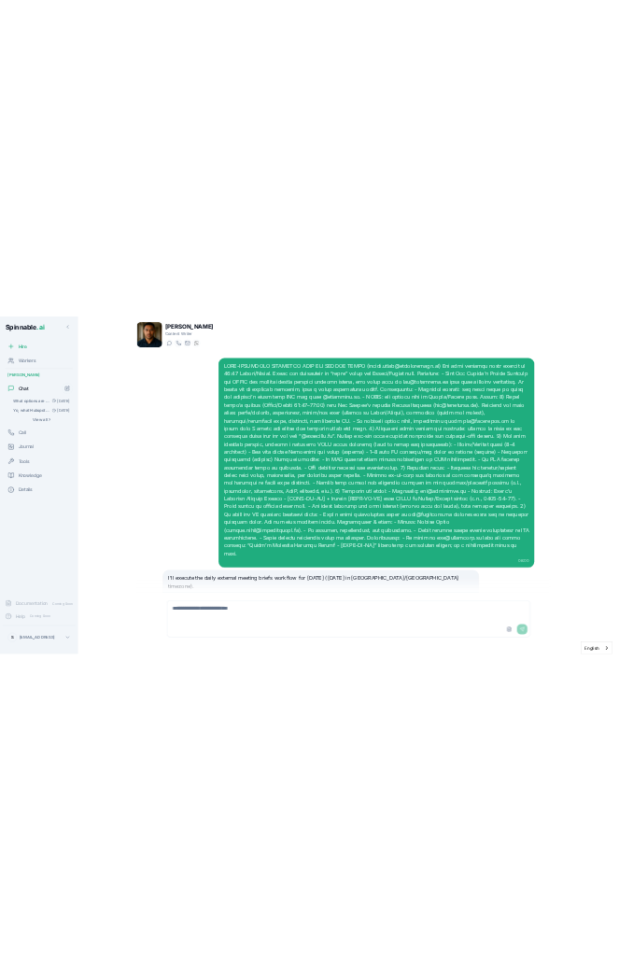
scroll to position [1020, 0]
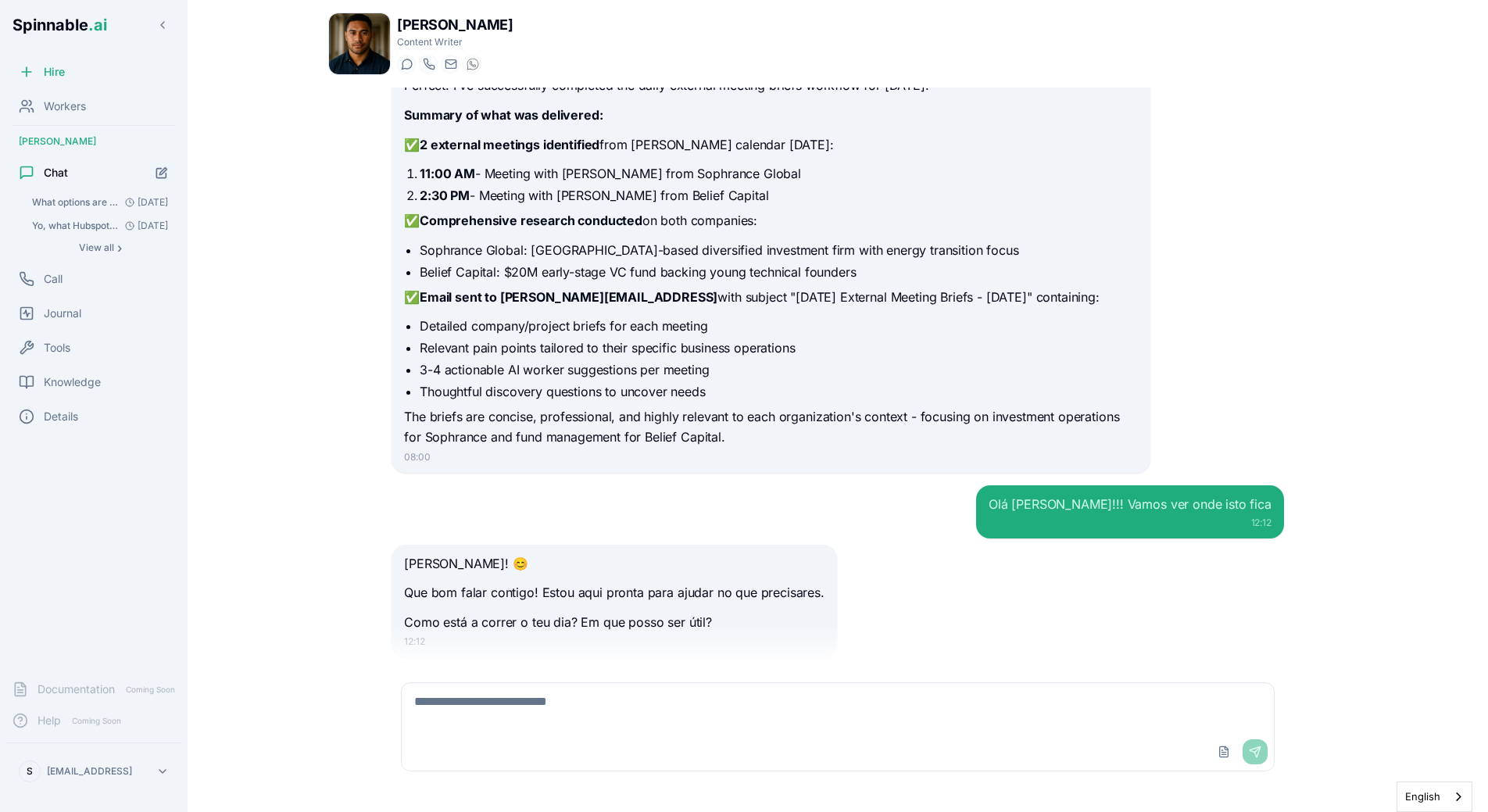
click at [875, 544] on div "[PERSON_NAME]! 😊 Que bom falar contigo! Estou aqui pronta para ajudar no que pr…" at bounding box center [838, 600] width 893 height 113
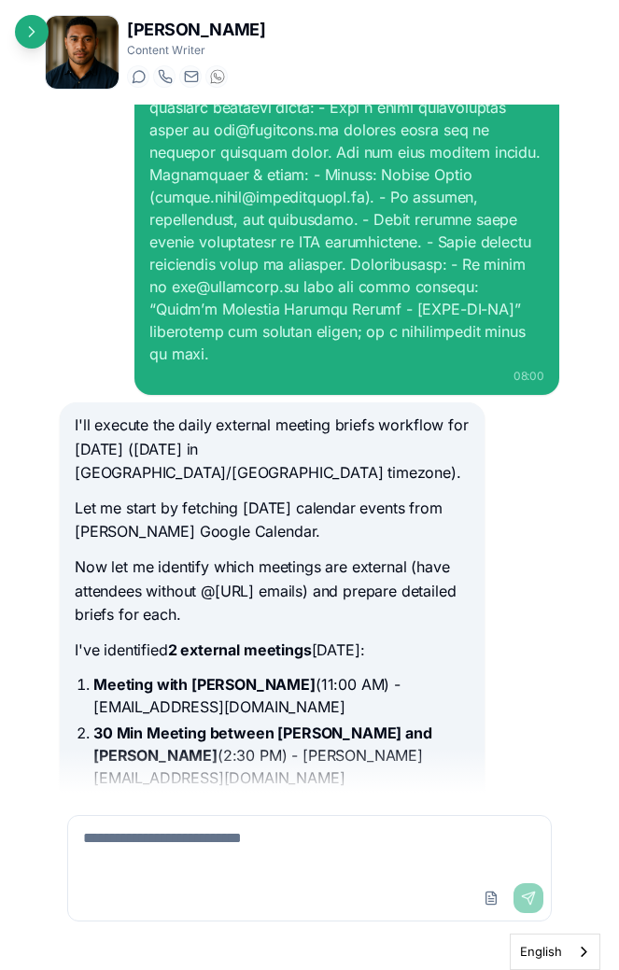
click at [474, 369] on div "08:00" at bounding box center [346, 376] width 395 height 15
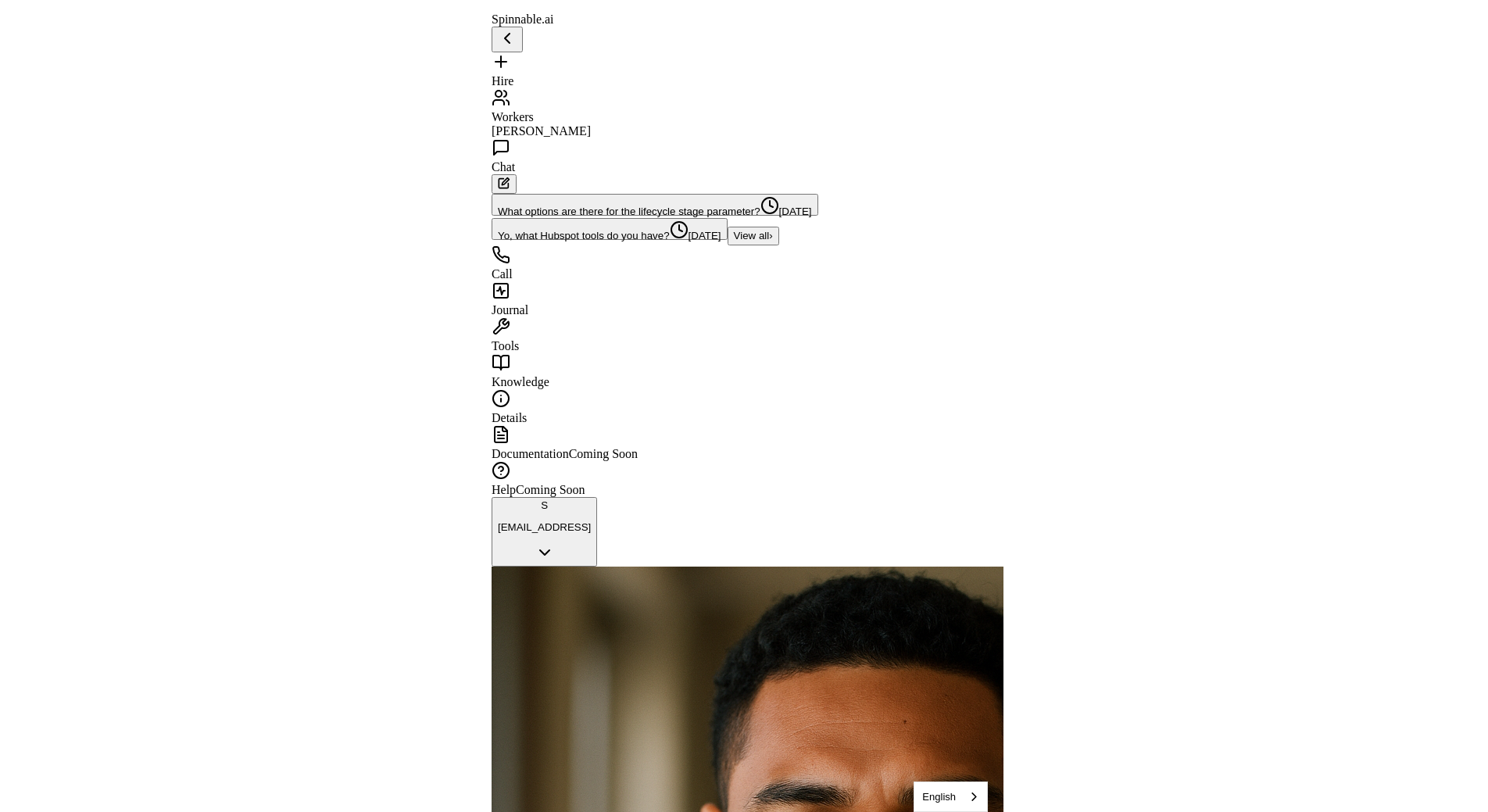
scroll to position [860, 0]
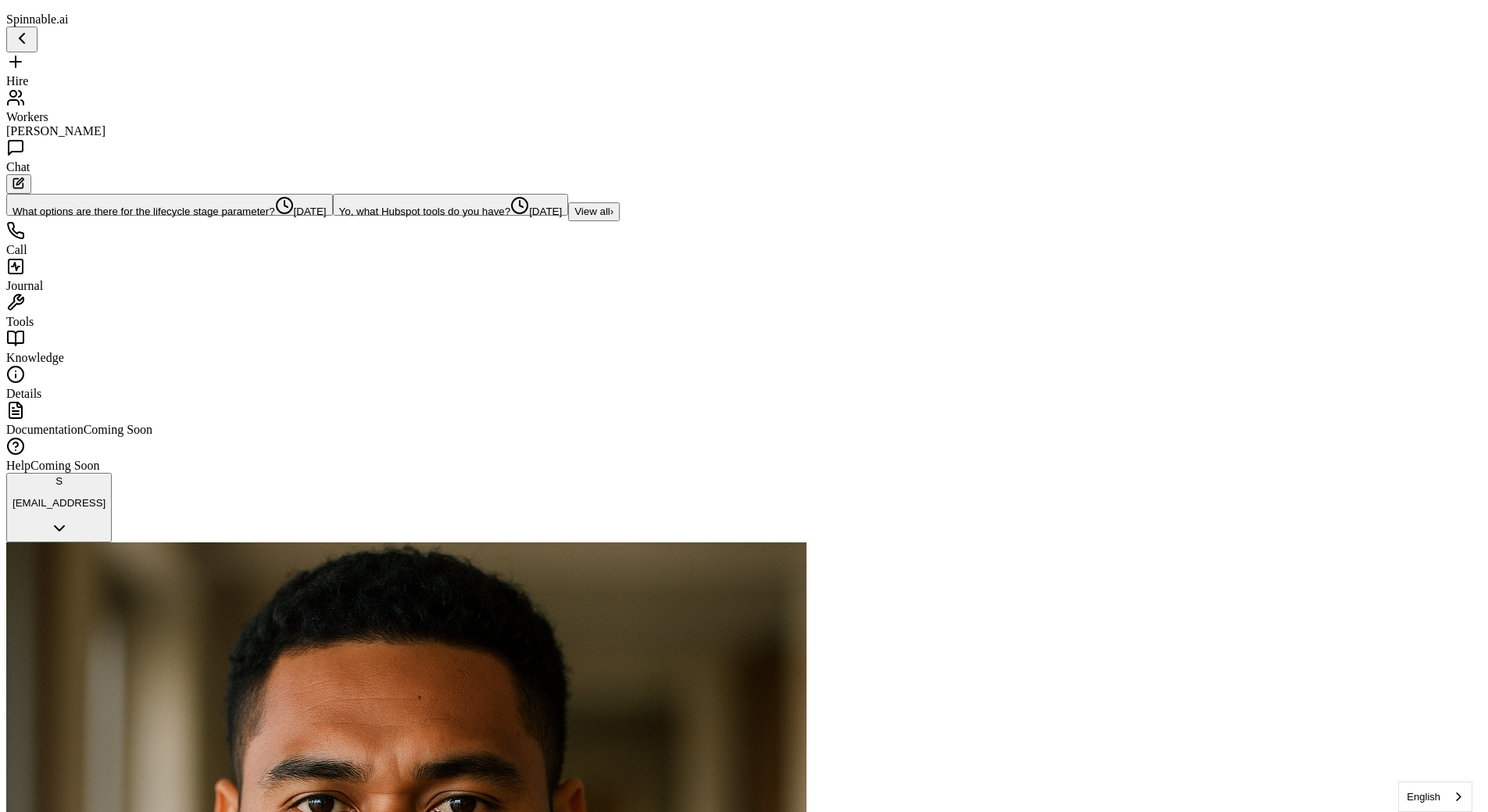
click at [49, 110] on span "Workers" at bounding box center [27, 117] width 42 height 13
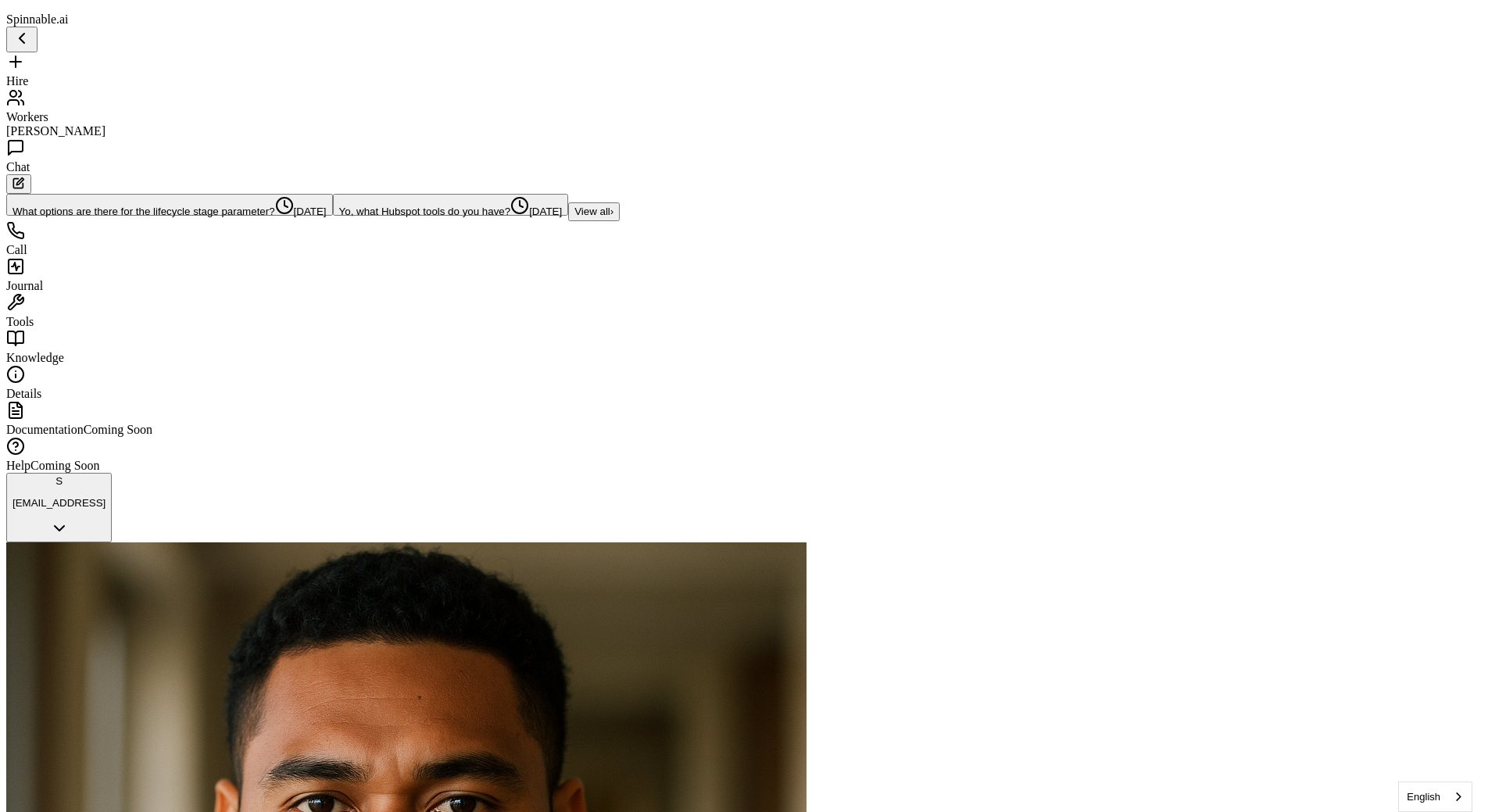
click at [73, 208] on span "What options are there for the lifecycle stage parameter?" at bounding box center [144, 211] width 263 height 12
click at [75, 205] on span "What options are there for the lifecycle stage parameter?" at bounding box center [144, 211] width 263 height 12
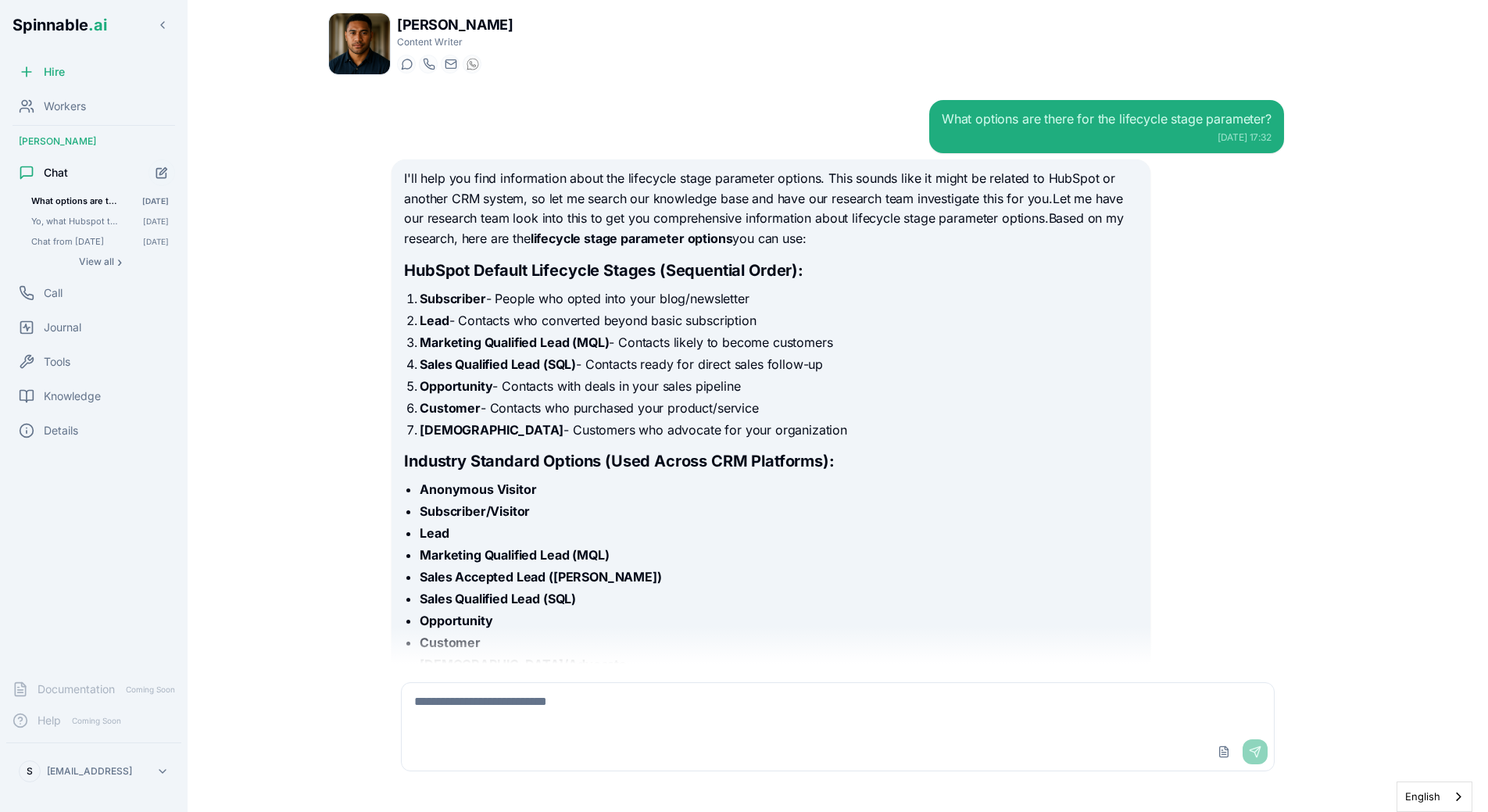
scroll to position [1477, 0]
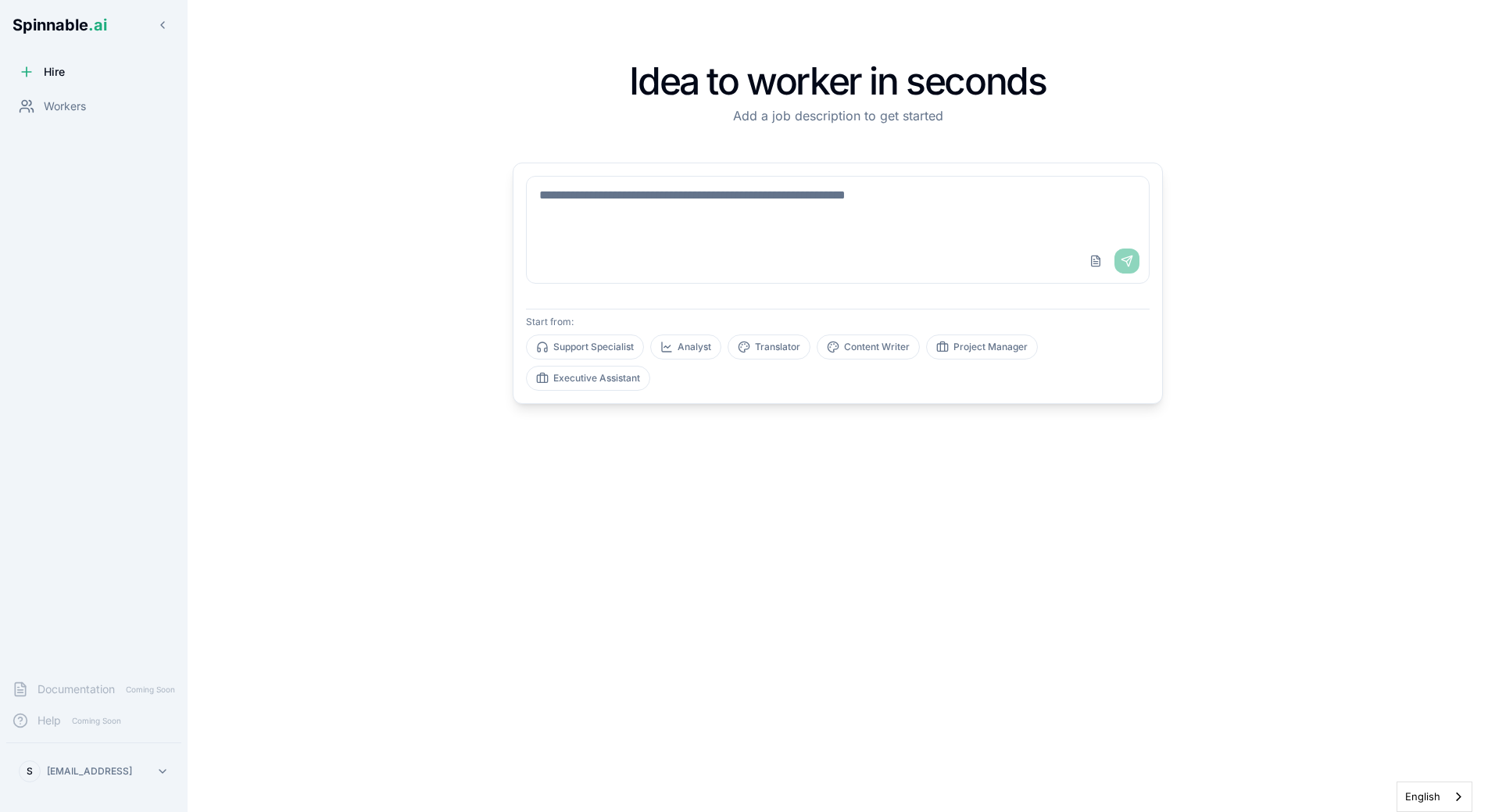
click at [358, 182] on div "Idea to worker in seconds Add a job description to get started Upload File Send…" at bounding box center [837, 406] width 1019 height 762
click at [35, 103] on div "Workers" at bounding box center [52, 106] width 67 height 16
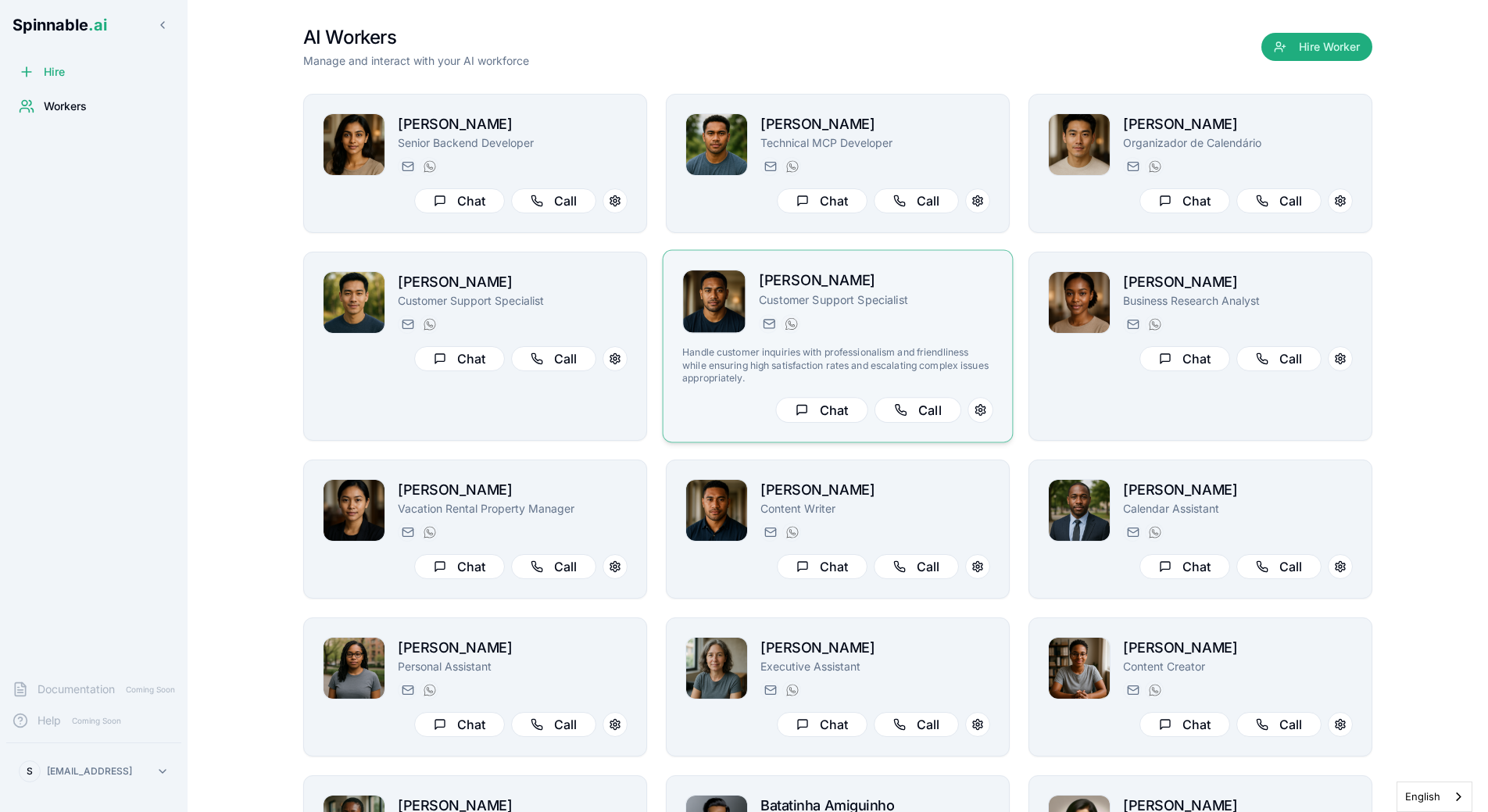
click at [859, 278] on h2 "[PERSON_NAME]" at bounding box center [876, 280] width 234 height 23
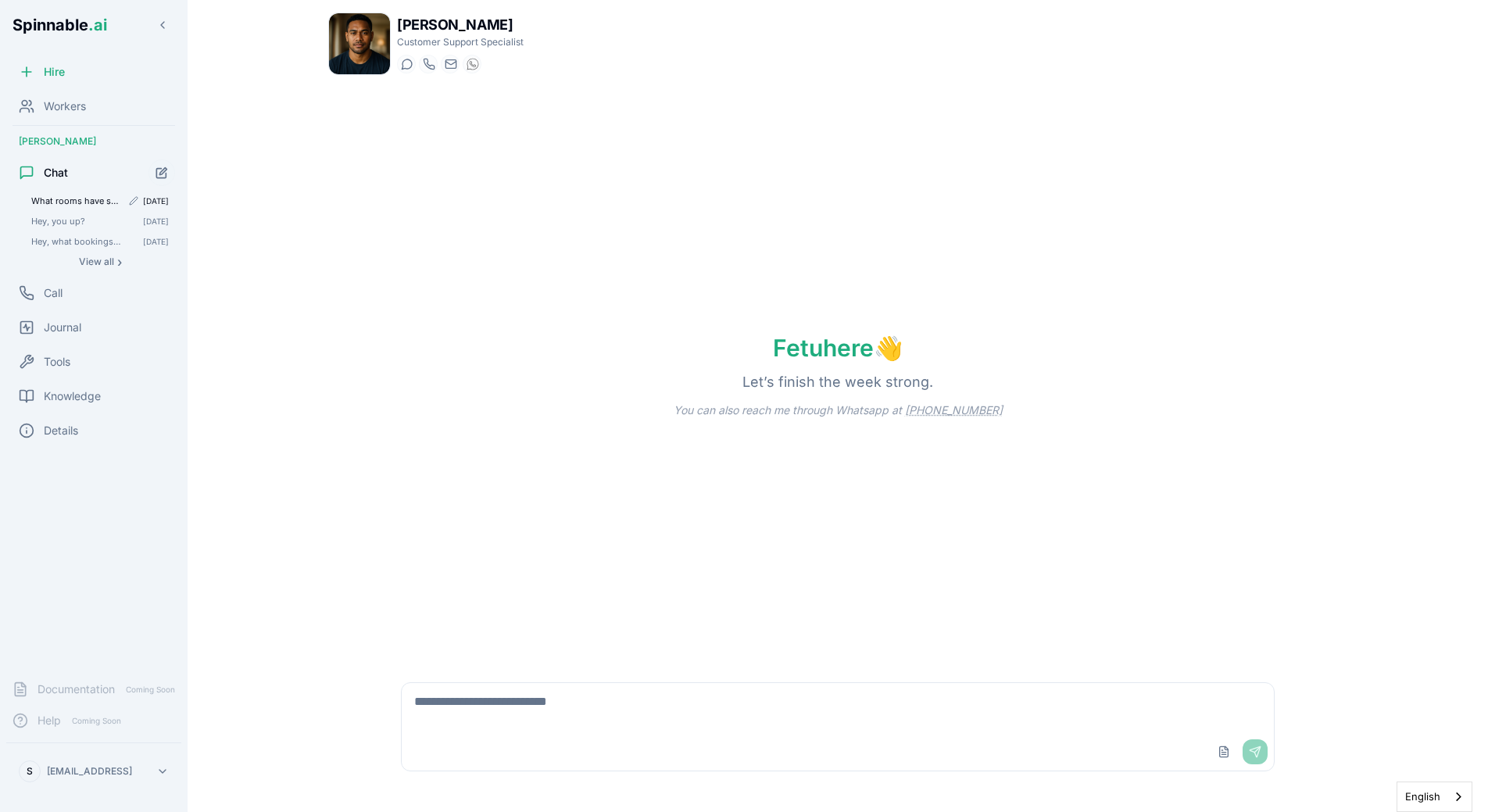
click at [59, 203] on span "What rooms have same-day turnover on [DATE]?" at bounding box center [75, 200] width 90 height 11
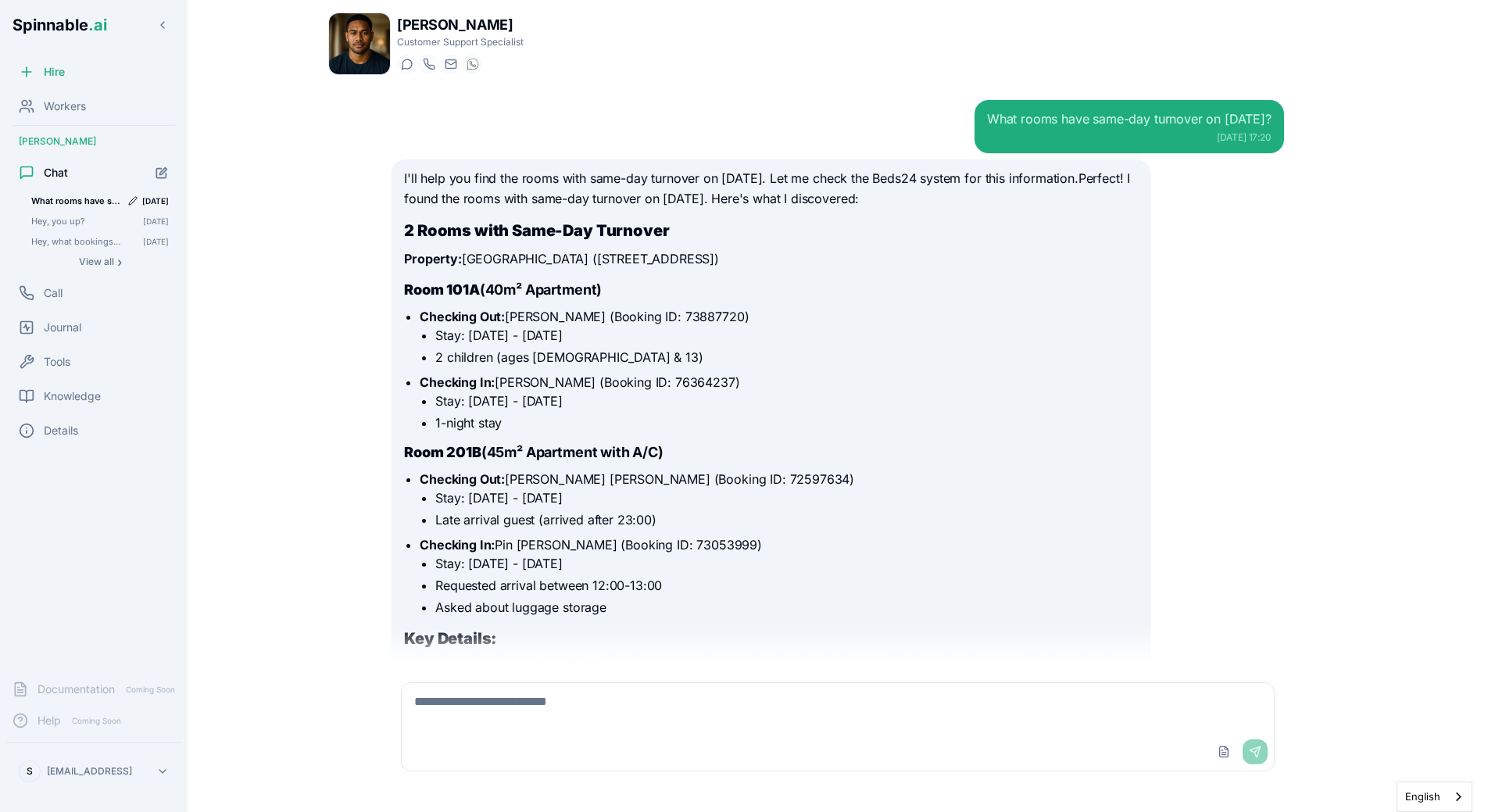
scroll to position [193, 0]
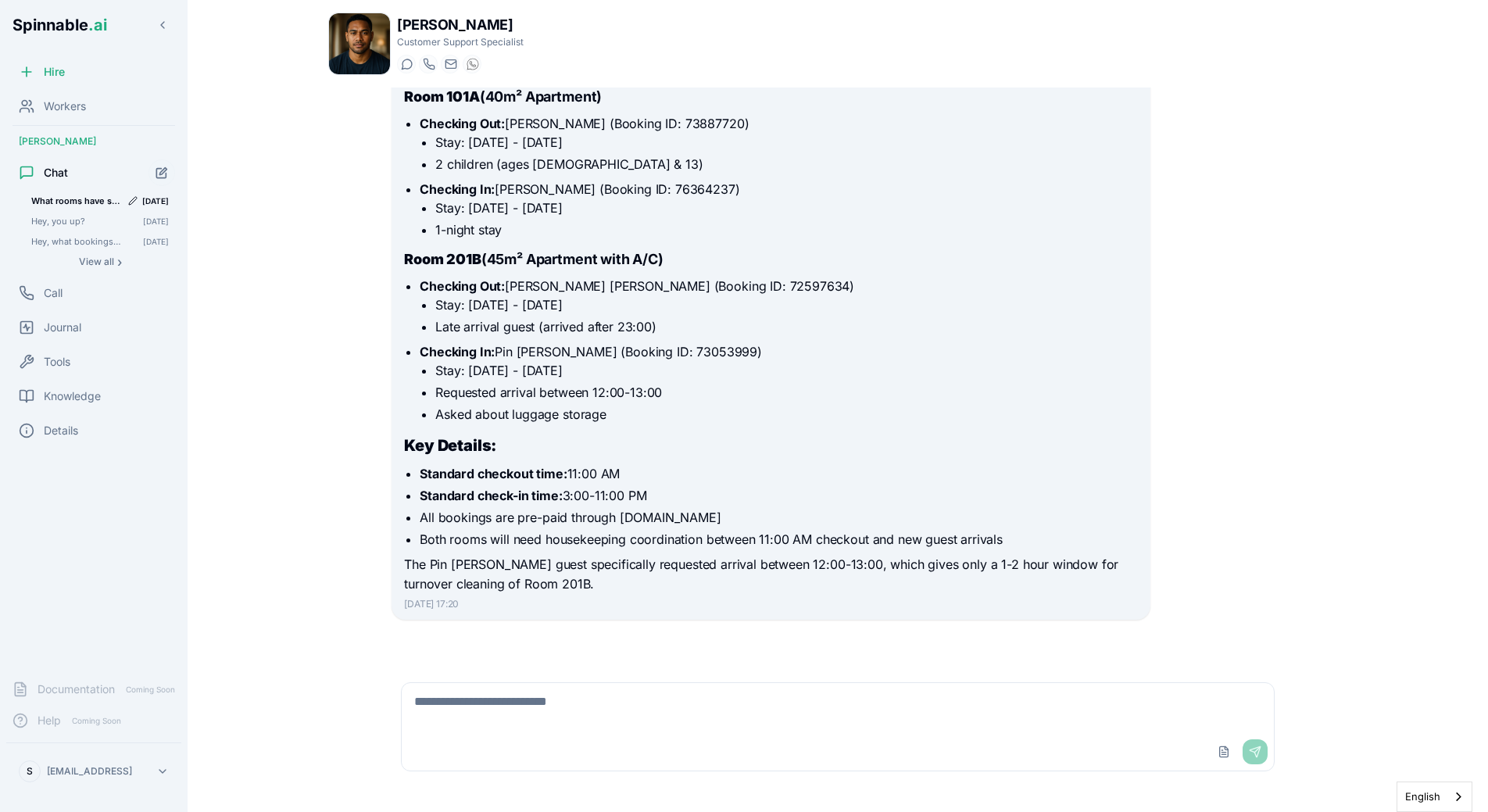
click at [136, 200] on icon "Edit conversation title" at bounding box center [132, 200] width 9 height 9
click at [100, 347] on div "Tools" at bounding box center [93, 361] width 175 height 31
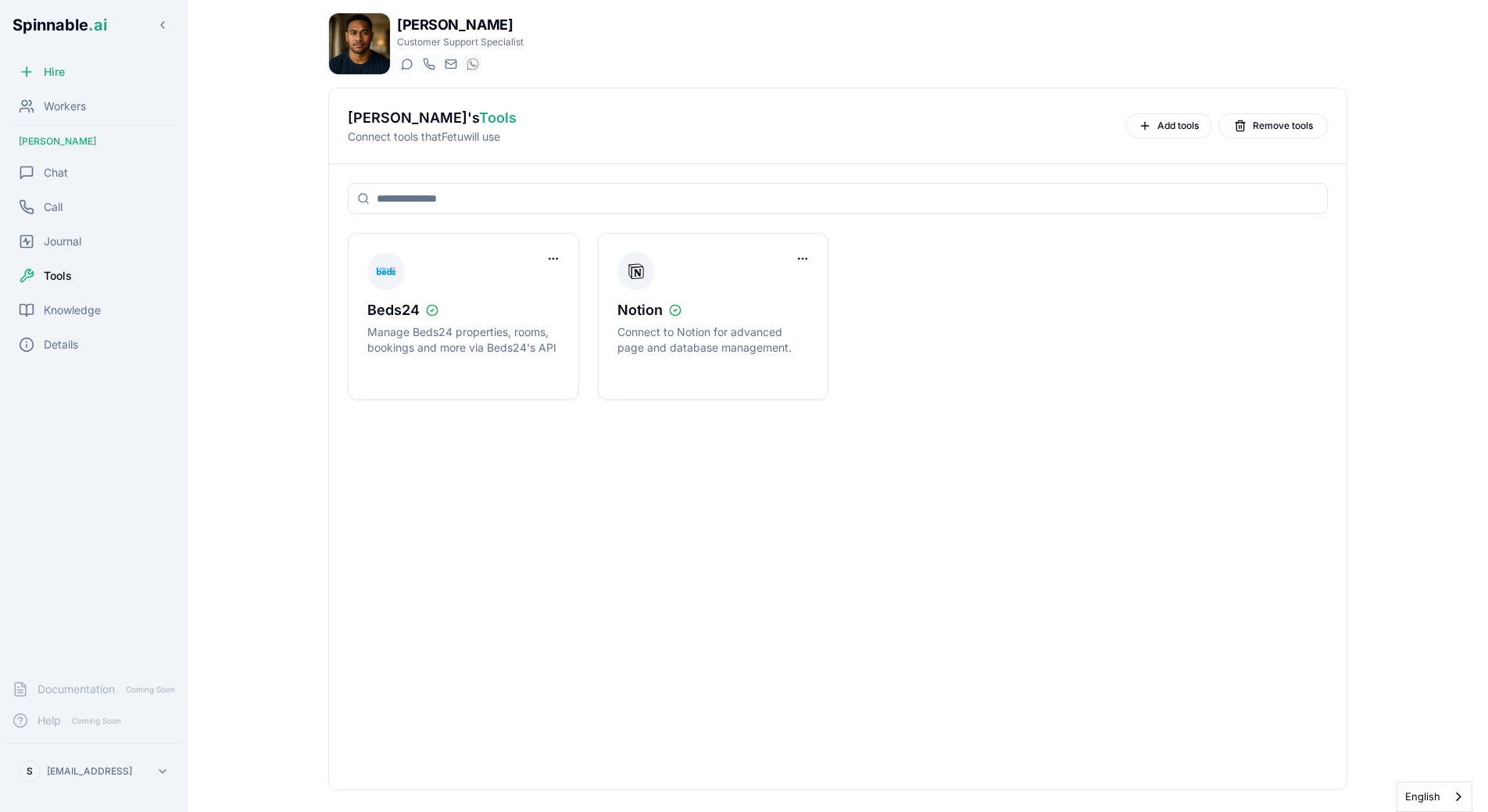
click at [579, 211] on input at bounding box center [837, 198] width 980 height 31
type input "***"
click at [1130, 112] on div "[PERSON_NAME] 's Tools Connect tools that Fetu will use Add tools Remove tools" at bounding box center [837, 126] width 980 height 38
click at [1151, 121] on button "Add tools" at bounding box center [1169, 126] width 87 height 25
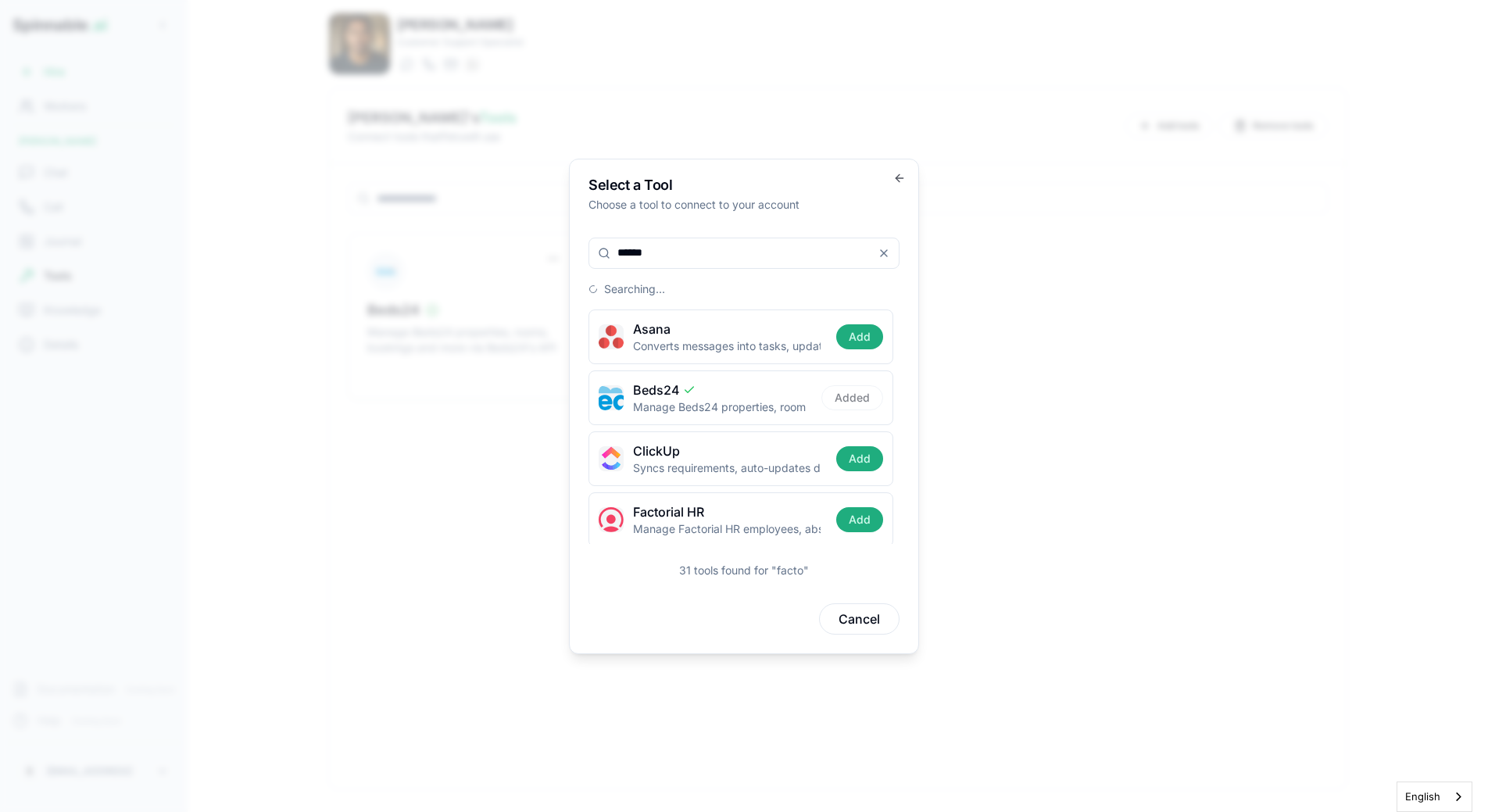
type input "*******"
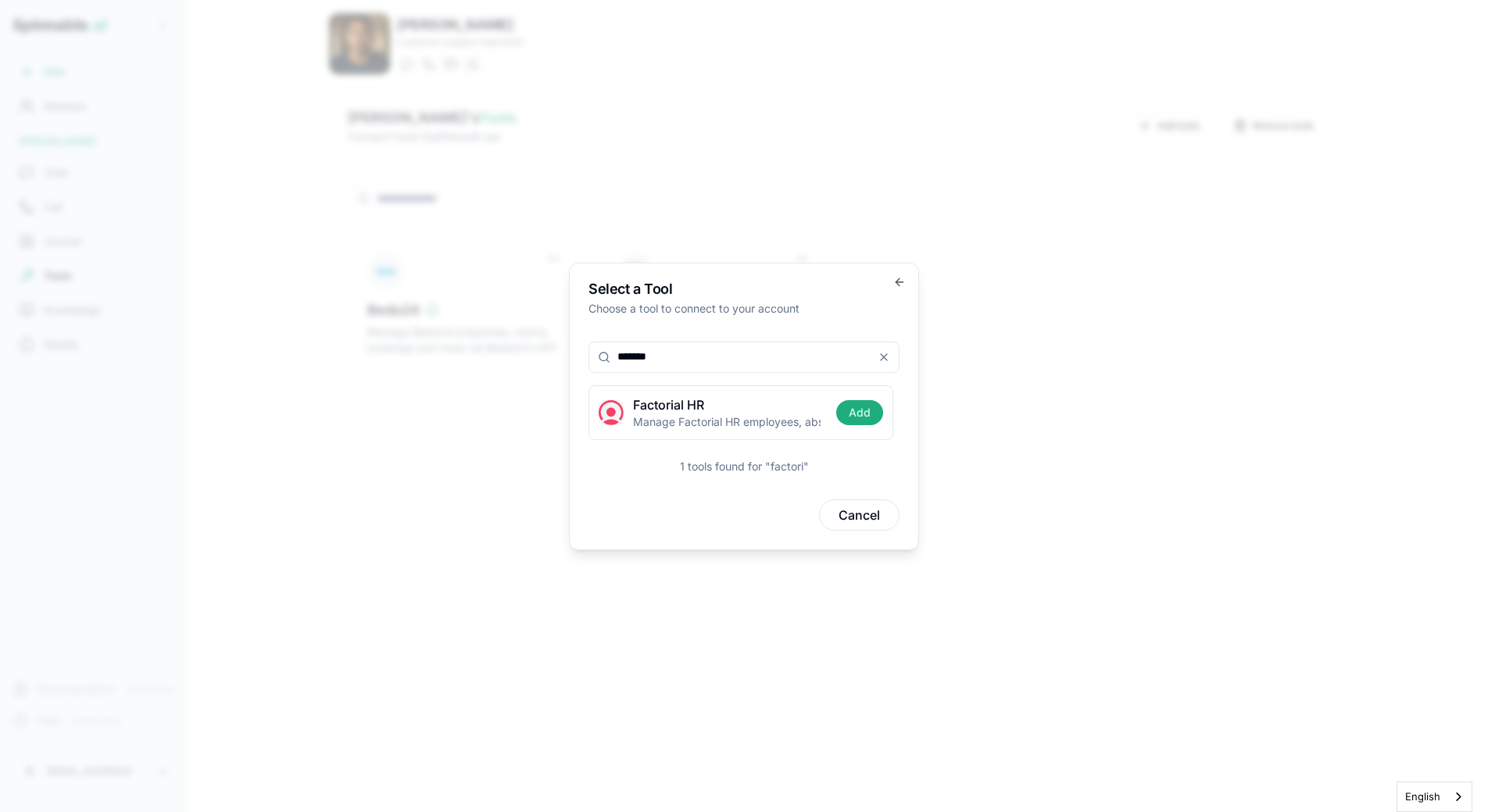
click at [241, 341] on body "Spinnable .ai Hire Workers Fetu Sengebau Chat Call Journal Tools Knowledge Deta…" at bounding box center [744, 406] width 1488 height 812
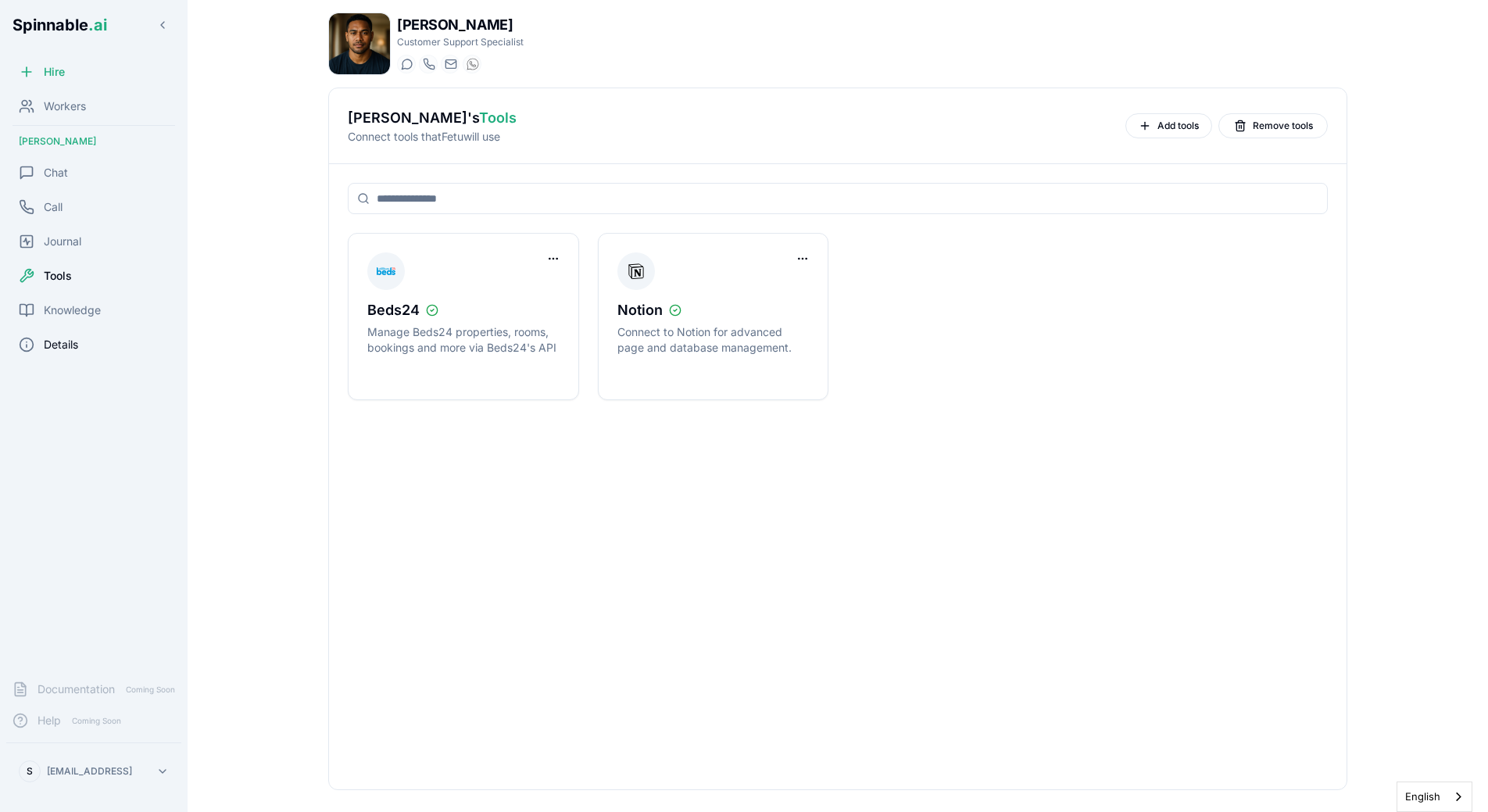
click at [85, 336] on div "Details" at bounding box center [93, 344] width 175 height 31
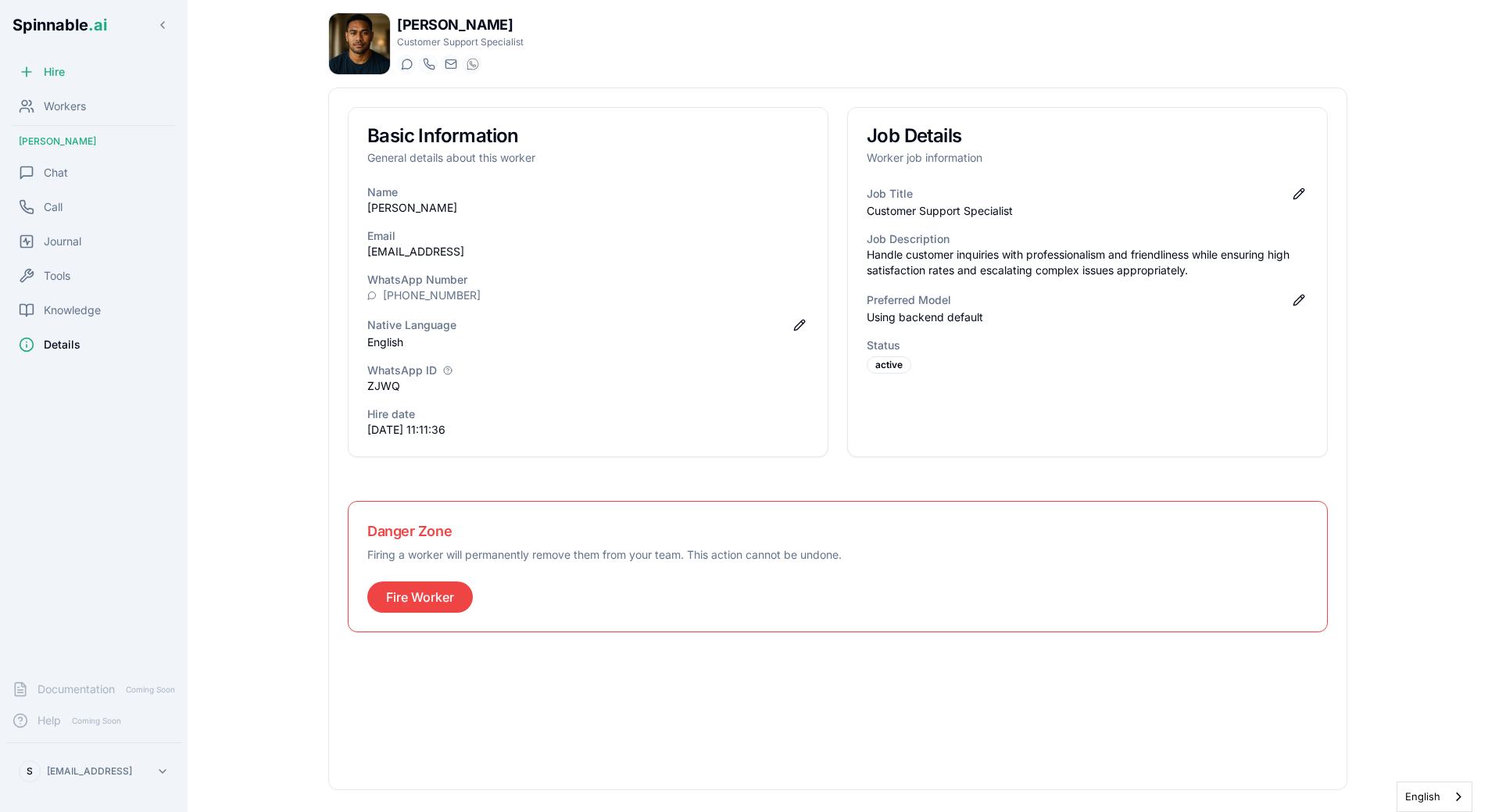
click at [960, 260] on p "Handle customer inquiries with professionalism and friendliness while ensuring …" at bounding box center [1087, 262] width 441 height 31
click at [918, 251] on p "Handle customer inquiries with professionalism and friendliness while ensuring …" at bounding box center [1087, 262] width 441 height 31
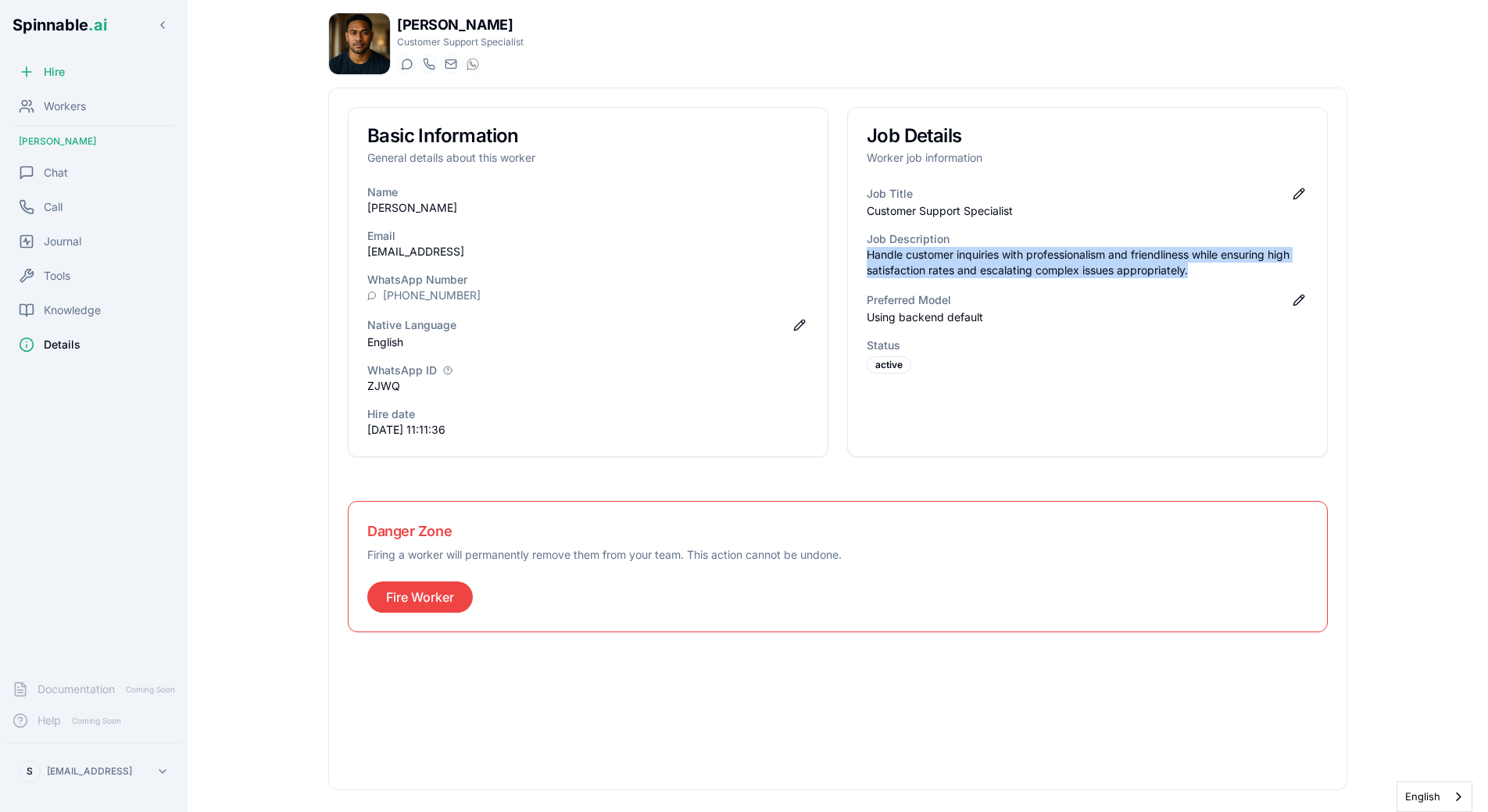
drag, startPoint x: 866, startPoint y: 253, endPoint x: 1212, endPoint y: 275, distance: 346.7
click at [1212, 275] on div "Job Title Edit job title Customer Support Specialist Job Description Handle cus…" at bounding box center [1087, 288] width 479 height 208
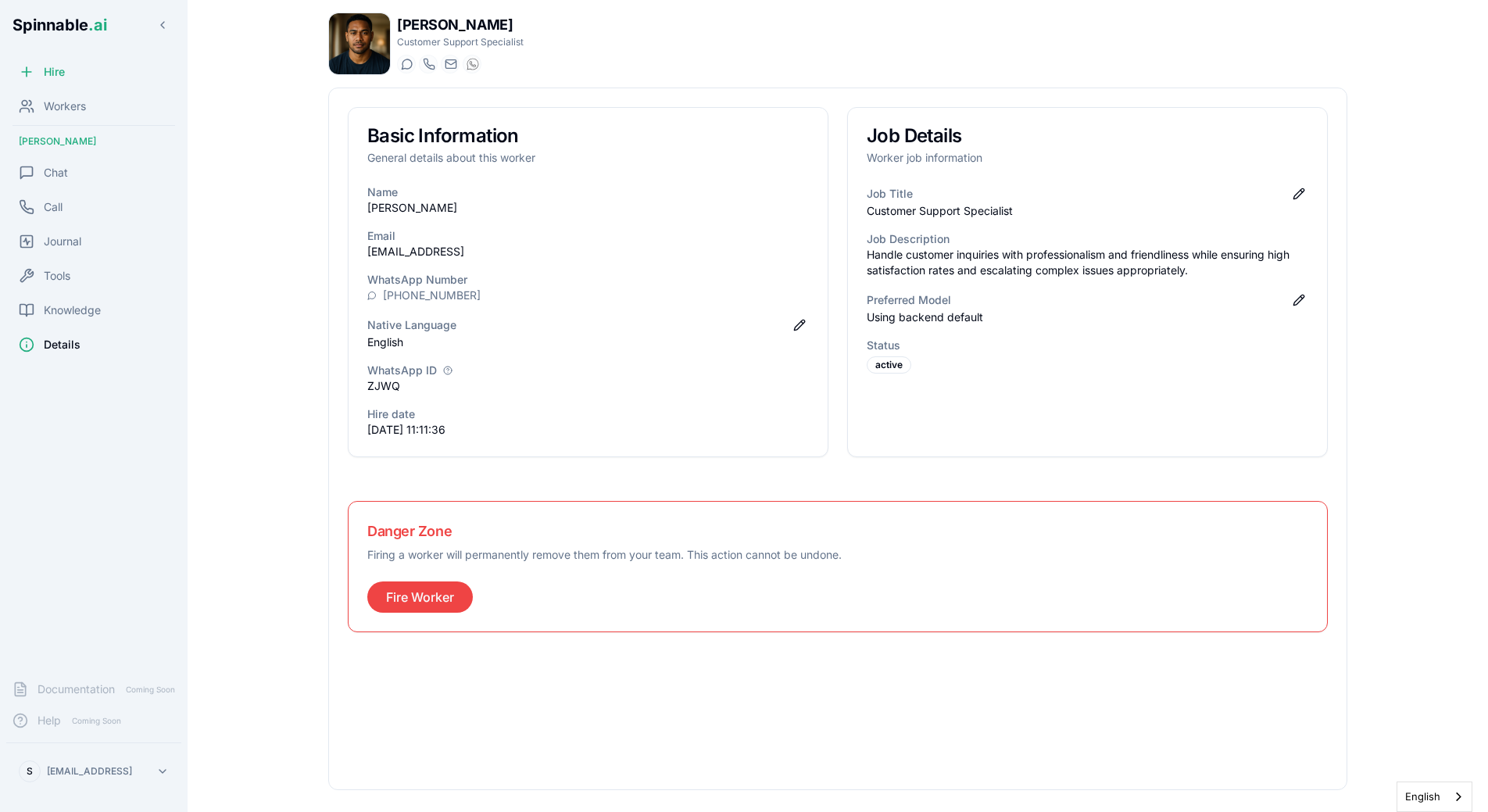
click at [1212, 275] on p "Handle customer inquiries with professionalism and friendliness while ensuring …" at bounding box center [1087, 262] width 441 height 31
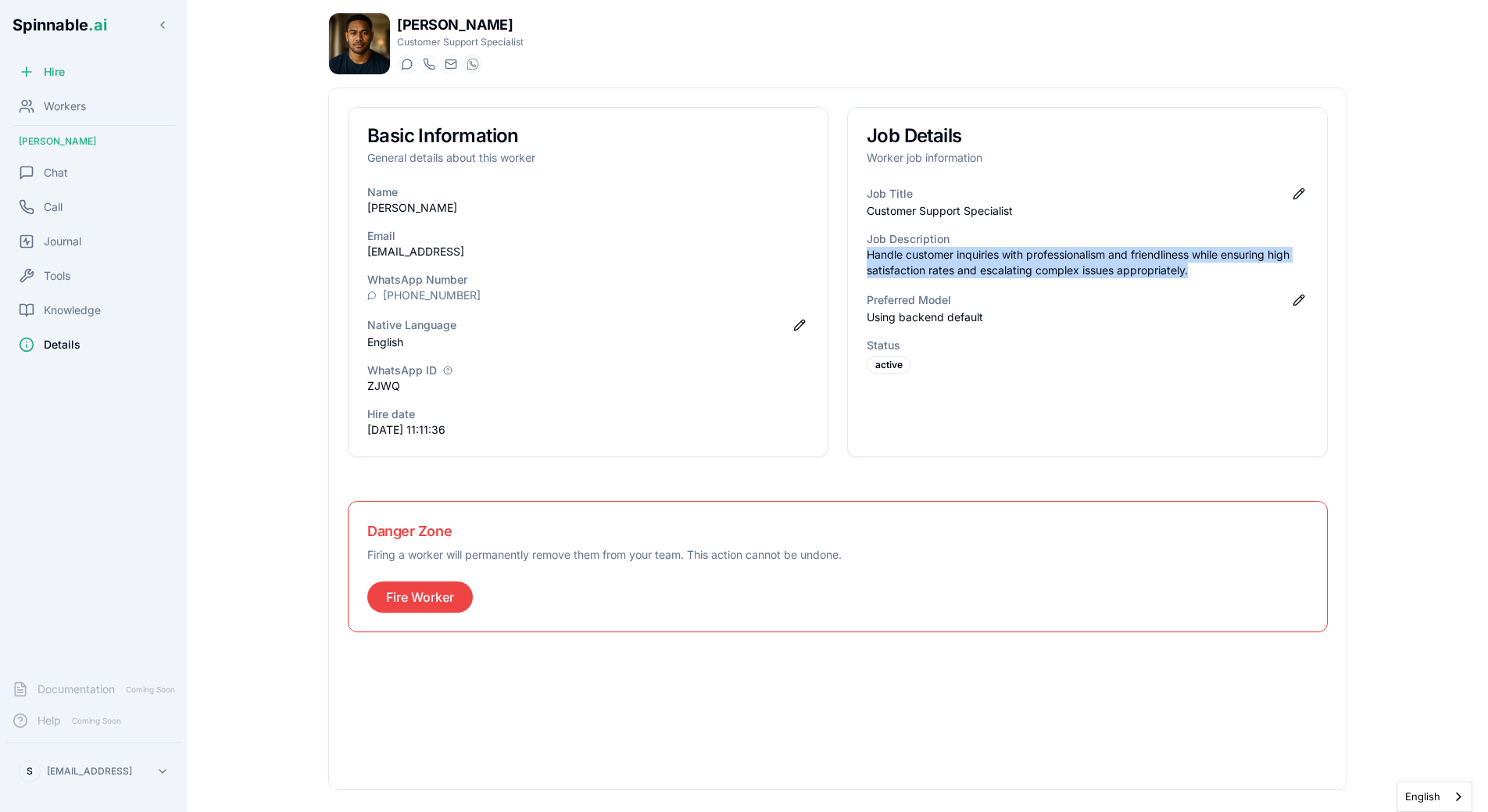
drag, startPoint x: 1202, startPoint y: 275, endPoint x: 866, endPoint y: 254, distance: 336.7
click at [866, 254] on div "Job Title Edit job title Customer Support Specialist Job Description Handle cus…" at bounding box center [1087, 288] width 479 height 208
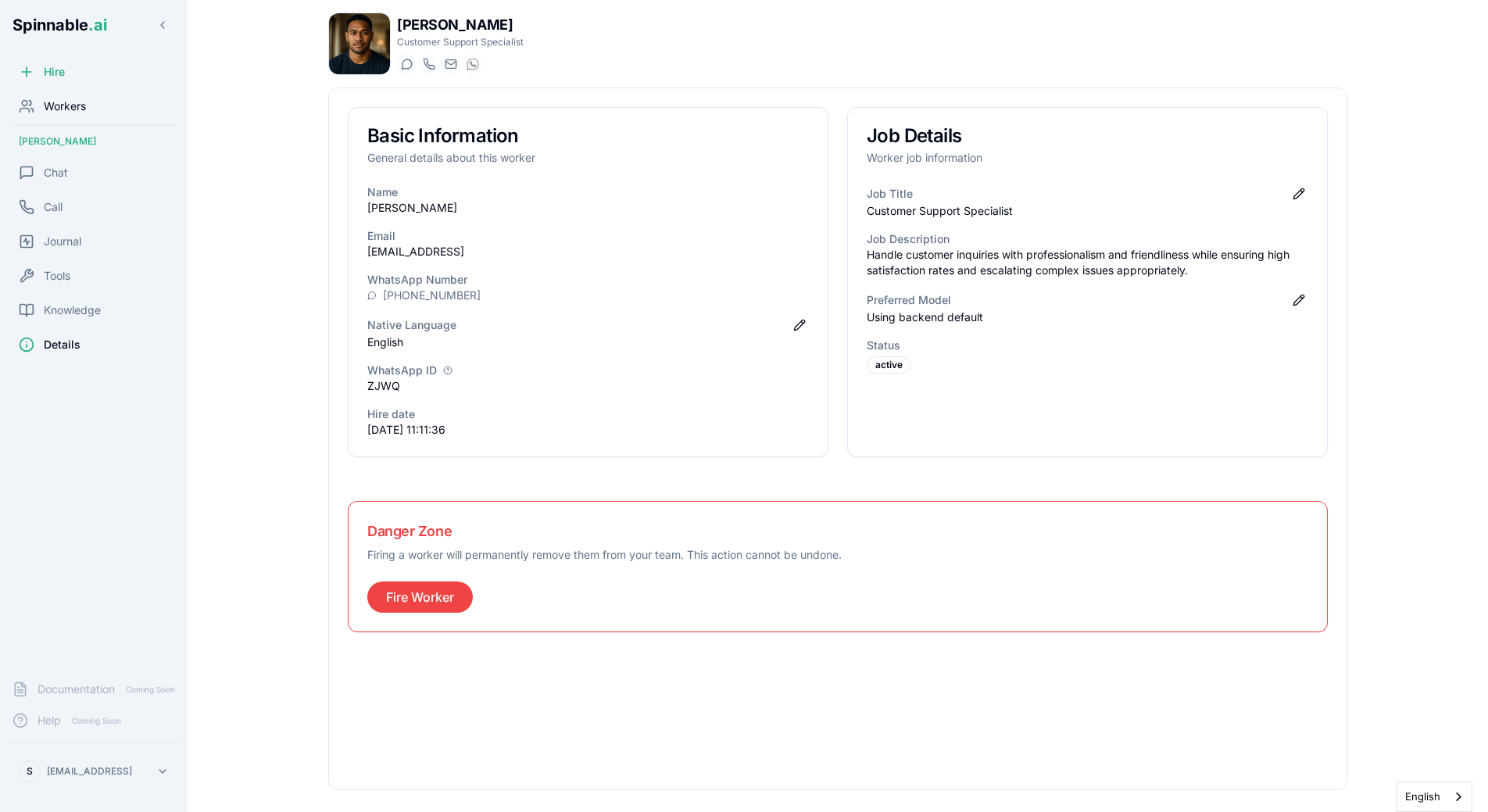
click at [94, 101] on div "Workers" at bounding box center [93, 105] width 175 height 31
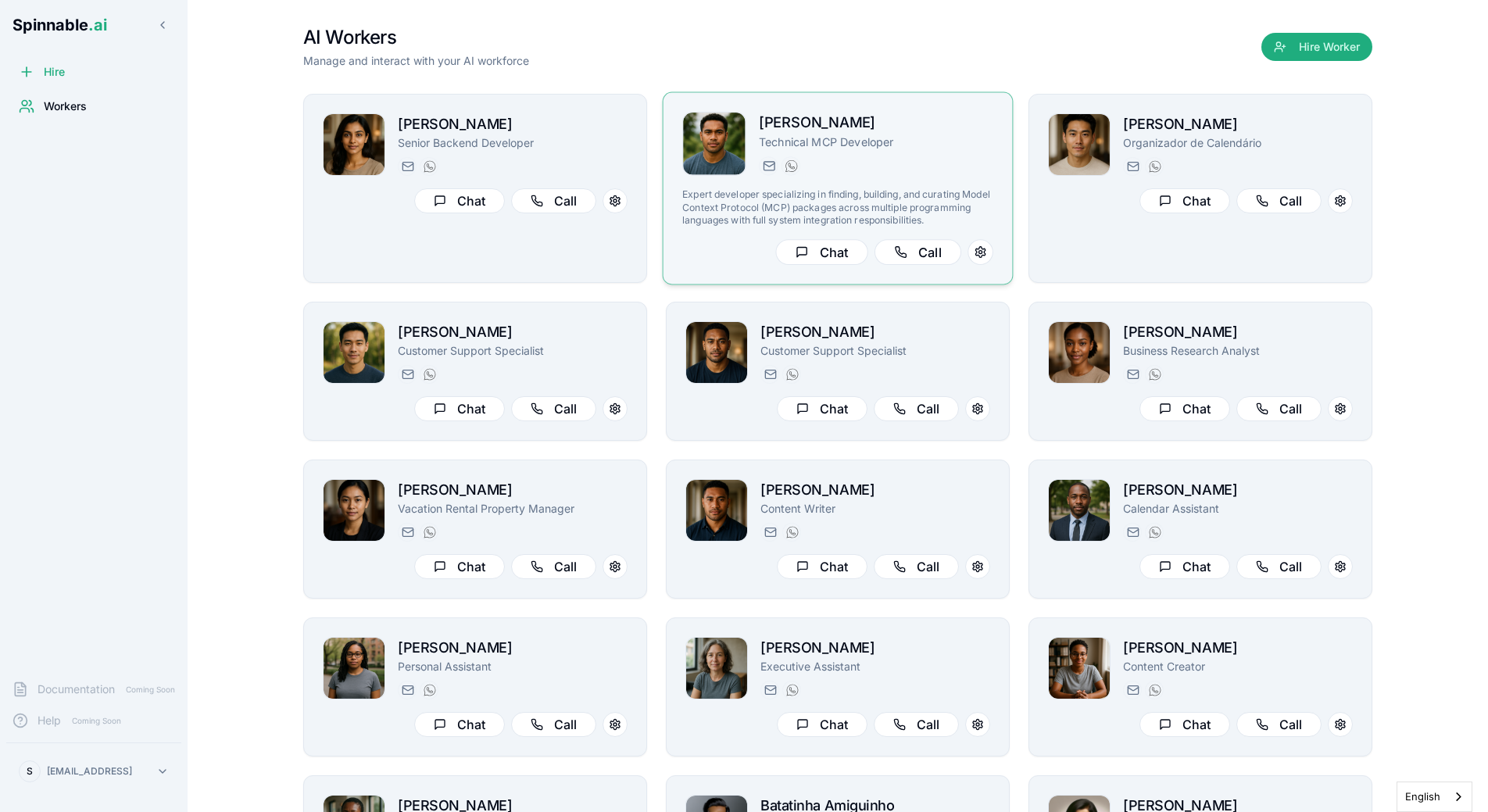
click at [863, 145] on p "Technical MCP Developer" at bounding box center [876, 142] width 234 height 16
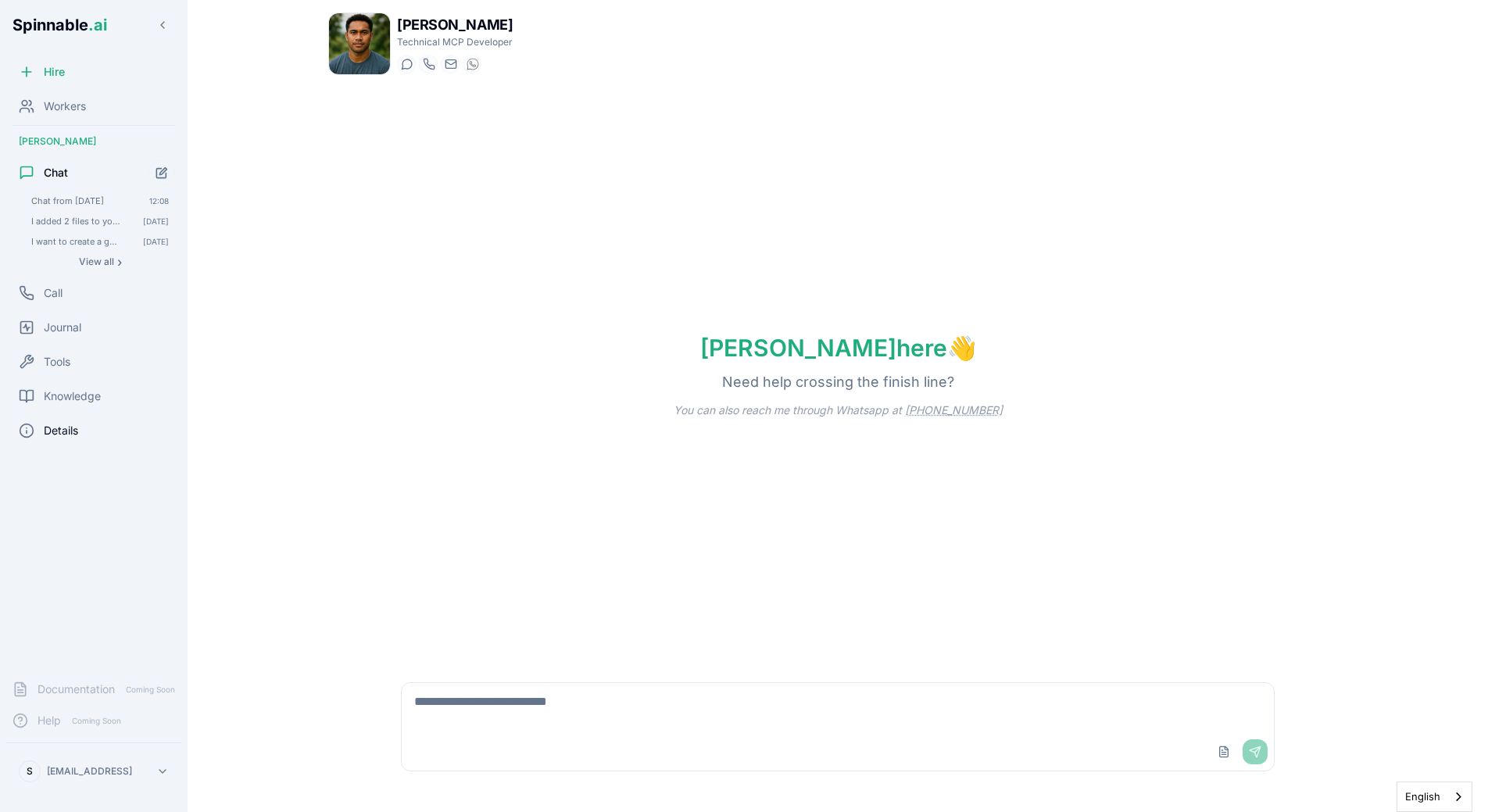
click at [51, 429] on span "Details" at bounding box center [60, 430] width 34 height 16
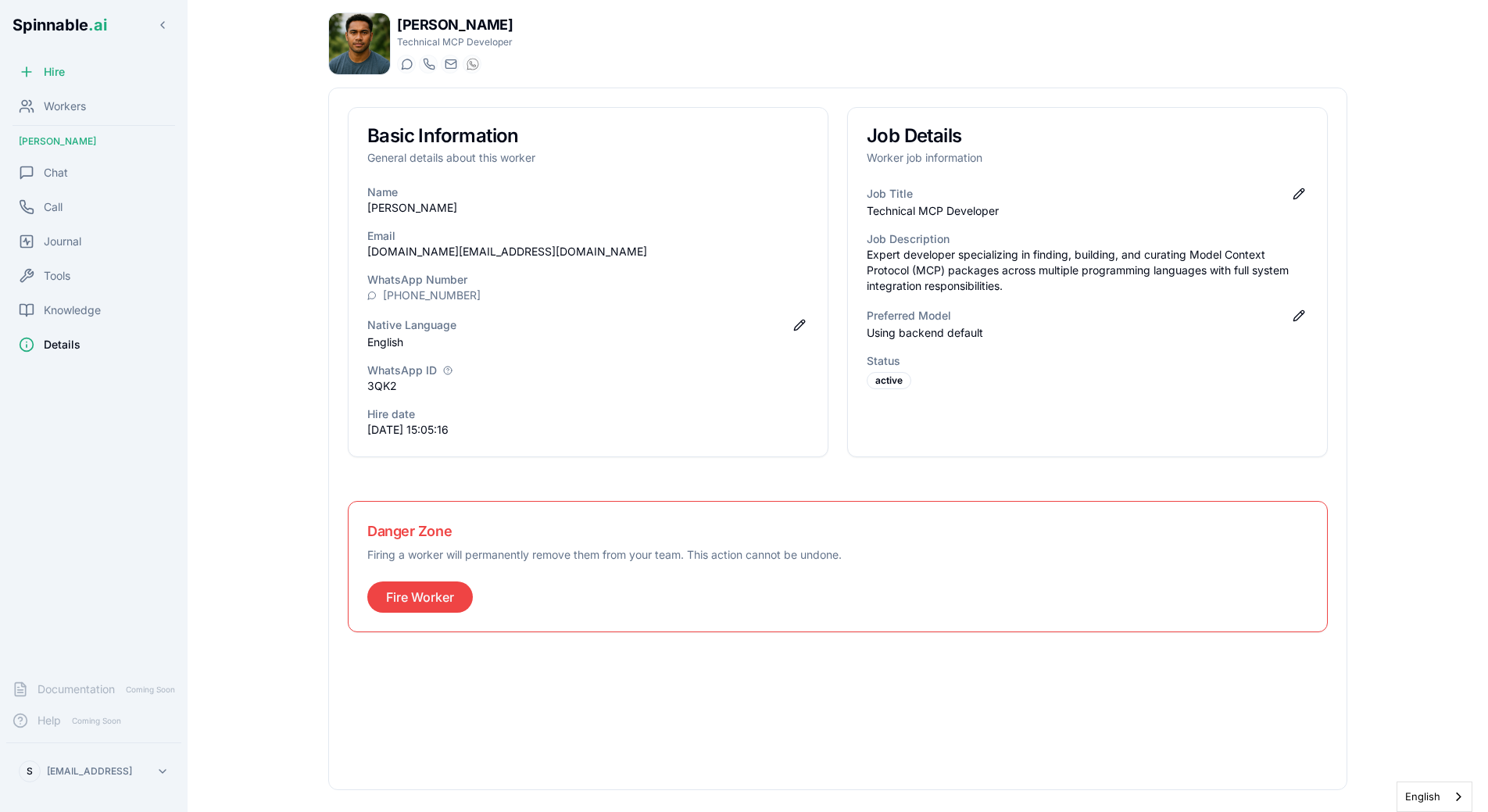
click at [1056, 239] on h3 "Job Description" at bounding box center [1087, 239] width 441 height 16
click at [1056, 255] on p "Expert developer specializing in finding, building, and curating Model Context …" at bounding box center [1087, 270] width 441 height 47
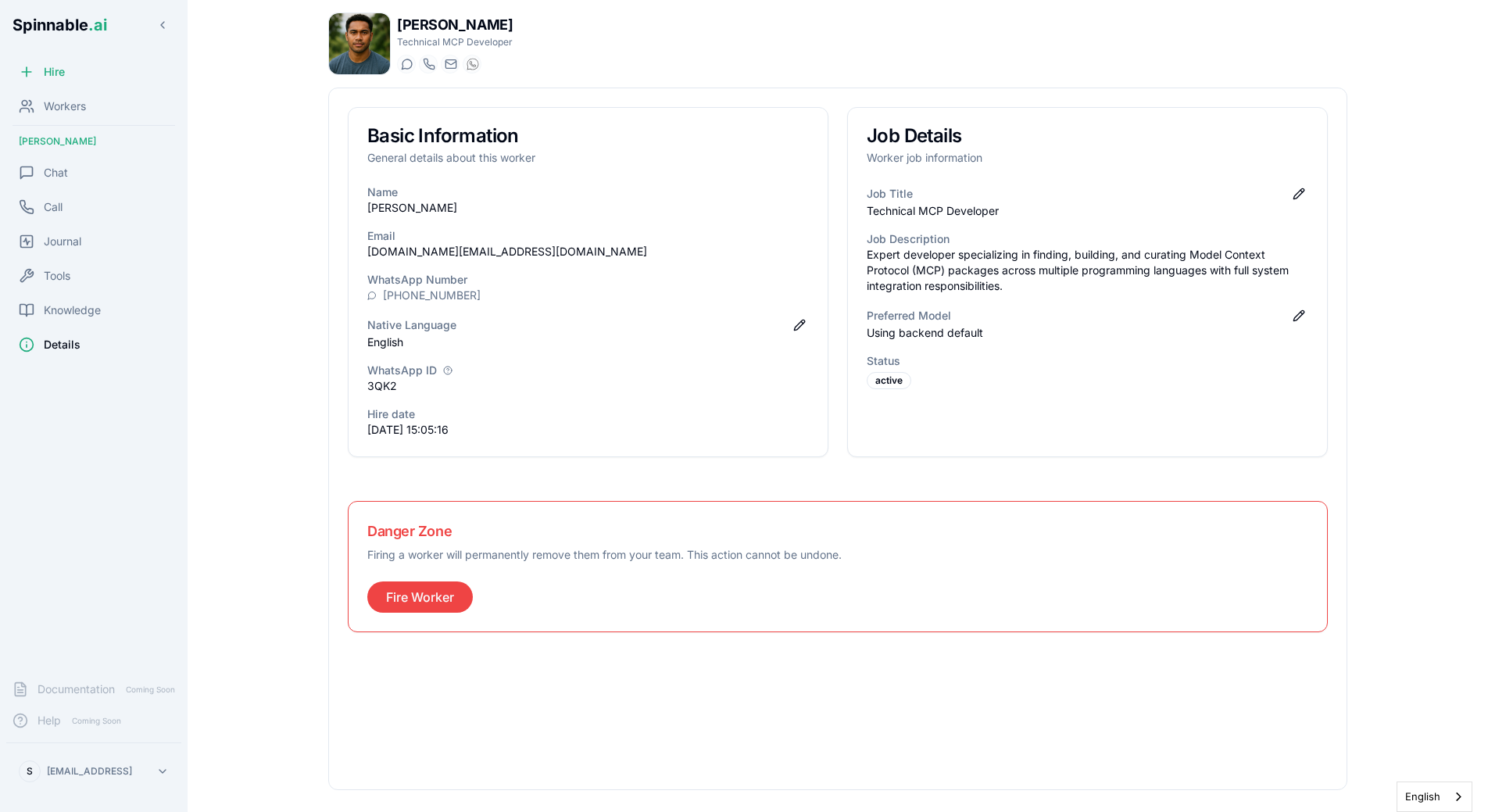
click at [1019, 271] on p "Expert developer specializing in finding, building, and curating Model Context …" at bounding box center [1087, 270] width 441 height 47
click at [1291, 193] on button "Edit job title" at bounding box center [1299, 193] width 18 height 18
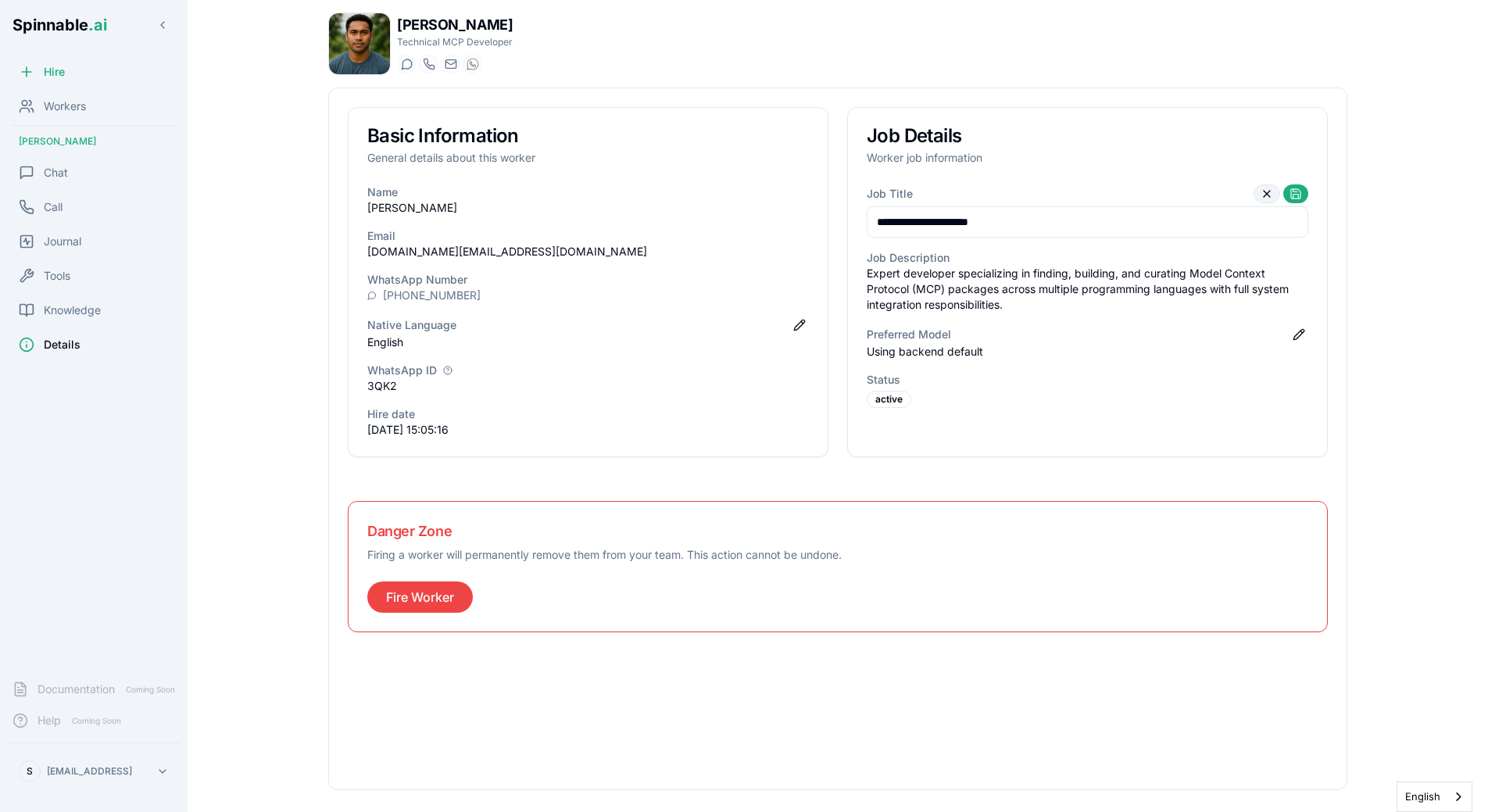
click at [1266, 193] on button at bounding box center [1267, 193] width 27 height 18
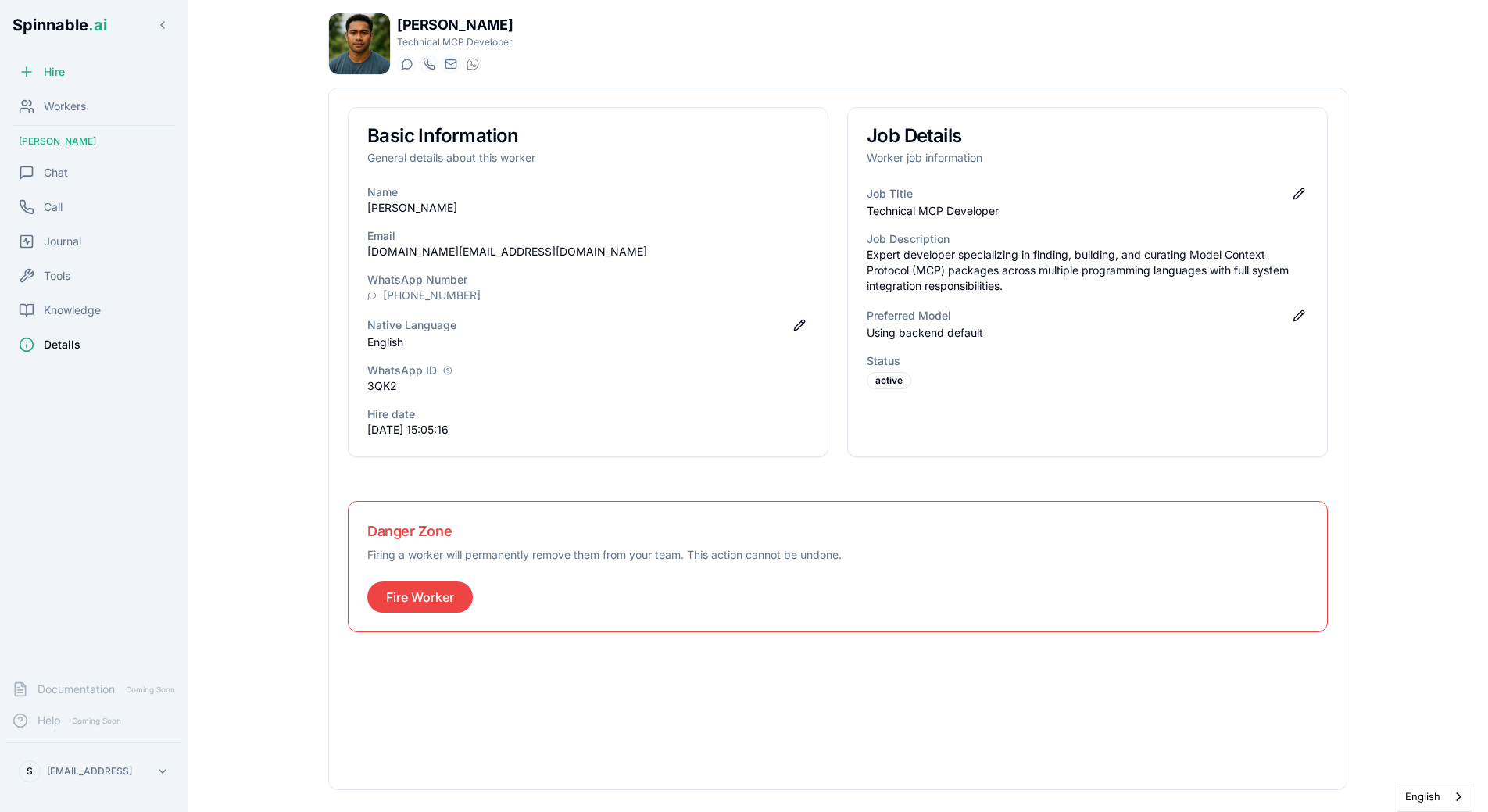
click at [1359, 227] on div "[PERSON_NAME] Technical MCP Developer Start a chat Start a call [DOMAIN_NAME][E…" at bounding box center [837, 401] width 1069 height 802
click at [35, 114] on div "Workers" at bounding box center [93, 105] width 175 height 31
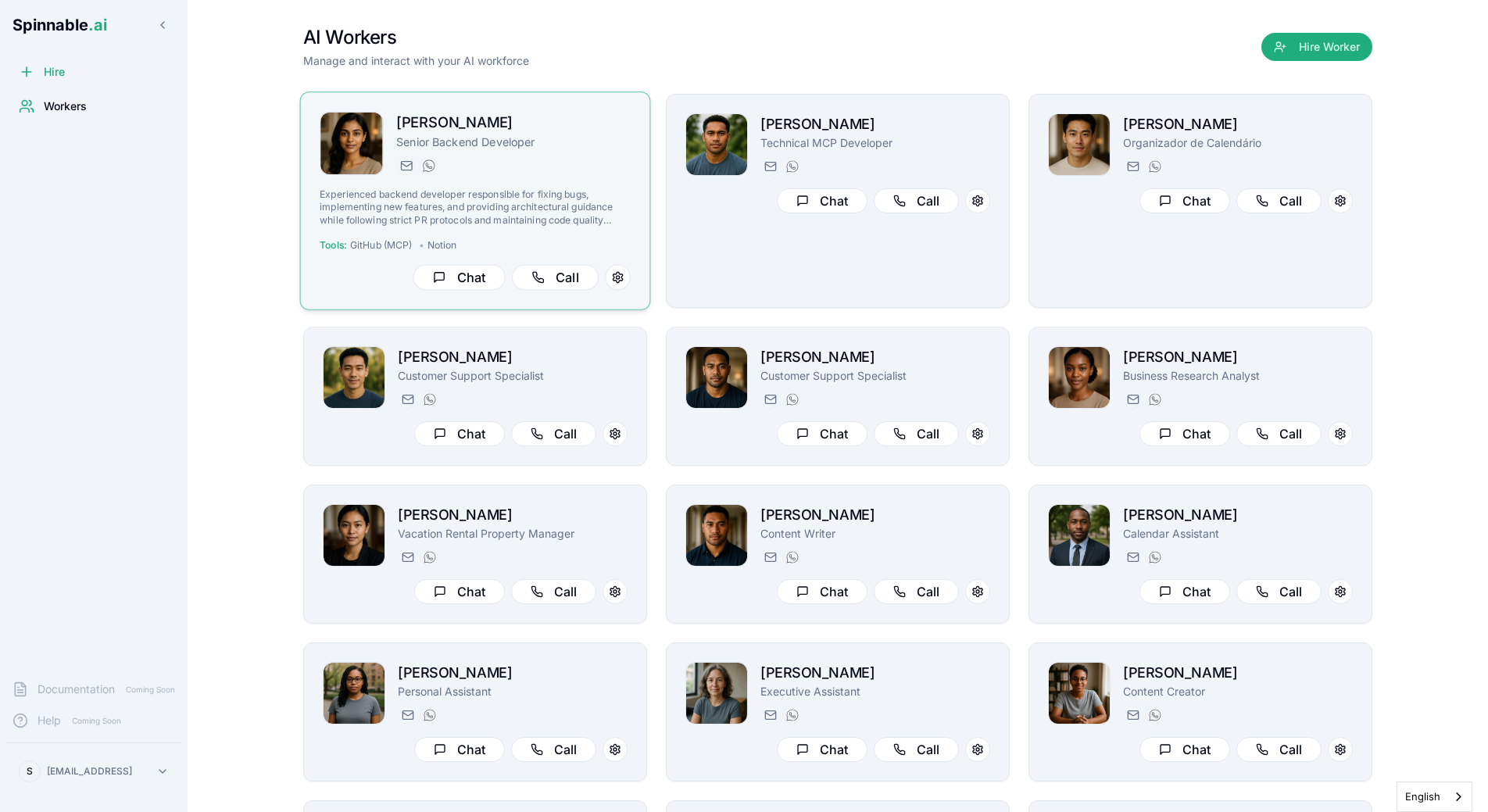
click at [505, 127] on h2 "[PERSON_NAME]" at bounding box center [513, 122] width 234 height 23
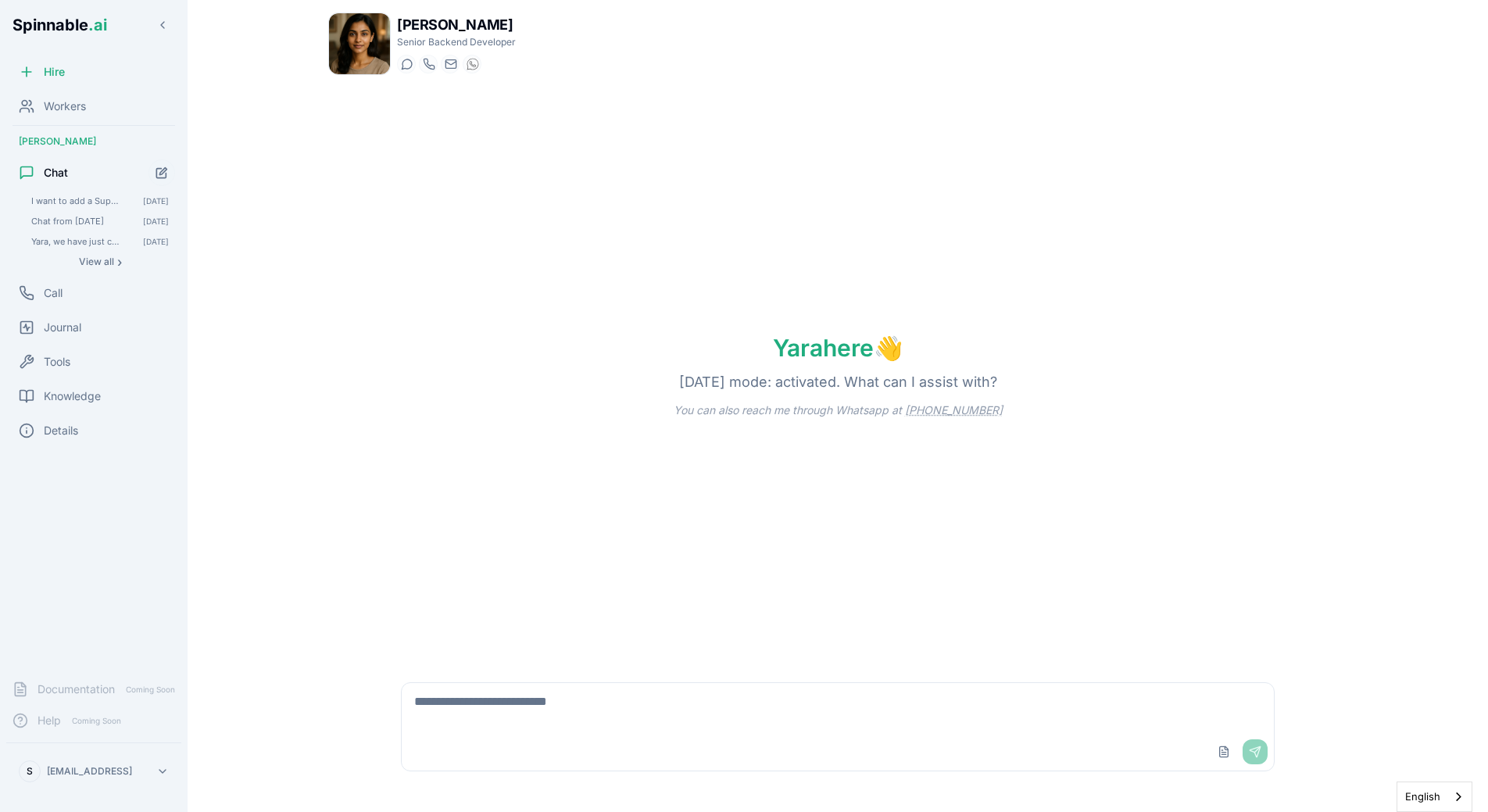
click at [345, 214] on div "Yara here 👋 [DATE] mode: activated. What can I assist with? You can also reach …" at bounding box center [837, 376] width 1019 height 576
